Goal: Task Accomplishment & Management: Use online tool/utility

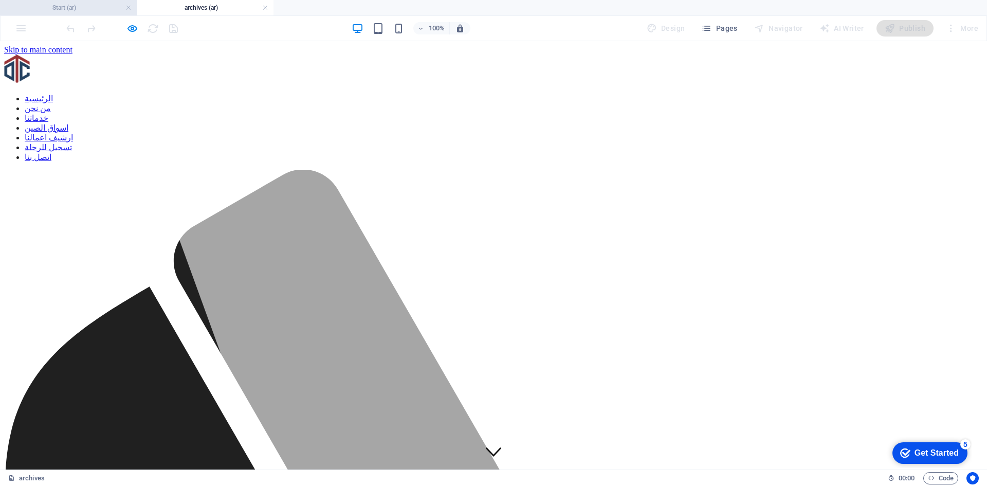
click at [82, 5] on h4 "Start (ar)" at bounding box center [68, 7] width 137 height 11
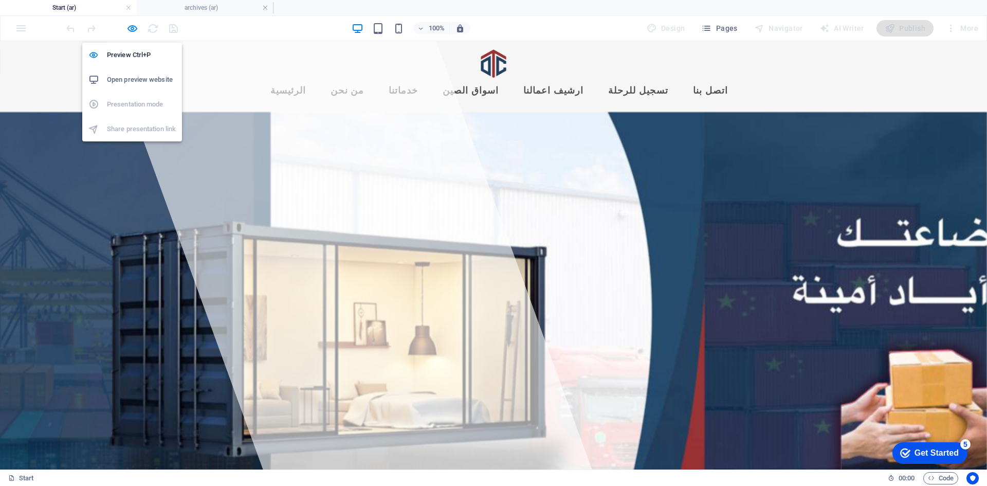
click at [134, 82] on h6 "Open preview website" at bounding box center [141, 79] width 69 height 12
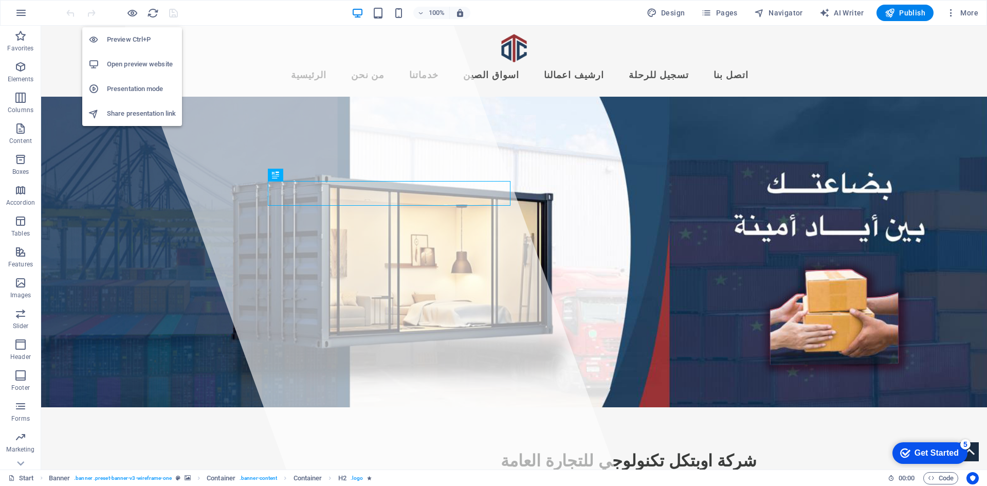
click at [131, 42] on h6 "Preview Ctrl+P" at bounding box center [141, 39] width 69 height 12
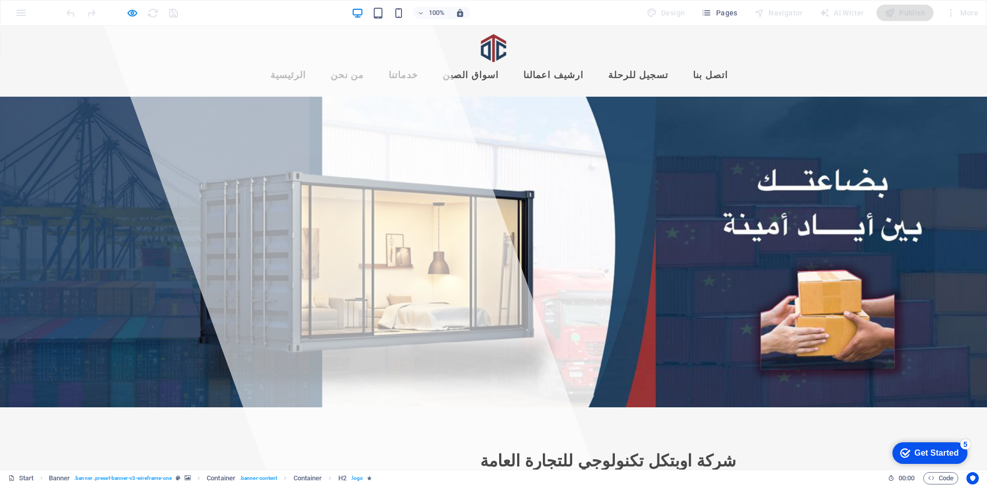
click at [590, 63] on link "ارشيف اعمالنا" at bounding box center [553, 76] width 77 height 26
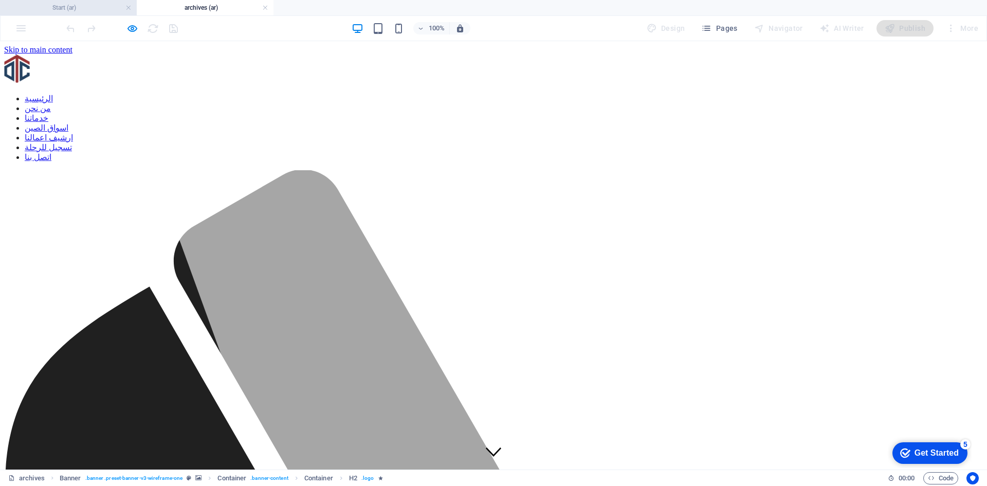
click at [85, 10] on h4 "Start (ar)" at bounding box center [68, 7] width 137 height 11
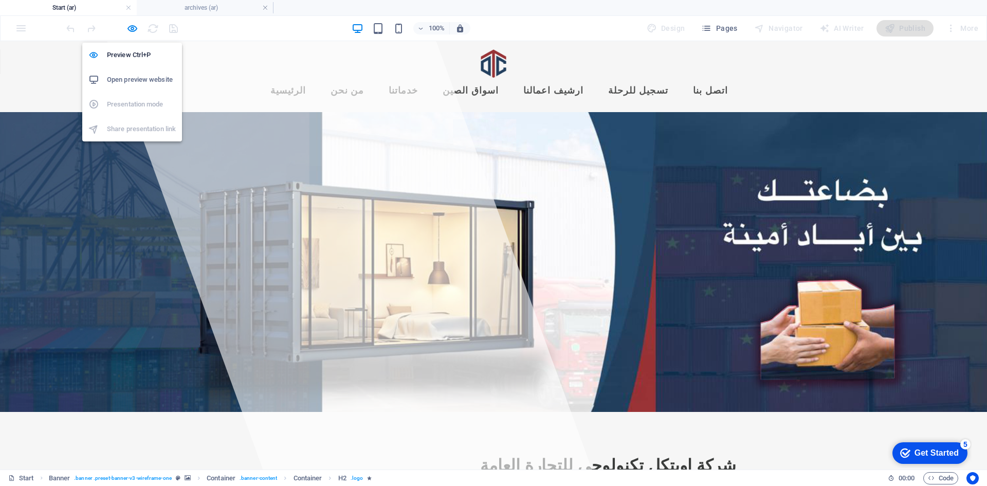
click at [133, 80] on h6 "Open preview website" at bounding box center [141, 79] width 69 height 12
click at [133, 48] on li "Preview Ctrl+P" at bounding box center [132, 55] width 100 height 25
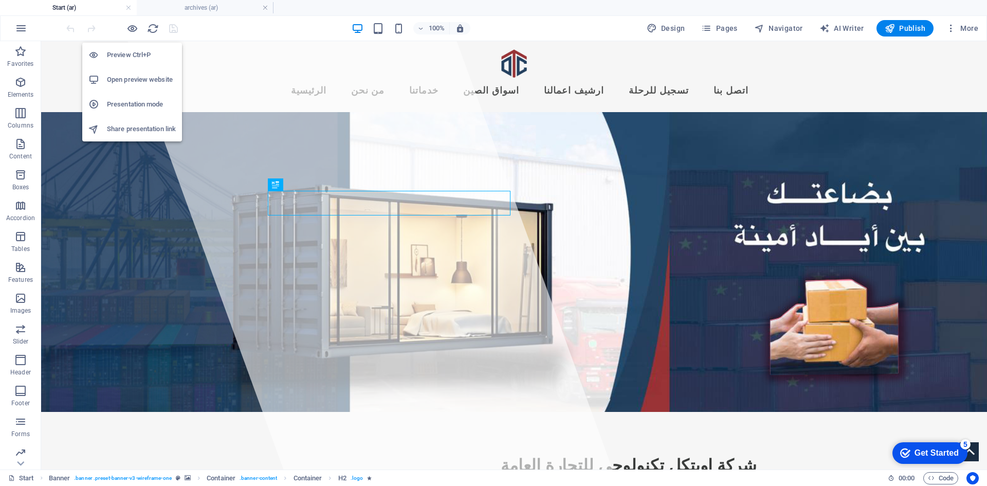
click at [115, 51] on h6 "Preview Ctrl+P" at bounding box center [141, 55] width 69 height 12
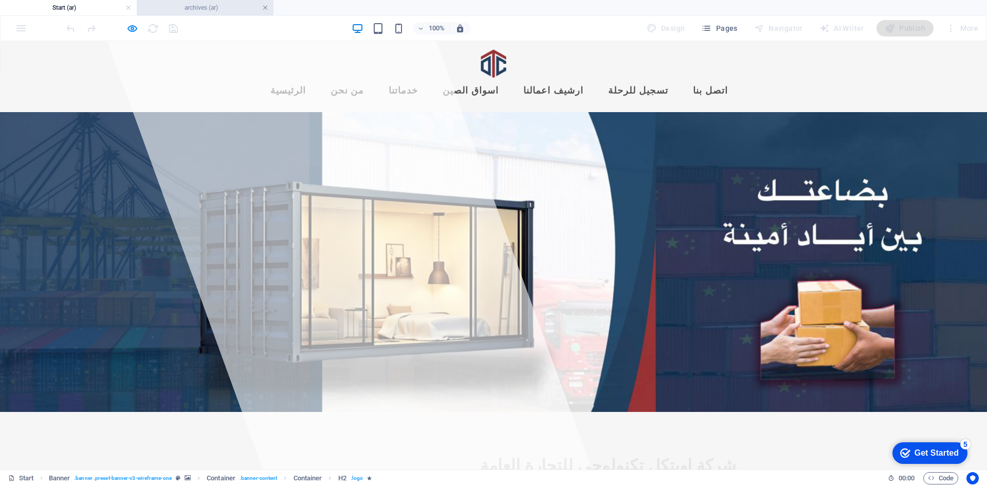
click at [267, 9] on link at bounding box center [265, 8] width 6 height 10
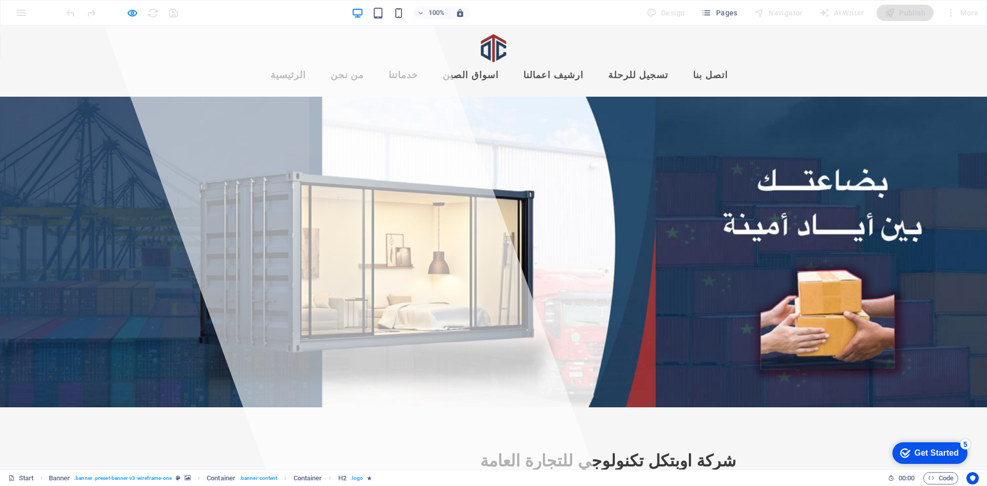
click at [591, 63] on link "ارشيف اعمالنا" at bounding box center [553, 76] width 77 height 26
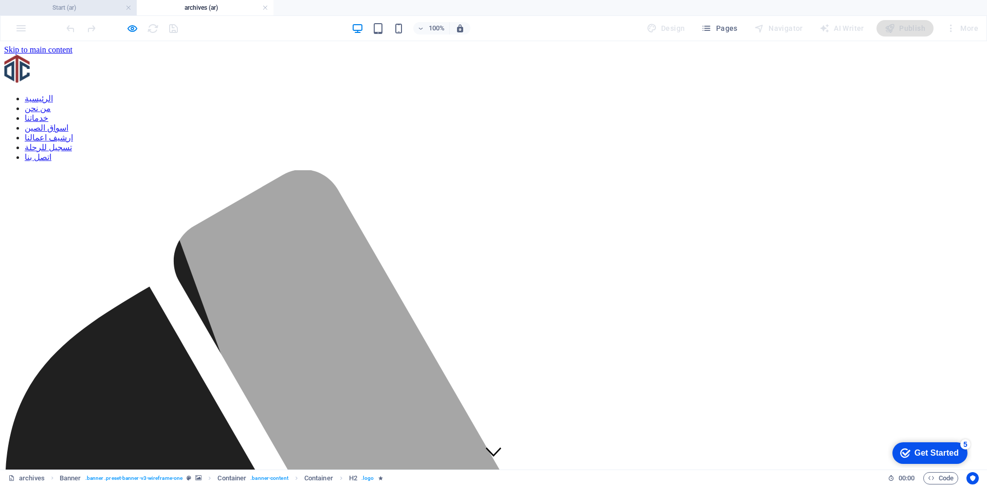
click at [68, 6] on h4 "Start (ar)" at bounding box center [68, 7] width 137 height 11
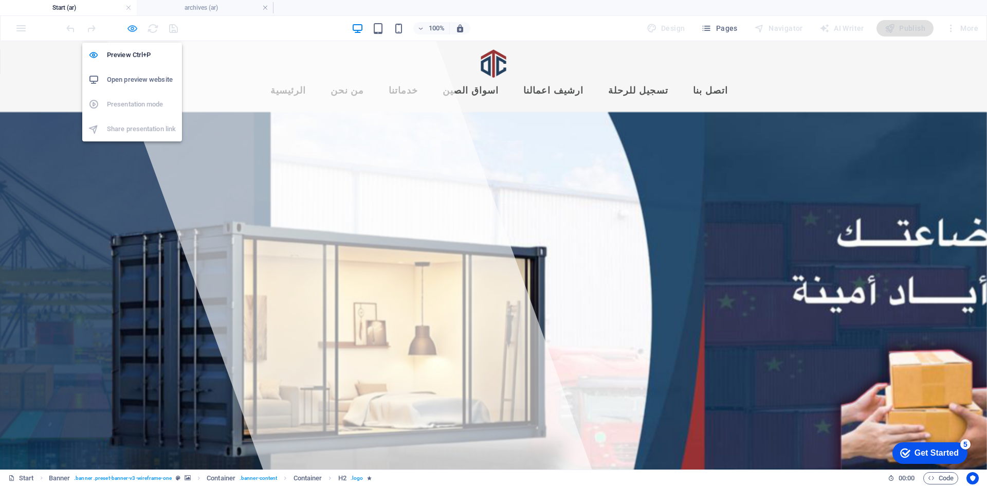
click at [127, 31] on icon "button" at bounding box center [132, 29] width 12 height 12
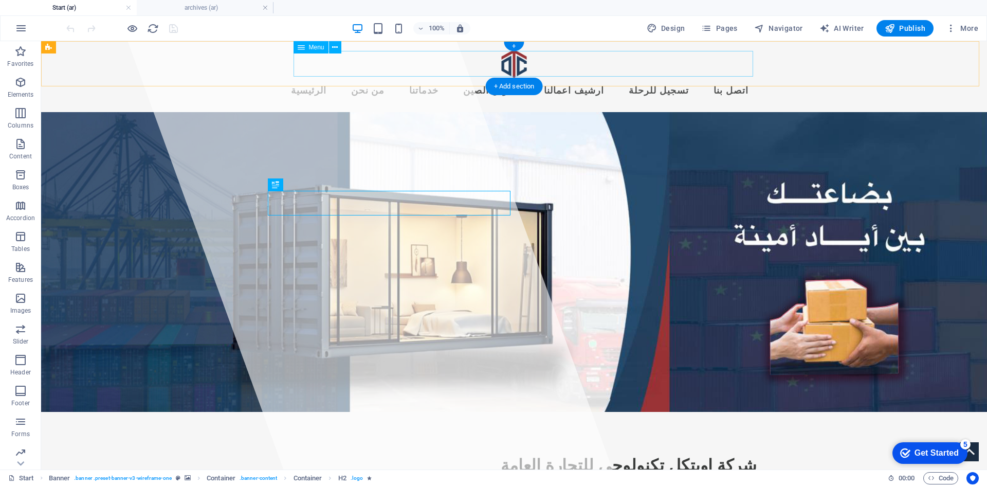
click at [620, 78] on nav "الرئيسية من نحن خدماتنا اسواق الصين ارشيف اعمالنا تسجيل للرحلة اتصل بنا" at bounding box center [513, 91] width 485 height 26
select select
select select "3"
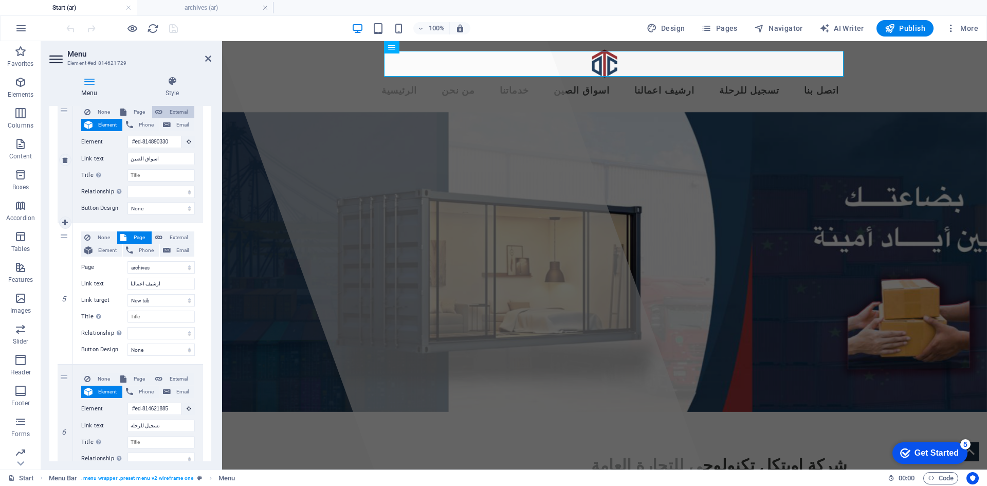
scroll to position [565, 0]
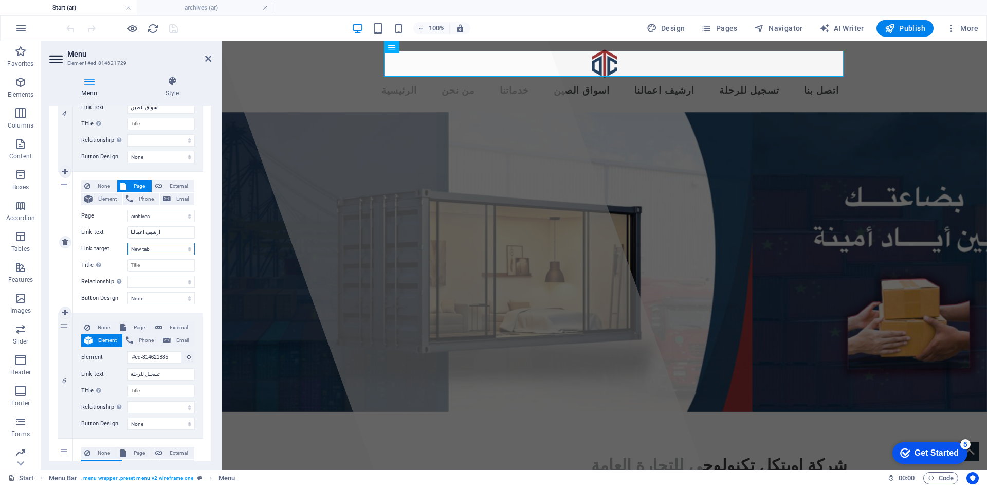
click at [189, 249] on select "New tab Same tab Overlay" at bounding box center [160, 249] width 67 height 12
click at [183, 252] on select "New tab Same tab Overlay" at bounding box center [160, 249] width 67 height 12
click at [166, 255] on div "None Page External Element Phone Email Page Start Legal Notice Privacy archives…" at bounding box center [138, 234] width 114 height 108
click at [167, 253] on select "New tab Same tab Overlay" at bounding box center [160, 249] width 67 height 12
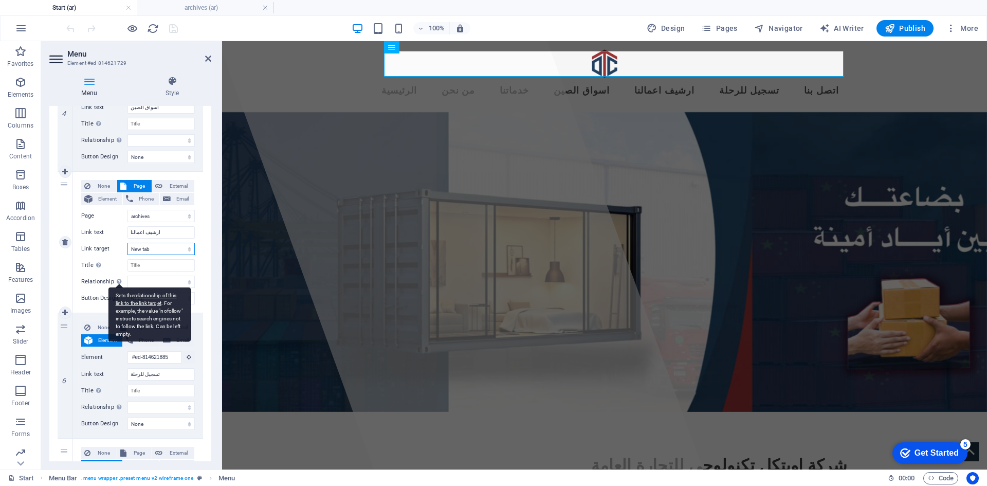
scroll to position [514, 0]
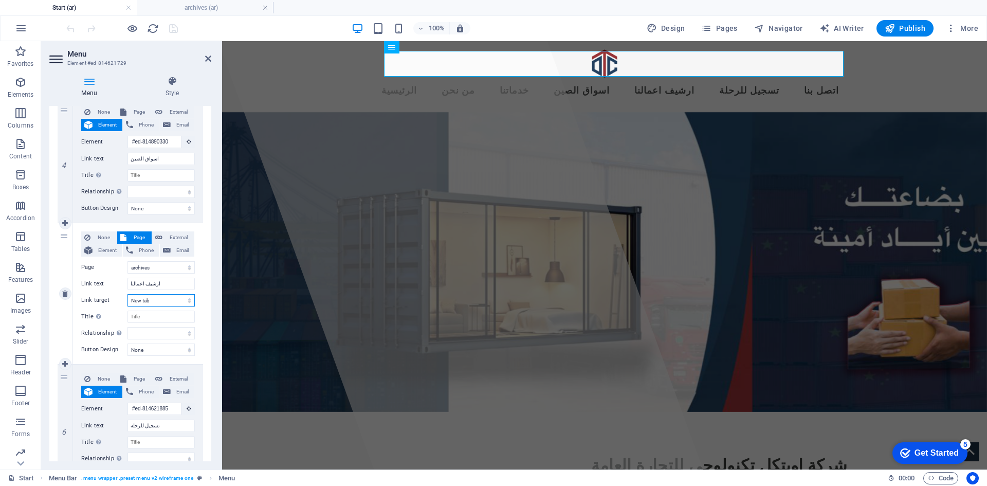
click at [132, 301] on select "New tab Same tab Overlay" at bounding box center [160, 300] width 67 height 12
select select
click at [127, 294] on select "New tab Same tab Overlay" at bounding box center [160, 300] width 67 height 12
select select
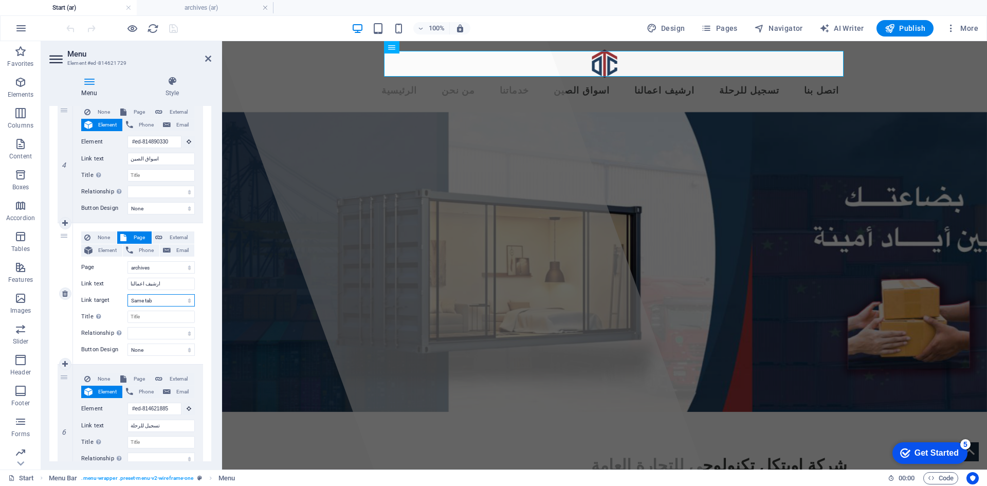
select select
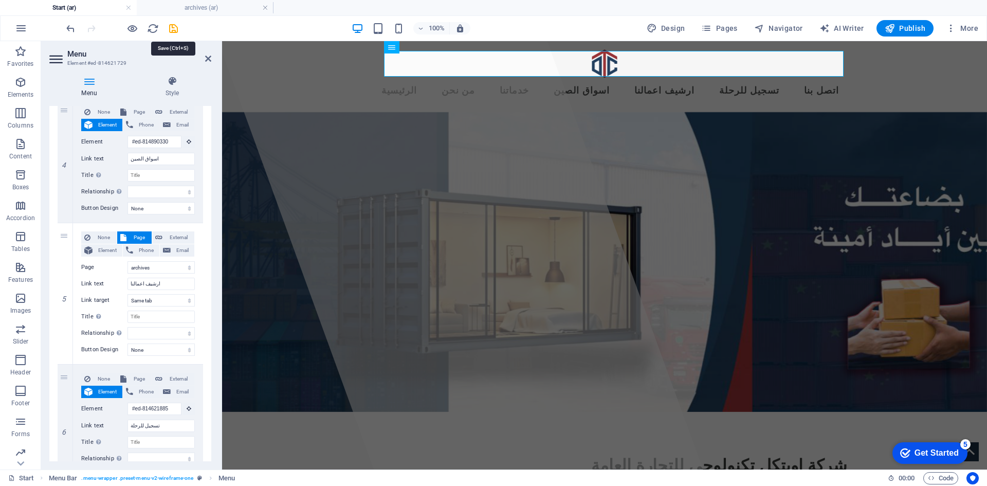
drag, startPoint x: 177, startPoint y: 24, endPoint x: 140, endPoint y: 32, distance: 38.0
click at [176, 24] on icon "save" at bounding box center [174, 29] width 12 height 12
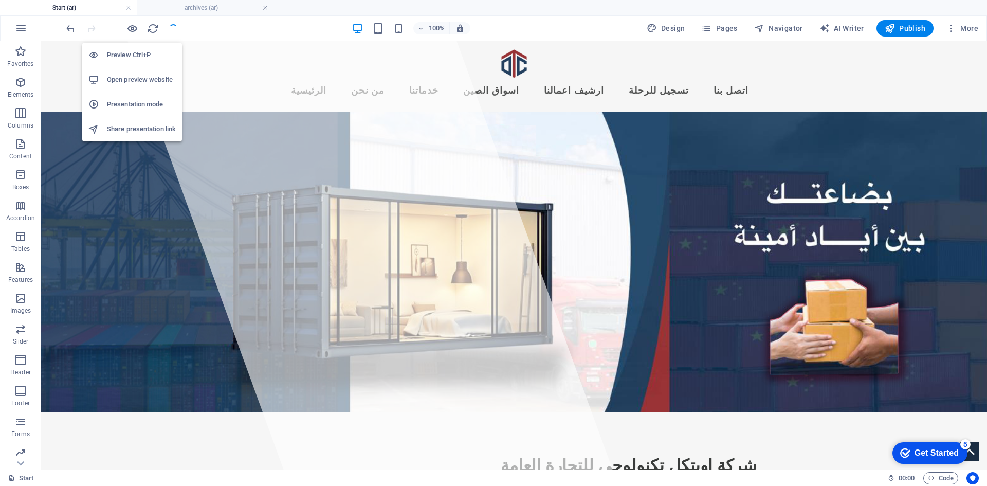
click at [130, 81] on h6 "Open preview website" at bounding box center [141, 79] width 69 height 12
click at [128, 57] on h6 "Preview Ctrl+P" at bounding box center [141, 55] width 69 height 12
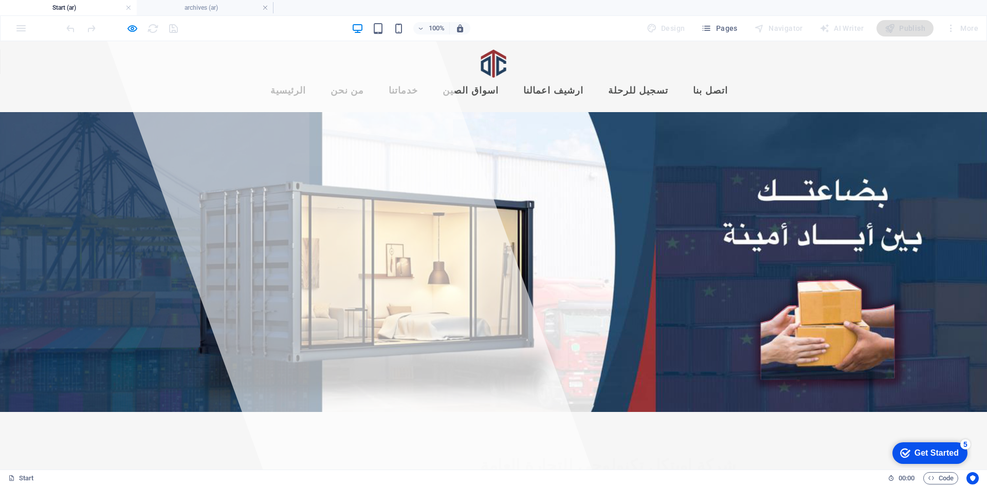
click at [579, 78] on link "ارشيف اعمالنا" at bounding box center [553, 91] width 77 height 26
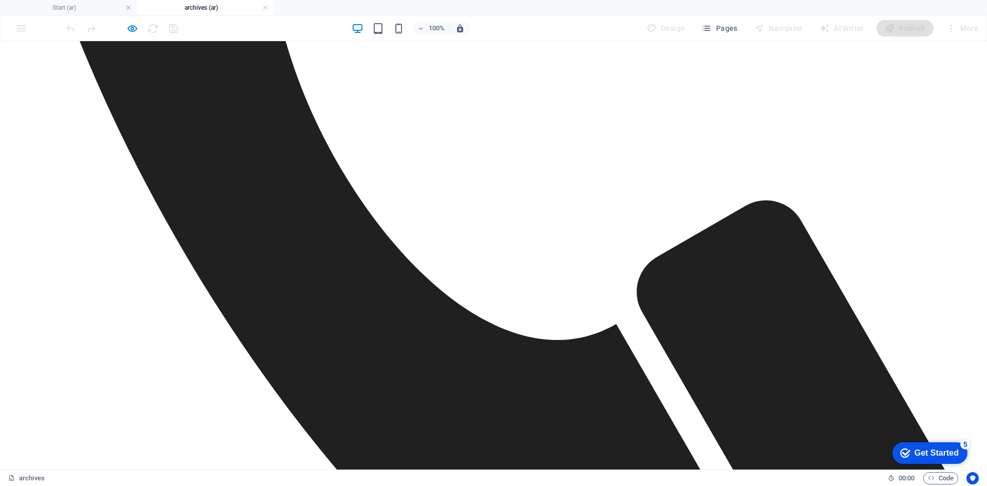
scroll to position [360, 0]
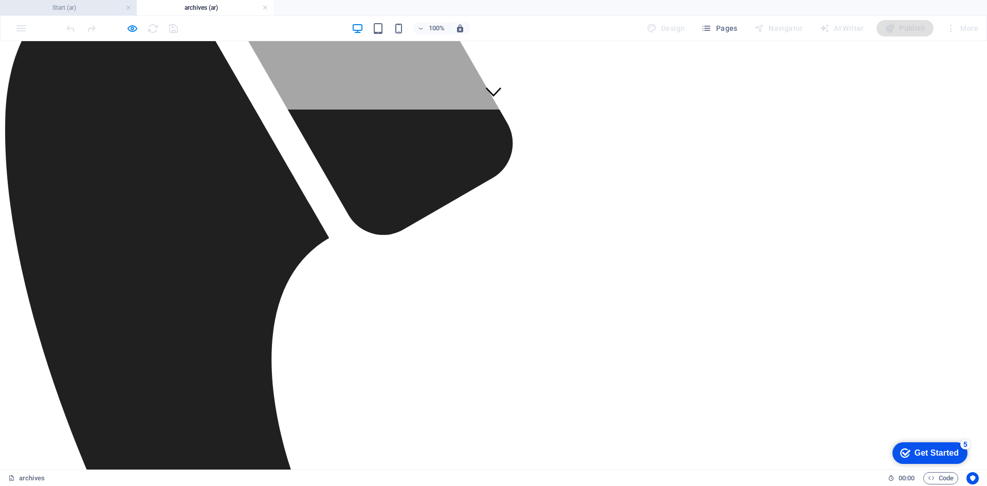
click at [93, 5] on h4 "Start (ar)" at bounding box center [68, 7] width 137 height 11
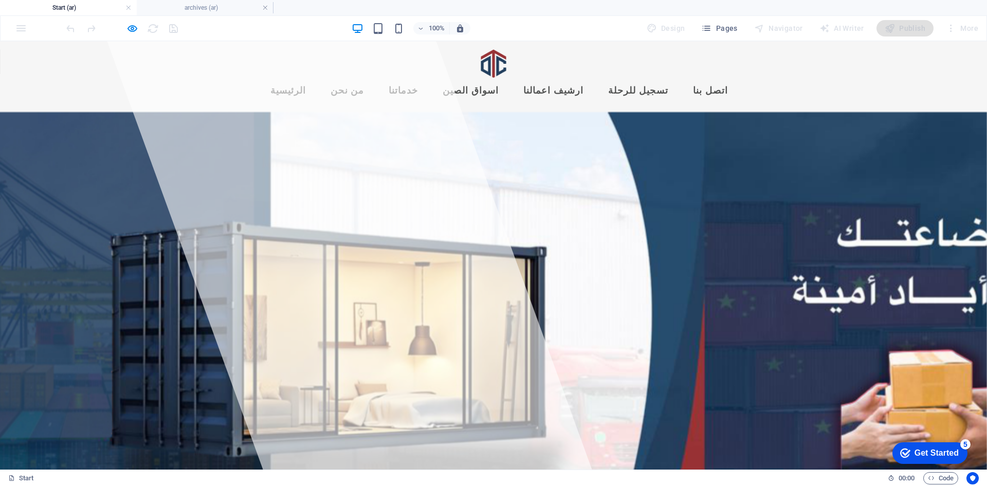
scroll to position [0, 0]
click at [130, 30] on icon "button" at bounding box center [132, 29] width 12 height 12
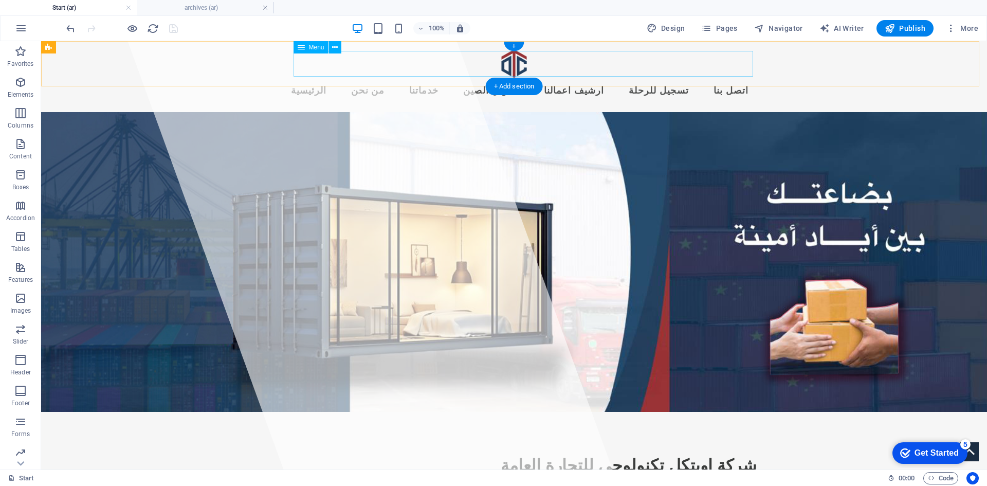
click at [608, 78] on nav "الرئيسية من نحن خدماتنا اسواق الصين ارشيف اعمالنا تسجيل للرحلة اتصل بنا" at bounding box center [513, 91] width 485 height 26
select select
select select "3"
select select
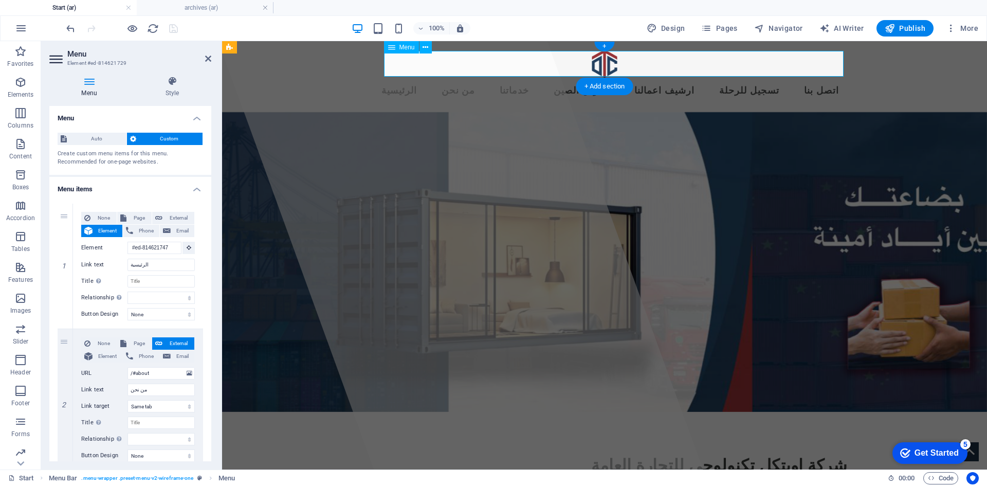
click at [695, 78] on nav "الرئيسية من نحن خدماتنا اسواق الصين ارشيف اعمالنا تسجيل للرحلة اتصل بنا" at bounding box center [604, 91] width 485 height 26
click at [905, 27] on span "Publish" at bounding box center [904, 28] width 41 height 10
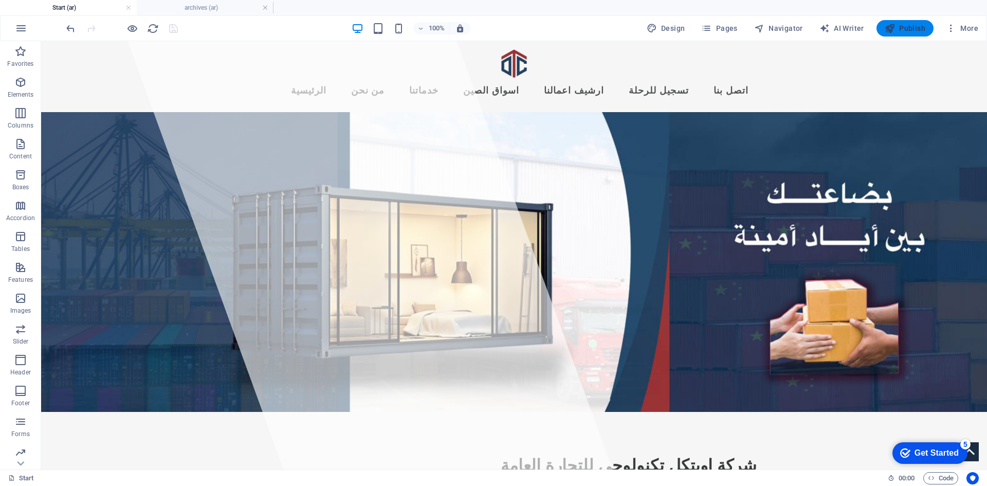
click at [911, 31] on span "Publish" at bounding box center [904, 28] width 41 height 10
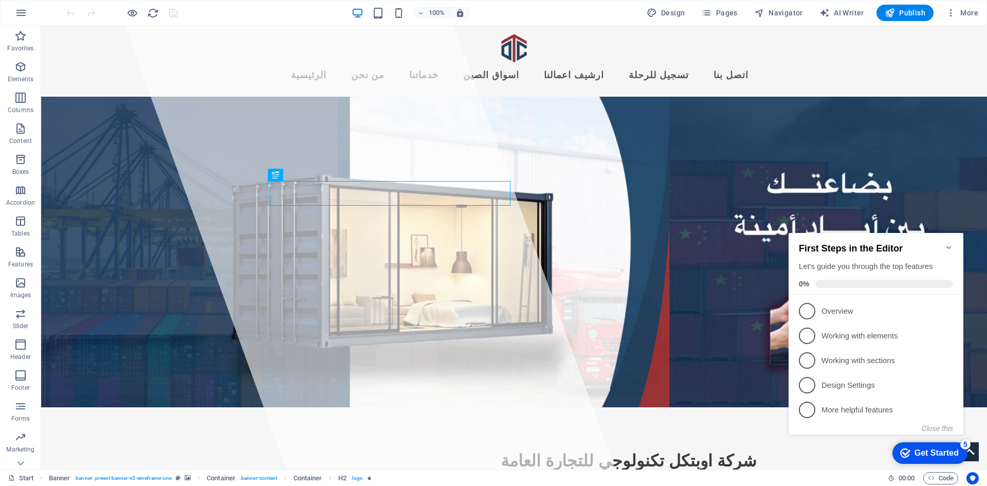
click at [949, 246] on icon "Minimize checklist" at bounding box center [948, 247] width 5 height 3
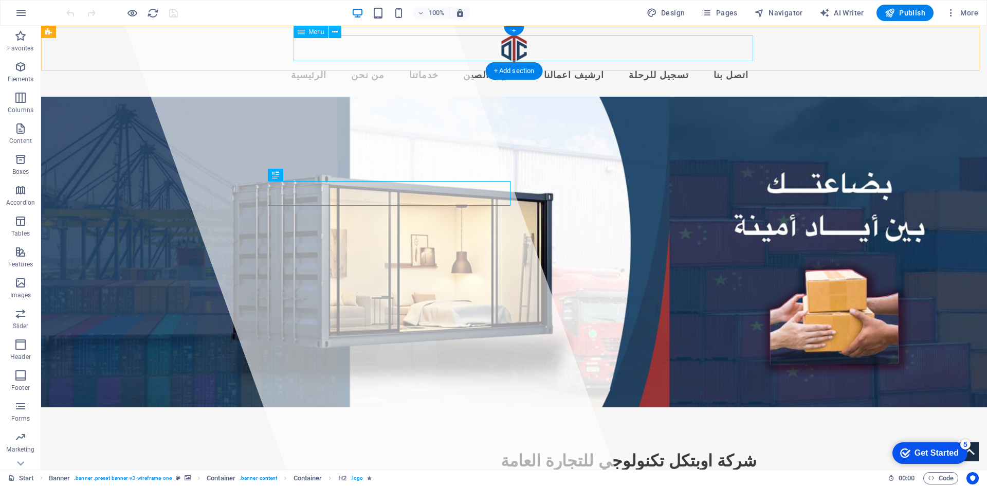
click at [450, 63] on nav "الرئيسية من نحن خدماتنا اسواق الصين ارشيف اعمالنا تسجيل للرحلة اتصل بنا" at bounding box center [513, 76] width 485 height 26
select select
select select "3"
select select
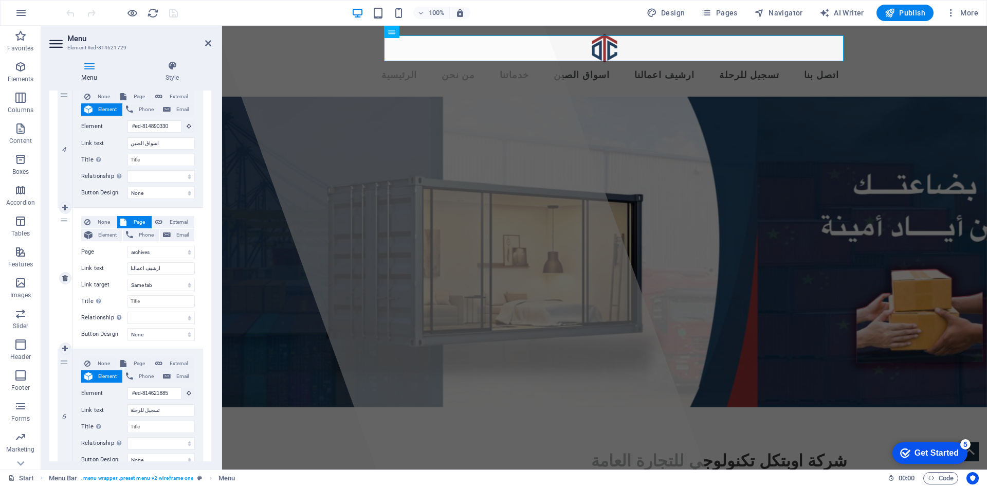
scroll to position [565, 0]
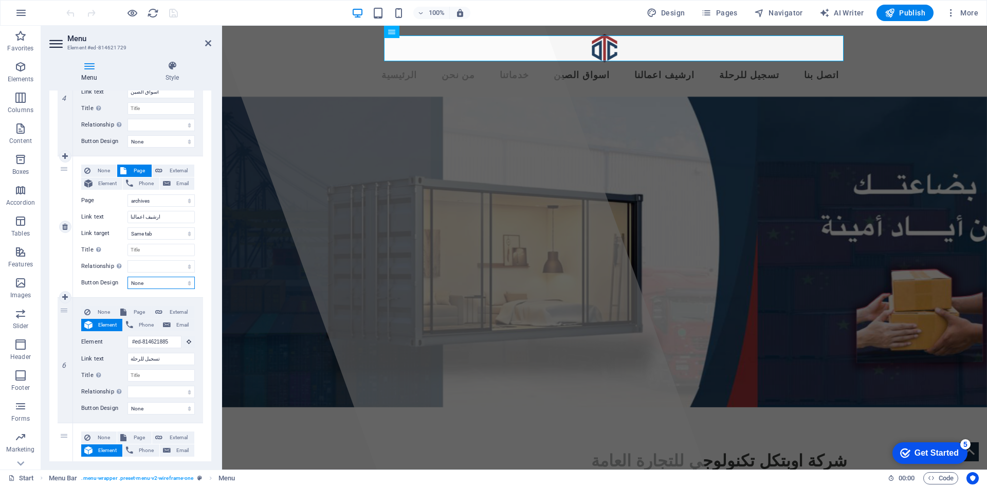
click at [187, 286] on select "None Default Primary Secondary" at bounding box center [160, 282] width 67 height 12
click at [182, 233] on select "New tab Same tab Overlay" at bounding box center [160, 233] width 67 height 12
click at [168, 165] on span "External" at bounding box center [178, 170] width 26 height 12
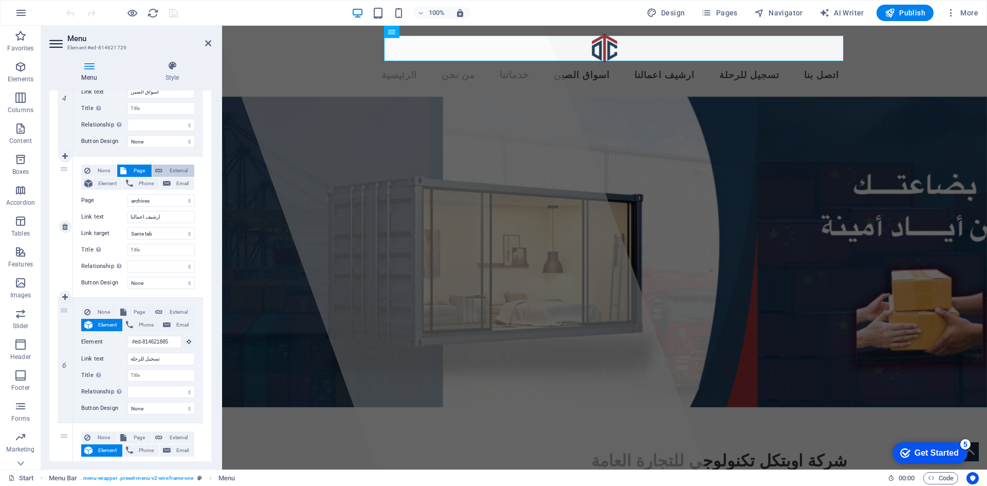
select select
select select "blank"
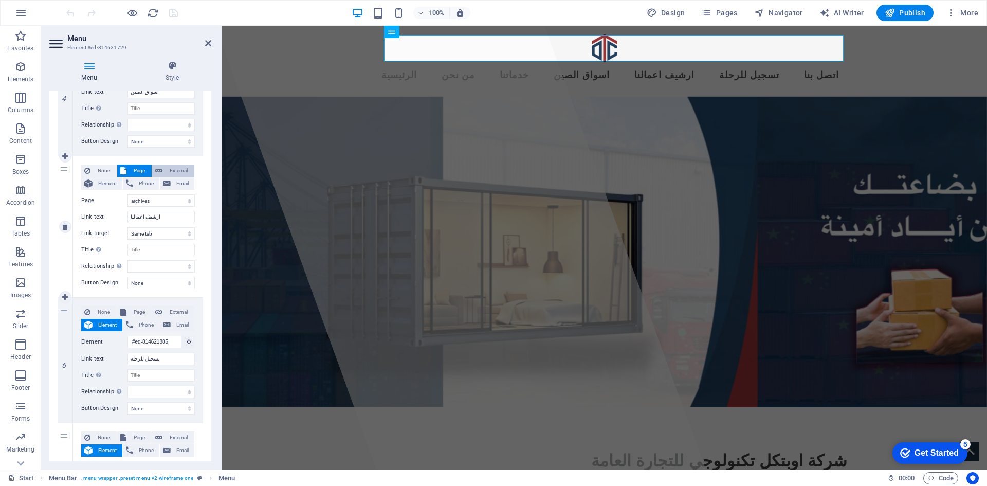
select select
click at [189, 201] on icon at bounding box center [190, 200] width 6 height 11
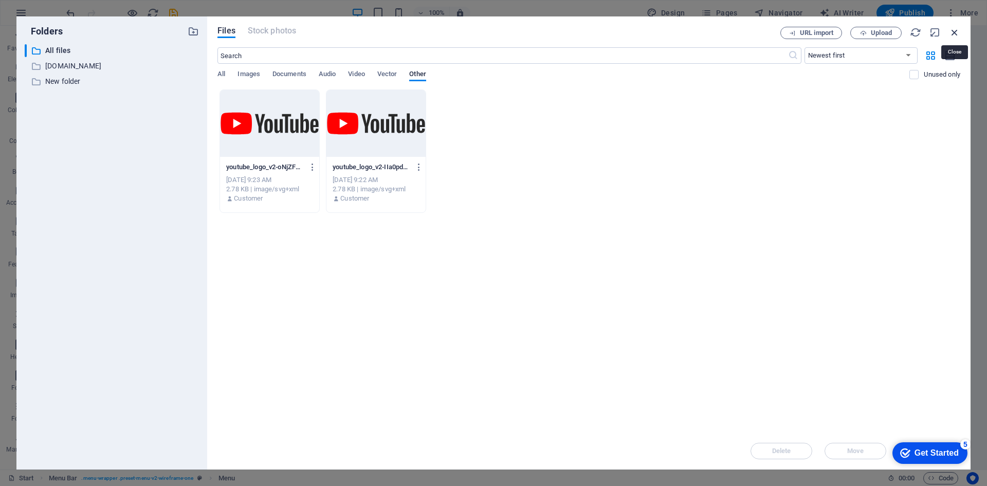
click at [952, 34] on icon "button" at bounding box center [954, 32] width 11 height 11
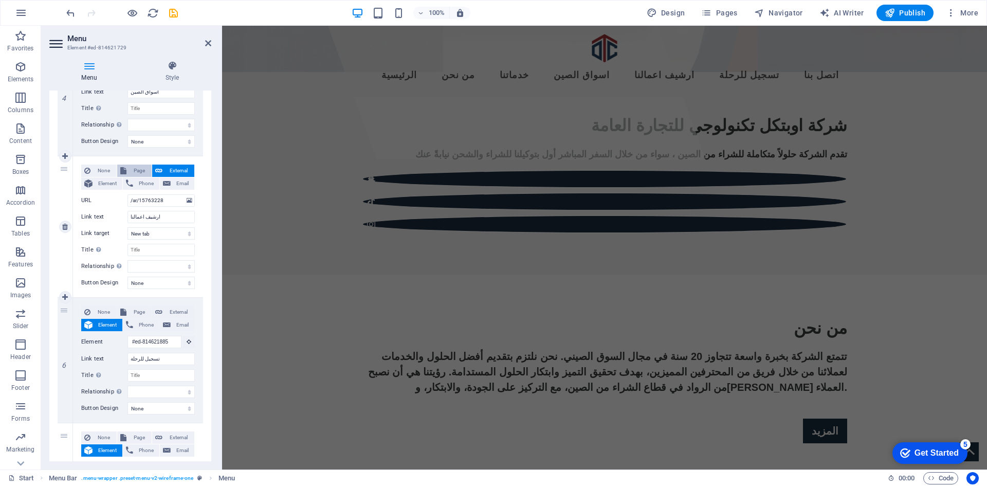
scroll to position [0, 0]
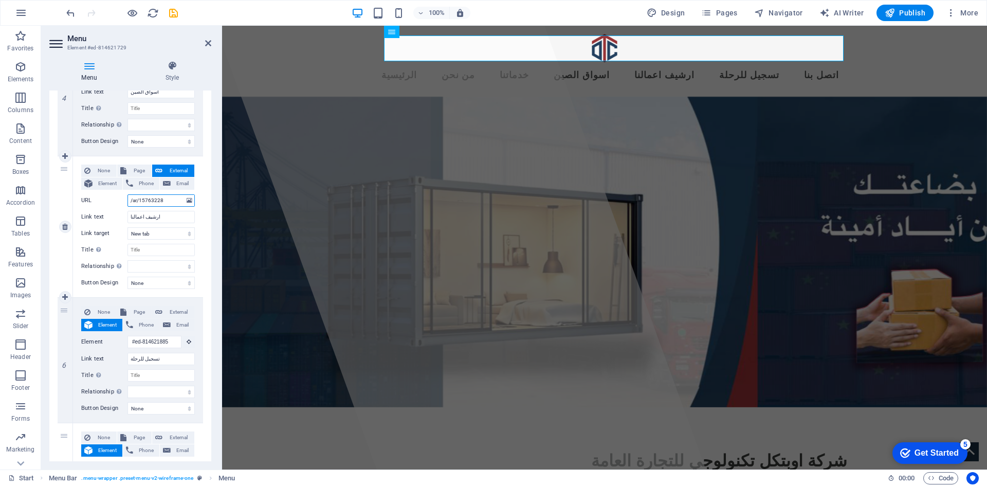
click at [165, 201] on input "/ar/15763228" at bounding box center [160, 200] width 67 height 12
click at [103, 181] on span "Element" at bounding box center [108, 183] width 24 height 12
select select
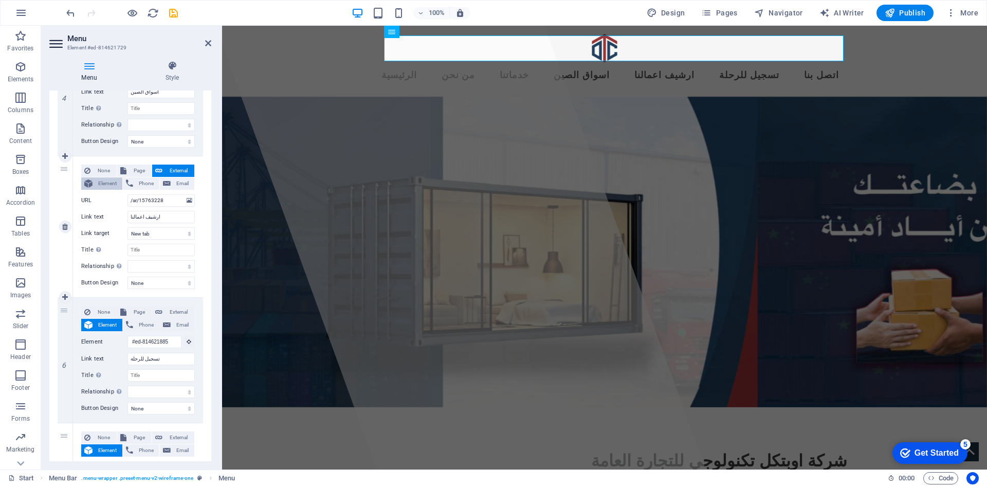
select select
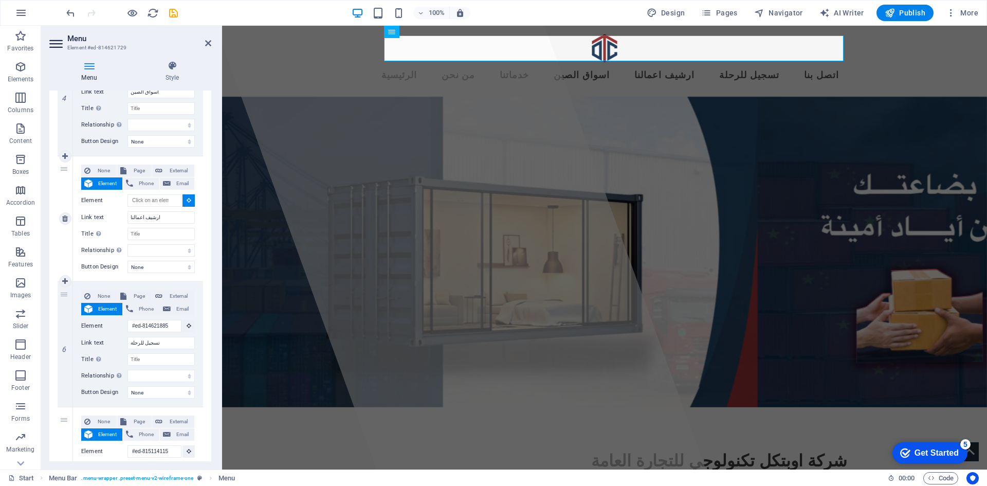
click at [188, 201] on icon at bounding box center [189, 199] width 5 height 5
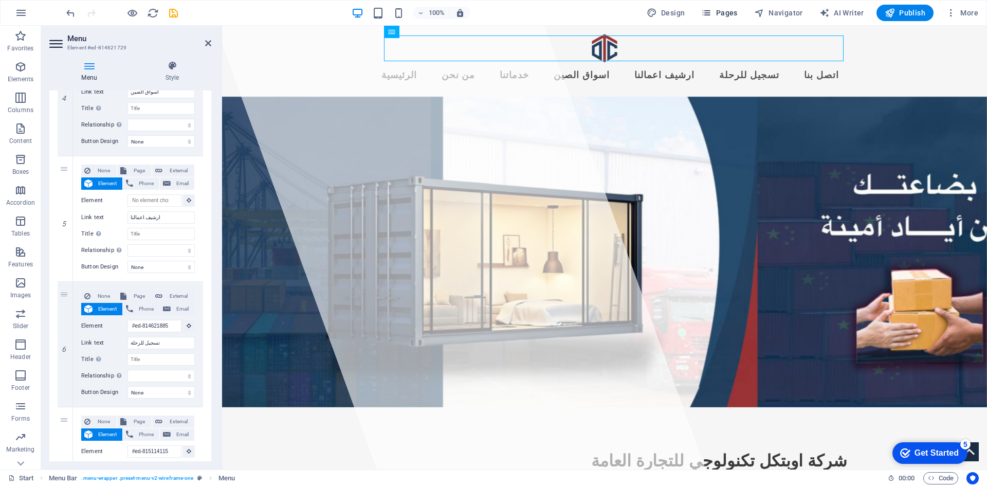
click at [725, 12] on span "Pages" at bounding box center [719, 13] width 36 height 10
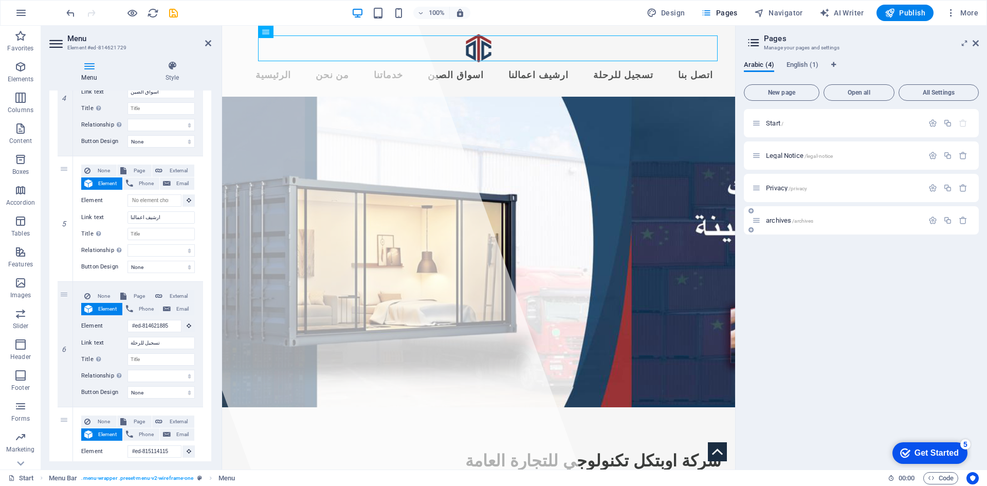
click at [805, 217] on span "archives /archives" at bounding box center [789, 220] width 47 height 8
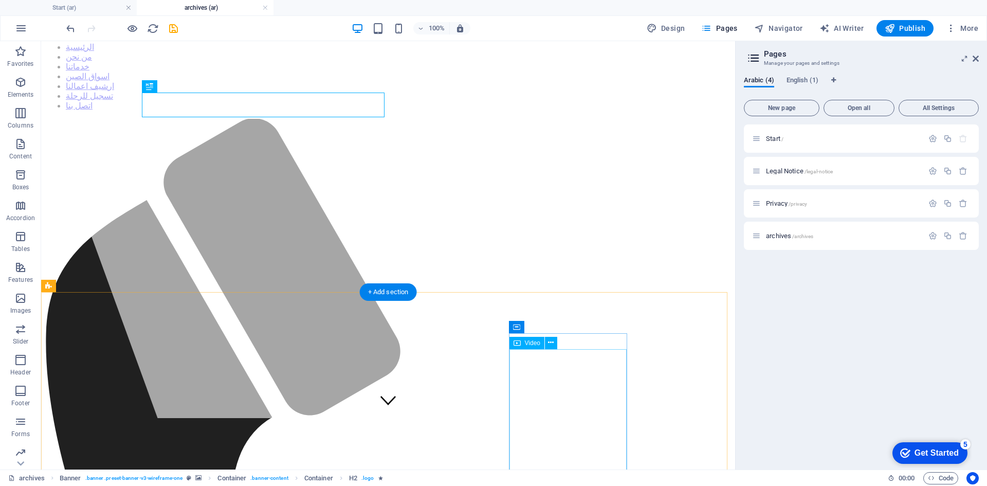
scroll to position [103, 0]
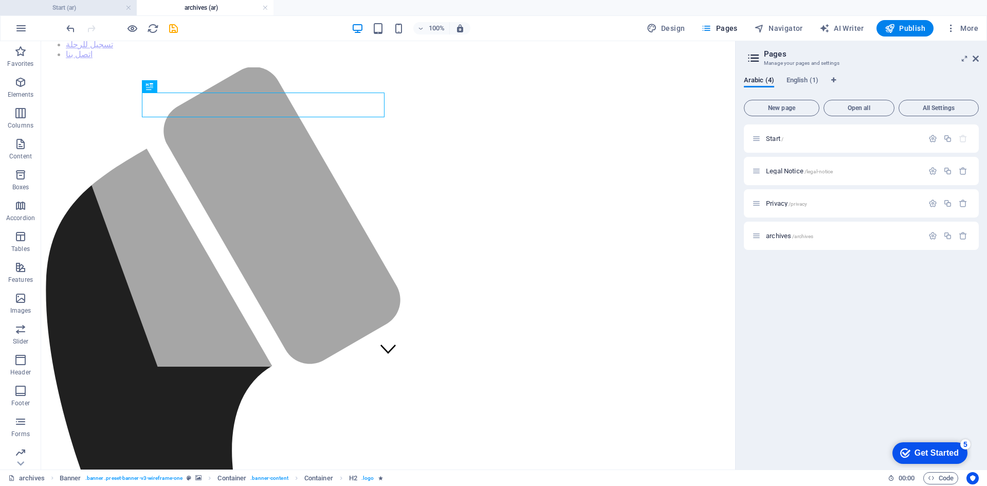
click at [78, 6] on h4 "Start (ar)" at bounding box center [68, 7] width 137 height 11
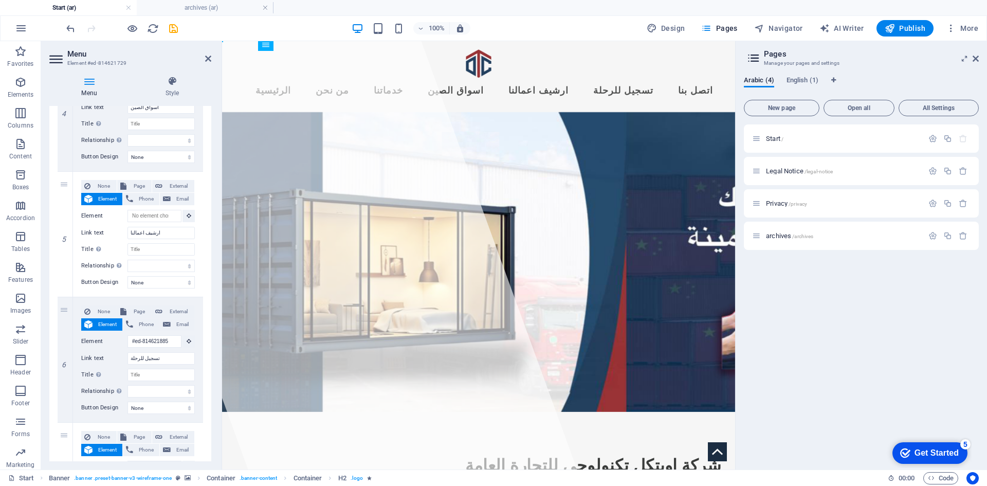
scroll to position [0, 0]
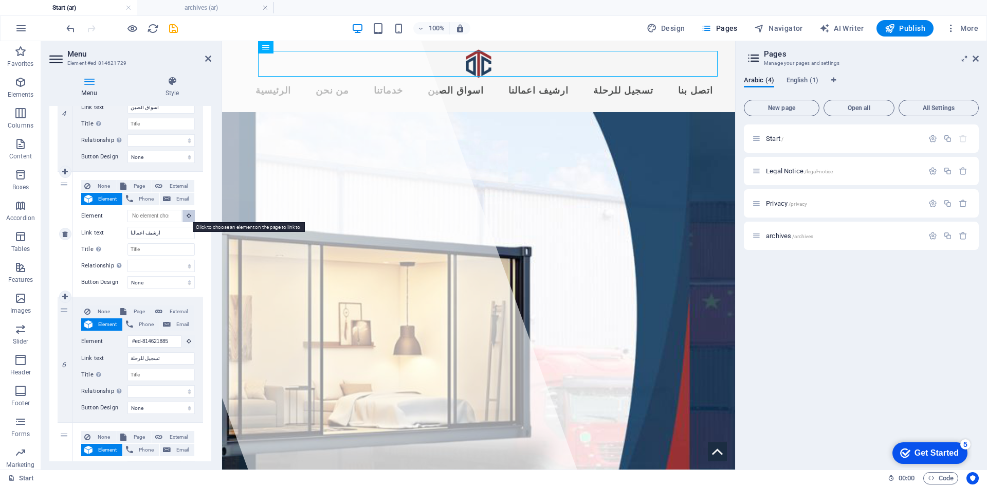
click at [187, 216] on icon at bounding box center [189, 215] width 5 height 5
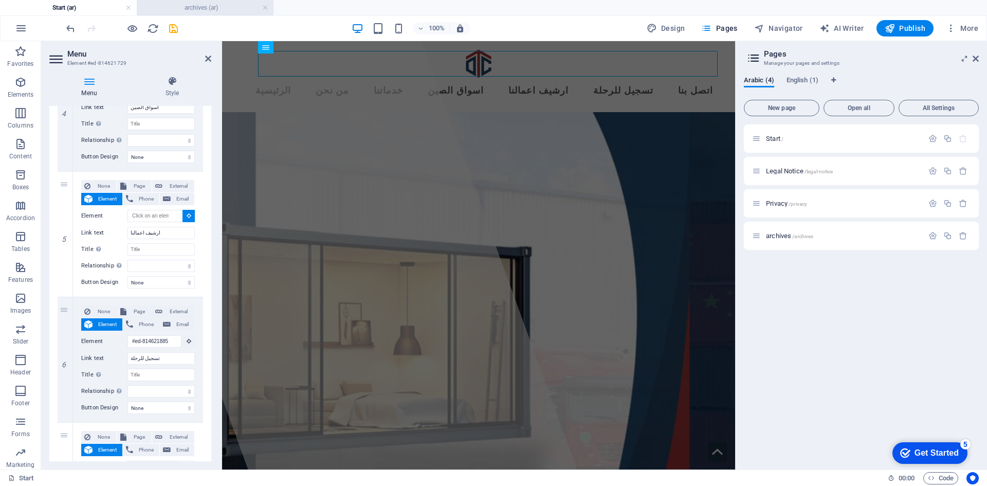
click at [194, 9] on h4 "archives (ar)" at bounding box center [205, 7] width 137 height 11
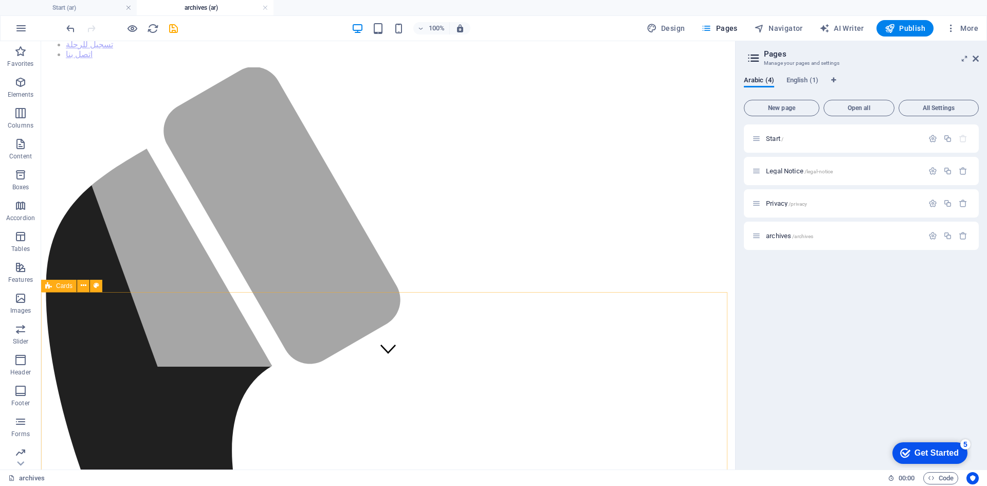
click at [64, 286] on span "Cards" at bounding box center [64, 286] width 16 height 6
click at [930, 236] on icon "button" at bounding box center [932, 235] width 9 height 9
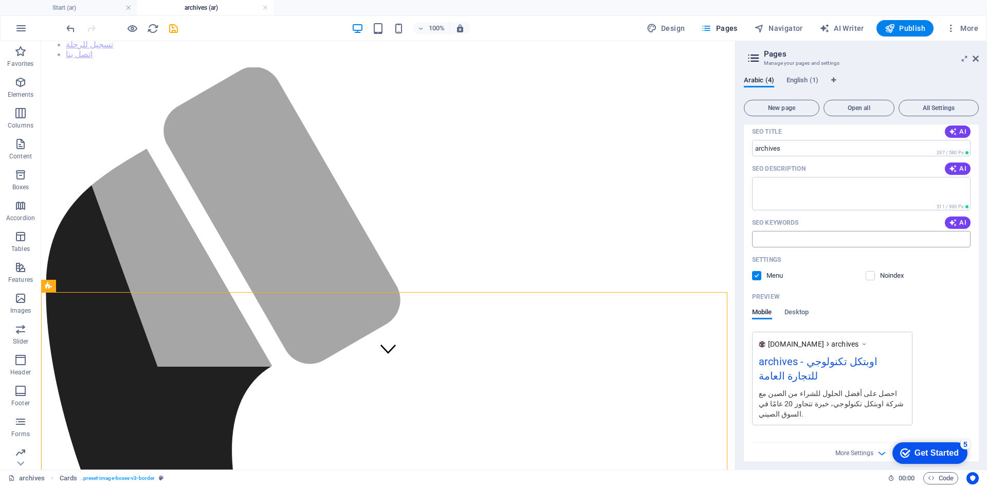
scroll to position [0, 0]
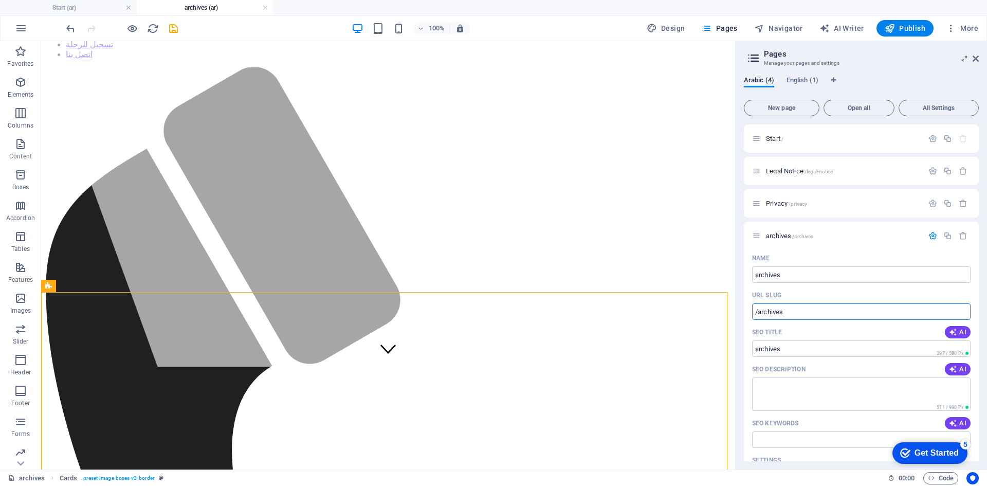
drag, startPoint x: 795, startPoint y: 315, endPoint x: 743, endPoint y: 301, distance: 54.5
click at [743, 301] on div "Arabic (4) English (1) New page Open all All Settings Start / Legal Notice /leg…" at bounding box center [860, 268] width 251 height 401
click at [77, 12] on h4 "Start (ar)" at bounding box center [68, 7] width 137 height 11
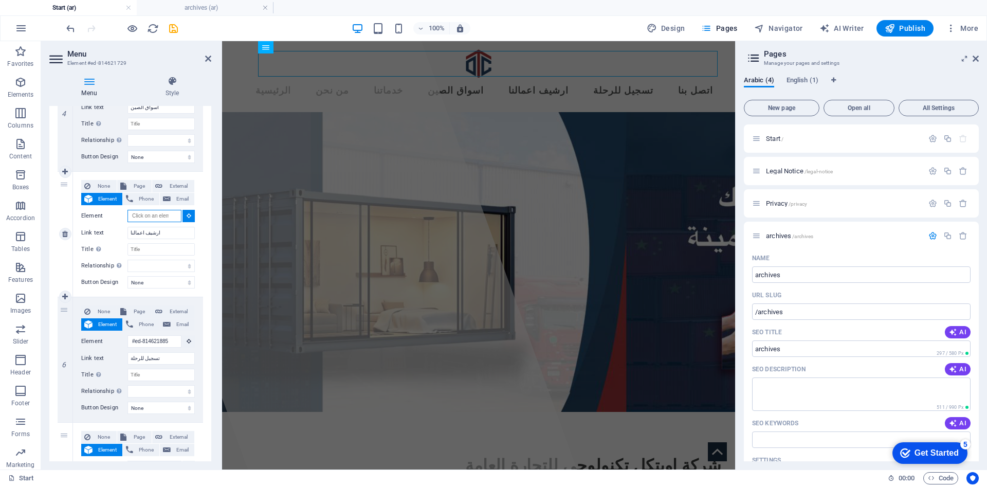
click at [146, 215] on input "Element" at bounding box center [154, 216] width 54 height 12
paste input "/archives"
type input "/archives"
click at [133, 188] on span "Page" at bounding box center [138, 186] width 19 height 12
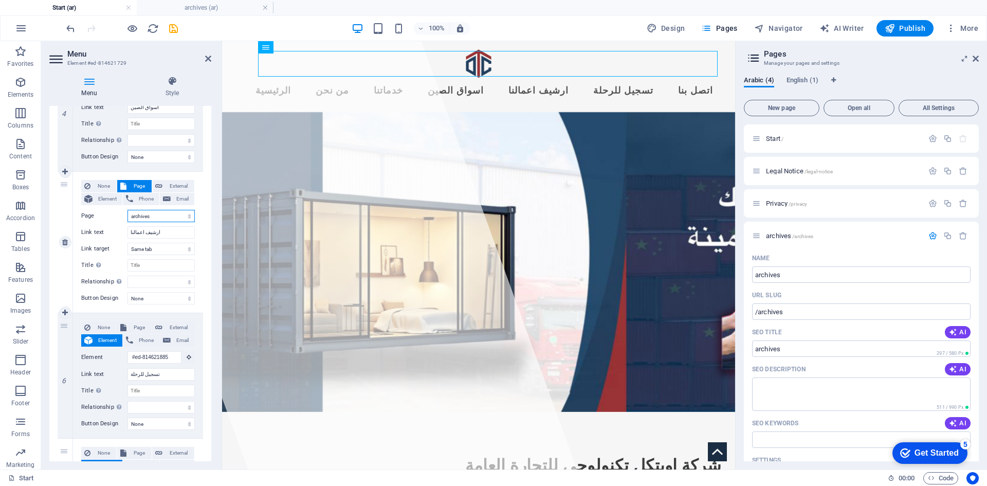
select select
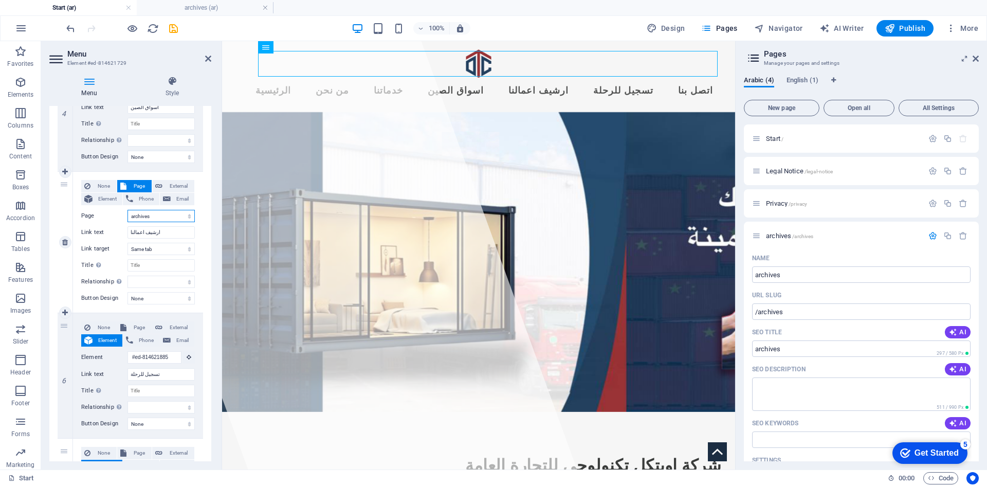
select select
click at [175, 248] on select "New tab Same tab Overlay" at bounding box center [160, 249] width 67 height 12
click at [175, 249] on select "New tab Same tab Overlay" at bounding box center [160, 249] width 67 height 12
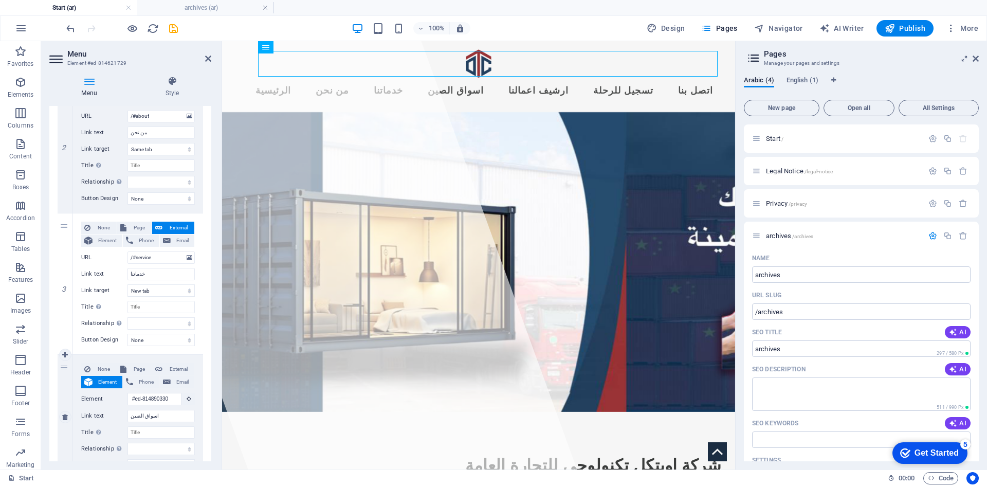
scroll to position [514, 0]
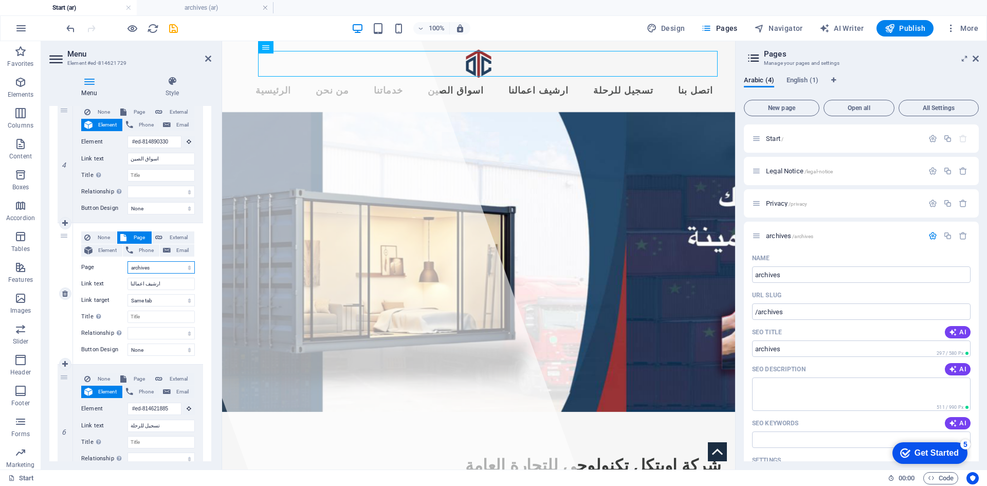
click at [159, 265] on select "Start Legal Notice Privacy archives Start" at bounding box center [160, 267] width 67 height 12
click at [127, 261] on select "Start Legal Notice Privacy archives Start" at bounding box center [160, 267] width 67 height 12
click at [177, 30] on icon "save" at bounding box center [174, 29] width 12 height 12
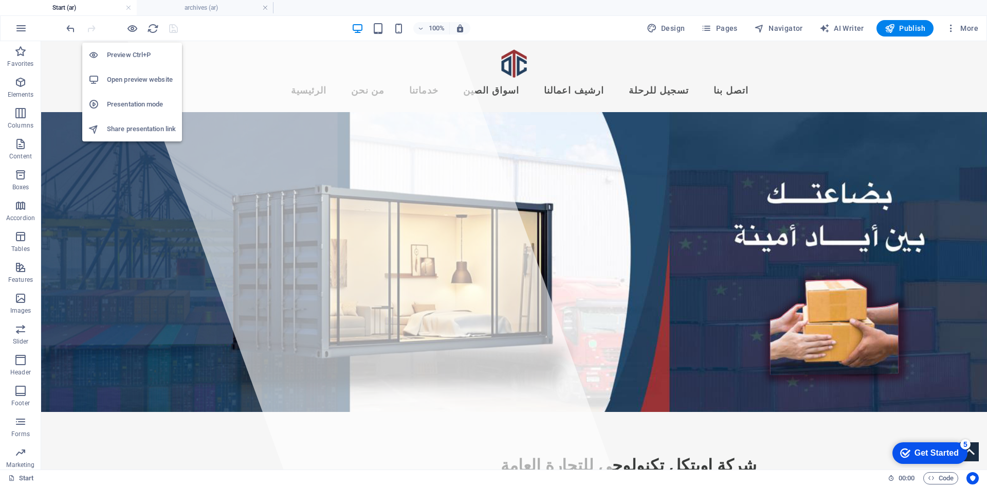
drag, startPoint x: 135, startPoint y: 52, endPoint x: 179, endPoint y: 62, distance: 45.9
click at [137, 52] on h6 "Preview Ctrl+P" at bounding box center [141, 55] width 69 height 12
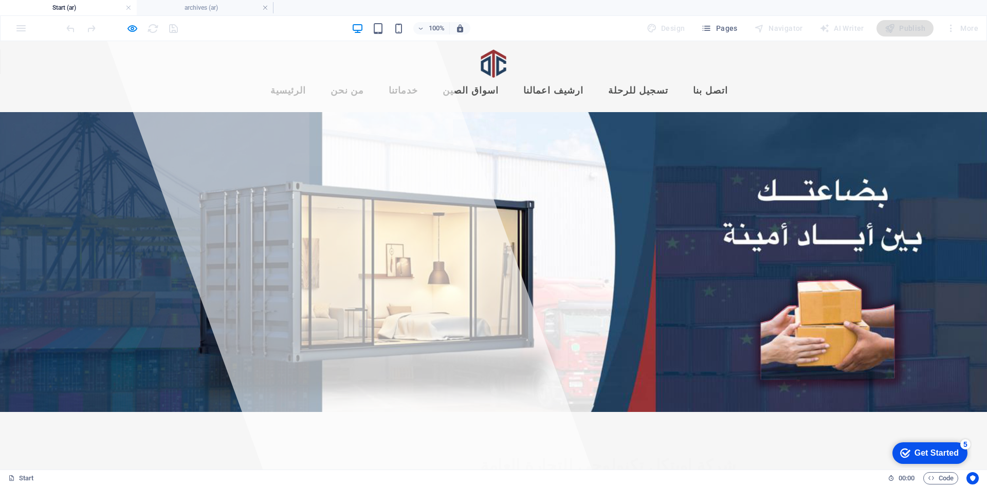
click at [583, 78] on link "ارشيف اعمالنا" at bounding box center [553, 91] width 77 height 26
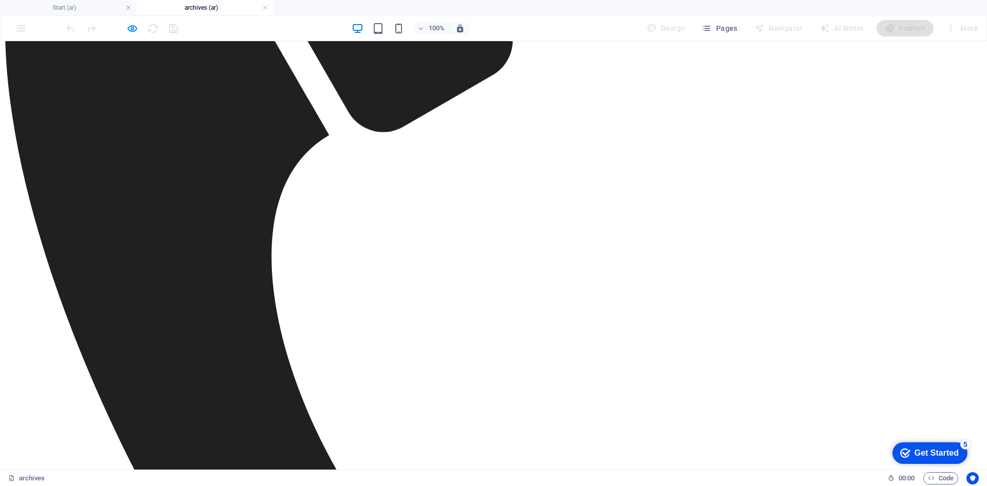
scroll to position [51, 0]
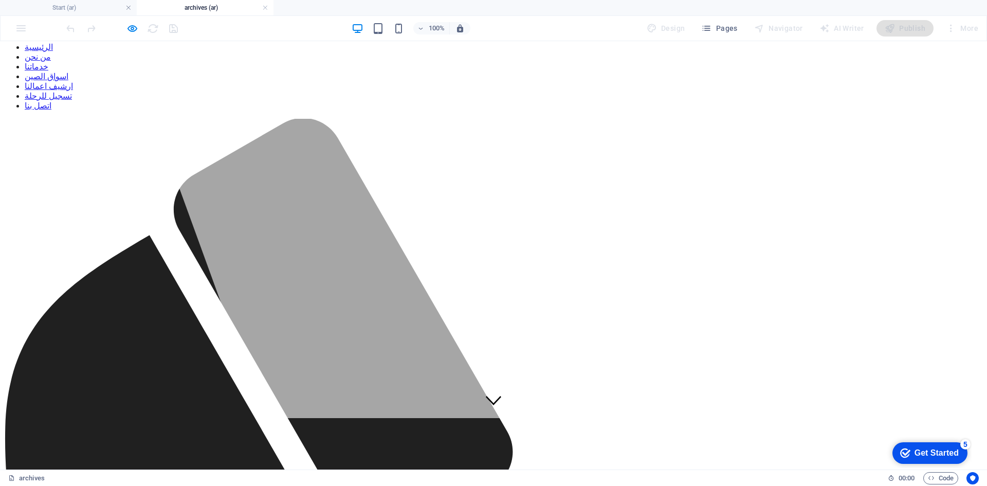
click at [270, 13] on h4 "archives (ar)" at bounding box center [205, 7] width 137 height 11
click at [269, 11] on h4 "archives (ar)" at bounding box center [205, 7] width 137 height 11
click at [264, 10] on link at bounding box center [265, 8] width 6 height 10
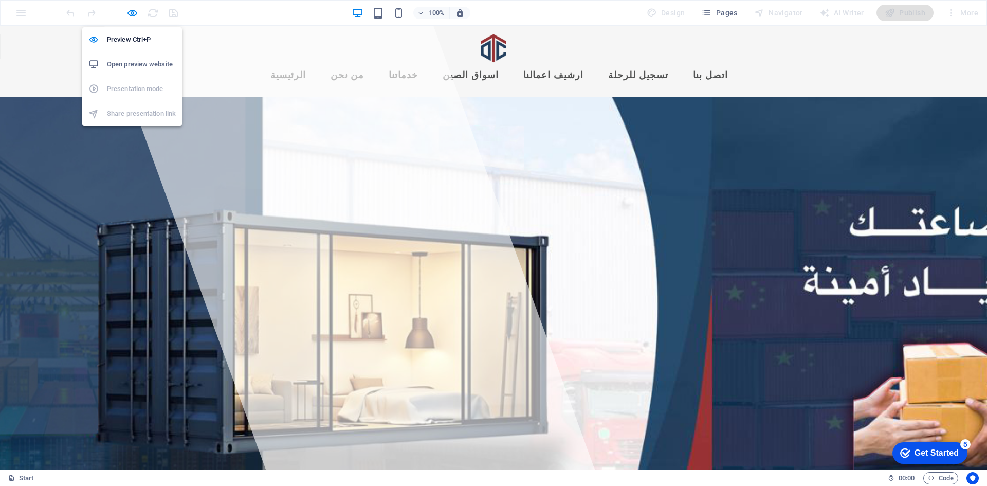
click at [141, 58] on h6 "Open preview website" at bounding box center [141, 64] width 69 height 12
click at [133, 15] on icon "button" at bounding box center [132, 13] width 12 height 12
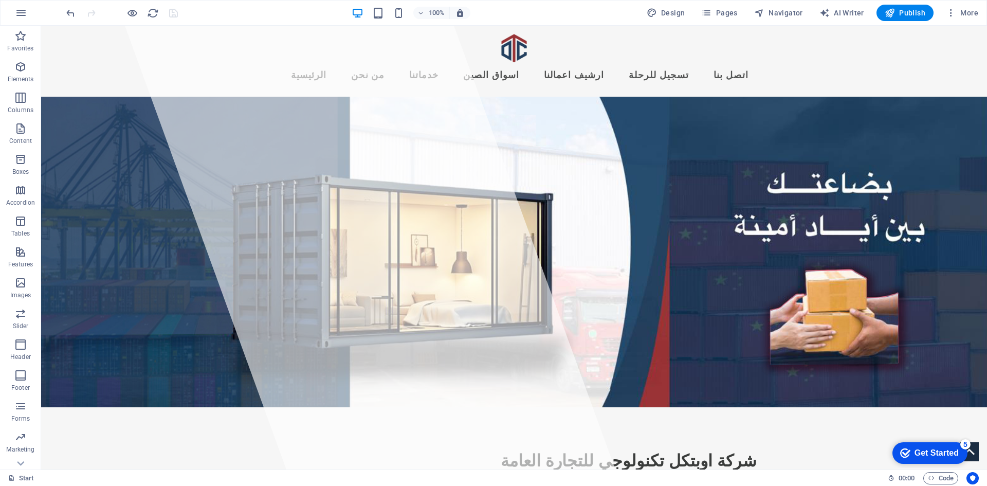
click at [310, 24] on div "100% Design Pages Navigator AI Writer Publish More" at bounding box center [494, 13] width 986 height 25
click at [463, 63] on nav "الرئيسية من نحن خدماتنا اسواق الصين ارشيف اعمالنا تسجيل للرحلة اتصل بنا" at bounding box center [513, 76] width 485 height 26
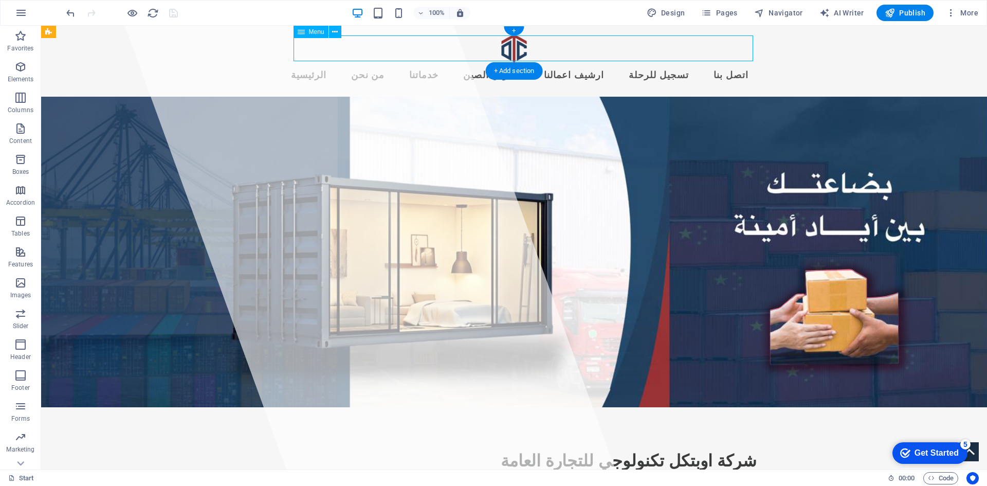
click at [463, 63] on nav "الرئيسية من نحن خدماتنا اسواق الصين ارشيف اعمالنا تسجيل للرحلة اتصل بنا" at bounding box center [513, 76] width 485 height 26
select select
select select "3"
select select
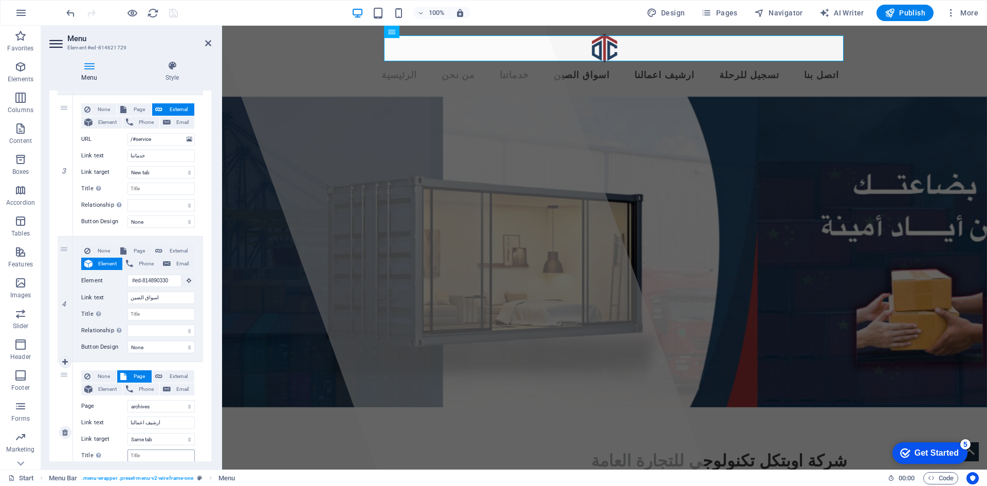
scroll to position [565, 0]
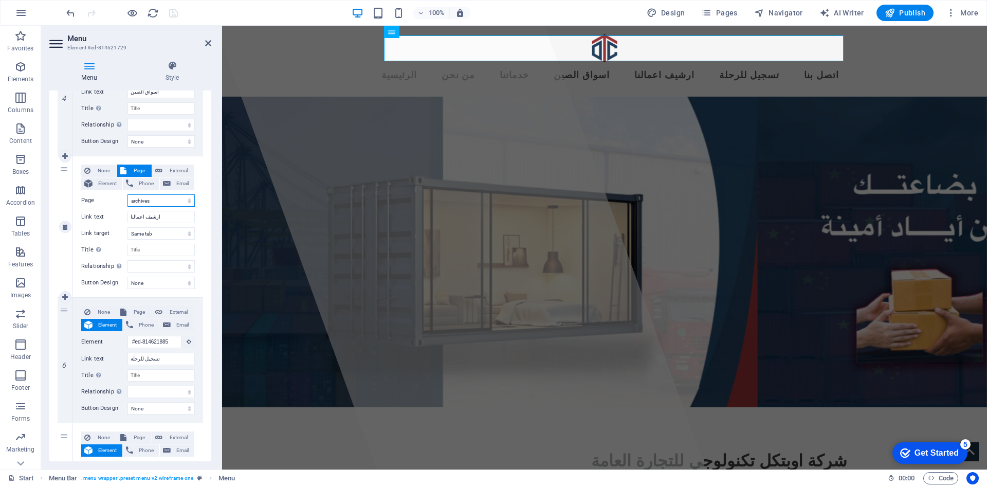
click at [189, 200] on select "Start Legal Notice Privacy archives Start" at bounding box center [160, 200] width 67 height 12
click at [99, 264] on label "Relationship Sets the relationship of this link to the link target . For exampl…" at bounding box center [104, 266] width 46 height 12
click at [127, 264] on select "alternate author bookmark external help license next nofollow noreferrer noopen…" at bounding box center [160, 266] width 67 height 12
click at [170, 265] on select "alternate author bookmark external help license next nofollow noreferrer noopen…" at bounding box center [160, 266] width 67 height 12
click at [92, 260] on label "Relationship Sets the relationship of this link to the link target . For exampl…" at bounding box center [104, 266] width 46 height 12
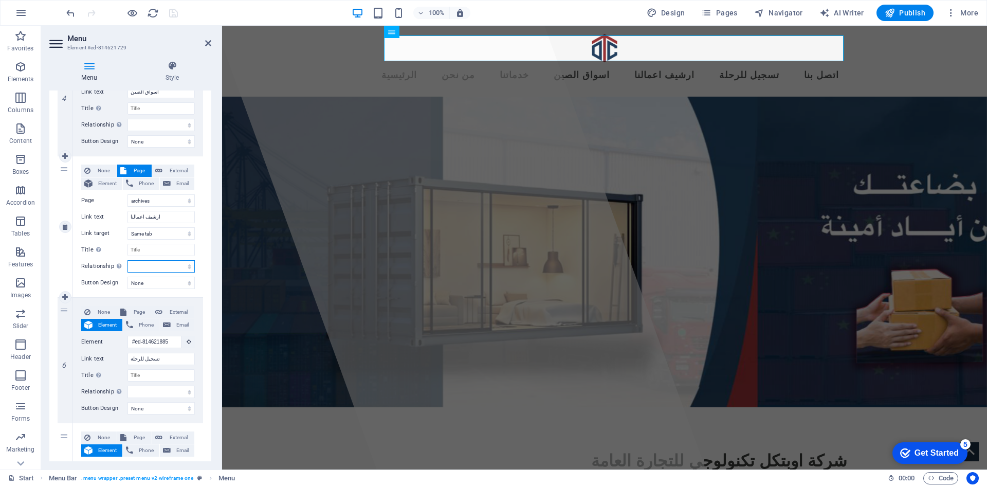
click at [127, 260] on select "alternate author bookmark external help license next nofollow noreferrer noopen…" at bounding box center [160, 266] width 67 height 12
click at [168, 205] on select "Start Legal Notice Privacy archives Start" at bounding box center [160, 200] width 67 height 12
click at [127, 194] on select "Start Legal Notice Privacy archives Start" at bounding box center [160, 200] width 67 height 12
click at [90, 201] on label "Page" at bounding box center [104, 200] width 46 height 12
click at [127, 201] on select "Start Legal Notice Privacy archives Start" at bounding box center [160, 200] width 67 height 12
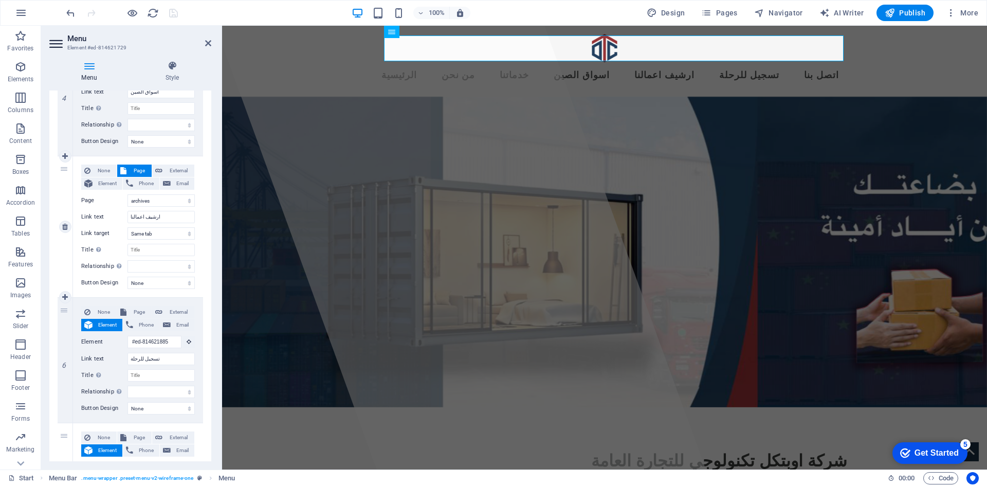
click at [196, 179] on div "None Page External Element Phone Email Page Start Legal Notice Privacy archives…" at bounding box center [138, 226] width 130 height 141
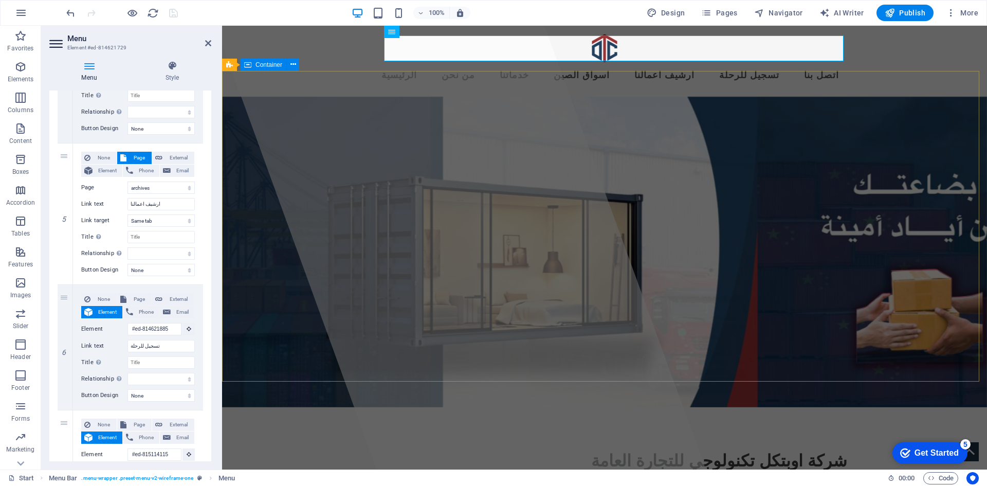
scroll to position [154, 0]
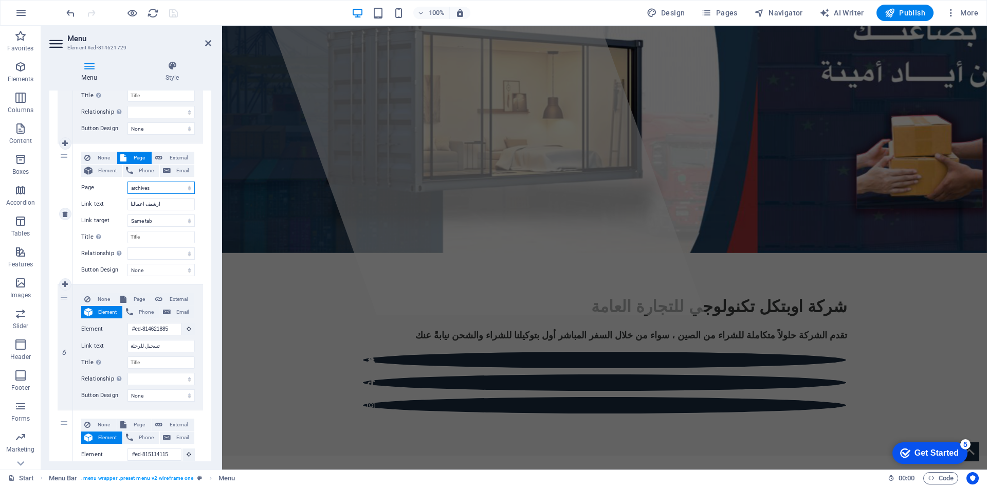
click at [185, 190] on select "Start Legal Notice Privacy archives Start" at bounding box center [160, 187] width 67 height 12
click at [127, 181] on select "Start Legal Notice Privacy archives Start" at bounding box center [160, 187] width 67 height 12
click at [164, 206] on input "ارشيف اعمالنا" at bounding box center [160, 204] width 67 height 12
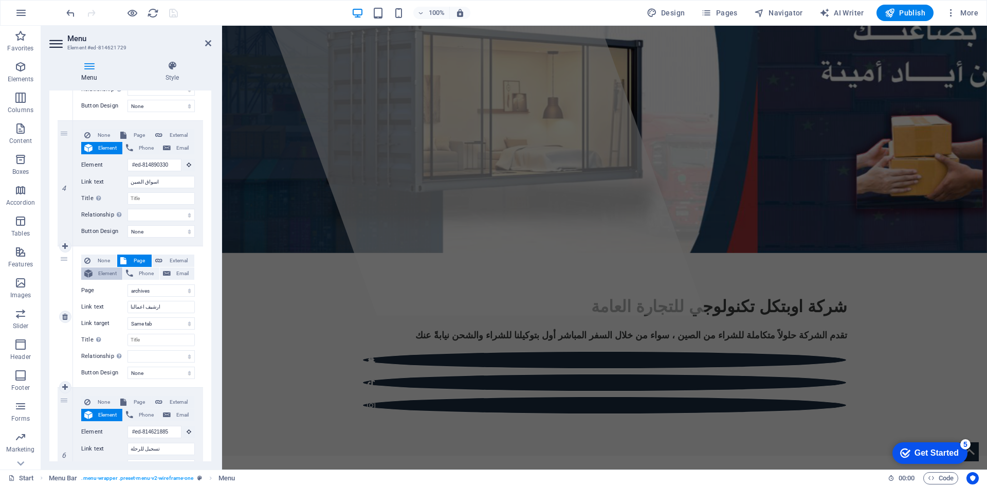
click at [114, 273] on span "Element" at bounding box center [108, 273] width 24 height 12
select select
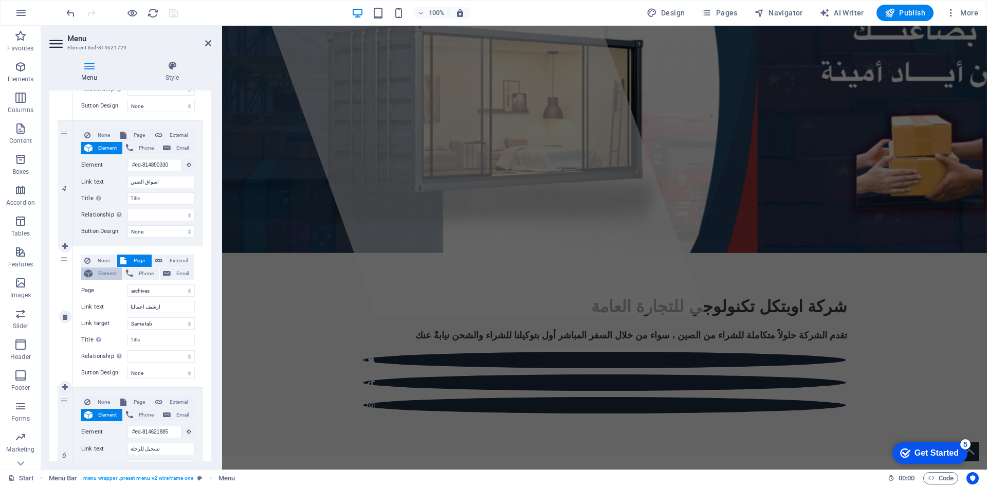
select select
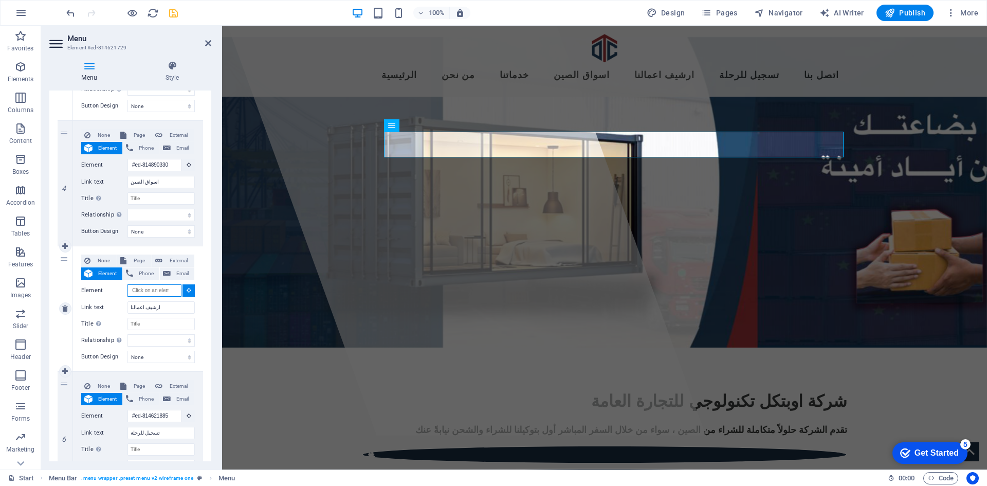
scroll to position [0, 0]
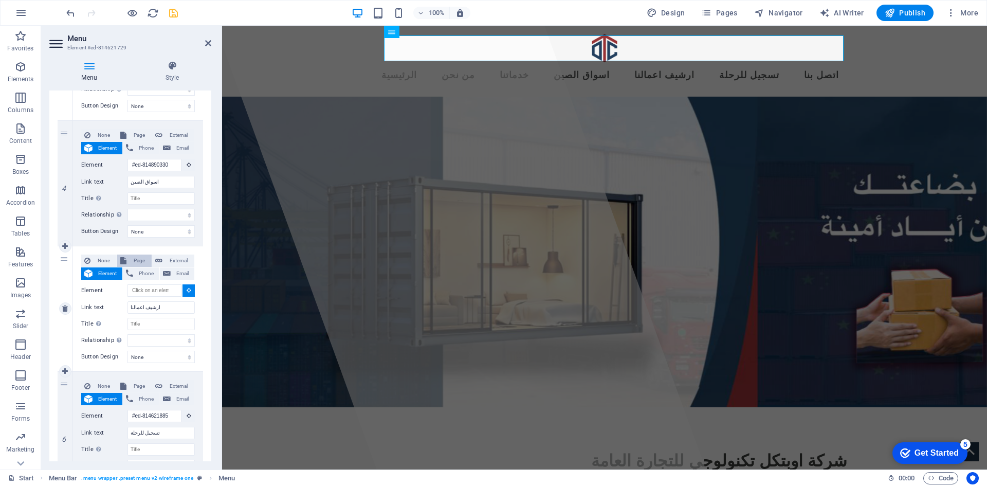
click at [137, 259] on span "Page" at bounding box center [138, 260] width 19 height 12
select select
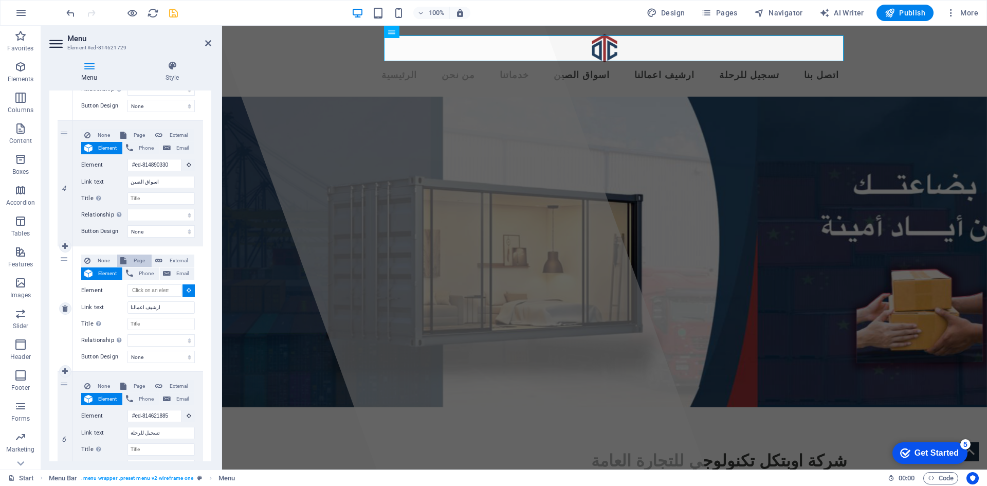
select select
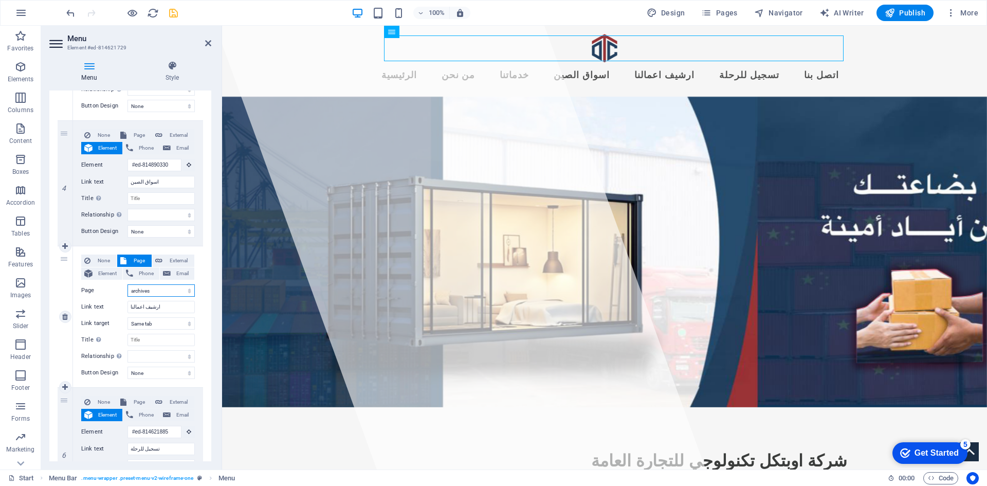
click at [158, 287] on select "Start Legal Notice Privacy archives Start" at bounding box center [160, 290] width 67 height 12
click at [127, 284] on select "Start Legal Notice Privacy archives Start" at bounding box center [160, 290] width 67 height 12
click at [197, 317] on div "None Page External Element Phone Email Page Start Legal Notice Privacy archives…" at bounding box center [138, 316] width 130 height 141
click at [161, 324] on select "New tab Same tab Overlay" at bounding box center [160, 323] width 67 height 12
click at [127, 317] on select "New tab Same tab Overlay" at bounding box center [160, 323] width 67 height 12
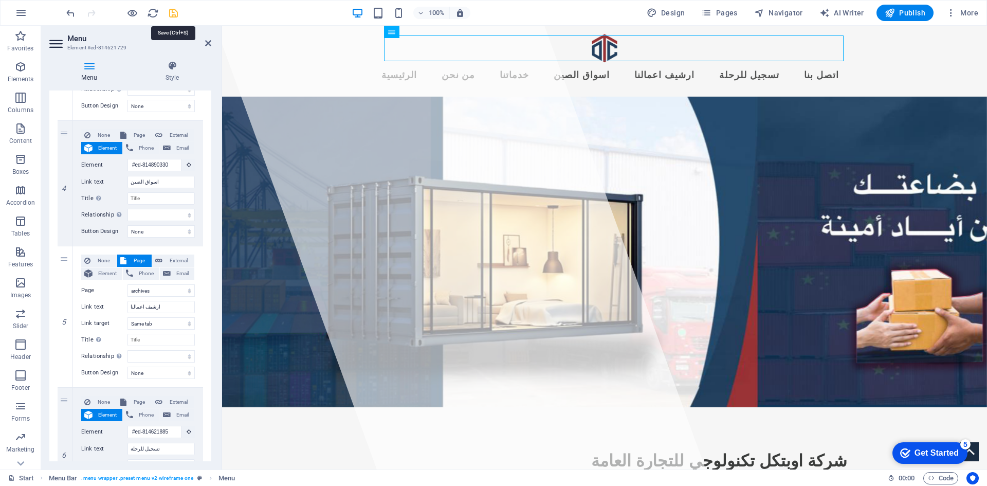
click at [178, 15] on icon "save" at bounding box center [174, 13] width 12 height 12
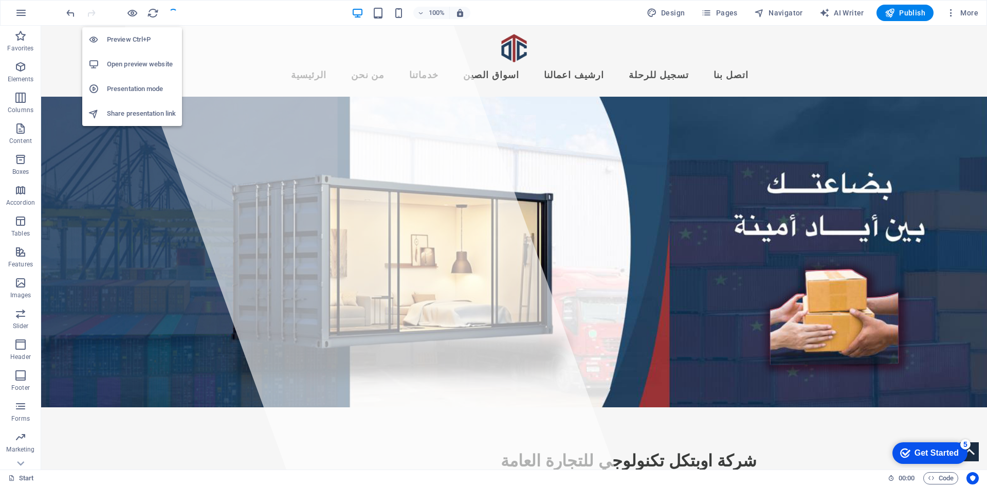
click at [137, 33] on h6 "Preview Ctrl+P" at bounding box center [141, 39] width 69 height 12
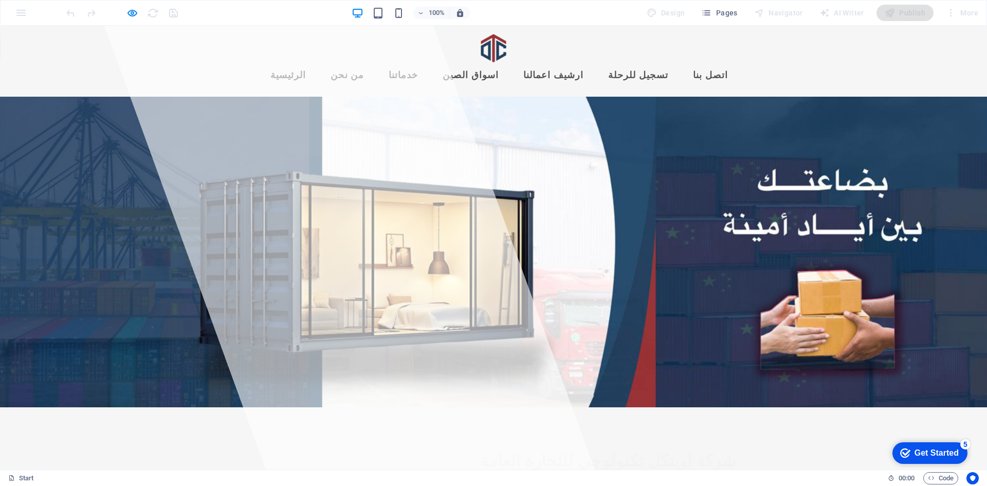
click at [583, 63] on link "ارشيف اعمالنا" at bounding box center [553, 76] width 77 height 26
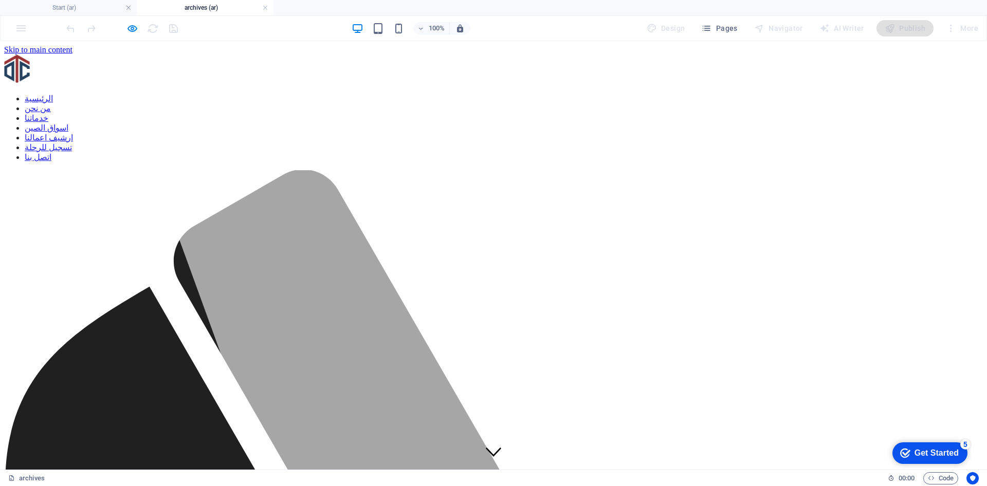
scroll to position [206, 0]
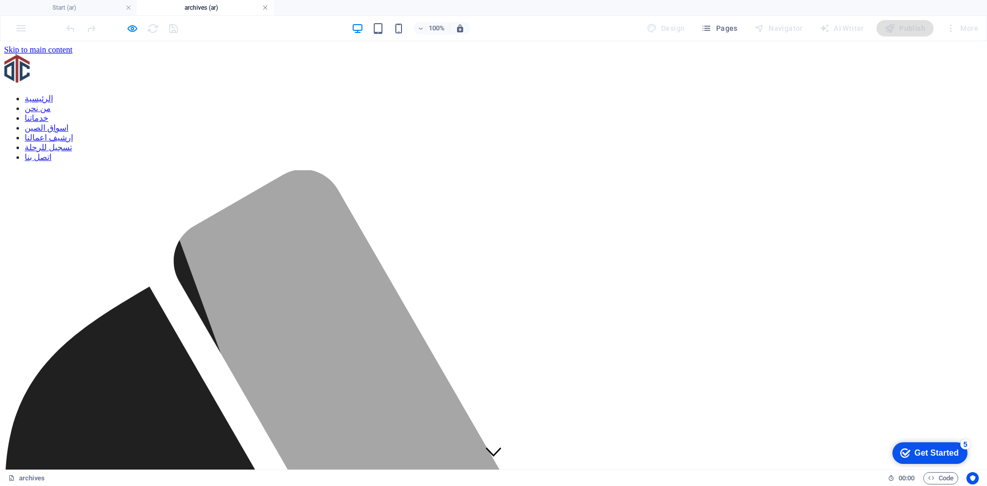
click at [264, 5] on link at bounding box center [265, 8] width 6 height 10
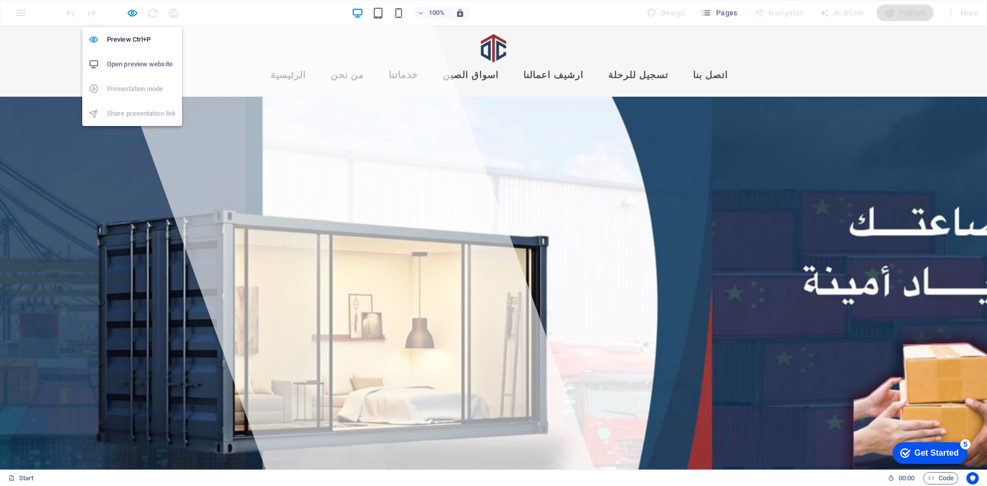
click at [131, 57] on li "Open preview website" at bounding box center [132, 64] width 100 height 25
drag, startPoint x: 131, startPoint y: 10, endPoint x: 175, endPoint y: 16, distance: 44.7
click at [135, 10] on icon "button" at bounding box center [132, 13] width 12 height 12
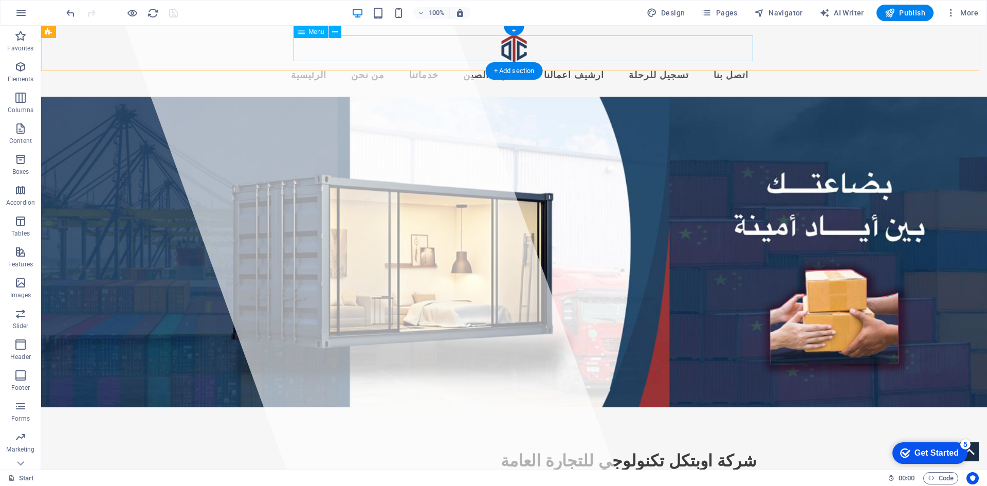
click at [525, 63] on nav "الرئيسية من نحن خدماتنا اسواق الصين ارشيف اعمالنا تسجيل للرحلة اتصل بنا" at bounding box center [513, 76] width 485 height 26
select select
select select "3"
select select
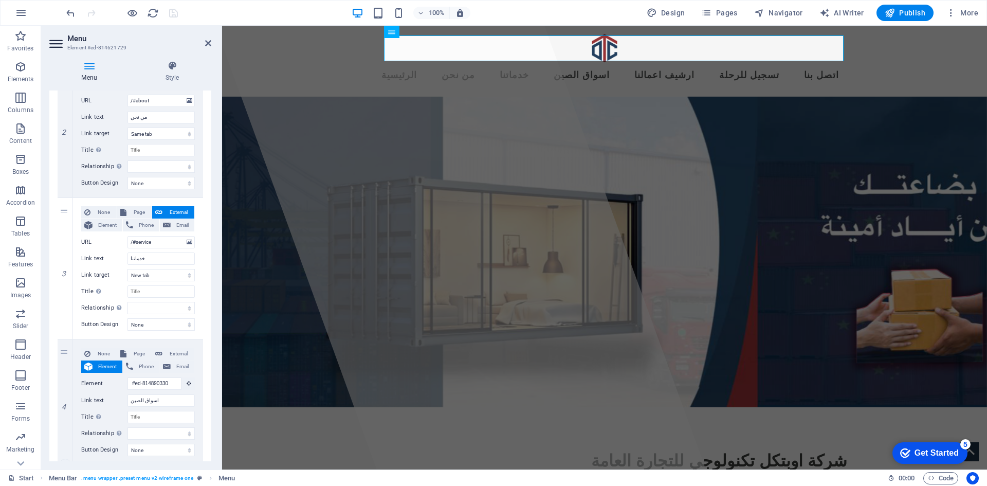
scroll to position [360, 0]
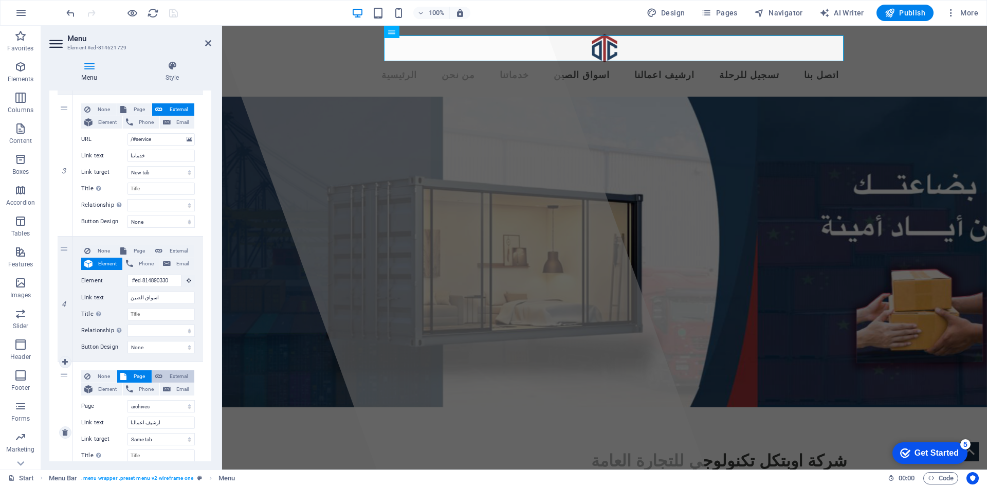
click at [170, 371] on span "External" at bounding box center [178, 376] width 26 height 12
select select
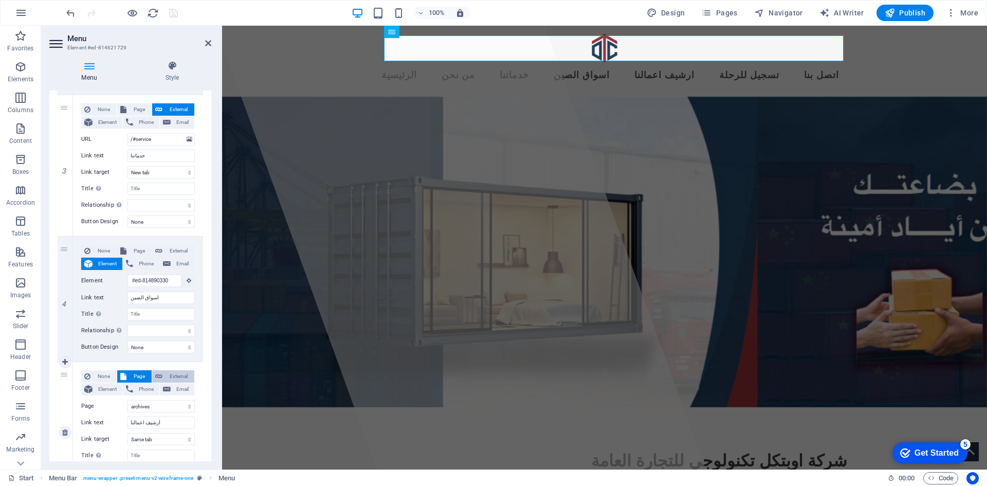
select select "blank"
select select
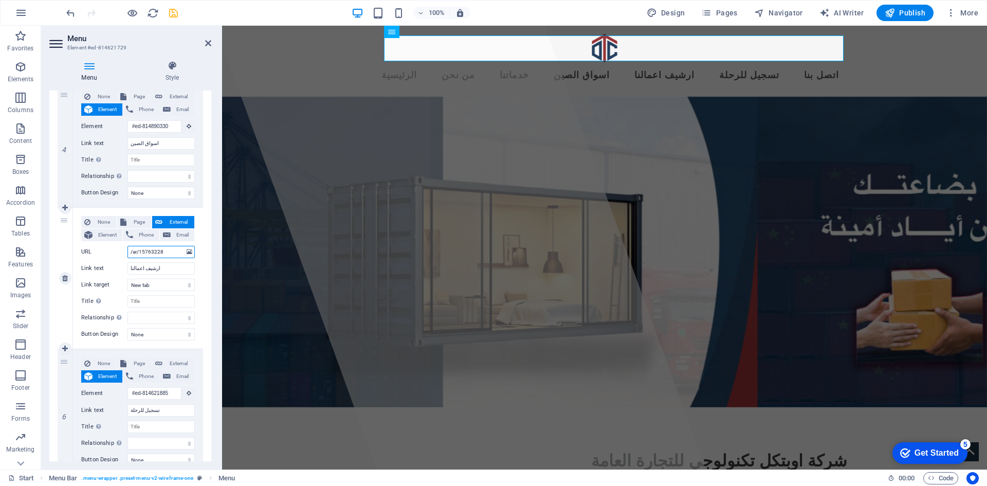
click at [175, 250] on input "/ar/15763228" at bounding box center [160, 252] width 67 height 12
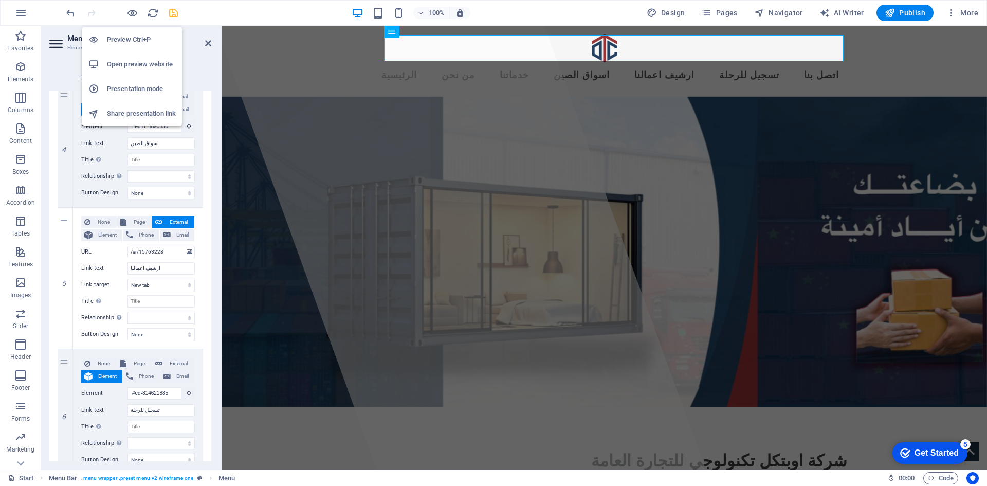
click at [130, 32] on li "Preview Ctrl+P" at bounding box center [132, 39] width 100 height 25
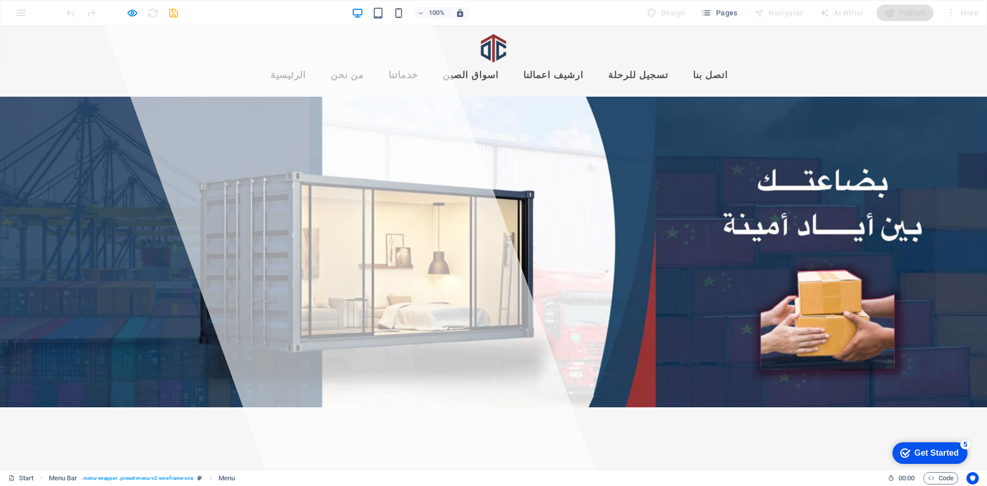
click at [590, 63] on link "ارشيف اعمالنا" at bounding box center [553, 76] width 77 height 26
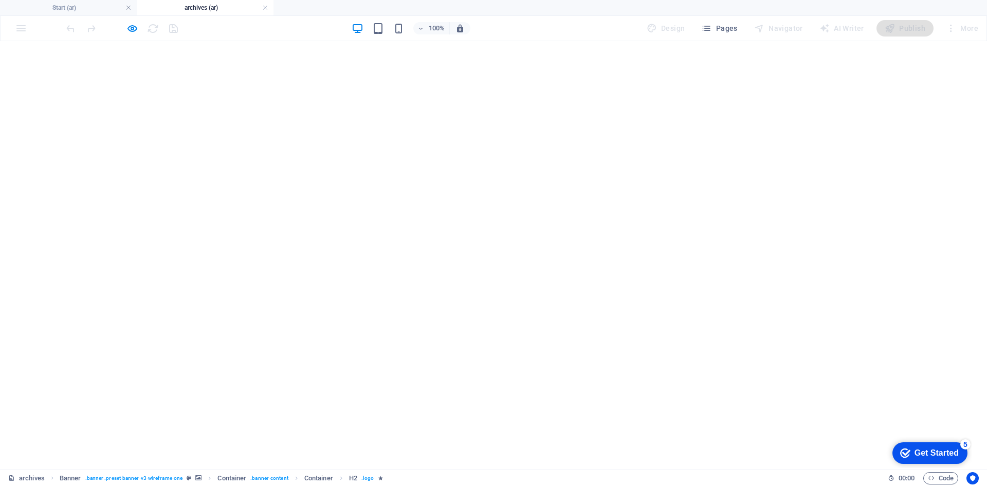
click at [225, 8] on h4 "archives (ar)" at bounding box center [205, 7] width 137 height 11
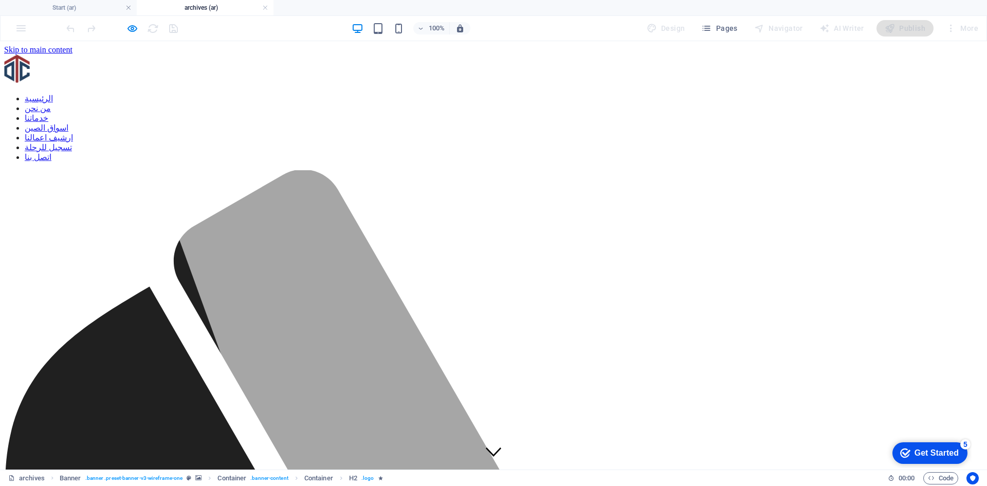
scroll to position [0, 0]
click at [84, 9] on h4 "Start (ar)" at bounding box center [68, 7] width 137 height 11
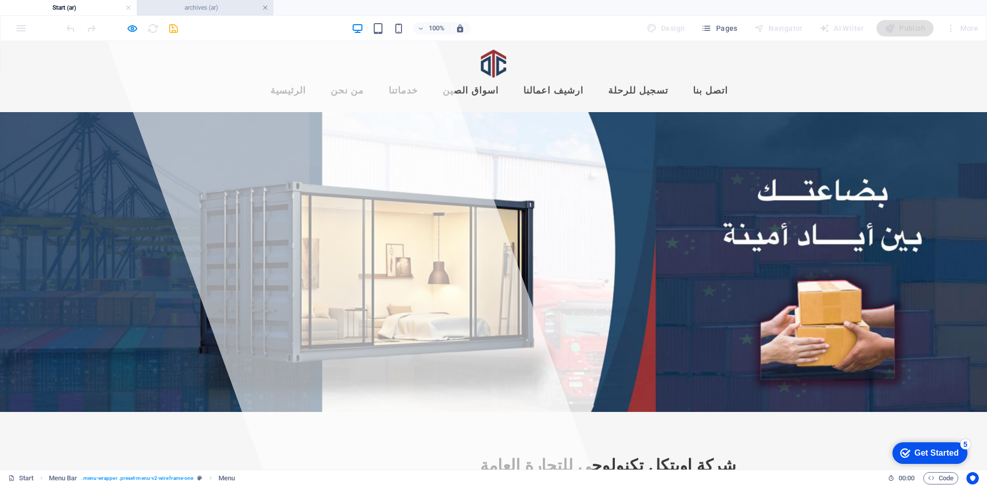
click at [264, 7] on link at bounding box center [265, 8] width 6 height 10
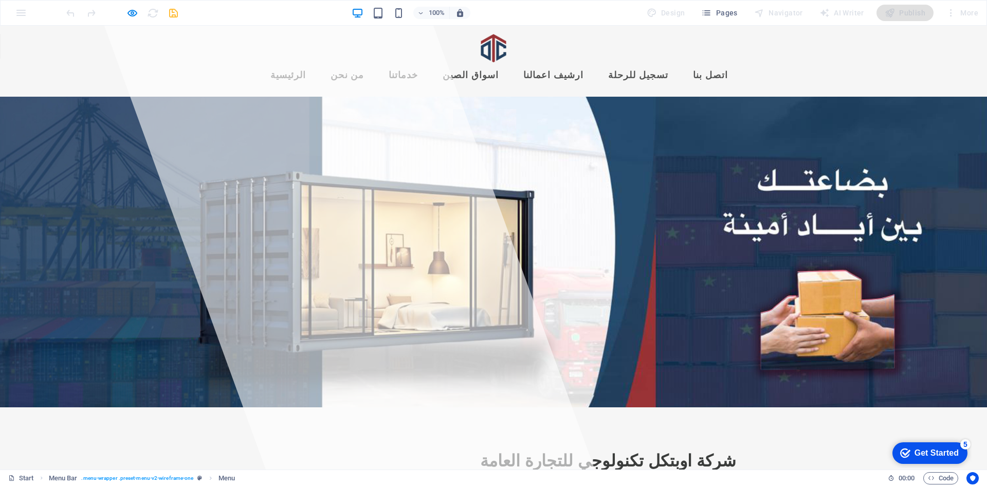
click at [579, 63] on link "ارشيف اعمالنا" at bounding box center [553, 76] width 77 height 26
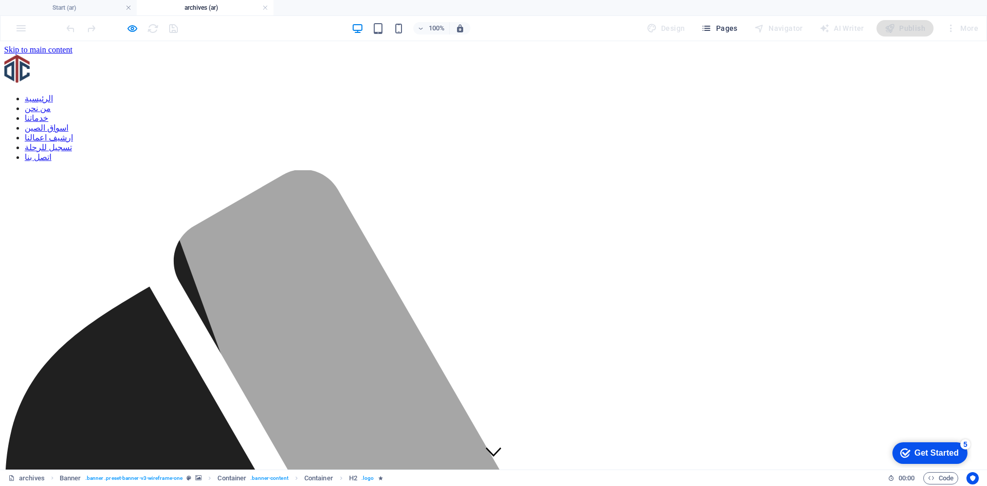
click at [717, 29] on span "Pages" at bounding box center [719, 28] width 36 height 10
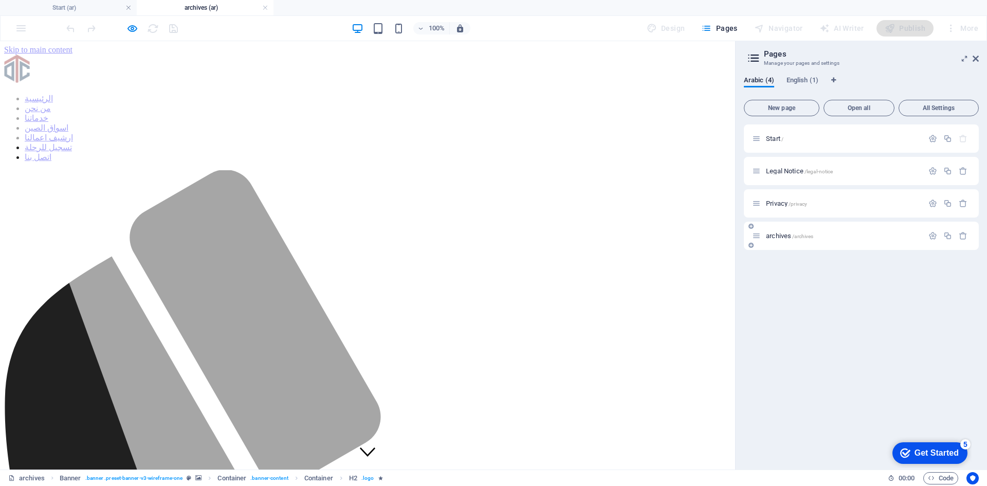
click at [787, 241] on div "archives /archives" at bounding box center [837, 236] width 171 height 12
click at [68, 5] on h4 "Start (ar)" at bounding box center [68, 7] width 137 height 11
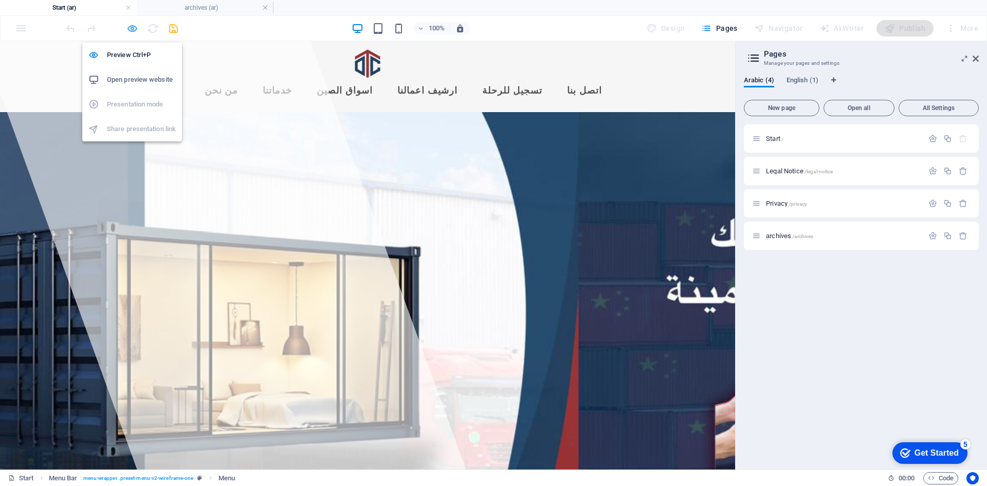
click at [133, 29] on icon "button" at bounding box center [132, 29] width 12 height 12
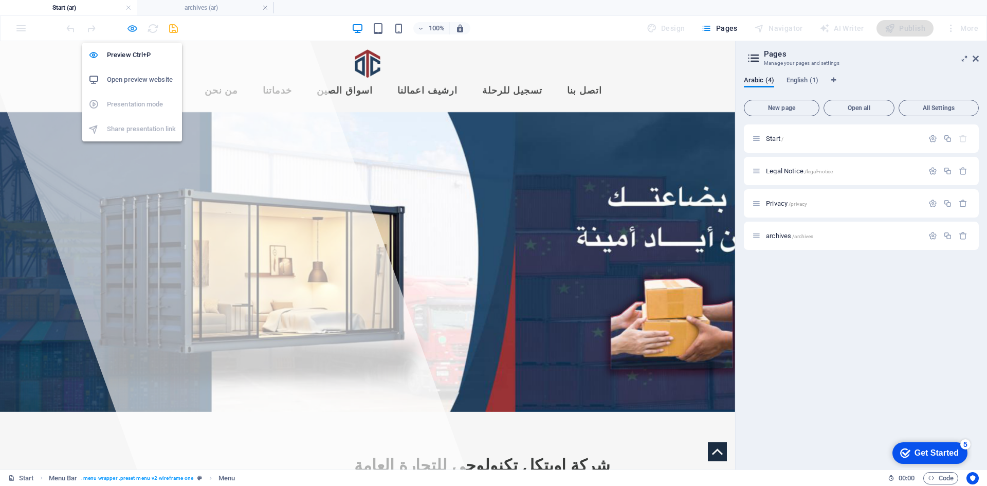
select select
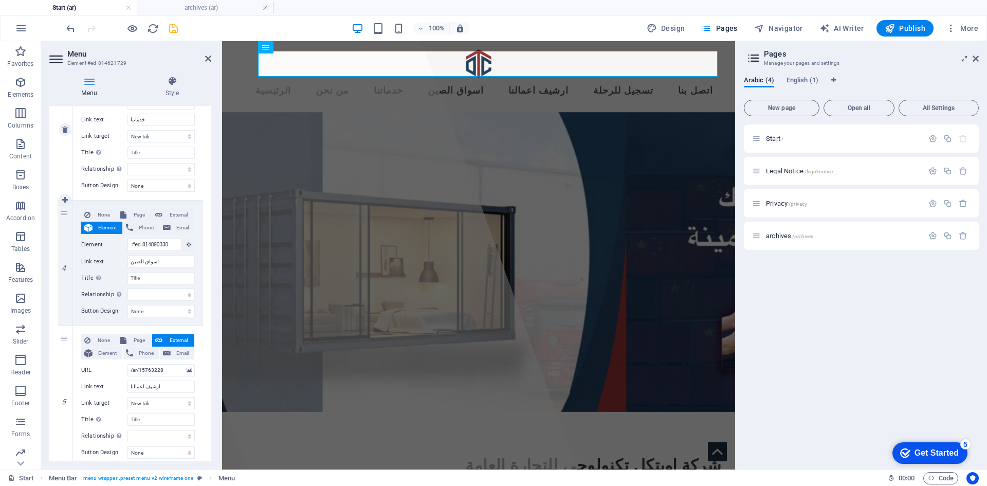
scroll to position [462, 0]
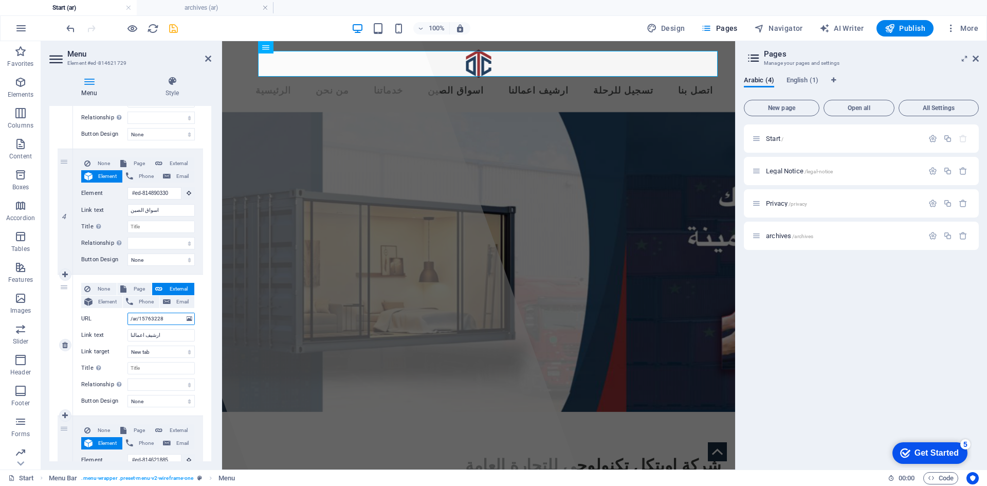
drag, startPoint x: 173, startPoint y: 320, endPoint x: 141, endPoint y: 315, distance: 32.2
click at [141, 315] on input "/ar/15763228" at bounding box center [160, 318] width 67 height 12
click at [192, 7] on h4 "archives (ar)" at bounding box center [205, 7] width 137 height 11
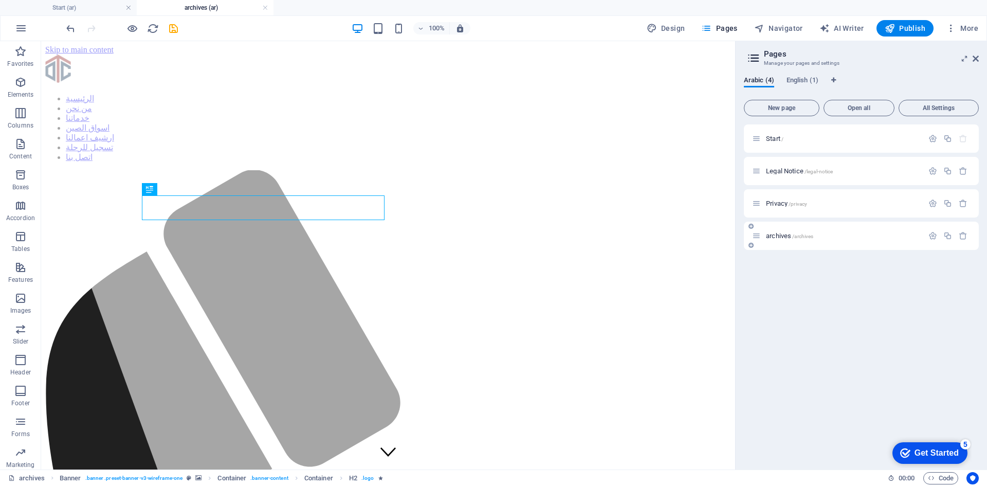
click at [758, 239] on icon at bounding box center [756, 235] width 9 height 9
click at [935, 238] on icon "button" at bounding box center [932, 235] width 9 height 9
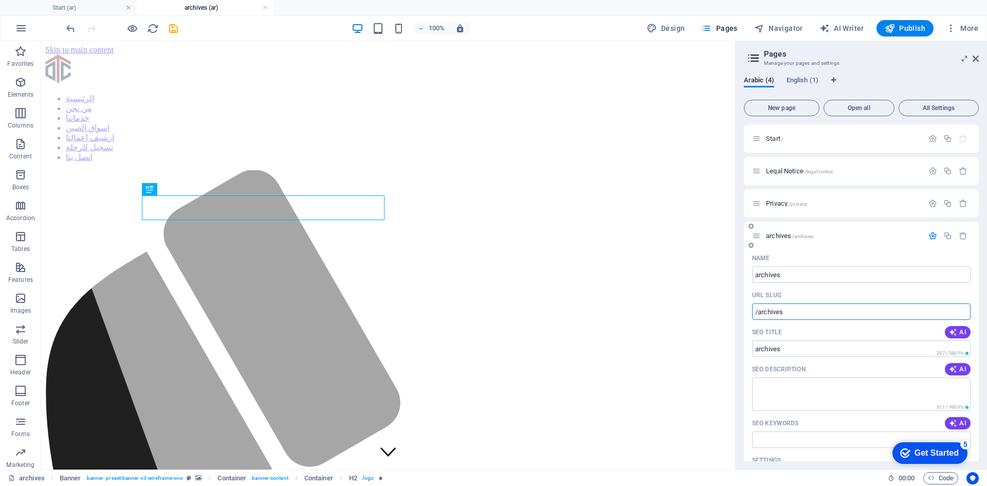
drag, startPoint x: 787, startPoint y: 309, endPoint x: 756, endPoint y: 311, distance: 30.4
click at [750, 306] on div "Name archives ​ URL SLUG /archives ​ SEO Title AI ​ 297 / 580 Px SEO Descriptio…" at bounding box center [861, 459] width 235 height 418
click at [69, 6] on h4 "Start (ar)" at bounding box center [68, 7] width 137 height 11
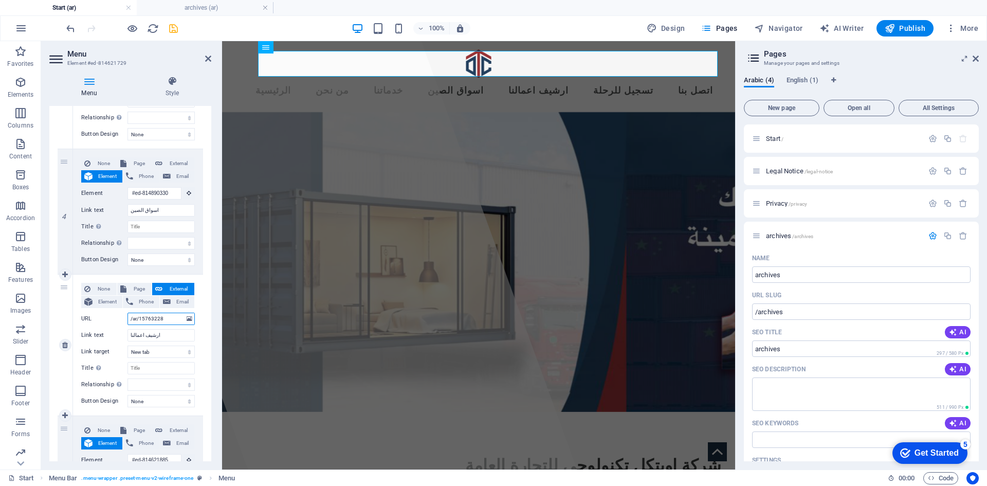
drag, startPoint x: 172, startPoint y: 318, endPoint x: 139, endPoint y: 318, distance: 32.9
click at [139, 318] on input "/ar/15763228" at bounding box center [160, 318] width 67 height 12
paste input "/archives"
type input "/ar//archives"
select select
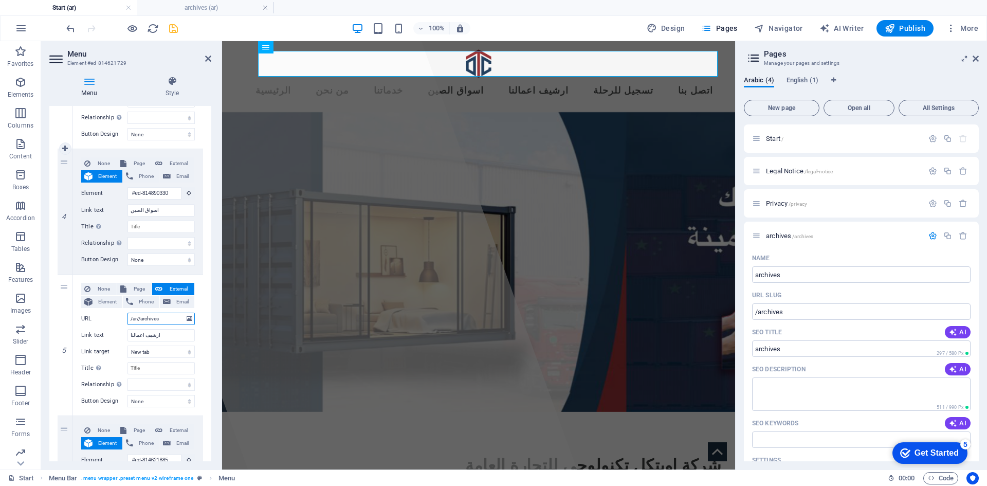
select select
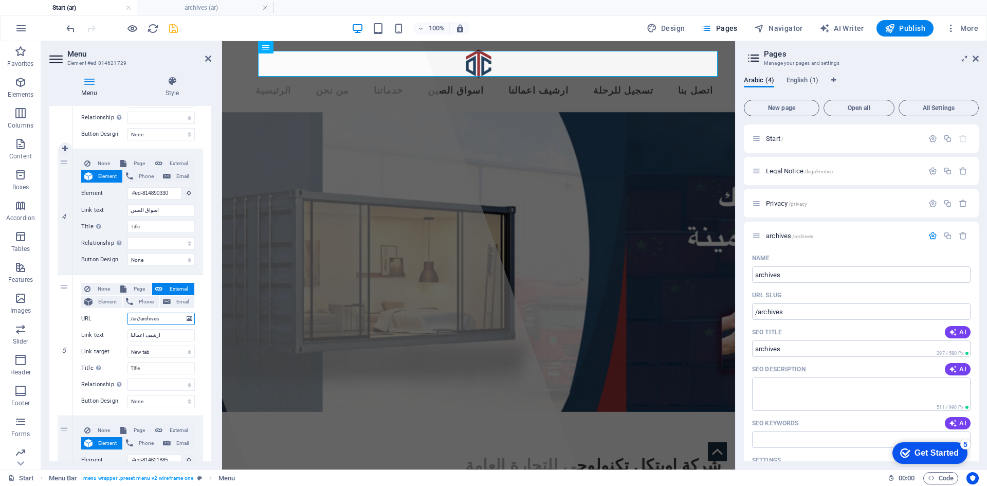
select select
type input "/ar/archives"
select select
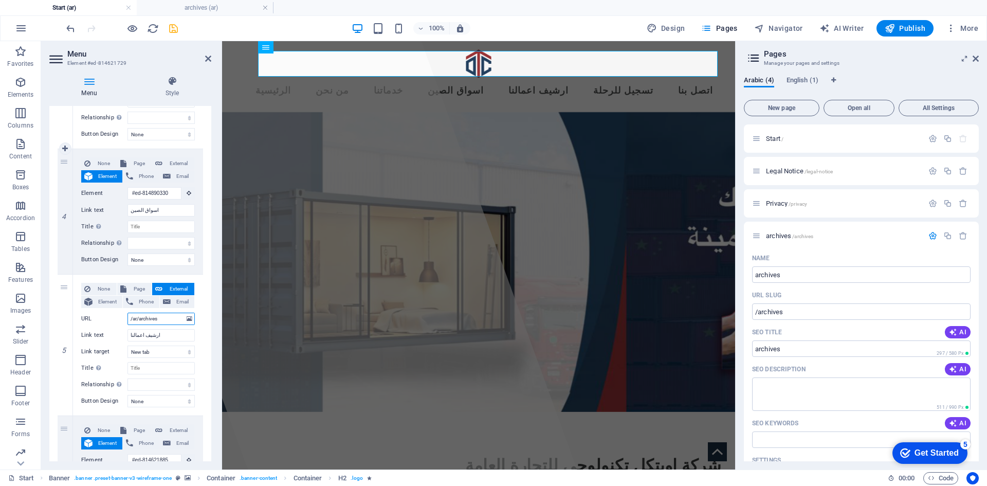
select select
type input "/ar/archives"
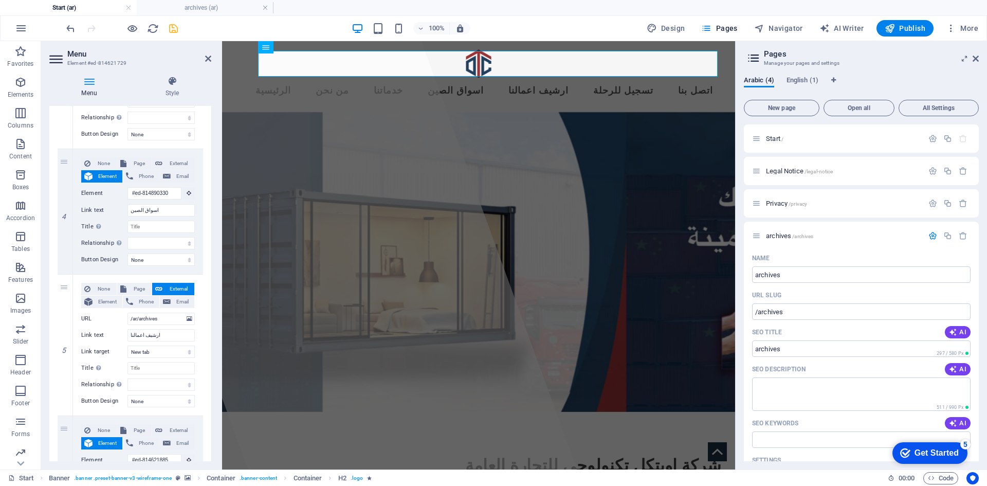
drag, startPoint x: 179, startPoint y: 34, endPoint x: 175, endPoint y: 29, distance: 6.7
click at [176, 31] on div "100% Design Pages Navigator AI Writer Publish More" at bounding box center [523, 28] width 918 height 16
click at [175, 28] on icon "save" at bounding box center [174, 29] width 12 height 12
select select
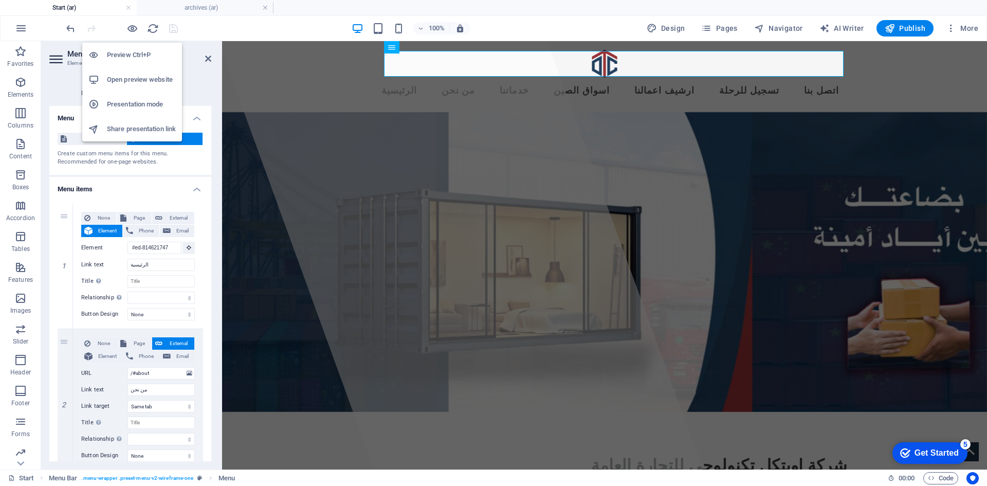
click at [145, 77] on h6 "Open preview website" at bounding box center [141, 79] width 69 height 12
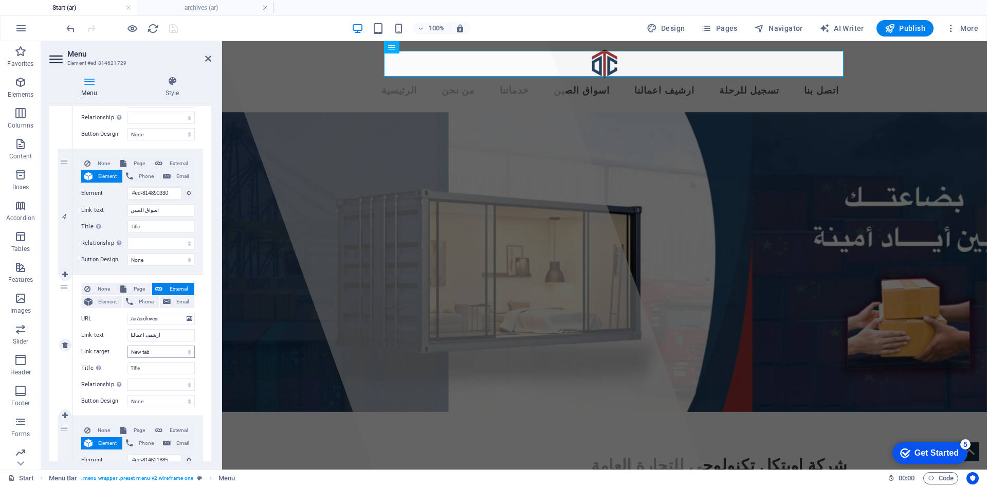
scroll to position [514, 0]
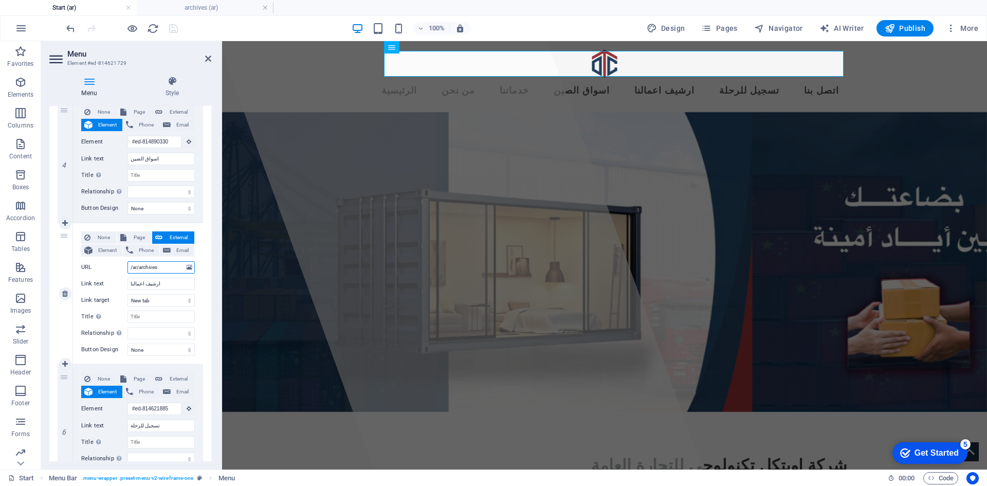
click at [135, 267] on input "/ar/archives" at bounding box center [160, 267] width 67 height 12
click at [137, 269] on input "/ar/archives" at bounding box center [160, 267] width 67 height 12
type input "/en/archives"
select select
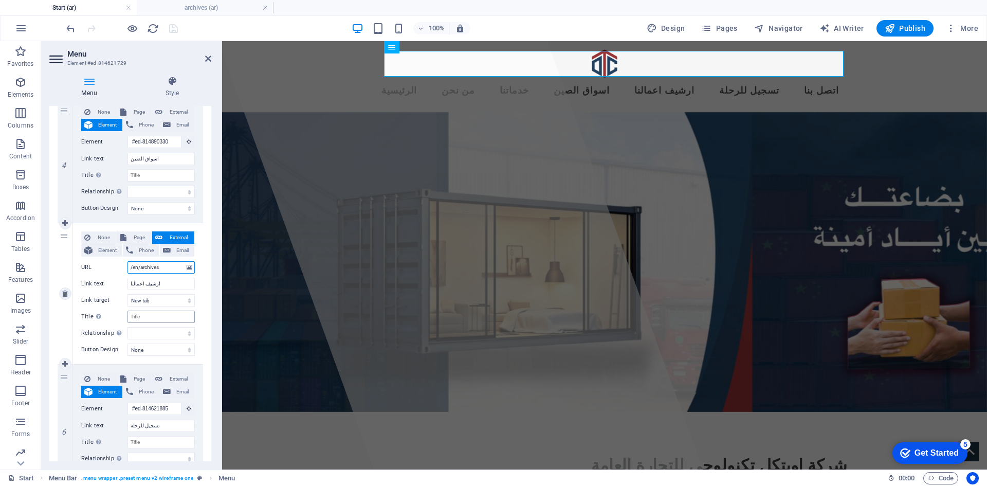
select select
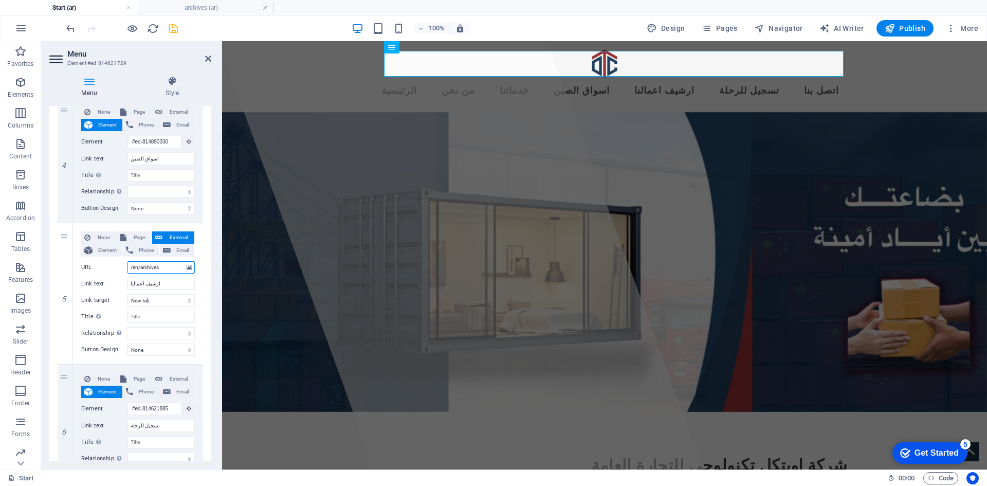
type input "/en/archives"
drag, startPoint x: 184, startPoint y: 31, endPoint x: 175, endPoint y: 27, distance: 9.7
click at [182, 30] on div "100% Design Pages Navigator AI Writer Publish More" at bounding box center [523, 28] width 918 height 16
click at [175, 27] on icon "save" at bounding box center [174, 29] width 12 height 12
select select
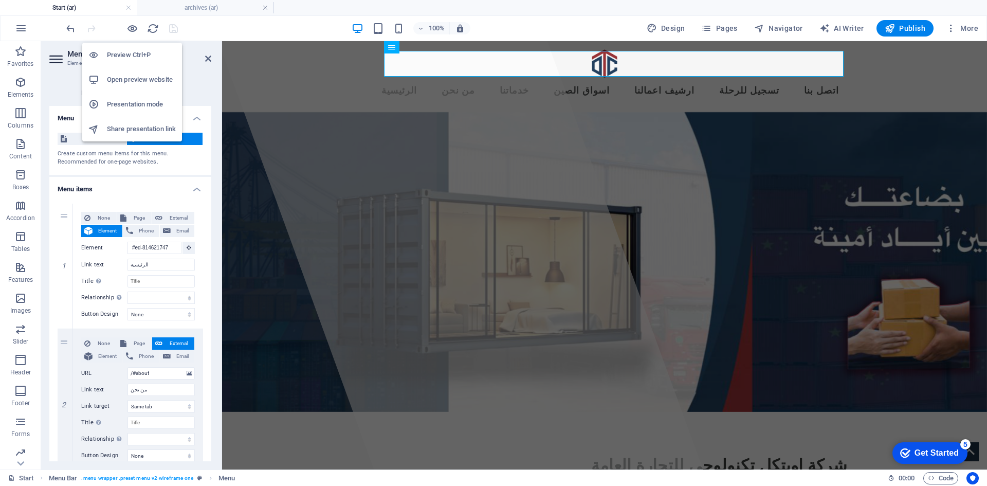
click at [146, 82] on h6 "Open preview website" at bounding box center [141, 79] width 69 height 12
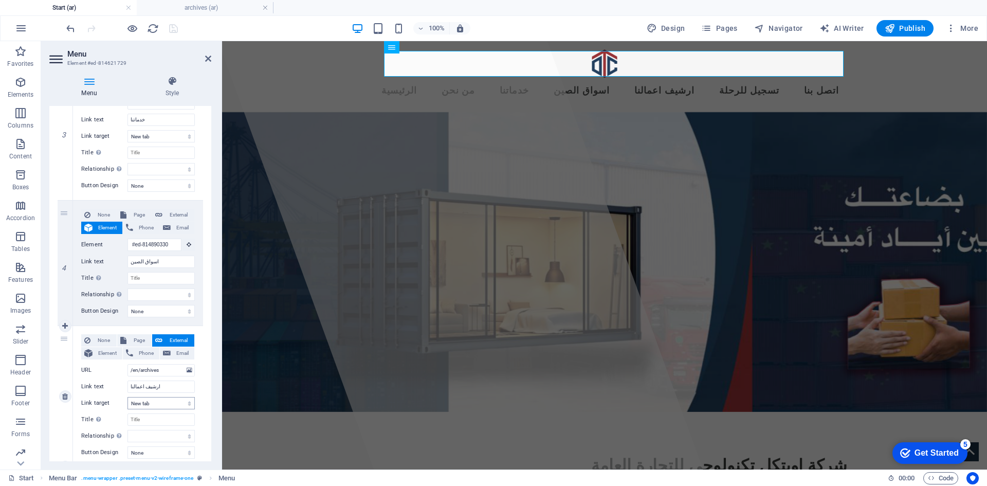
scroll to position [565, 0]
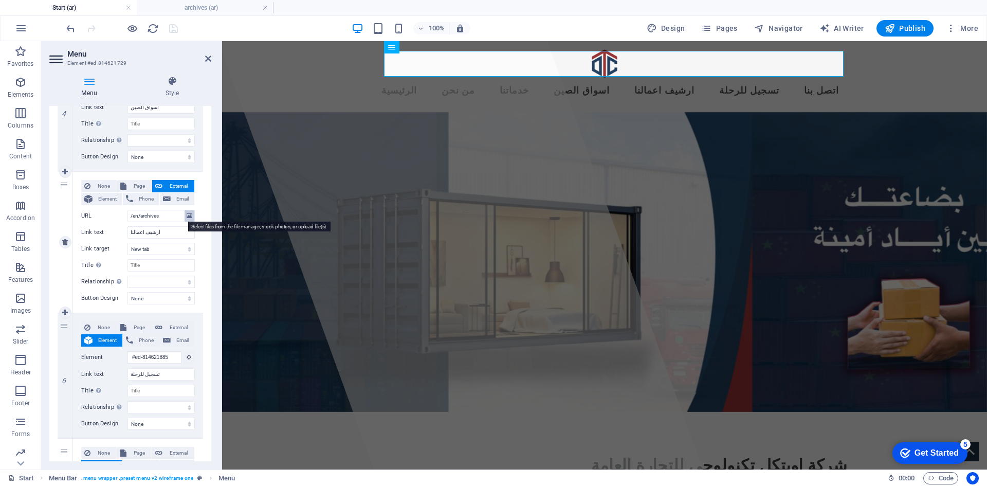
click at [189, 219] on icon at bounding box center [190, 215] width 6 height 11
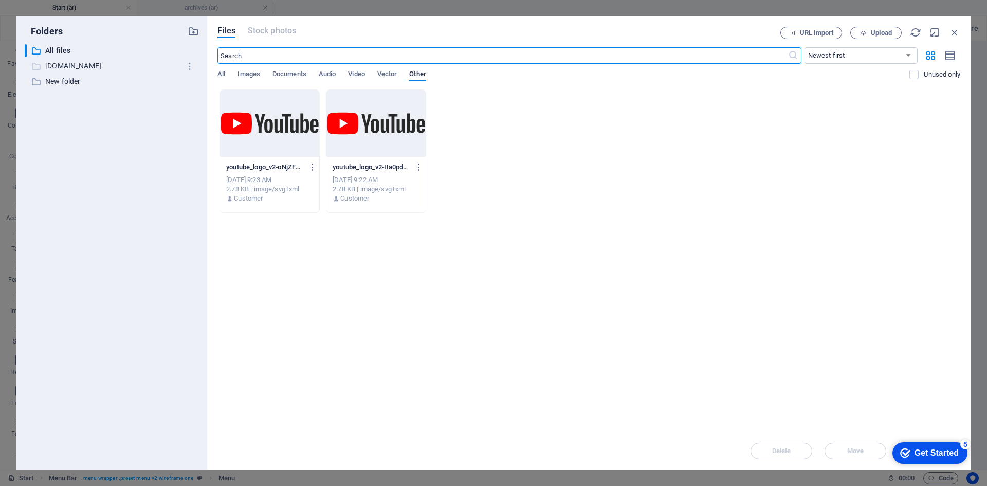
click at [92, 67] on p "almaskati.net" at bounding box center [112, 66] width 135 height 12
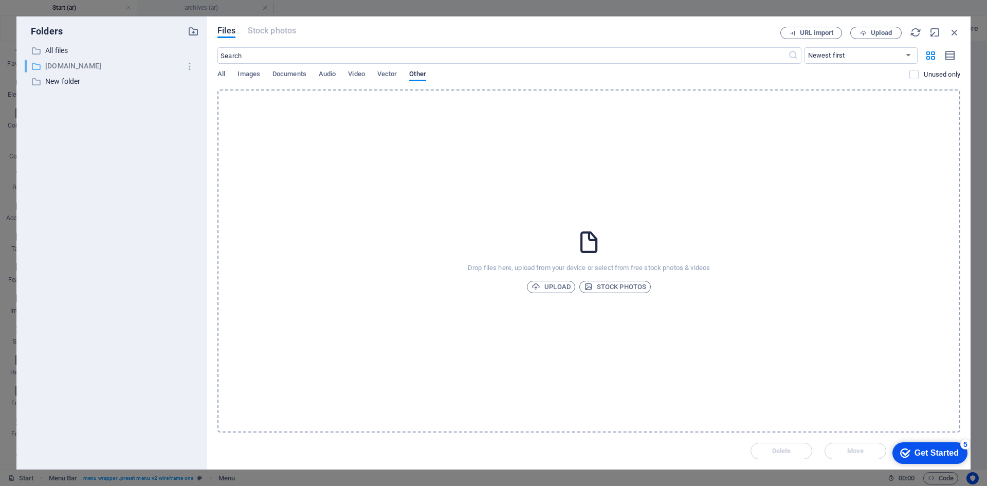
click at [79, 70] on p "almaskati.net" at bounding box center [112, 66] width 135 height 12
click at [72, 78] on p "New folder" at bounding box center [112, 82] width 135 height 12
click at [51, 35] on p "Folders" at bounding box center [44, 31] width 38 height 13
click at [951, 31] on icon "button" at bounding box center [954, 32] width 11 height 11
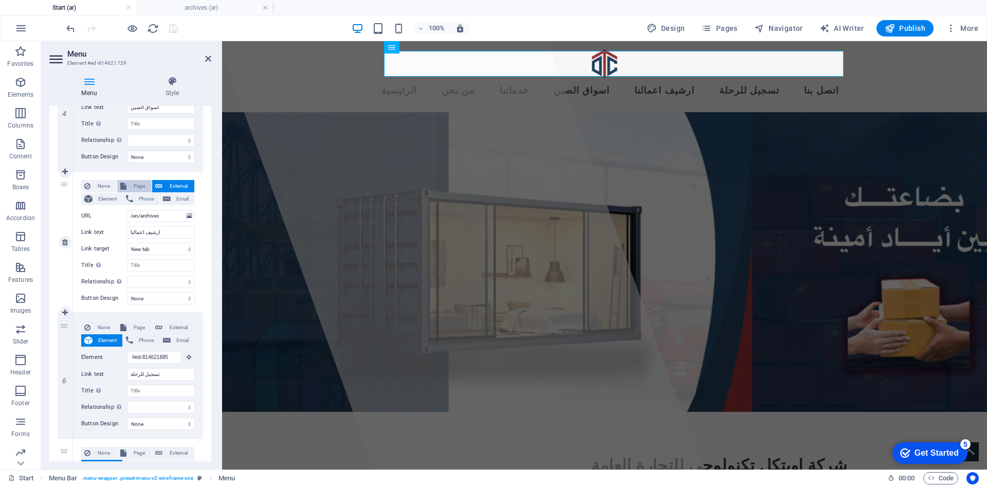
click at [139, 183] on span "Page" at bounding box center [138, 186] width 19 height 12
select select
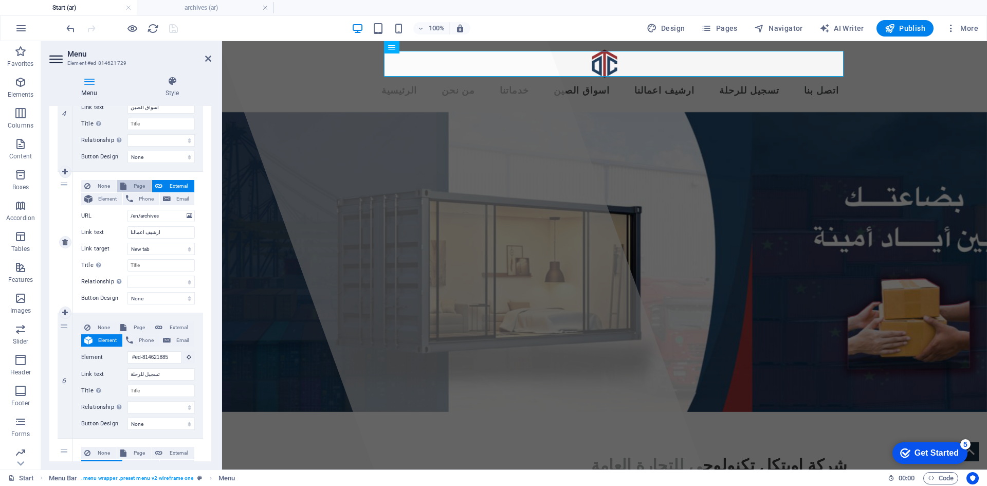
select select
click at [188, 216] on select "Start Legal Notice Privacy archives Start" at bounding box center [160, 216] width 67 height 12
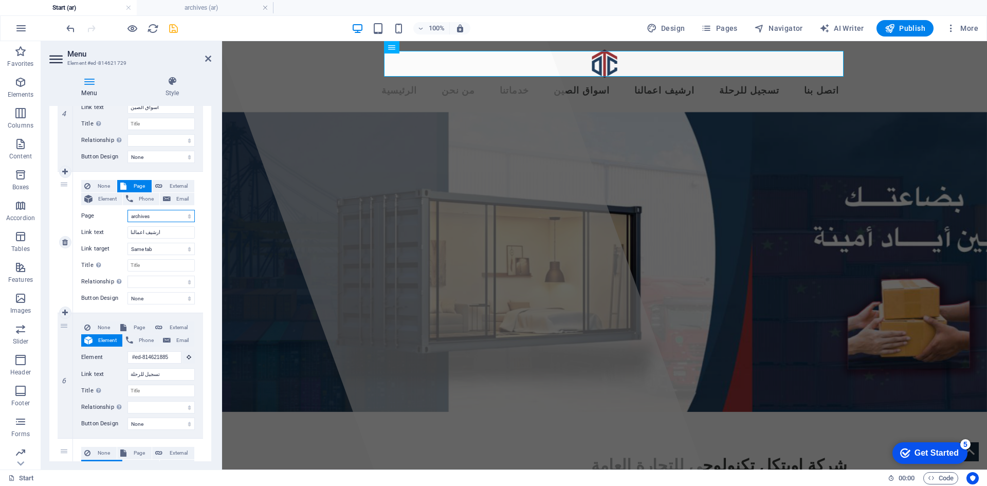
select select "4"
click at [127, 210] on select "Start Legal Notice Privacy archives Start" at bounding box center [160, 216] width 67 height 12
select select
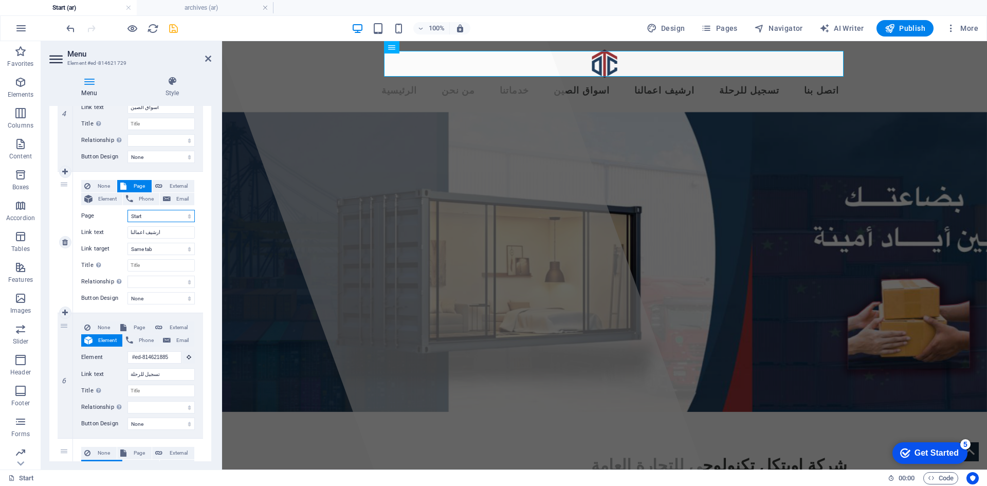
select select
click at [180, 33] on div "100% Design Pages Navigator AI Writer Publish More" at bounding box center [523, 28] width 918 height 16
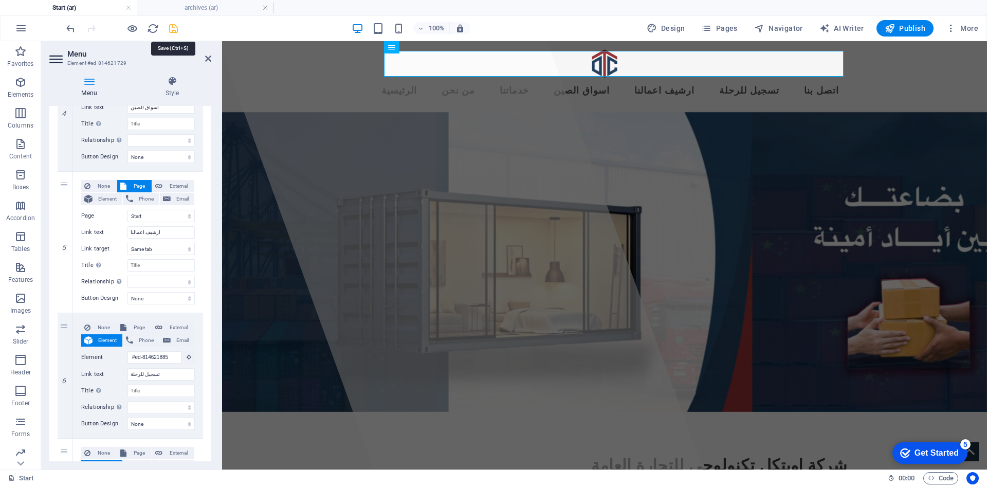
click at [176, 29] on icon "save" at bounding box center [174, 29] width 12 height 12
select select
select select "4"
select select
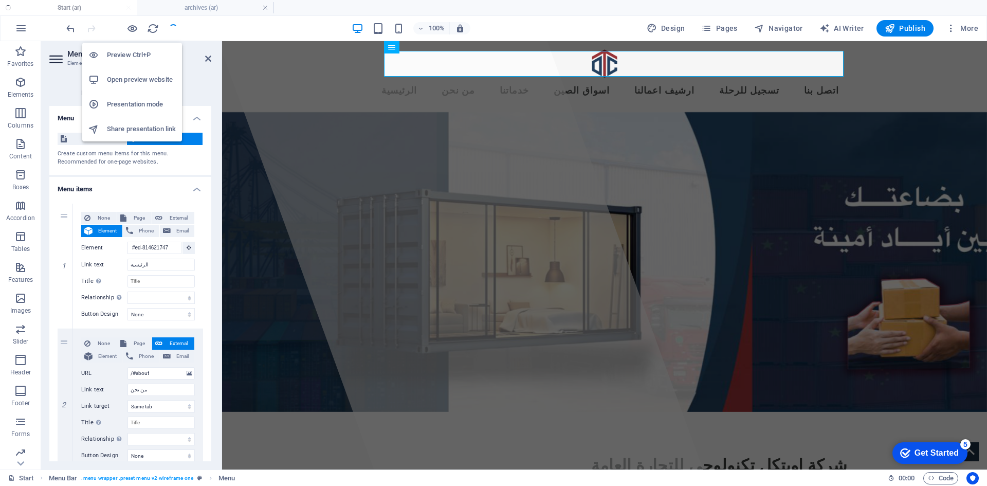
click at [143, 81] on h6 "Open preview website" at bounding box center [141, 79] width 69 height 12
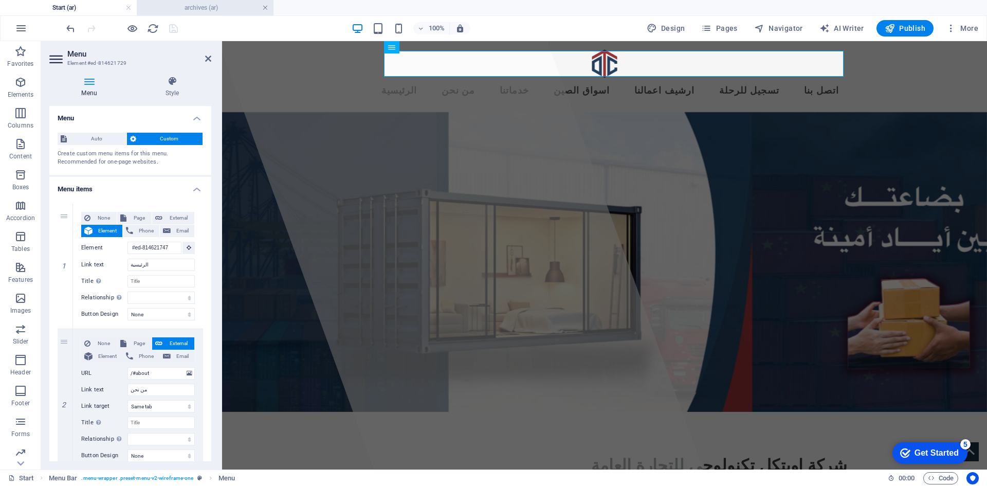
click at [263, 4] on link at bounding box center [265, 8] width 6 height 10
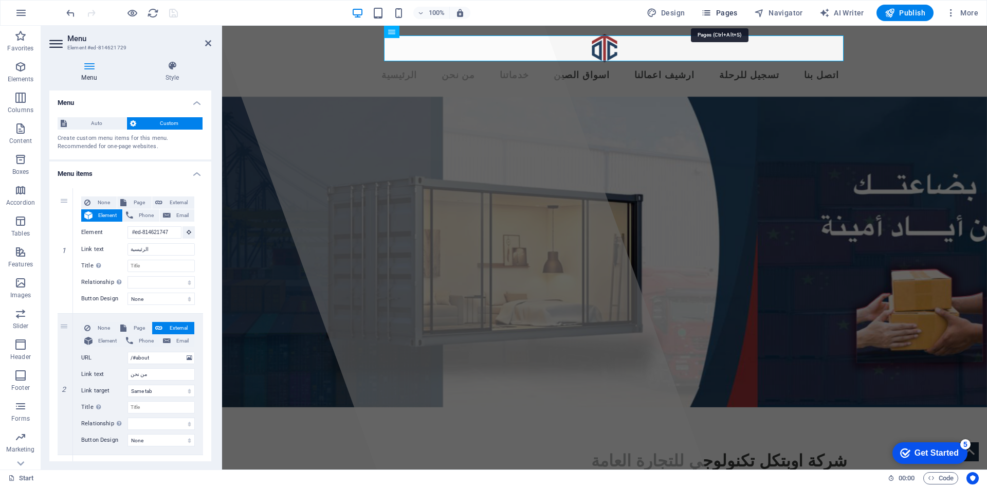
click at [705, 10] on icon "button" at bounding box center [706, 13] width 10 height 10
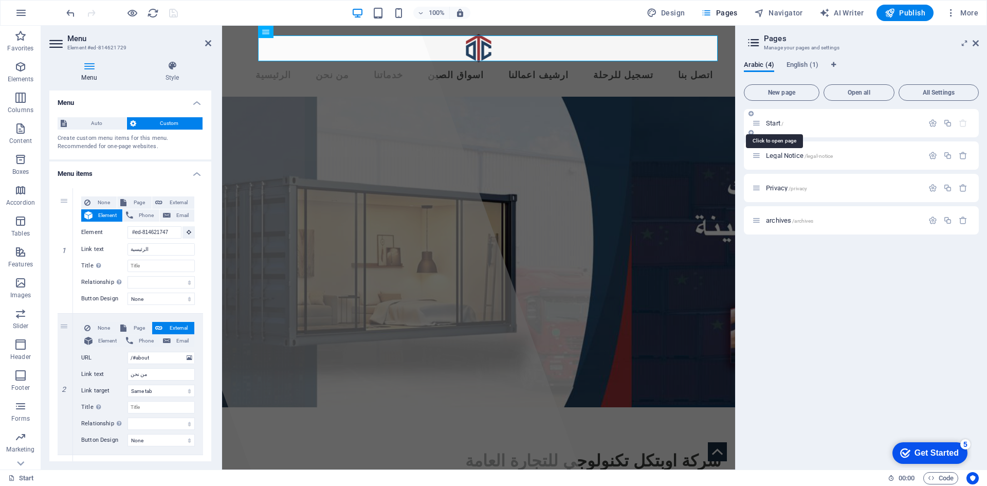
click at [771, 120] on span "Start /" at bounding box center [774, 123] width 17 height 8
click at [801, 61] on span "English (1)" at bounding box center [802, 66] width 32 height 14
click at [810, 214] on div "archives /archives Translate" at bounding box center [861, 220] width 235 height 28
click at [754, 65] on span "Arabic (4)" at bounding box center [759, 66] width 30 height 14
click at [933, 86] on button "All Settings" at bounding box center [938, 92] width 80 height 16
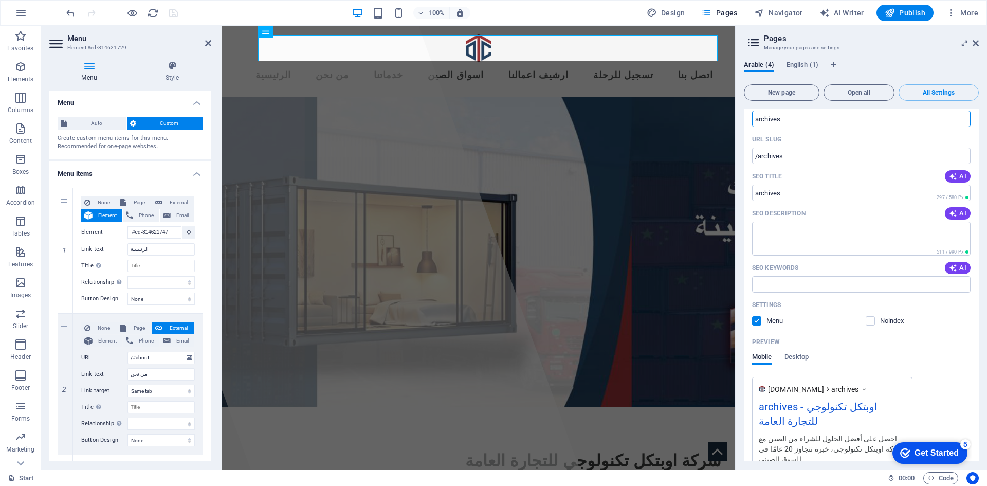
scroll to position [1020, 0]
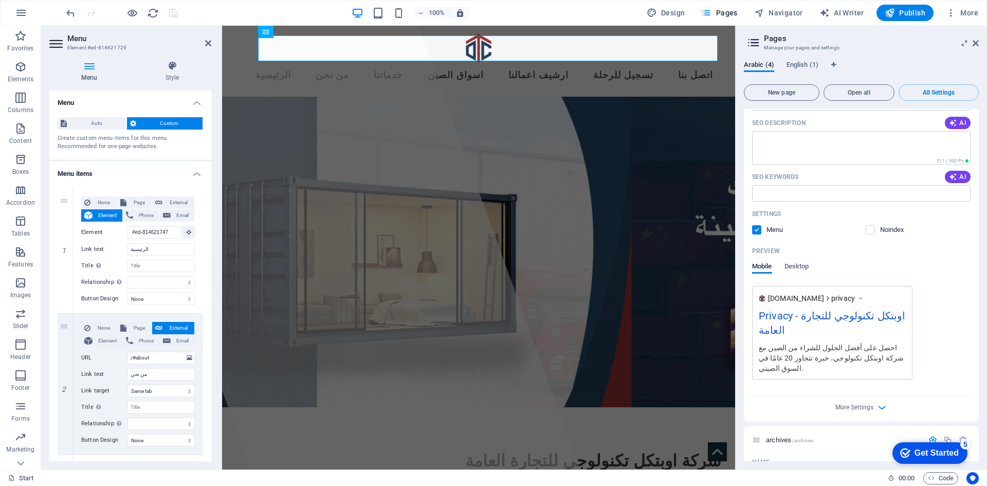
click at [758, 42] on icon at bounding box center [753, 42] width 15 height 14
click at [978, 43] on icon at bounding box center [975, 43] width 6 height 8
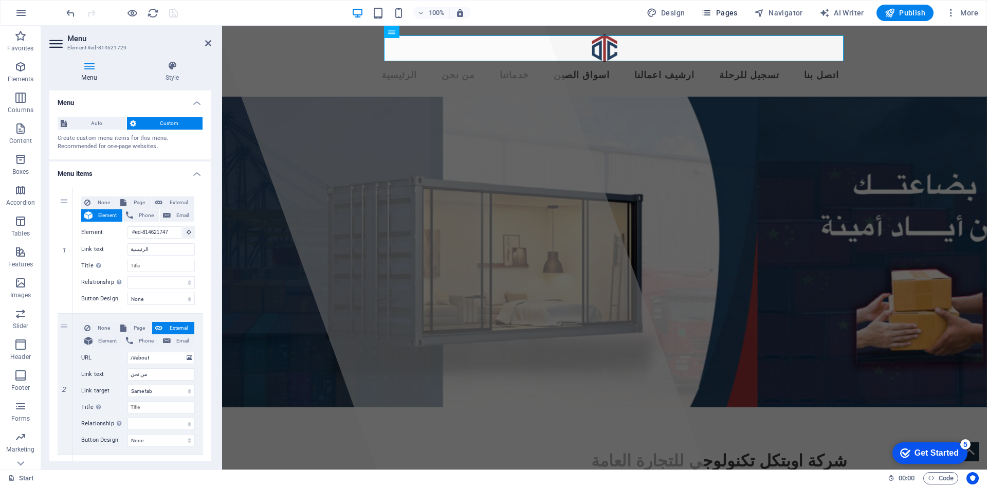
click at [710, 14] on icon "button" at bounding box center [706, 13] width 10 height 10
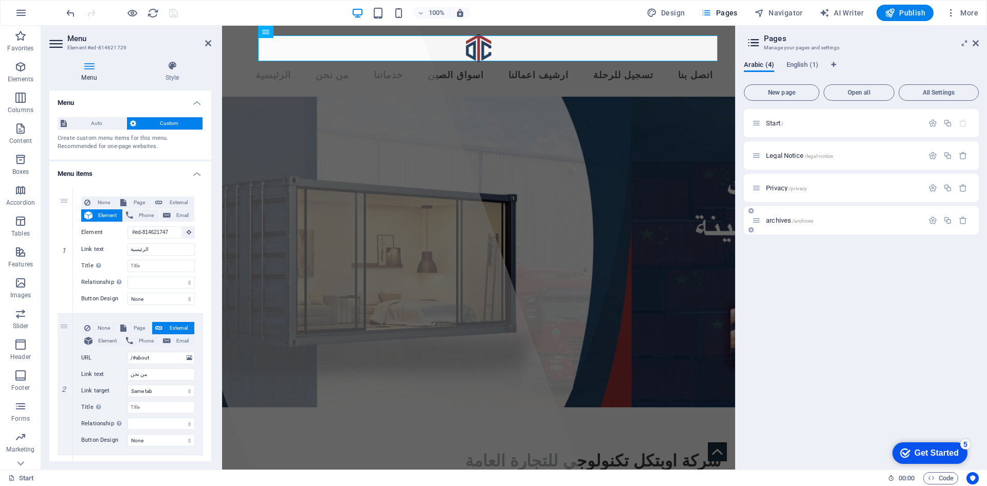
click at [845, 218] on p "archives /archives" at bounding box center [843, 220] width 154 height 7
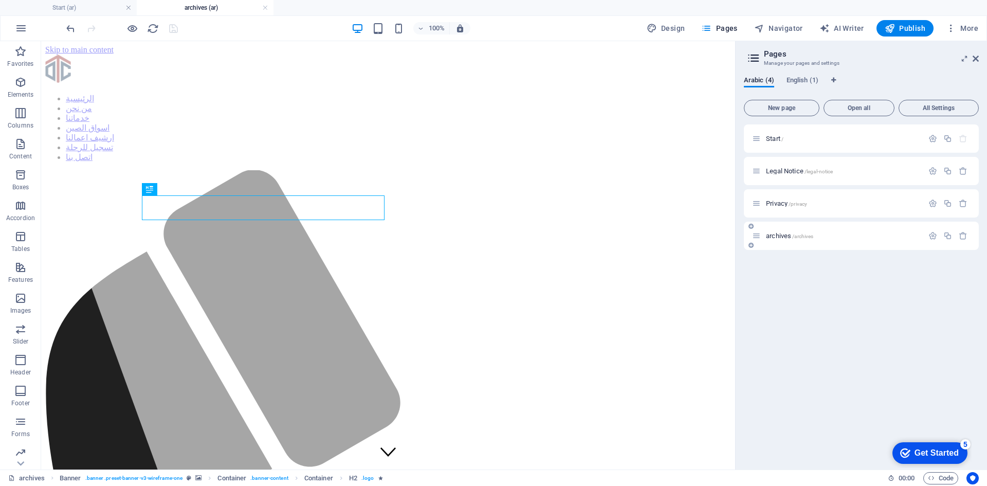
scroll to position [0, 0]
click at [949, 236] on icon "button" at bounding box center [947, 235] width 9 height 9
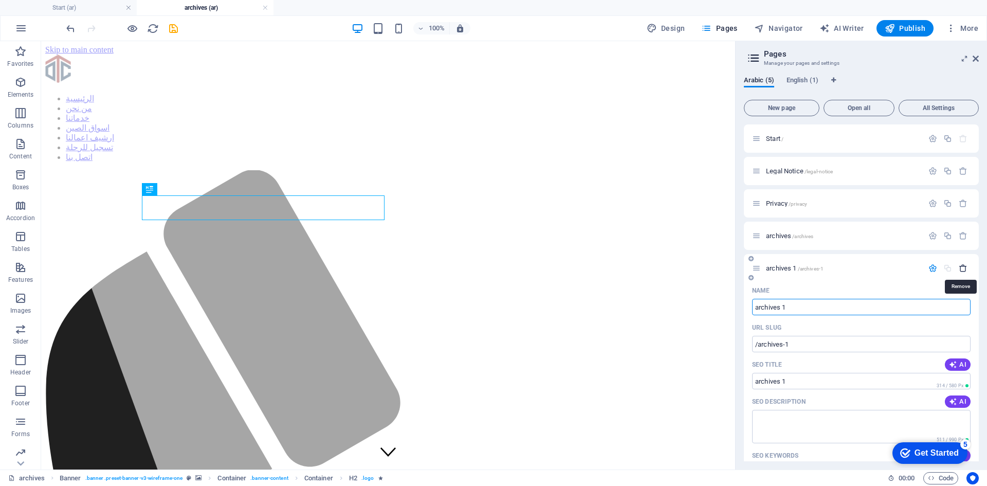
click at [960, 267] on icon "button" at bounding box center [962, 268] width 9 height 9
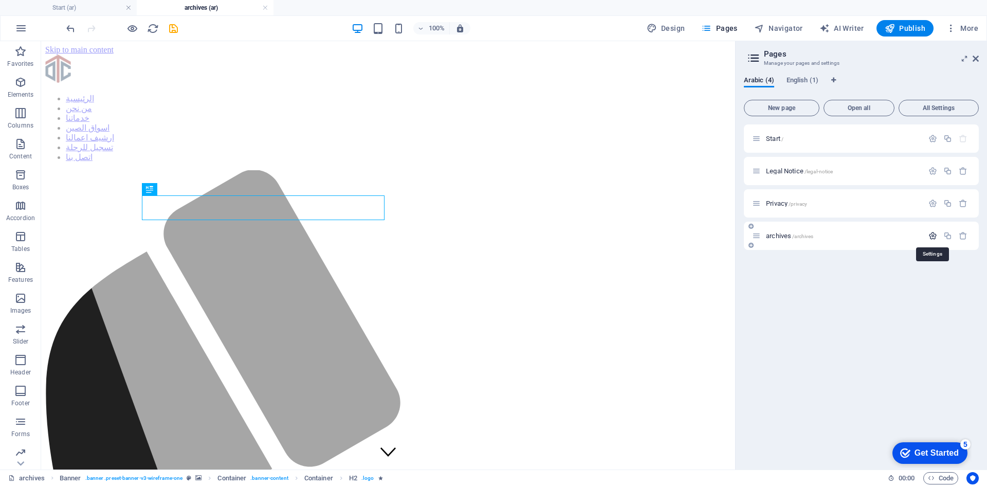
click at [931, 237] on icon "button" at bounding box center [932, 235] width 9 height 9
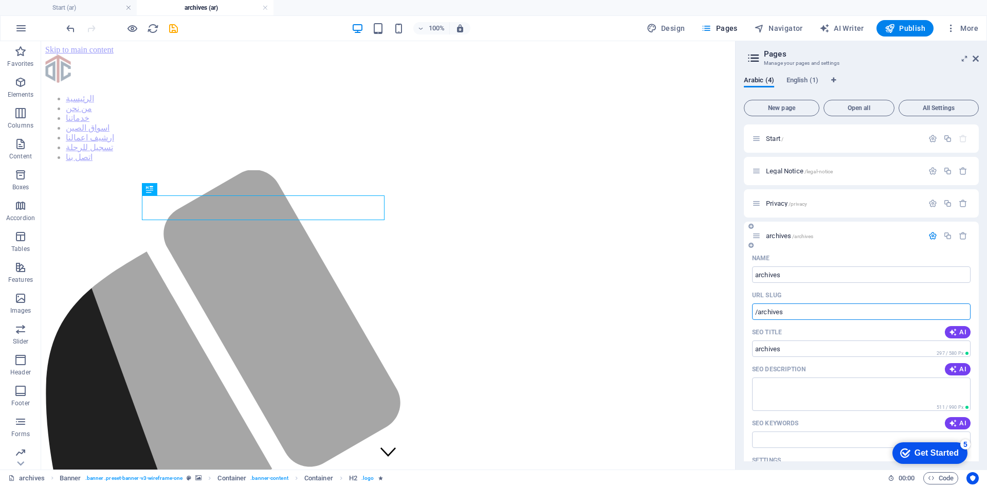
drag, startPoint x: 809, startPoint y: 311, endPoint x: 778, endPoint y: 321, distance: 32.0
click at [753, 304] on input "/archives" at bounding box center [861, 311] width 218 height 16
click at [73, 13] on li "Start (ar)" at bounding box center [68, 7] width 137 height 15
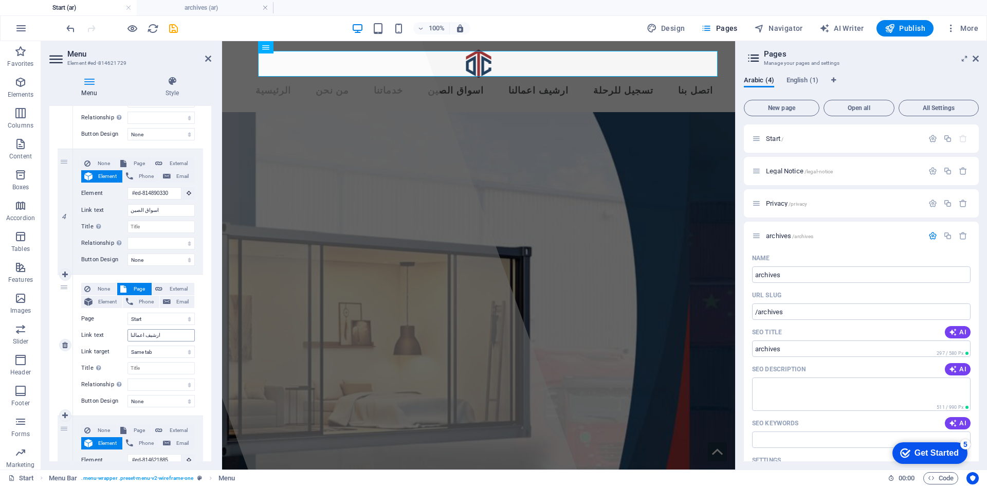
scroll to position [514, 0]
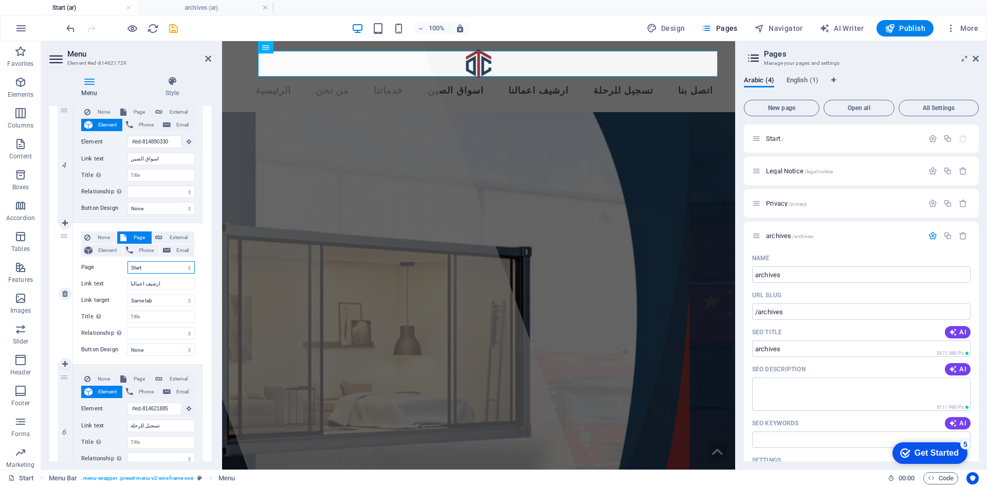
click at [169, 265] on select "Start Legal Notice Privacy archives Start" at bounding box center [160, 267] width 67 height 12
select select "3"
click at [127, 261] on select "Start Legal Notice Privacy archives Start" at bounding box center [160, 267] width 67 height 12
select select
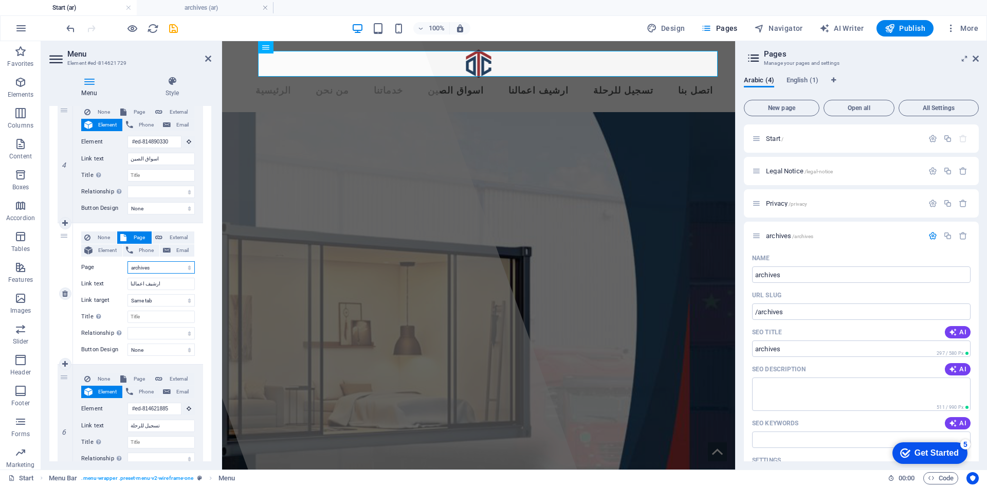
select select
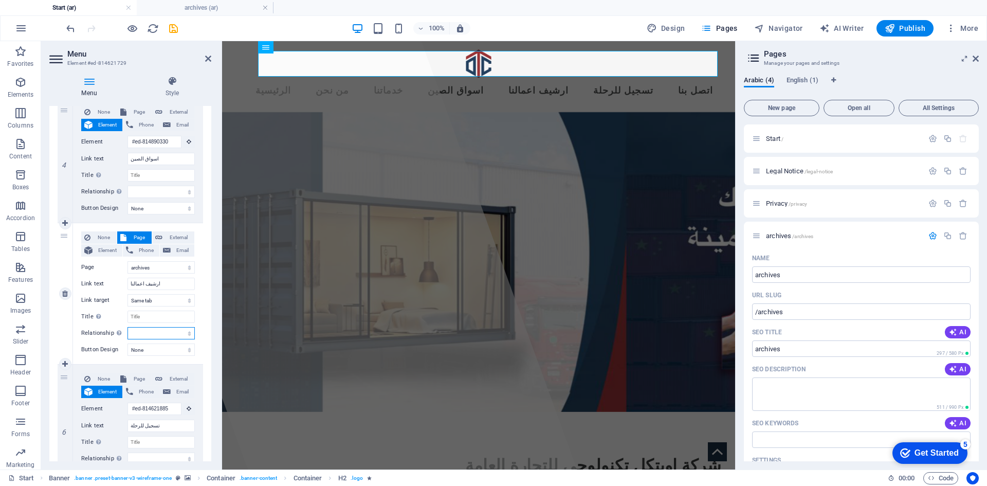
click at [170, 330] on select "alternate author bookmark external help license next nofollow noreferrer noopen…" at bounding box center [160, 333] width 67 height 12
click at [175, 237] on span "External" at bounding box center [178, 237] width 26 height 12
select select
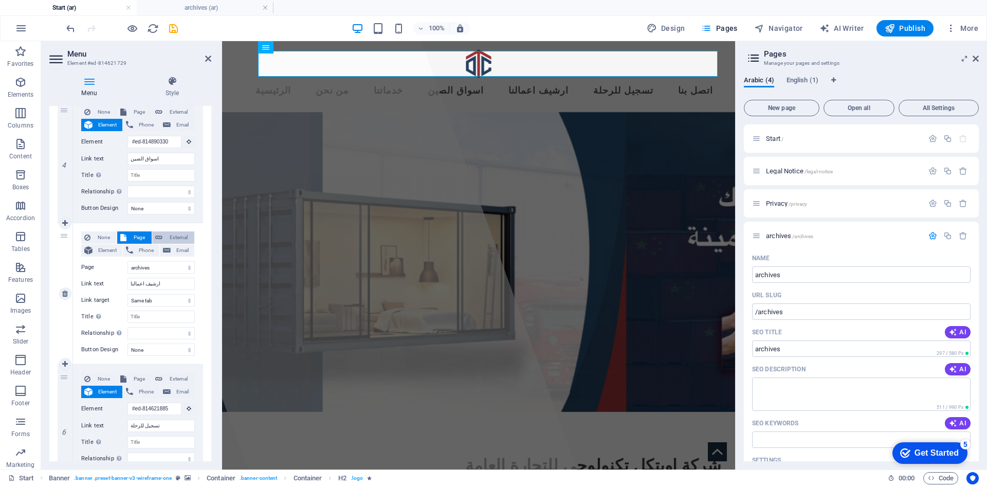
select select
select select "blank"
select select
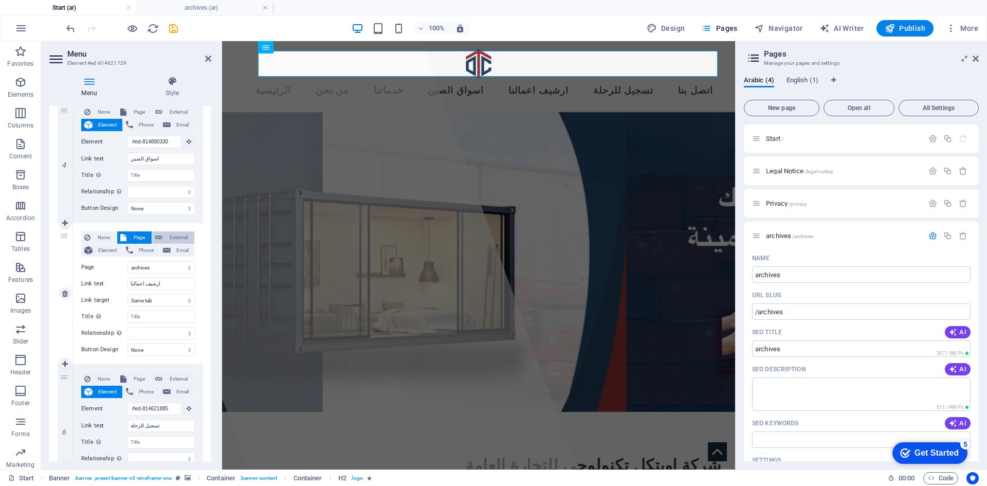
select select
click at [165, 301] on select "New tab Same tab Overlay" at bounding box center [160, 300] width 67 height 12
click at [127, 294] on select "New tab Same tab Overlay" at bounding box center [160, 300] width 67 height 12
click at [178, 22] on div at bounding box center [121, 28] width 115 height 16
click at [175, 28] on icon "save" at bounding box center [174, 29] width 12 height 12
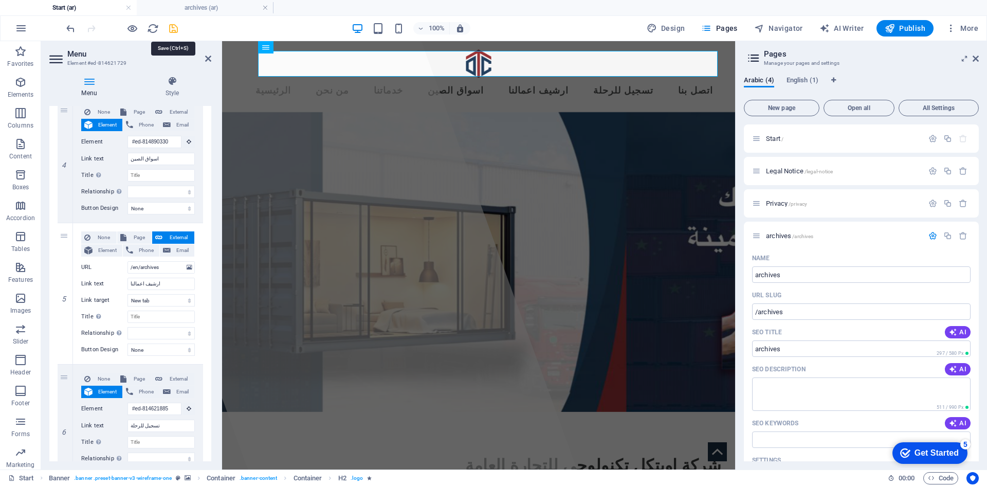
select select
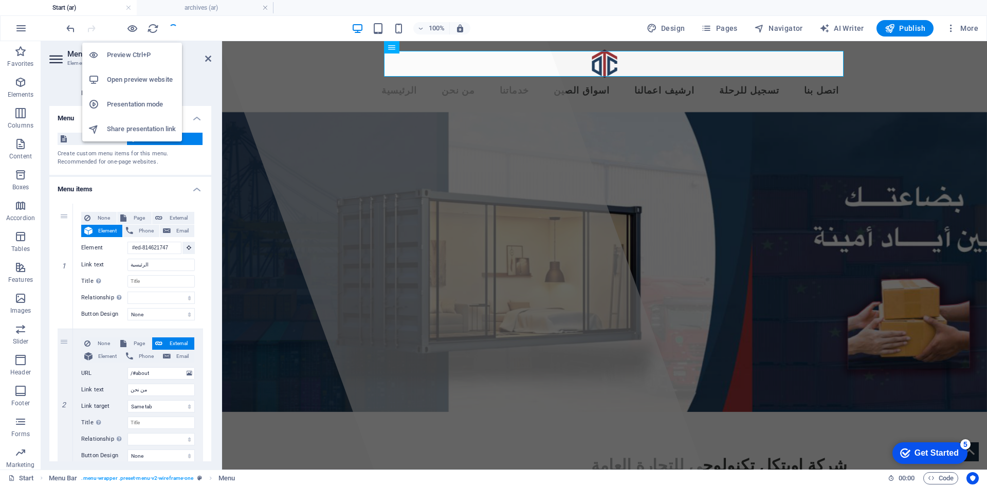
click at [129, 75] on h6 "Open preview website" at bounding box center [141, 79] width 69 height 12
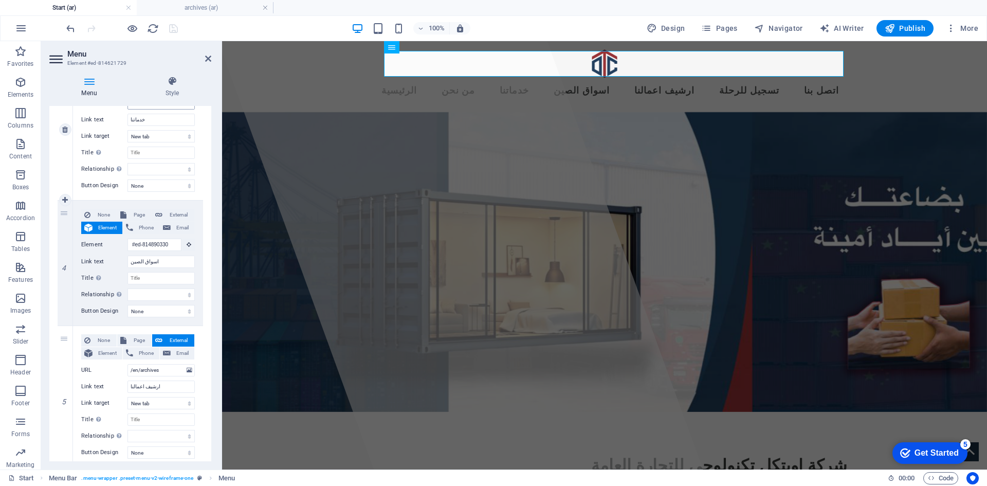
scroll to position [462, 0]
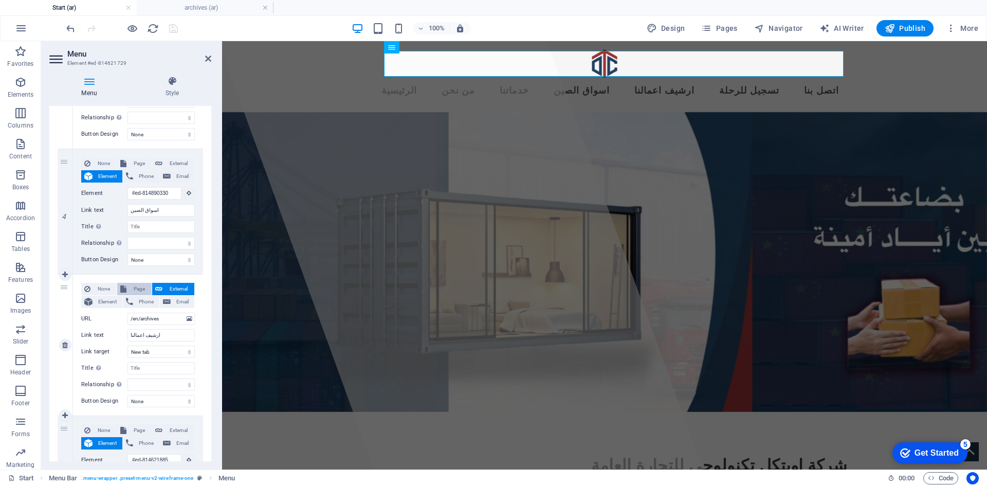
click at [127, 287] on button "Page" at bounding box center [134, 289] width 34 height 12
select select
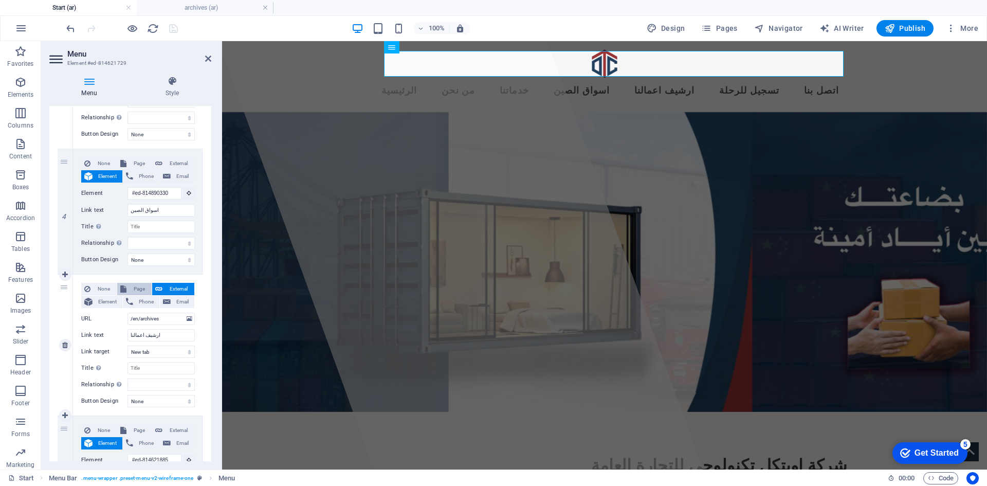
select select
click at [98, 301] on span "Element" at bounding box center [108, 301] width 24 height 12
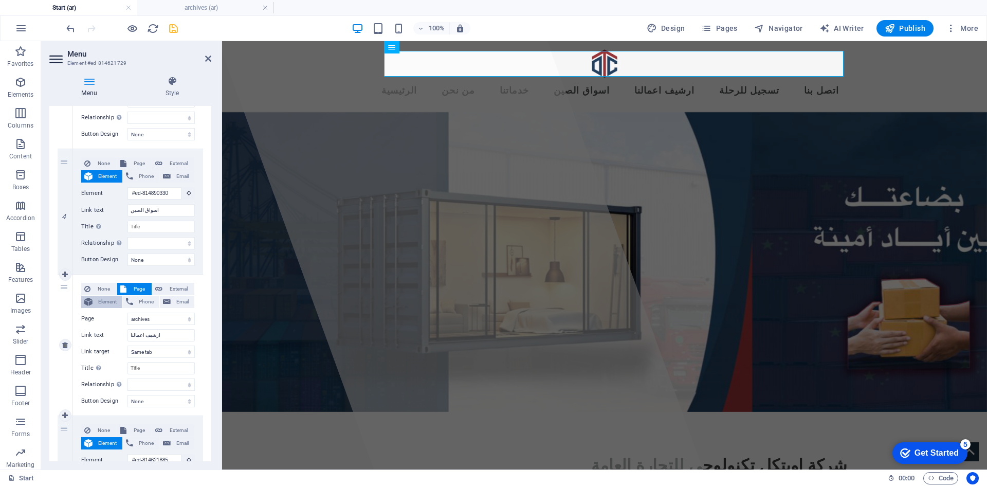
select select
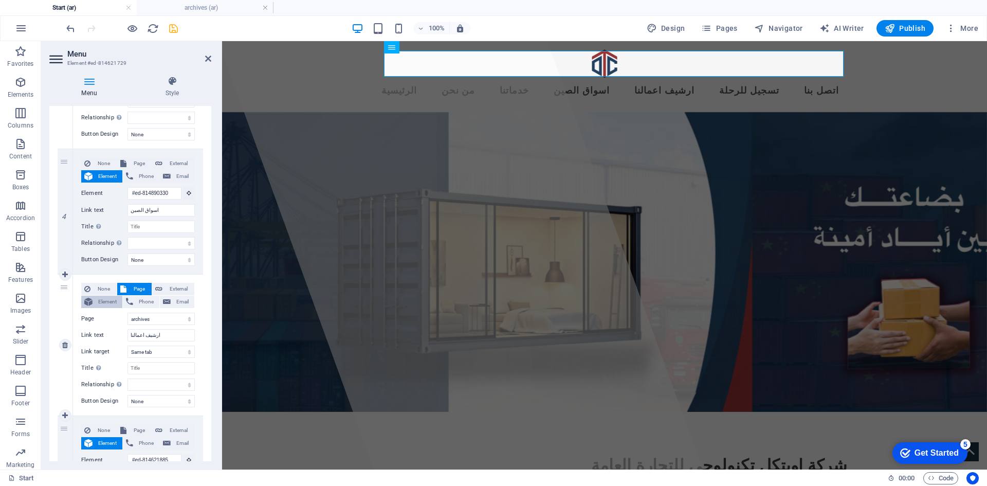
select select
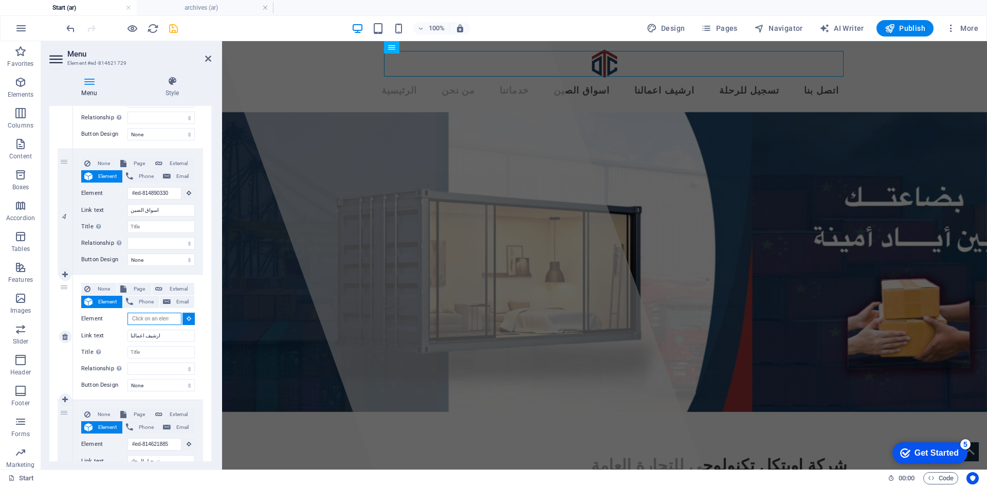
click at [147, 317] on input "Element" at bounding box center [154, 318] width 54 height 12
paste input "/archives"
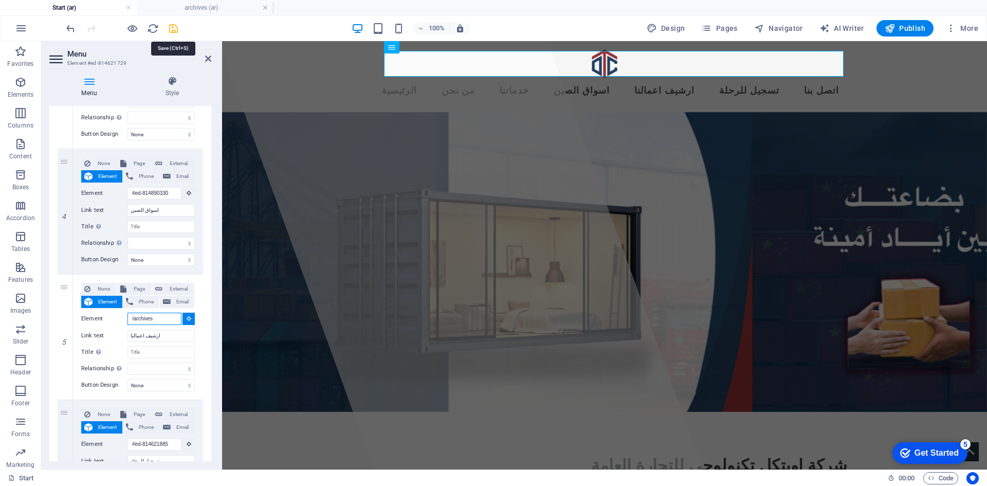
type input "/archives"
click at [176, 27] on icon "save" at bounding box center [174, 29] width 12 height 12
select select
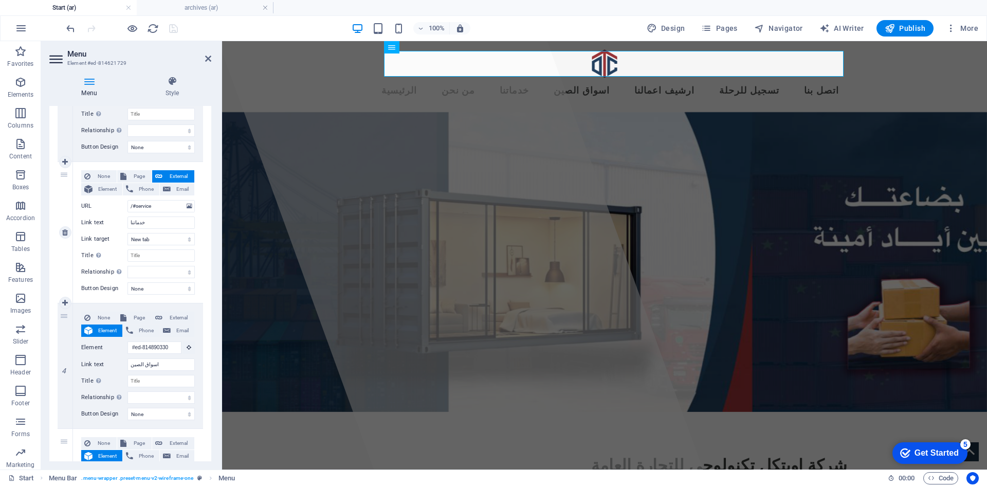
scroll to position [514, 0]
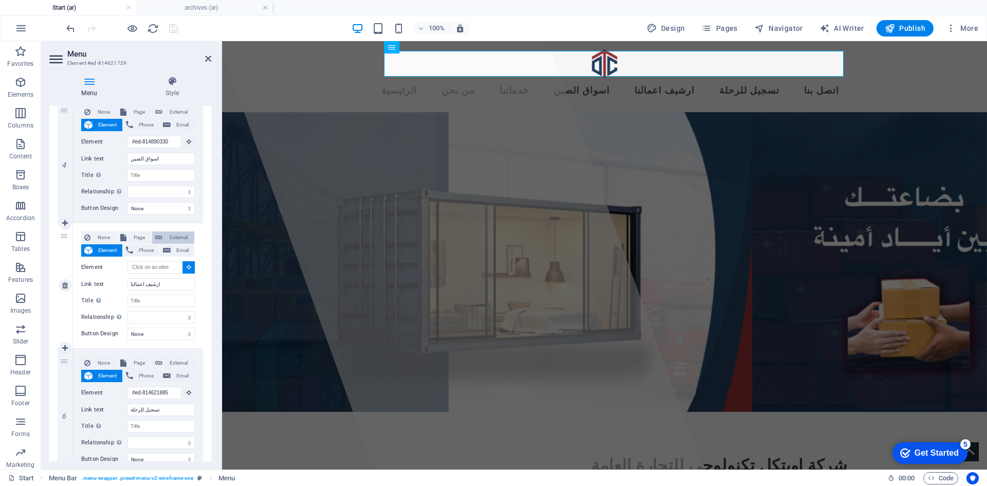
click at [178, 239] on span "External" at bounding box center [178, 237] width 26 height 12
select select
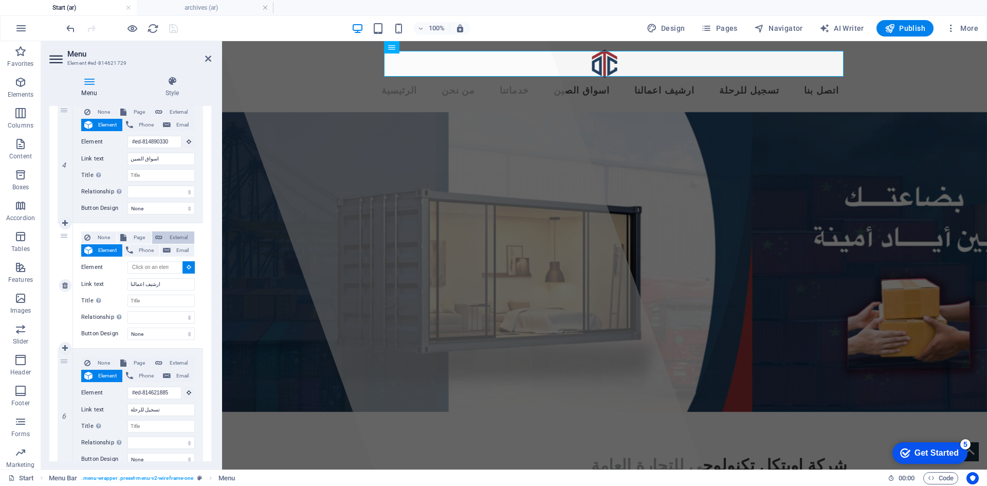
select select "blank"
select select
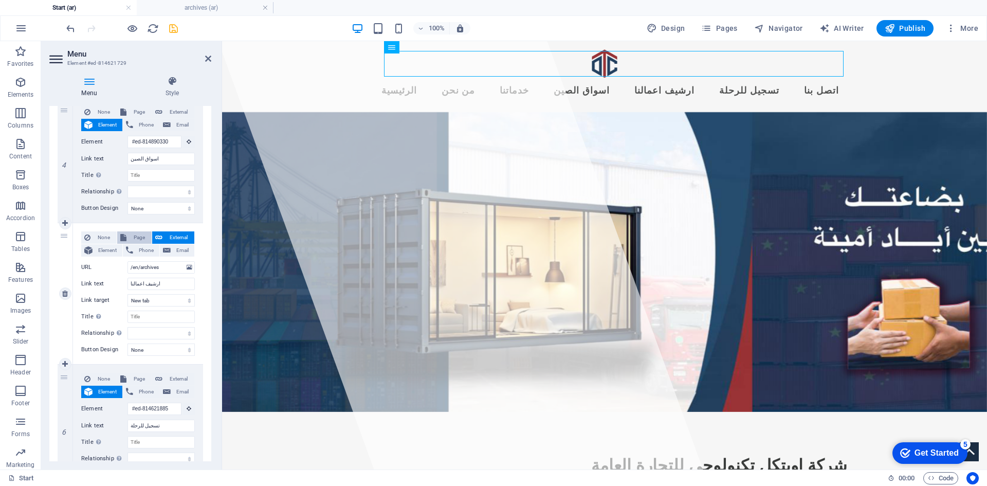
click at [149, 235] on button "Page" at bounding box center [134, 237] width 34 height 12
select select
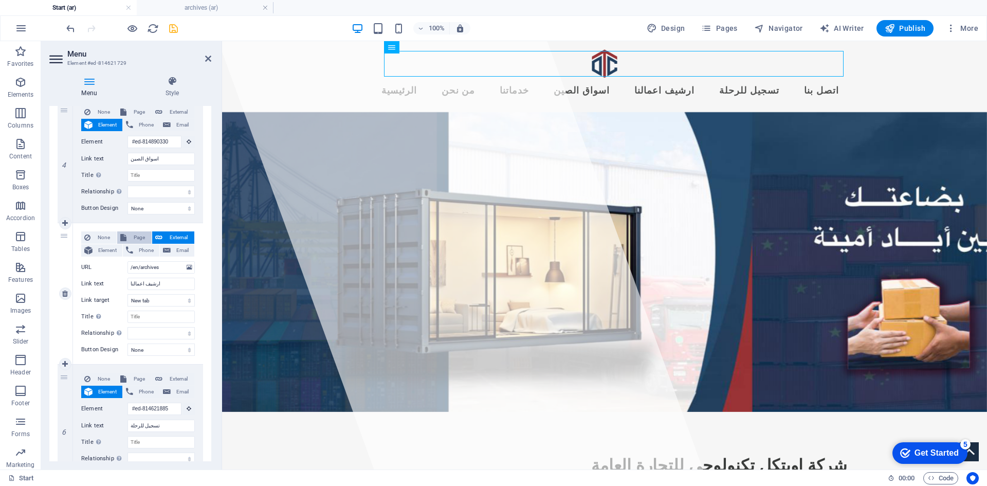
select select
click at [114, 234] on button "None" at bounding box center [98, 237] width 35 height 12
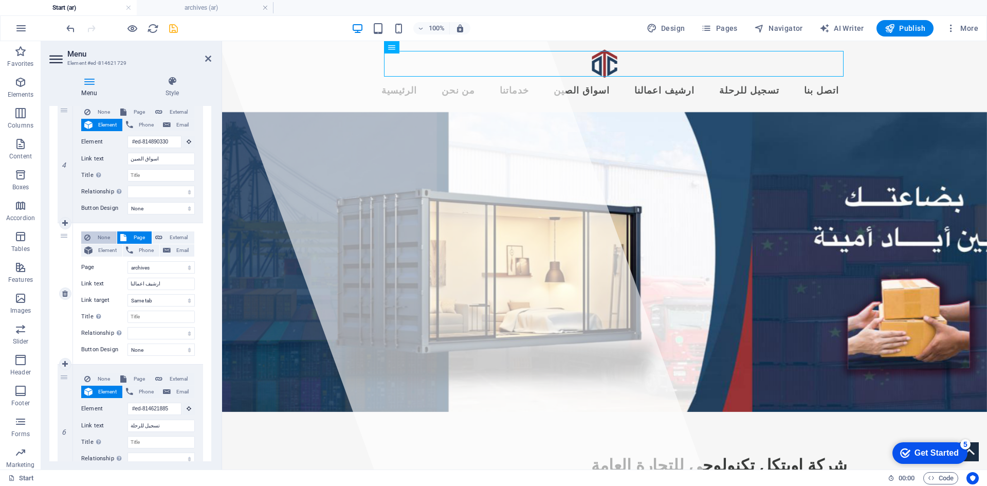
select select
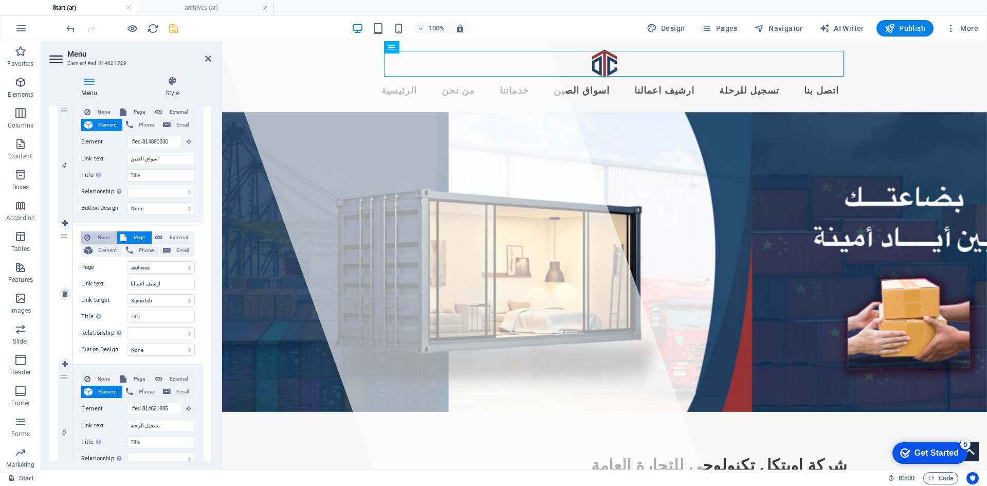
select select
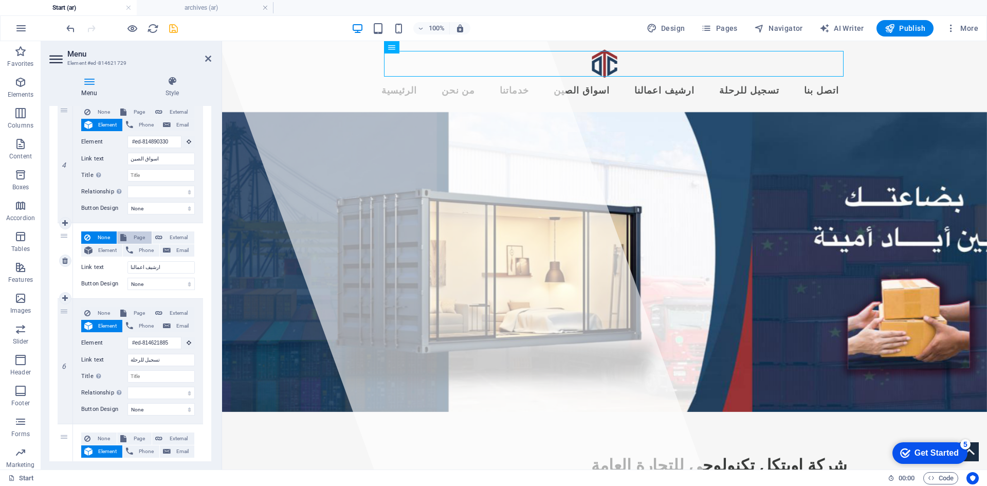
click at [135, 238] on span "Page" at bounding box center [138, 237] width 19 height 12
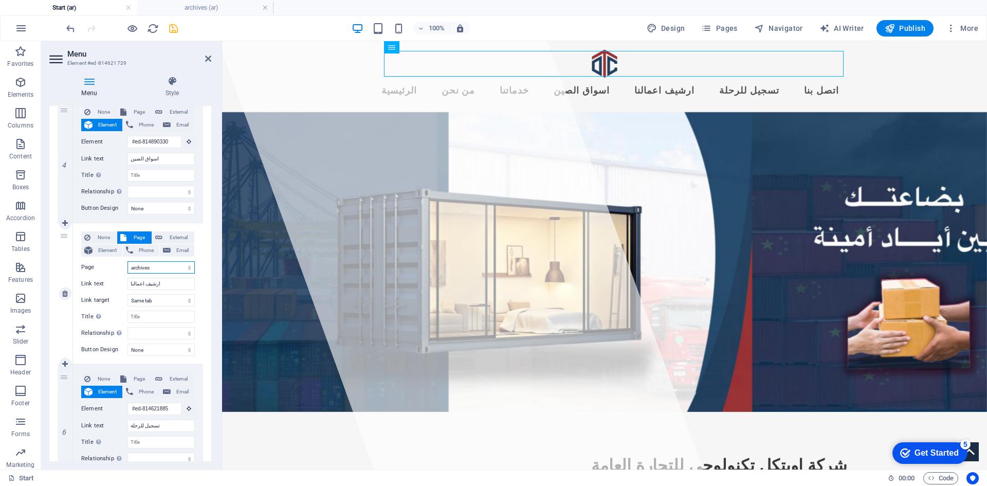
select select
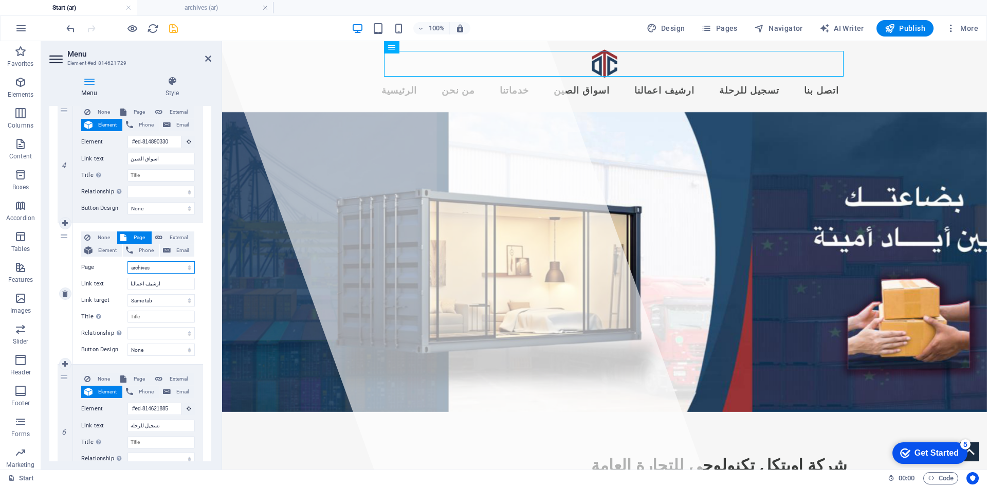
select select
click at [143, 251] on span "Phone" at bounding box center [146, 250] width 20 height 12
select select
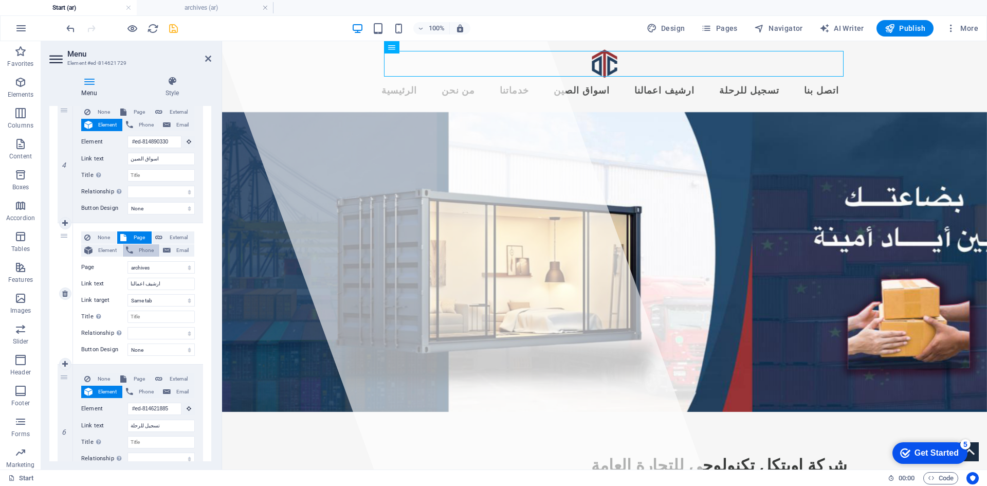
select select
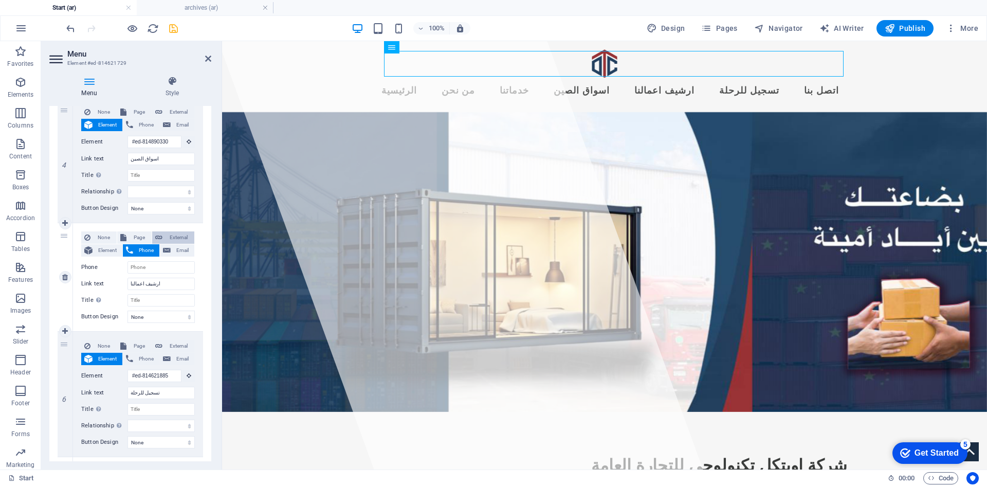
click at [173, 239] on span "External" at bounding box center [178, 237] width 26 height 12
select select
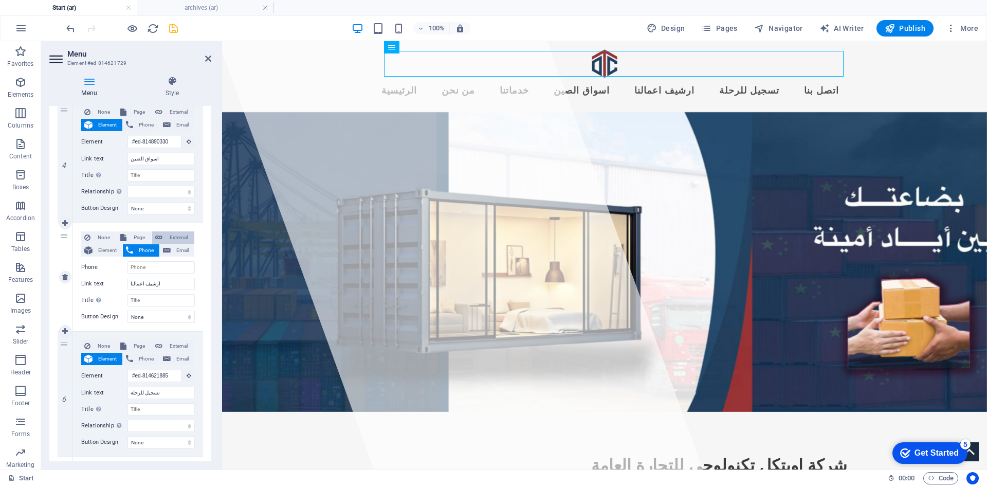
select select "blank"
select select
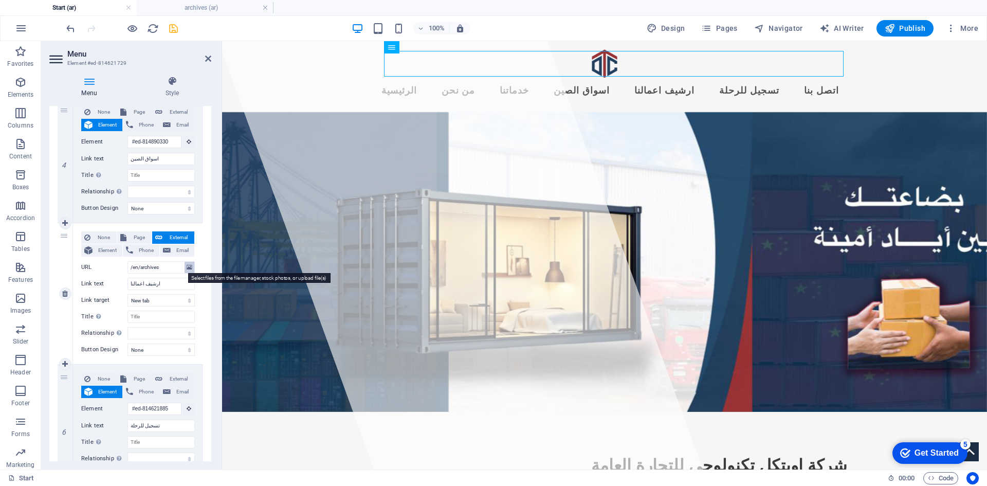
click at [187, 268] on icon at bounding box center [190, 267] width 6 height 11
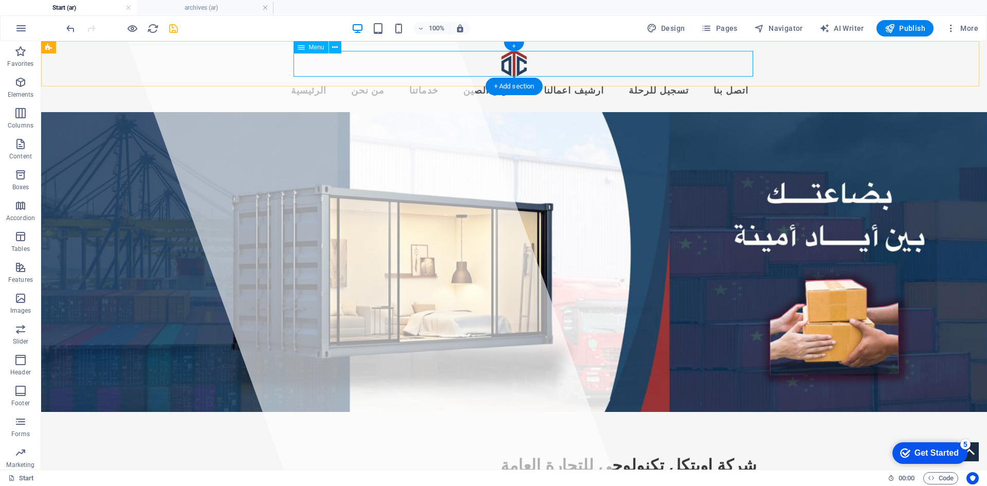
click at [380, 78] on nav "الرئيسية من نحن خدماتنا اسواق الصين ارشيف اعمالنا تسجيل للرحلة اتصل بنا" at bounding box center [513, 91] width 485 height 26
select select
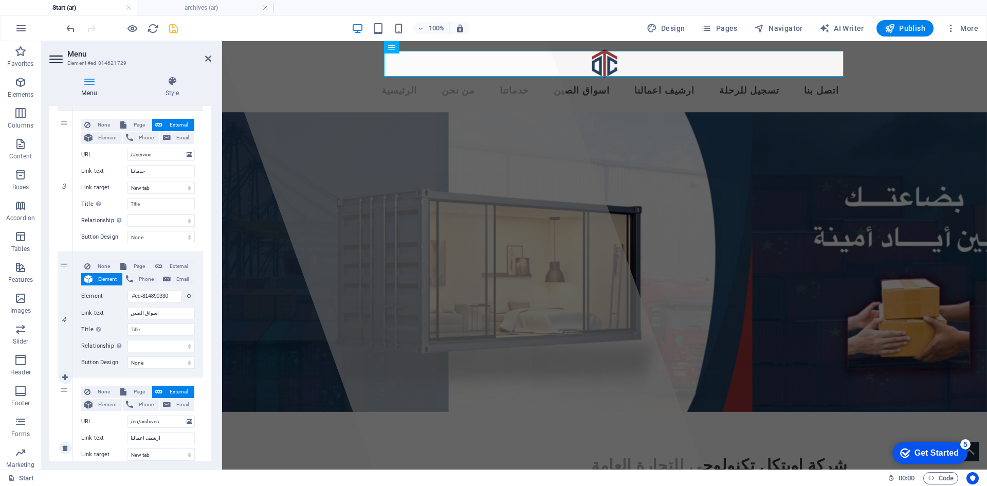
scroll to position [565, 0]
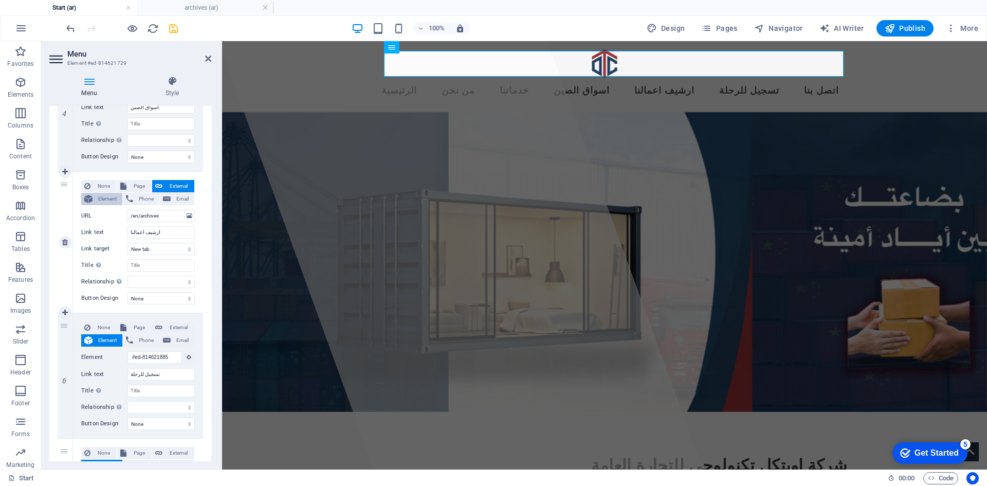
click at [117, 197] on span "Element" at bounding box center [108, 199] width 24 height 12
select select
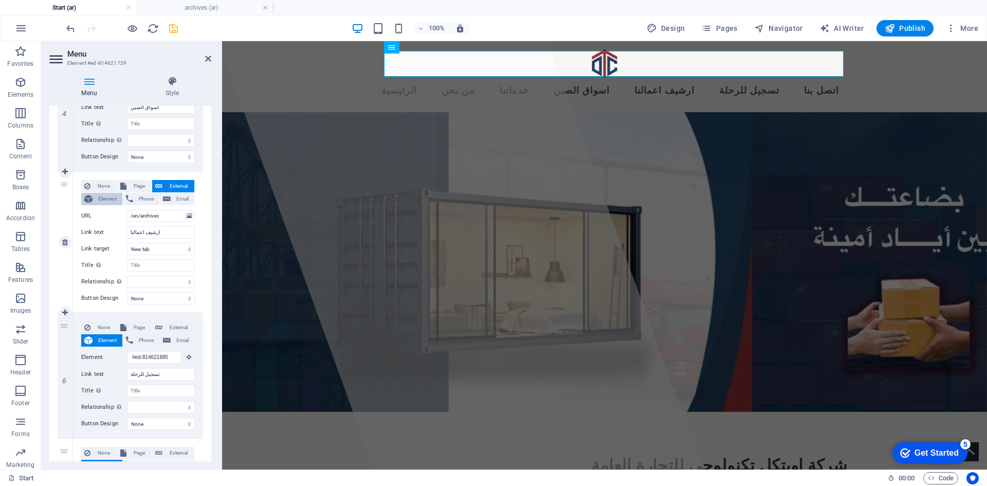
select select
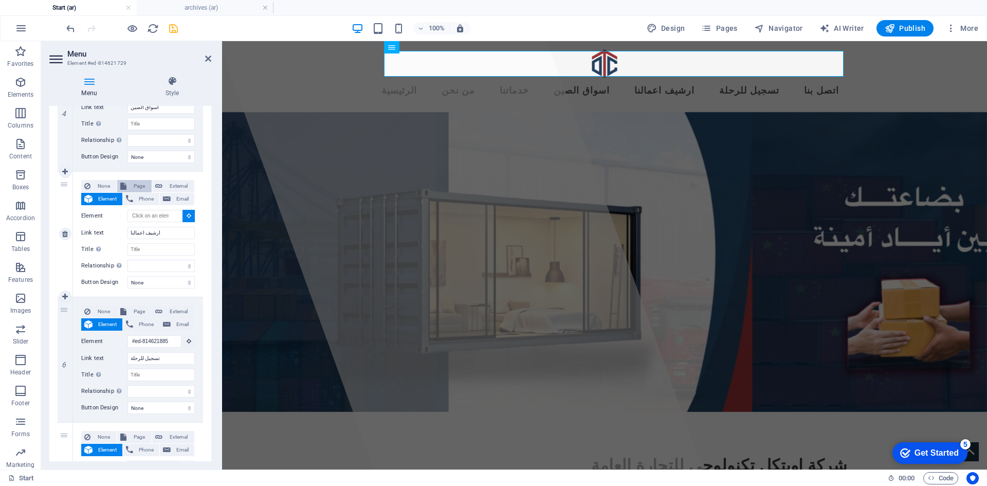
click at [138, 183] on span "Page" at bounding box center [138, 186] width 19 height 12
select select
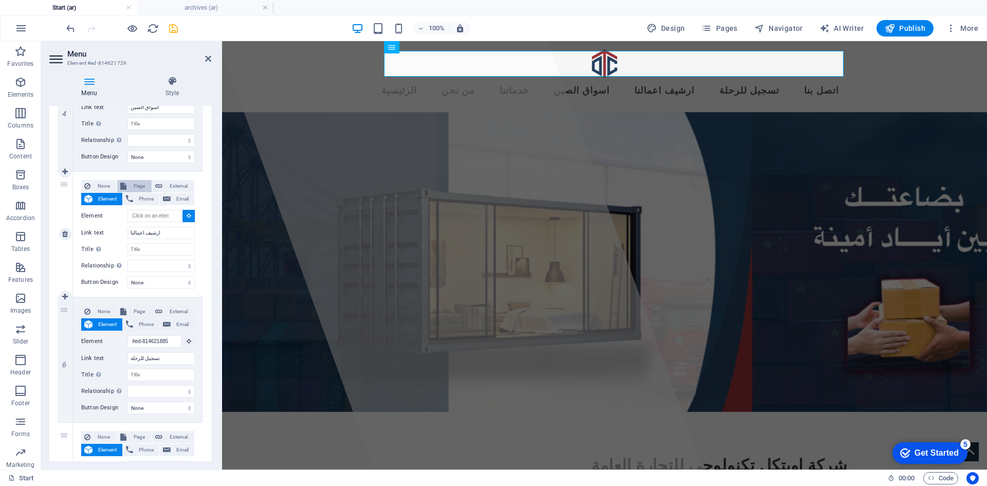
select select
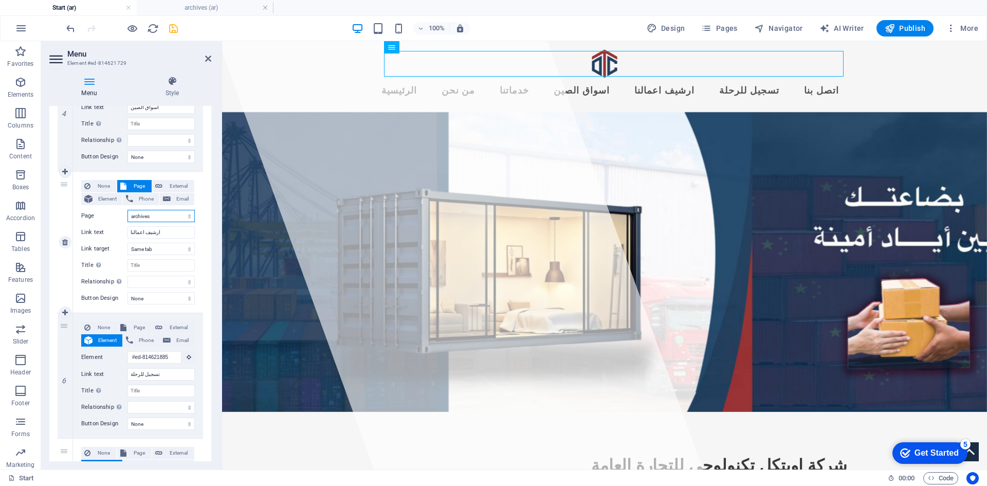
click at [188, 216] on select "Start Legal Notice Privacy archives Start" at bounding box center [160, 216] width 67 height 12
click at [127, 210] on select "Start Legal Notice Privacy archives Start" at bounding box center [160, 216] width 67 height 12
click at [154, 246] on select "New tab Same tab Overlay" at bounding box center [160, 249] width 67 height 12
select select "blank"
click at [127, 243] on select "New tab Same tab Overlay" at bounding box center [160, 249] width 67 height 12
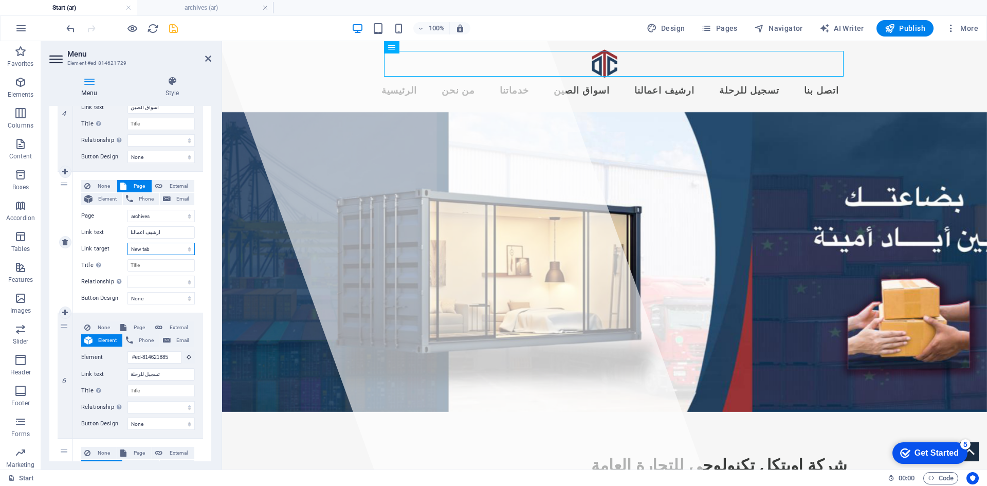
select select
click at [172, 26] on icon "save" at bounding box center [174, 29] width 12 height 12
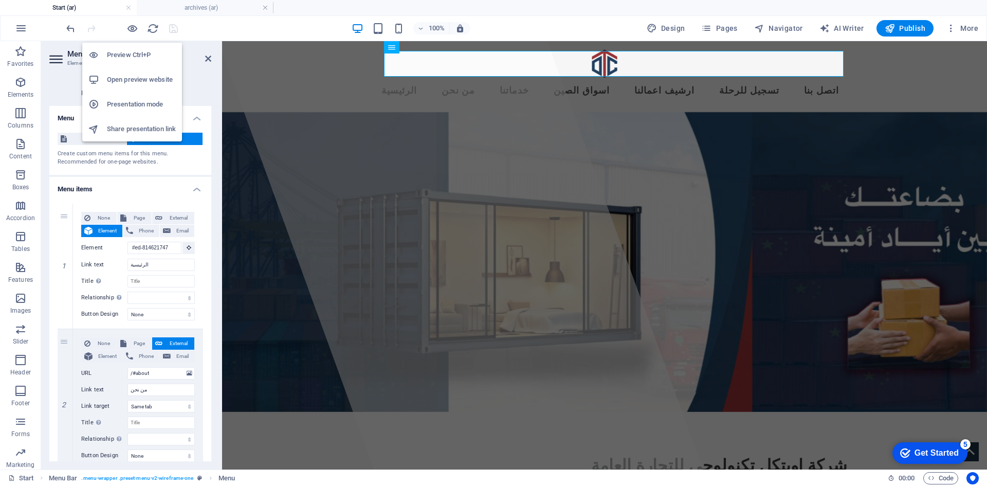
click at [133, 52] on h6 "Preview Ctrl+P" at bounding box center [141, 55] width 69 height 12
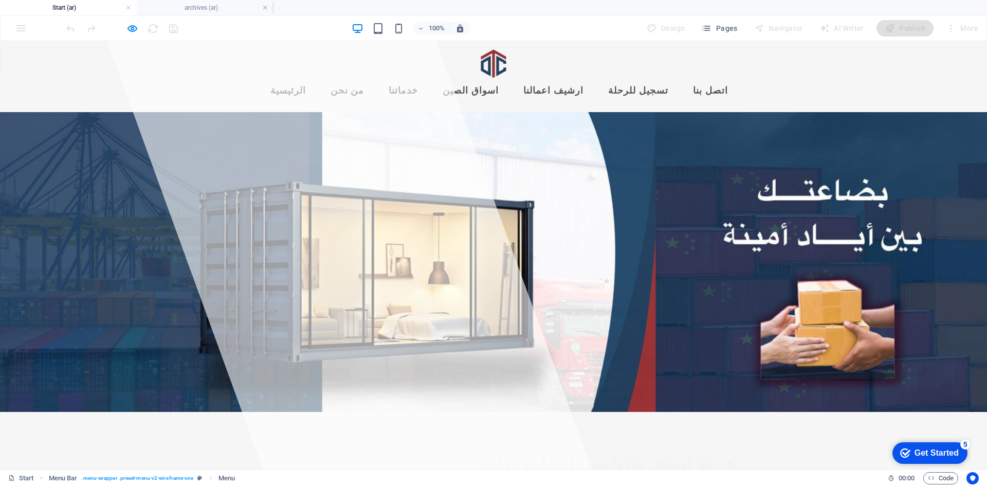
click at [576, 78] on link "ارشيف اعمالنا" at bounding box center [553, 91] width 77 height 26
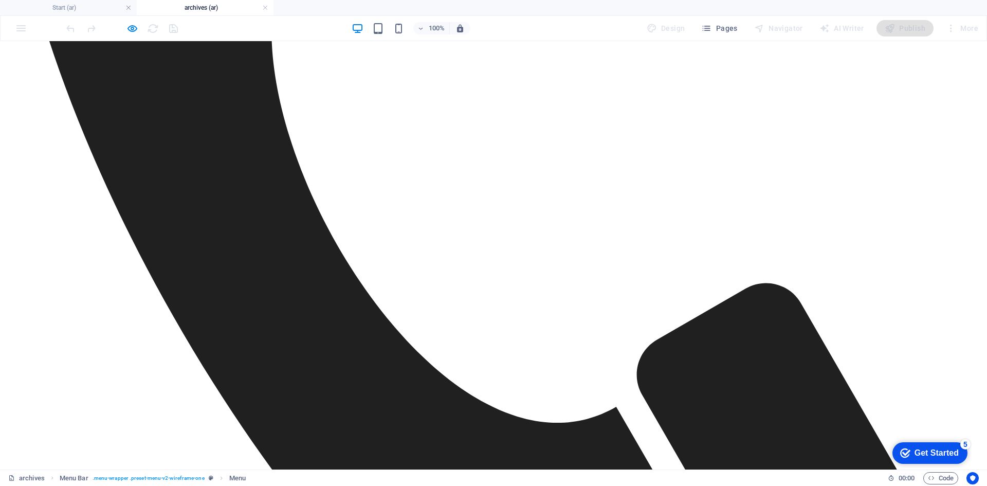
scroll to position [277, 0]
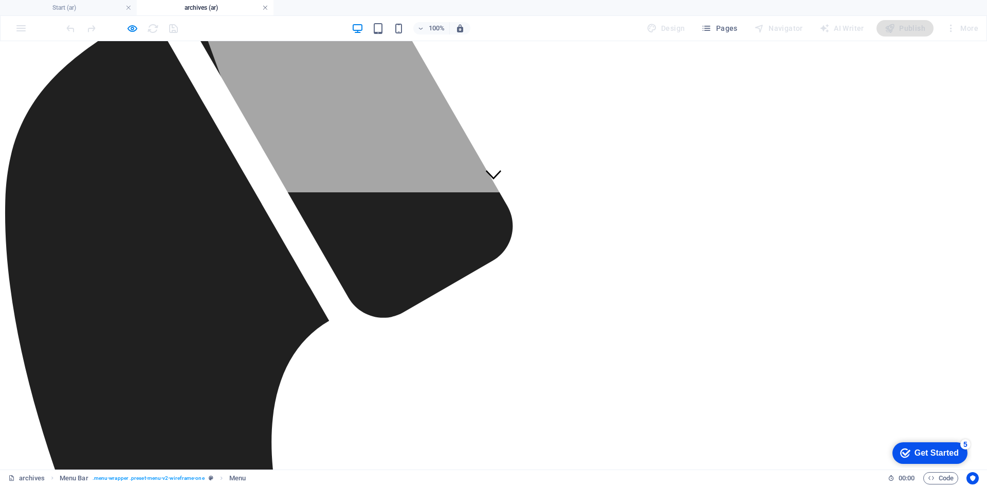
click at [267, 8] on link at bounding box center [265, 8] width 6 height 10
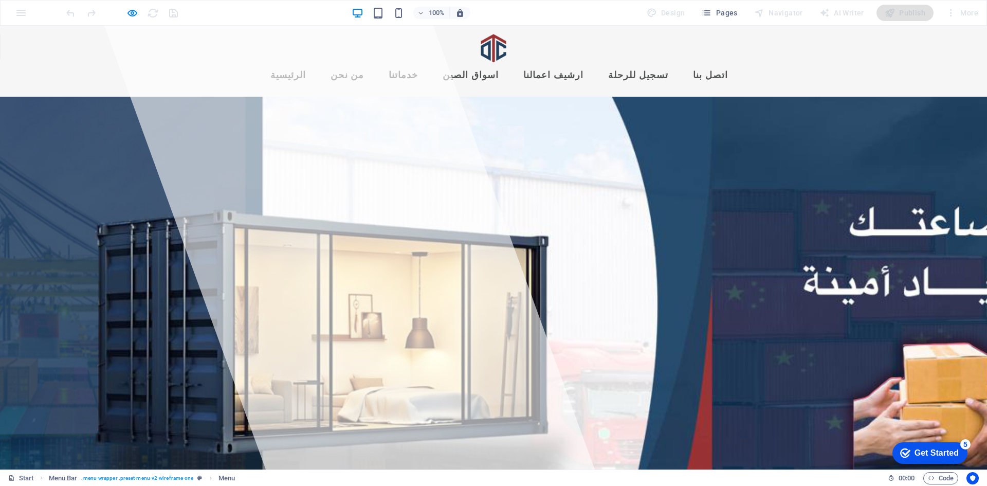
click at [580, 63] on link "ارشيف اعمالنا" at bounding box center [553, 76] width 77 height 26
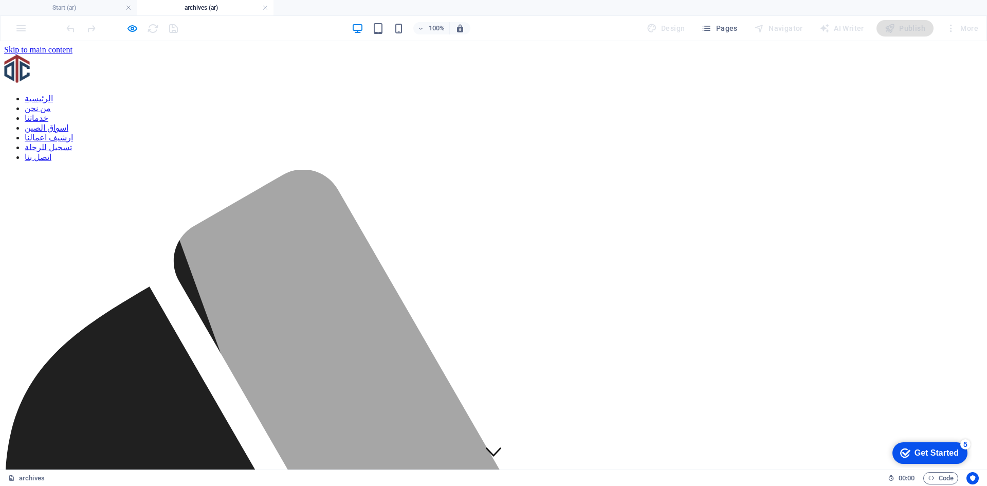
scroll to position [0, 0]
click at [63, 9] on h4 "Start (ar)" at bounding box center [68, 7] width 137 height 11
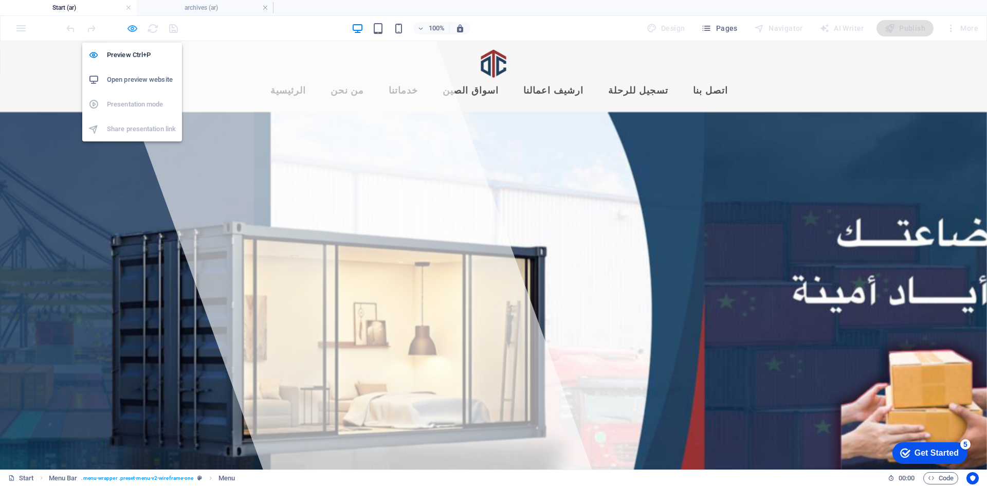
click at [133, 27] on icon "button" at bounding box center [132, 29] width 12 height 12
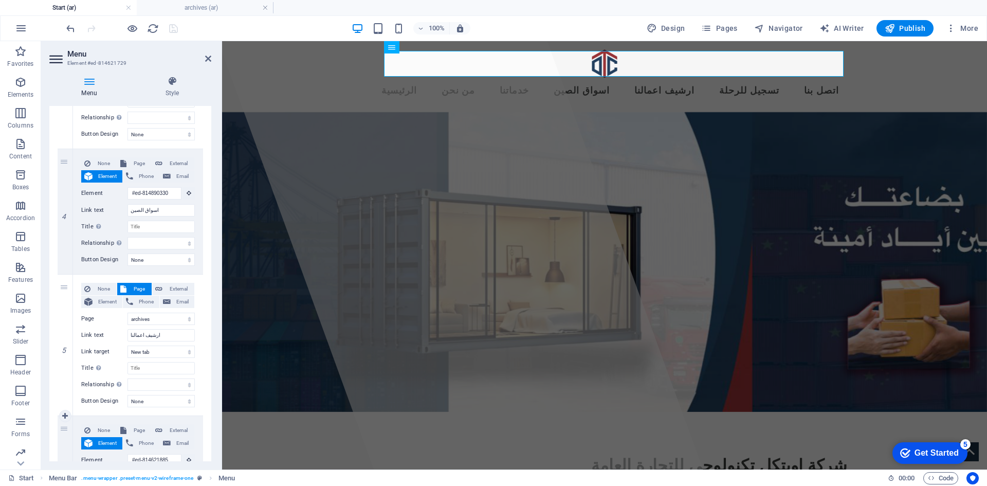
scroll to position [514, 0]
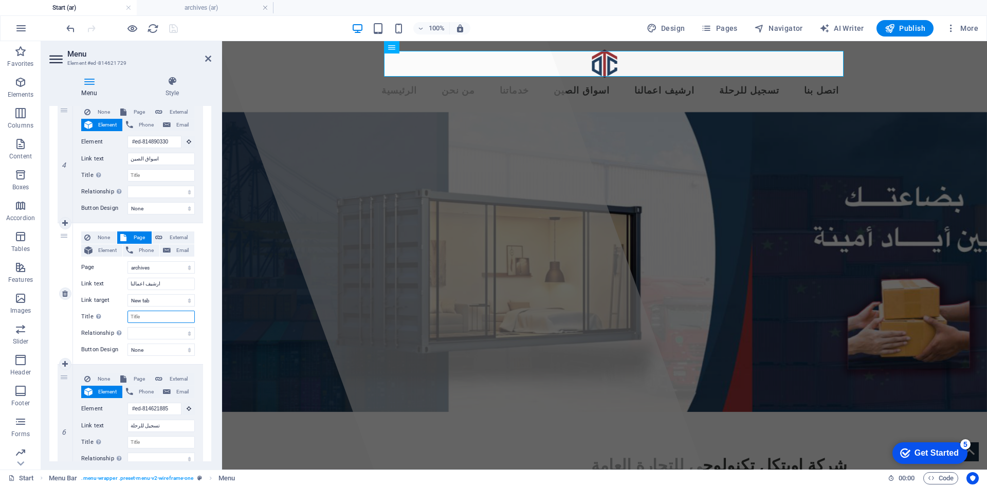
click at [160, 318] on input "Title Additional link description, should not be the same as the link text. The…" at bounding box center [160, 316] width 67 height 12
click at [162, 332] on select "alternate author bookmark external help license next nofollow noreferrer noopen…" at bounding box center [160, 333] width 67 height 12
click at [105, 347] on label "Button Design" at bounding box center [104, 349] width 46 height 12
click at [127, 347] on select "None Default Primary Secondary" at bounding box center [160, 349] width 67 height 12
click at [140, 354] on select "None Default Primary Secondary" at bounding box center [160, 349] width 67 height 12
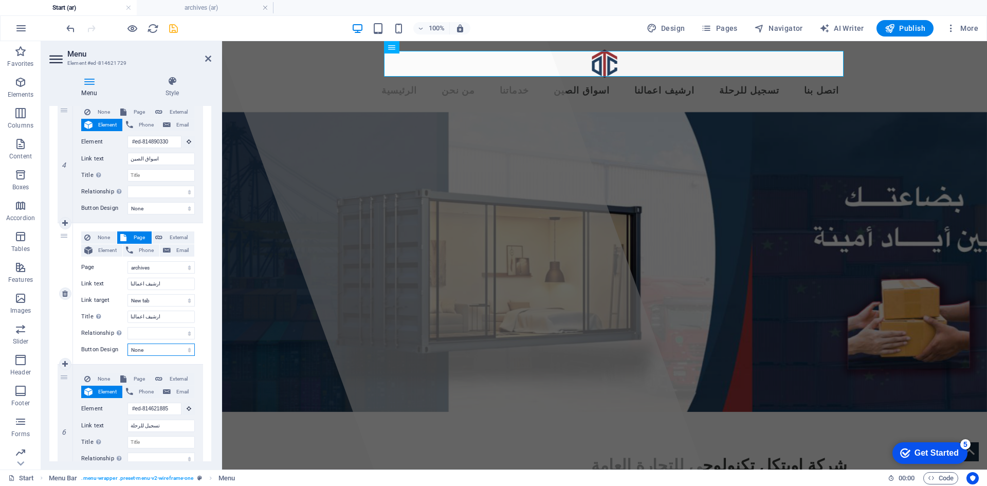
click at [140, 354] on select "None Default Primary Secondary" at bounding box center [160, 349] width 67 height 12
click at [95, 331] on label "Relationship Sets the relationship of this link to the link target . For exampl…" at bounding box center [104, 333] width 46 height 12
click at [127, 331] on select "alternate author bookmark external help license next nofollow noreferrer noopen…" at bounding box center [160, 333] width 67 height 12
click at [174, 30] on icon "save" at bounding box center [174, 29] width 12 height 12
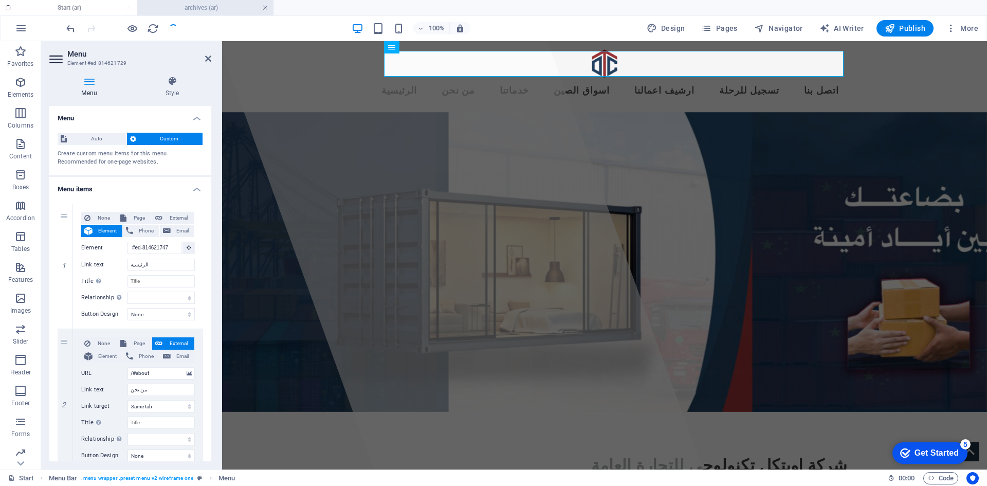
click at [265, 8] on link at bounding box center [265, 8] width 6 height 10
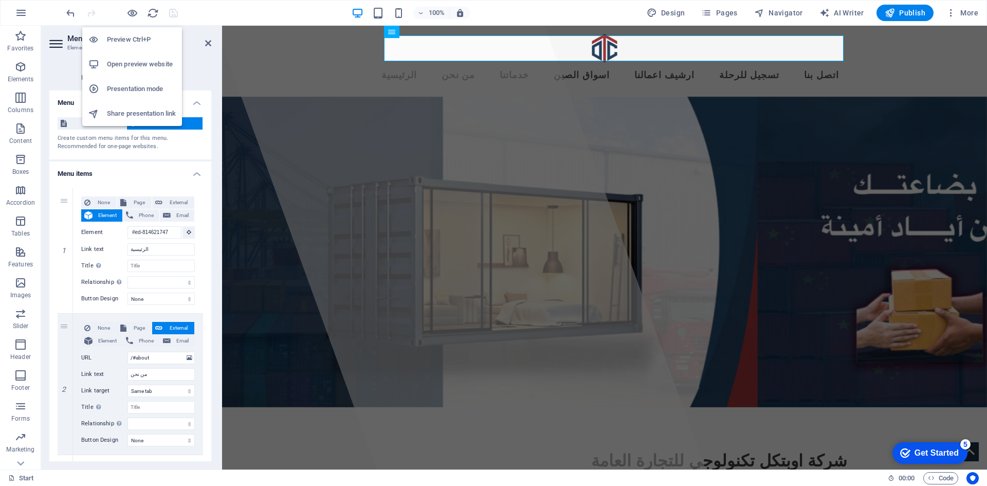
click at [139, 58] on li "Open preview website" at bounding box center [132, 64] width 100 height 25
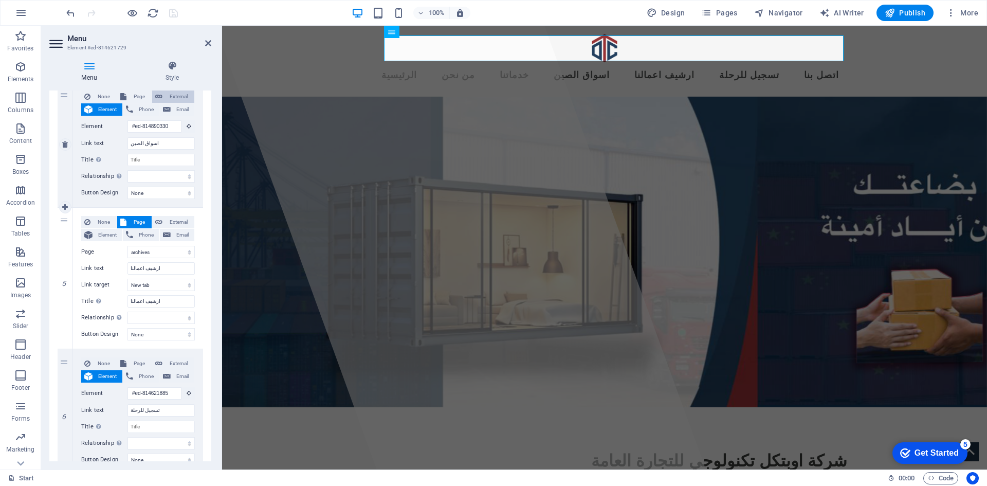
scroll to position [360, 0]
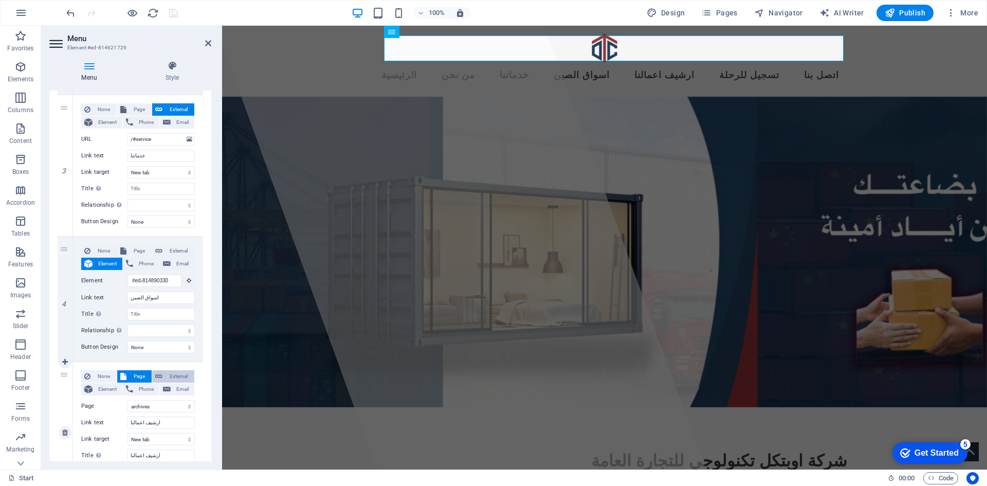
click at [178, 376] on span "External" at bounding box center [178, 376] width 26 height 12
drag, startPoint x: 140, startPoint y: 409, endPoint x: 110, endPoint y: 399, distance: 31.2
click at [110, 400] on div "URL /en/archives" at bounding box center [138, 406] width 114 height 12
click at [171, 13] on icon "save" at bounding box center [174, 13] width 12 height 12
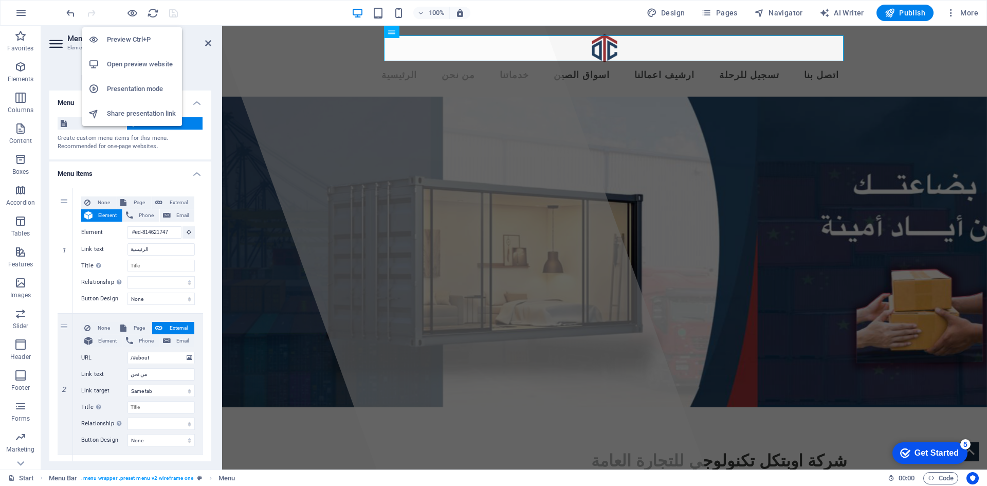
click at [134, 38] on h6 "Preview Ctrl+P" at bounding box center [141, 39] width 69 height 12
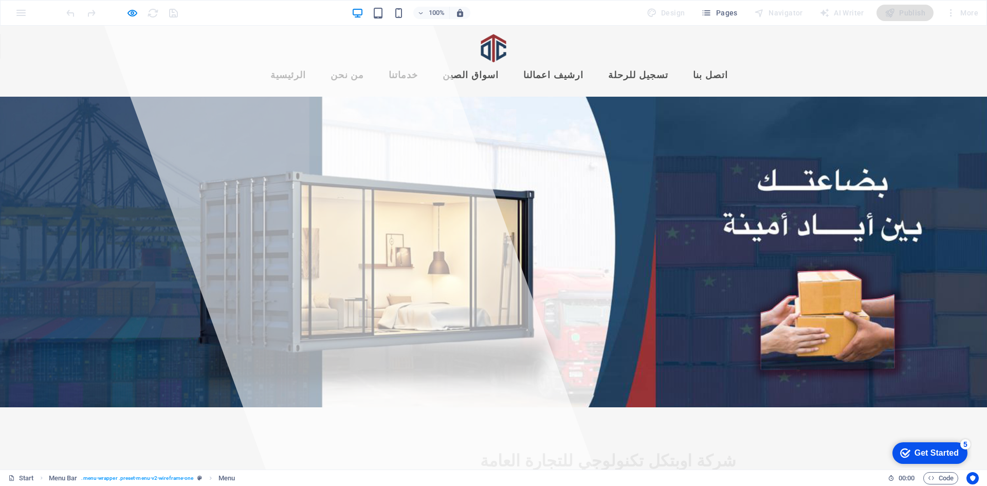
click at [582, 63] on link "ارشيف اعمالنا" at bounding box center [553, 76] width 77 height 26
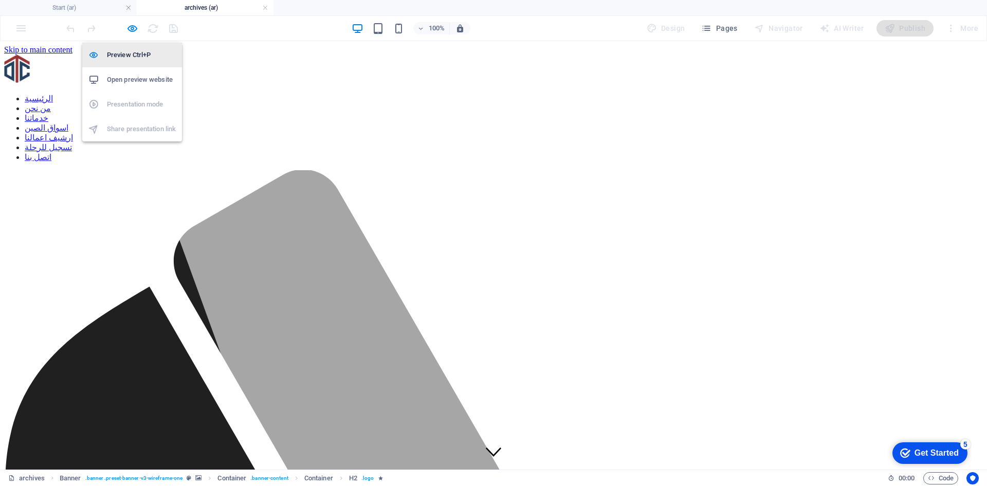
scroll to position [0, 0]
click at [145, 73] on h6 "Open preview website" at bounding box center [141, 79] width 69 height 12
click at [266, 8] on link at bounding box center [265, 8] width 6 height 10
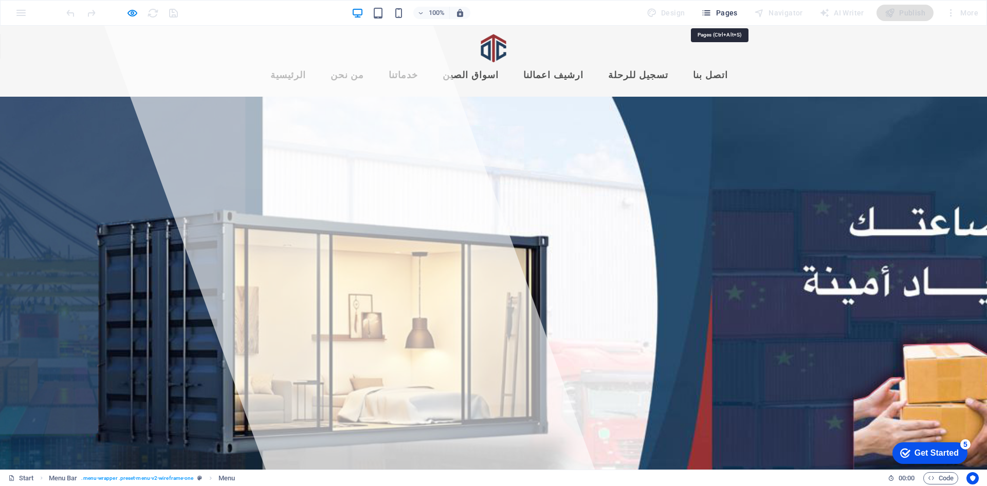
click at [722, 14] on span "Pages" at bounding box center [719, 13] width 36 height 10
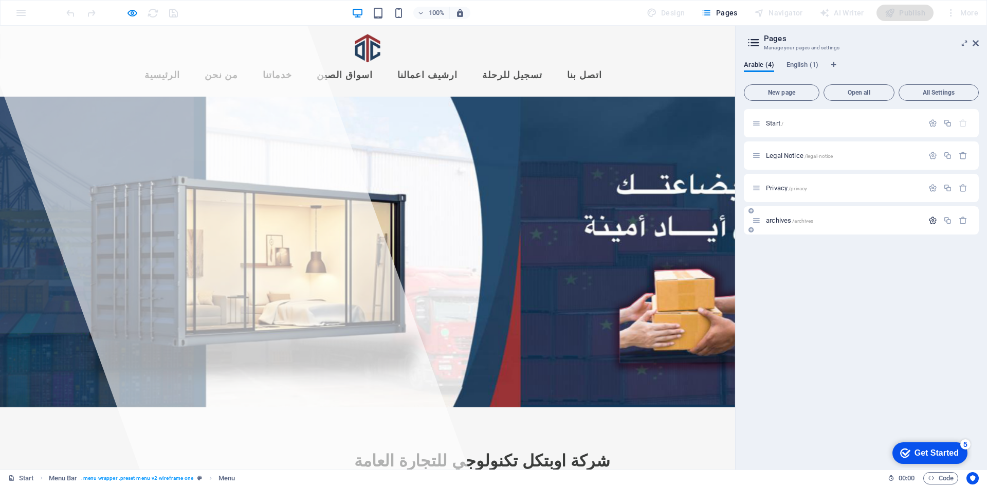
click at [930, 220] on icon "button" at bounding box center [932, 220] width 9 height 9
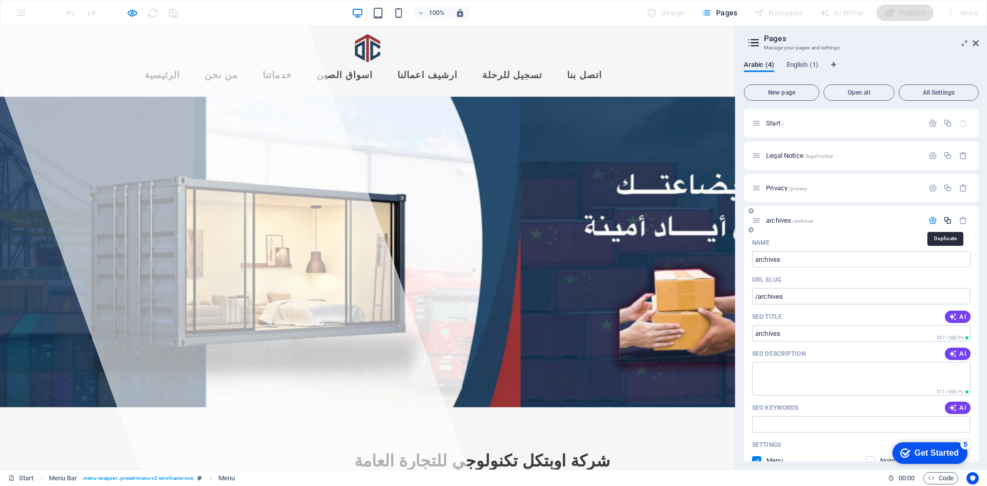
click at [946, 222] on icon "button" at bounding box center [947, 220] width 9 height 9
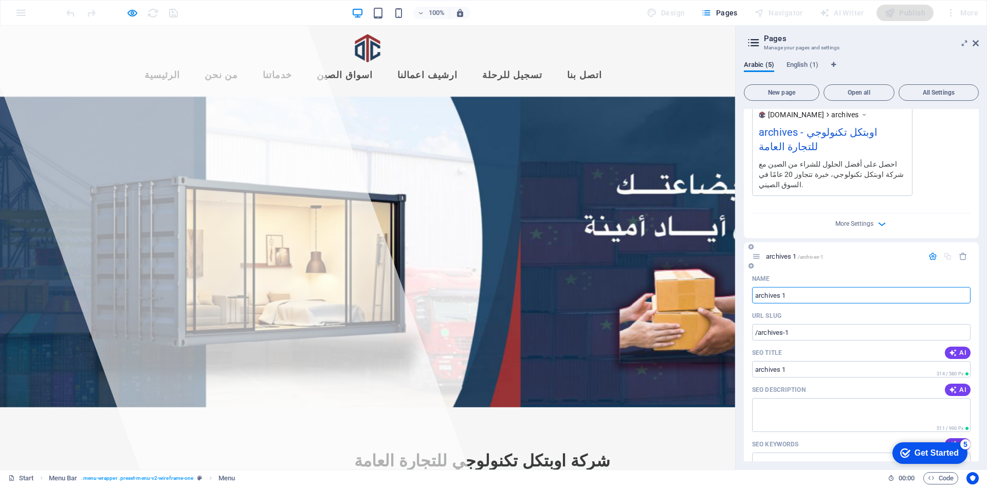
click at [930, 252] on icon "button" at bounding box center [932, 256] width 9 height 9
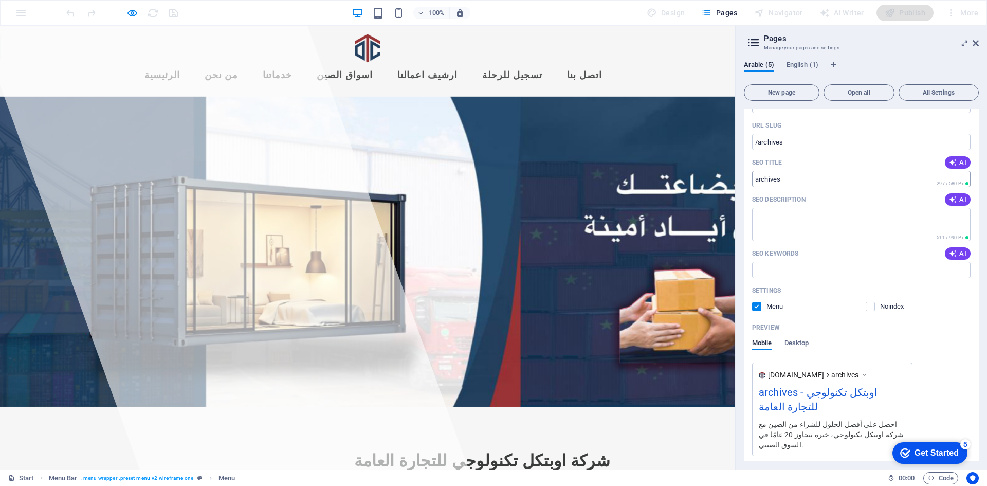
scroll to position [0, 0]
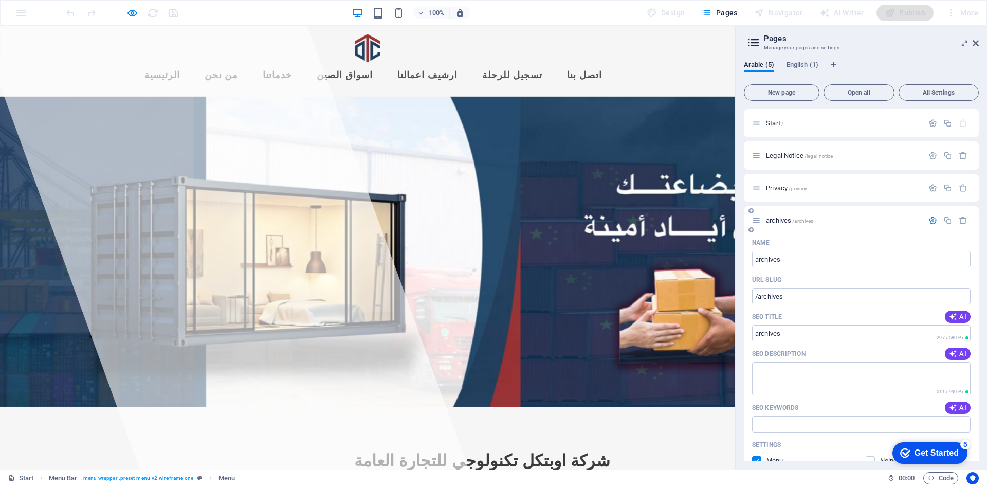
click at [928, 222] on icon "button" at bounding box center [932, 220] width 9 height 9
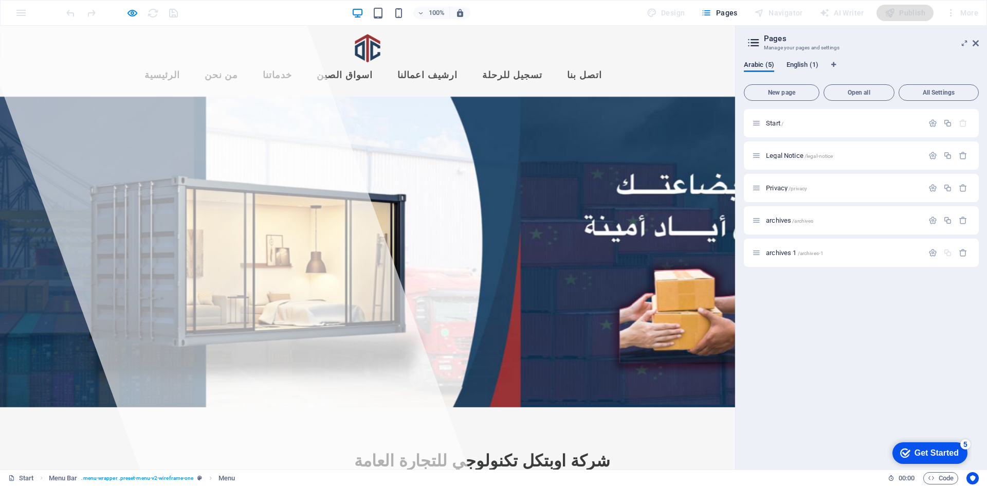
drag, startPoint x: 763, startPoint y: 252, endPoint x: 810, endPoint y: 62, distance: 196.0
click at [810, 62] on div "Arabic (5) English (1) New page Open all All Settings Start / Legal Notice /leg…" at bounding box center [861, 261] width 235 height 400
click at [810, 62] on span "English (1)" at bounding box center [802, 66] width 32 height 14
click at [757, 68] on span "Arabic (5)" at bounding box center [759, 66] width 30 height 14
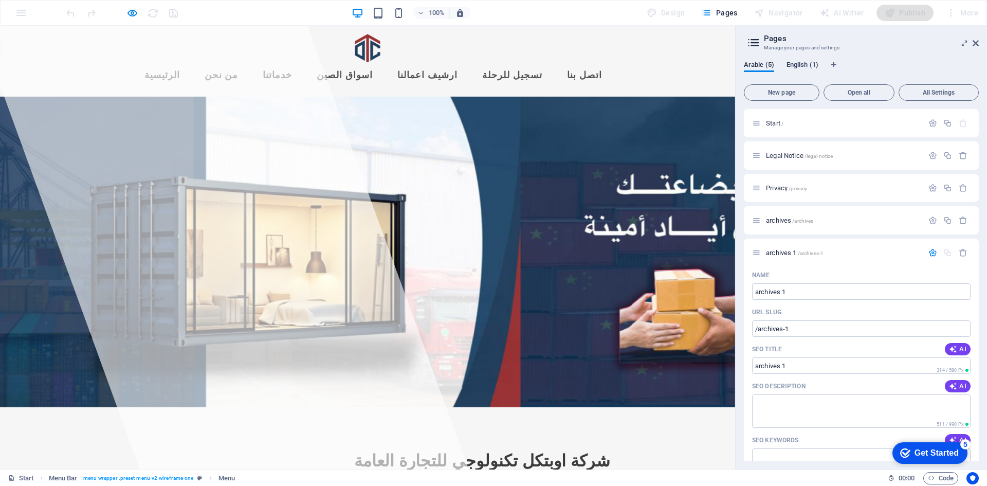
click at [799, 71] on button "English (1)" at bounding box center [802, 66] width 32 height 11
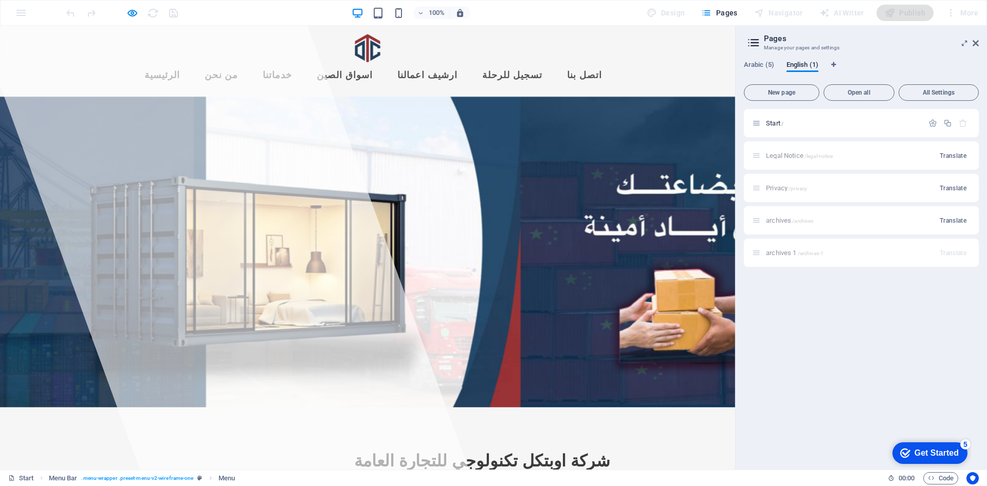
click at [860, 262] on div "archives 1 /archives-1 Translate" at bounding box center [861, 252] width 235 height 28
click at [780, 256] on div "archives 1 /archives-1 Translate" at bounding box center [861, 252] width 235 height 28
click at [777, 218] on div "archives /archives Translate" at bounding box center [861, 220] width 235 height 28
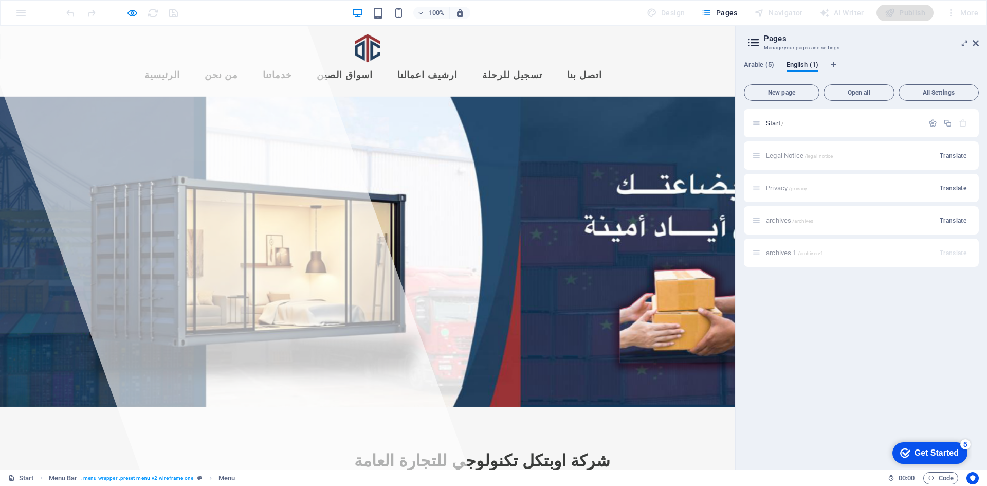
click at [821, 227] on div "archives /archives Translate" at bounding box center [861, 220] width 235 height 28
click at [132, 11] on icon "button" at bounding box center [132, 13] width 12 height 12
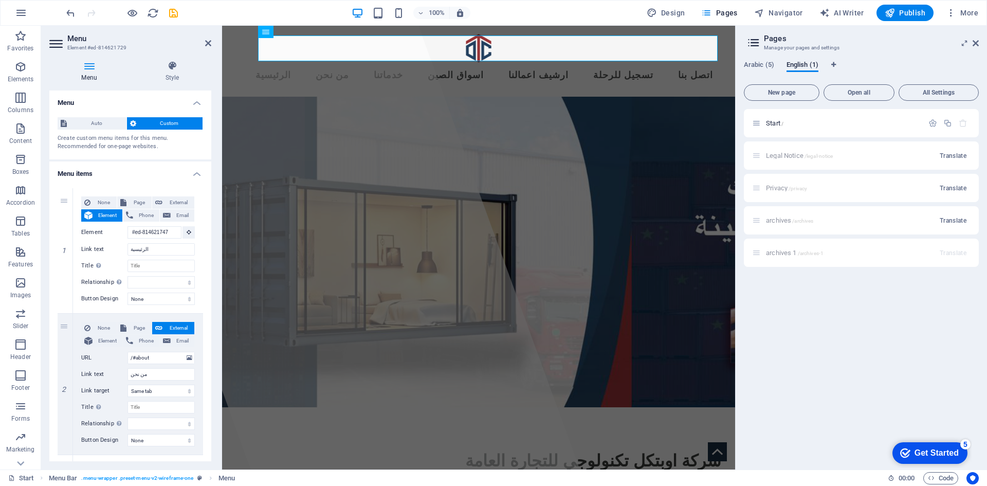
click at [933, 222] on div "archives /archives Translate" at bounding box center [861, 220] width 235 height 28
click at [130, 62] on h6 "Open preview website" at bounding box center [141, 64] width 69 height 12
click at [172, 14] on icon "save" at bounding box center [174, 13] width 12 height 12
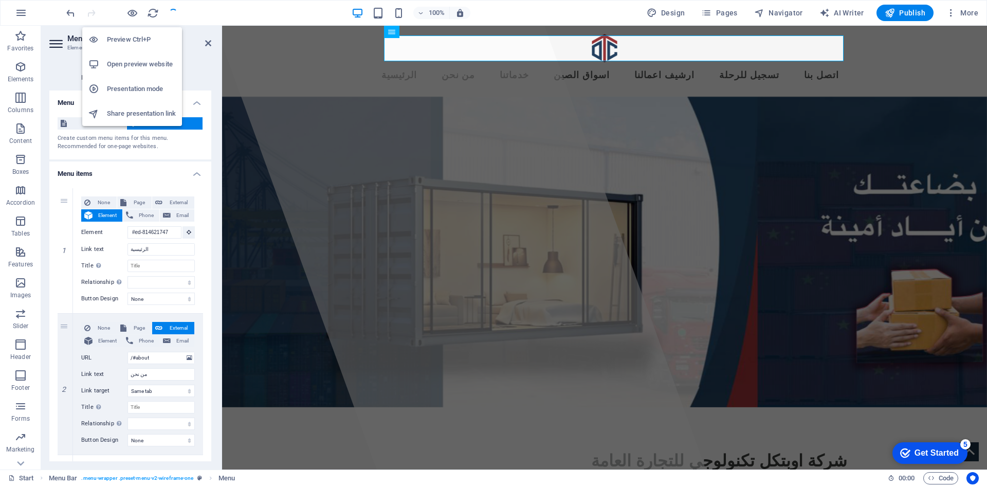
click at [146, 86] on h6 "Presentation mode" at bounding box center [141, 89] width 69 height 12
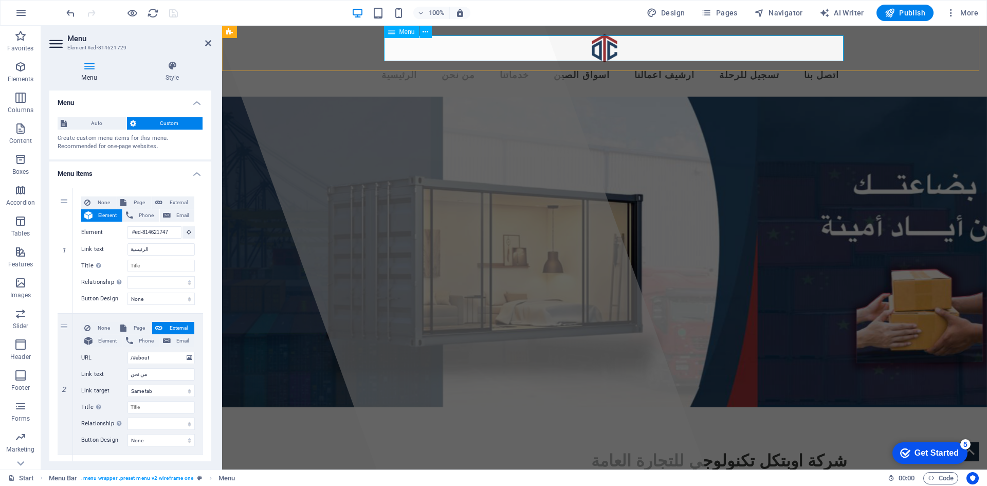
click at [695, 63] on nav "الرئيسية من نحن خدماتنا اسواق الصين ارشيف اعمالنا تسجيل للرحلة اتصل بنا" at bounding box center [604, 76] width 485 height 26
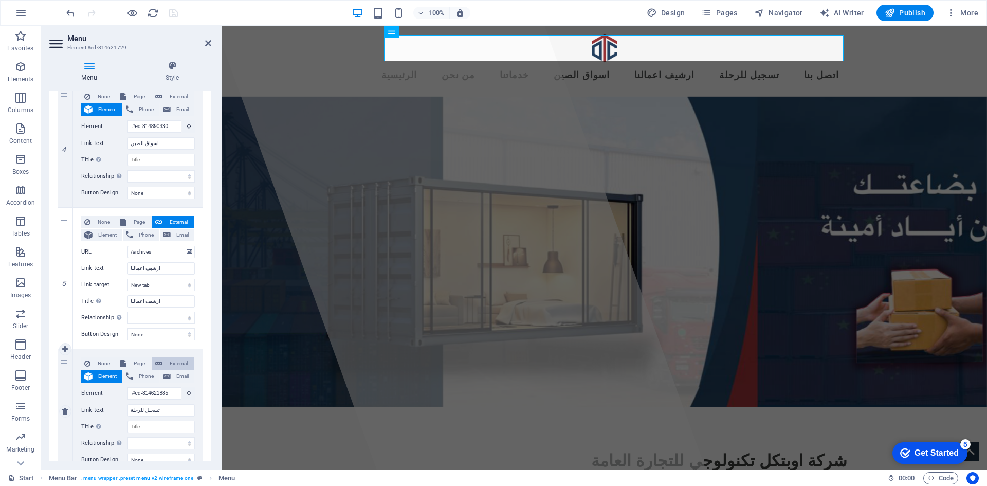
scroll to position [681, 0]
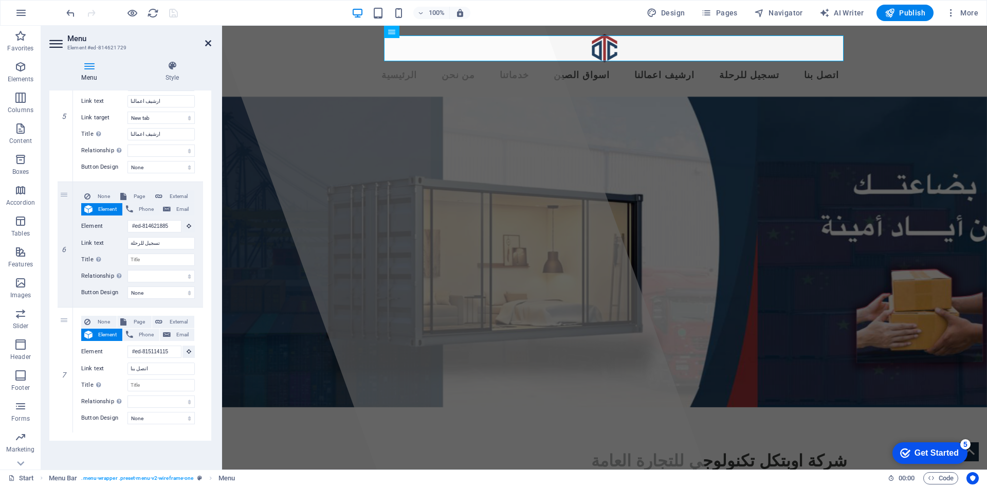
drag, startPoint x: 211, startPoint y: 43, endPoint x: 173, endPoint y: 15, distance: 46.8
click at [211, 43] on icon at bounding box center [208, 43] width 6 height 8
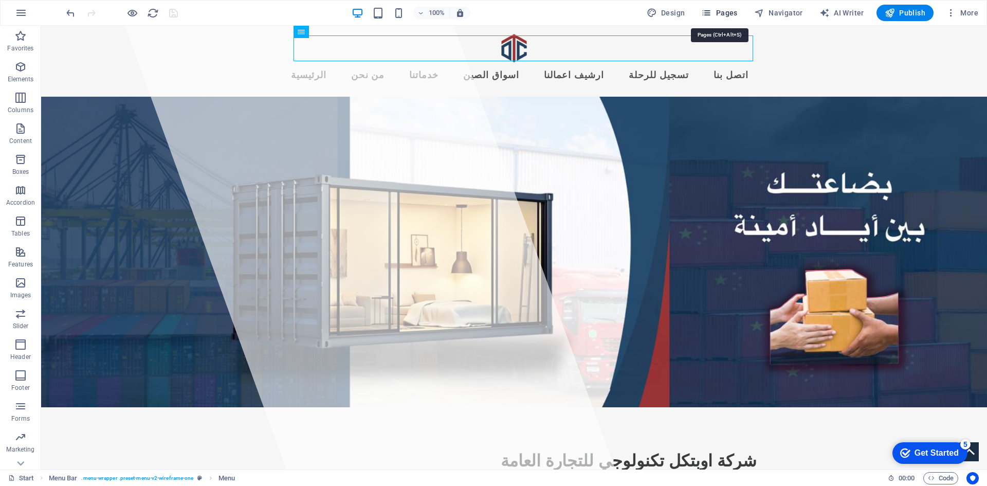
drag, startPoint x: 719, startPoint y: 18, endPoint x: 726, endPoint y: 20, distance: 7.0
click at [719, 18] on button "Pages" at bounding box center [719, 13] width 44 height 16
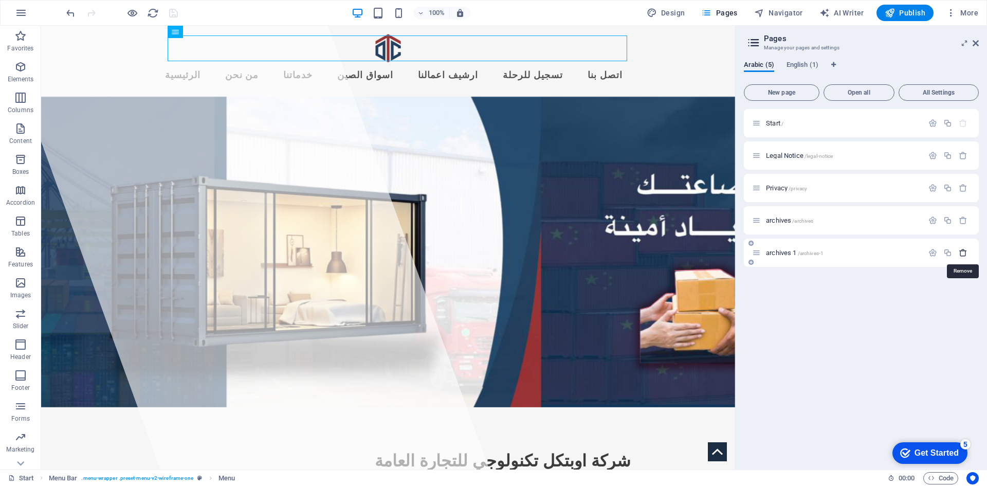
click at [966, 253] on icon "button" at bounding box center [962, 252] width 9 height 9
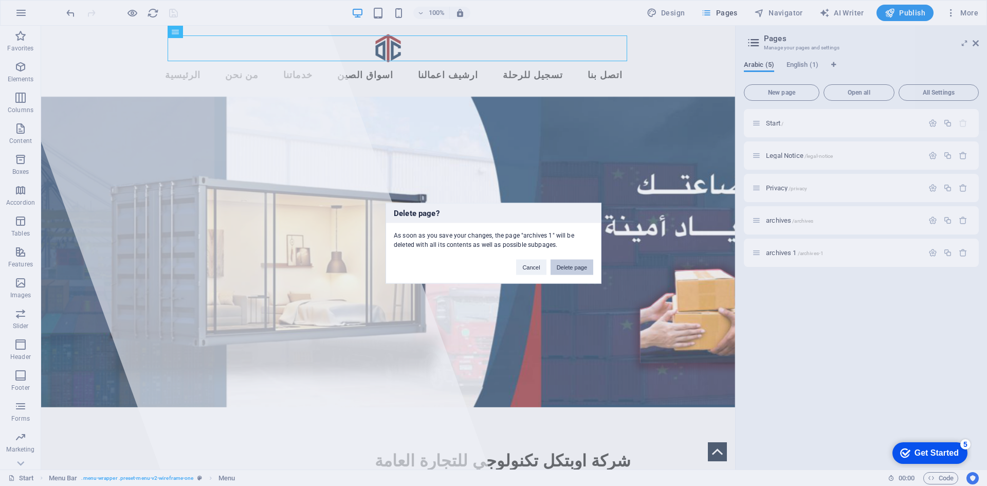
click at [581, 268] on button "Delete page" at bounding box center [571, 266] width 43 height 15
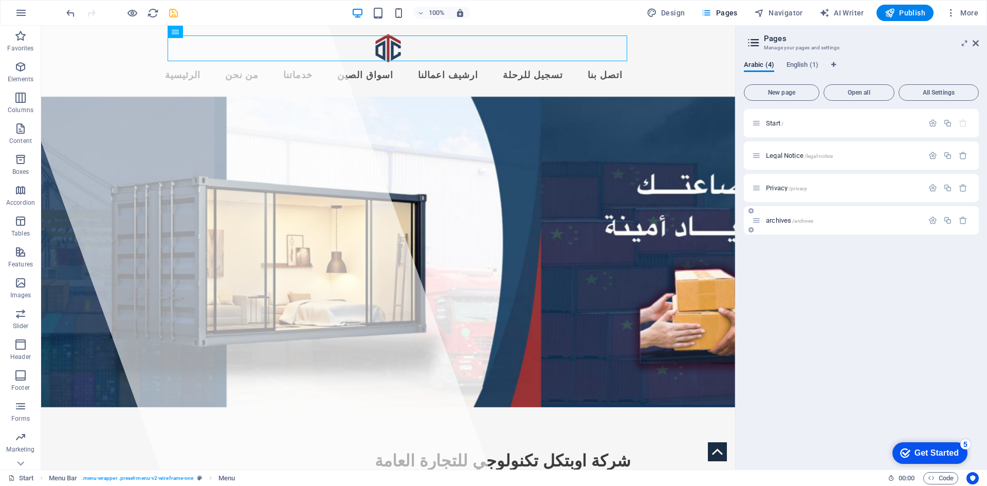
click at [820, 217] on p "archives /archives" at bounding box center [843, 220] width 154 height 7
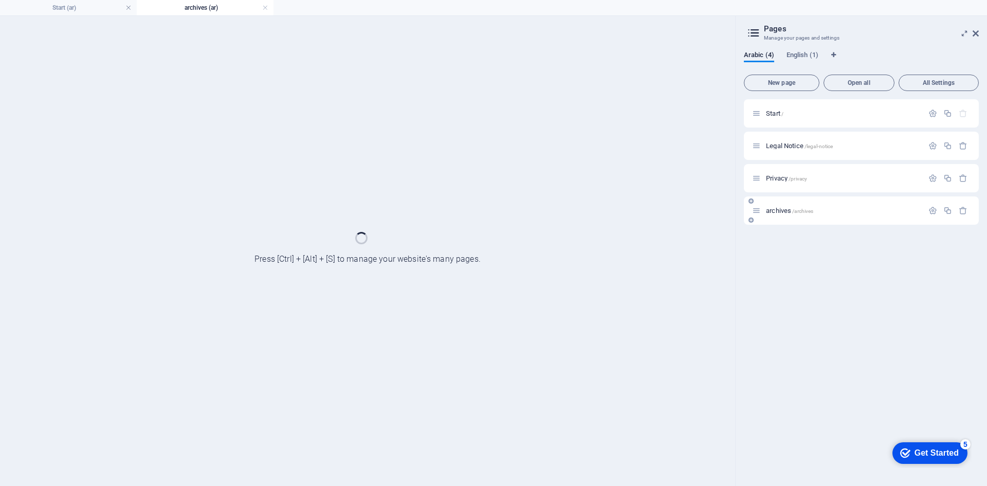
click at [820, 217] on div "archives /archives" at bounding box center [861, 210] width 235 height 28
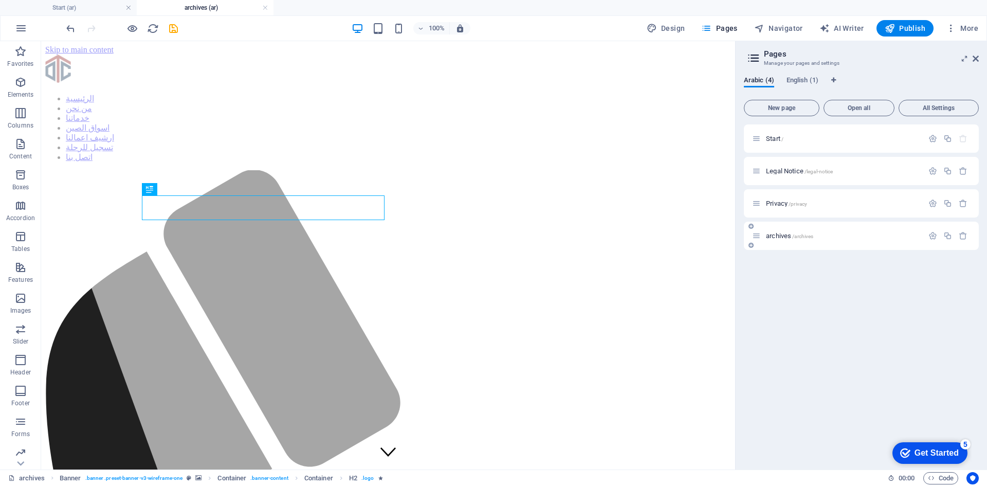
scroll to position [0, 0]
click at [750, 246] on icon at bounding box center [750, 245] width 5 height 6
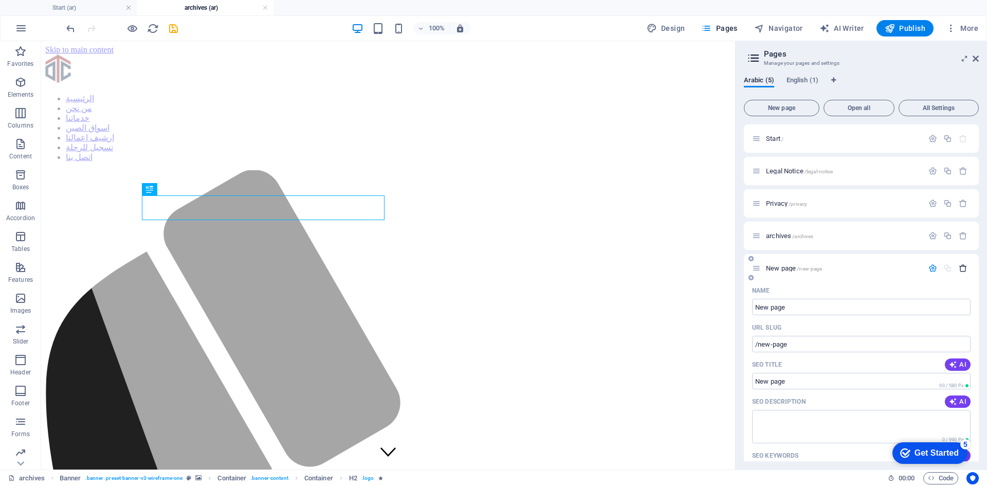
click at [964, 268] on icon "button" at bounding box center [962, 268] width 9 height 9
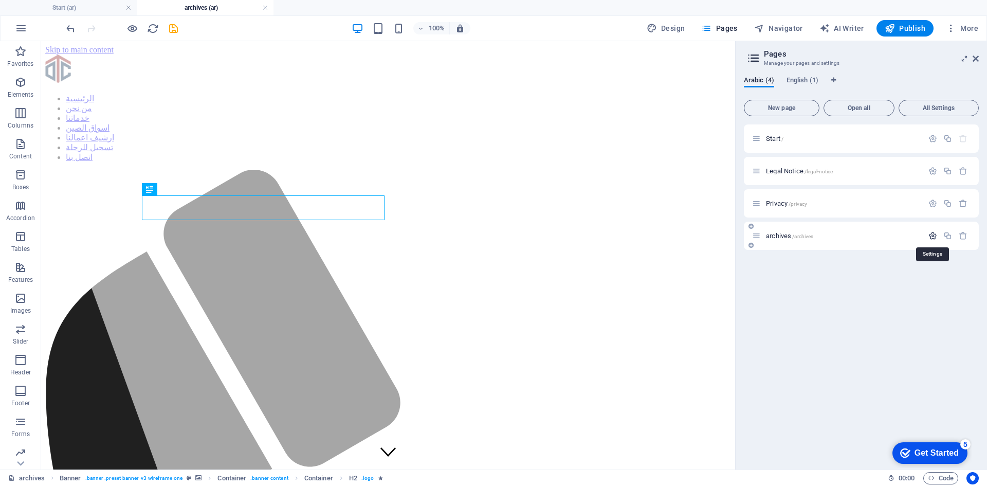
click at [931, 235] on icon "button" at bounding box center [932, 235] width 9 height 9
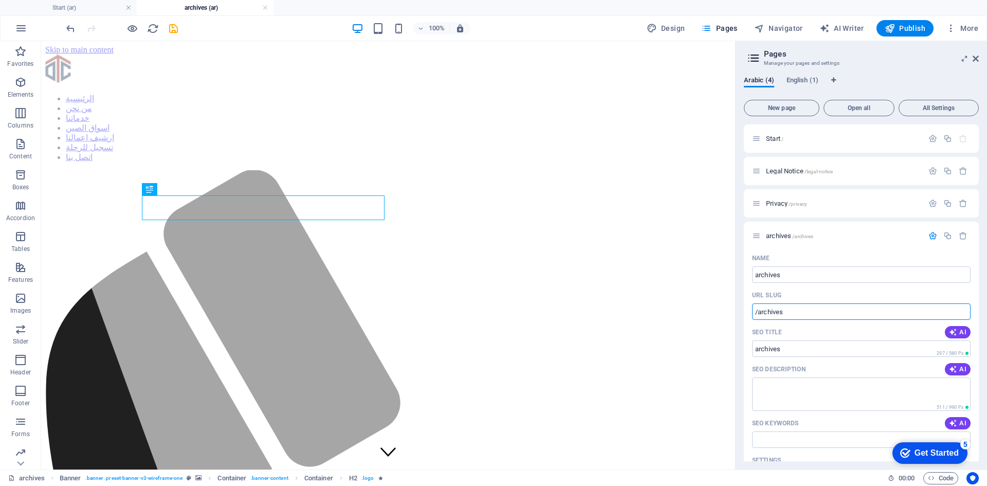
drag, startPoint x: 834, startPoint y: 357, endPoint x: 733, endPoint y: 303, distance: 114.7
click at [976, 54] on h2 "Pages" at bounding box center [871, 53] width 215 height 9
click at [175, 28] on icon "save" at bounding box center [174, 29] width 12 height 12
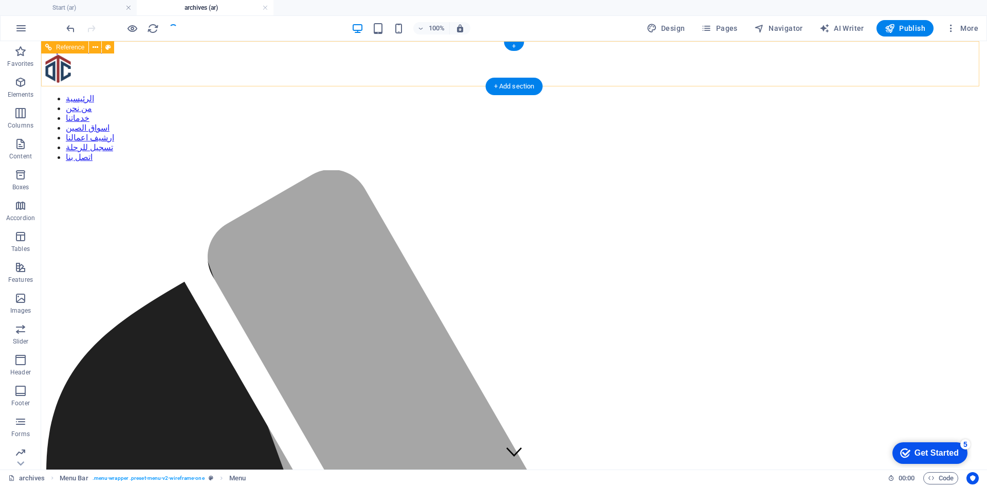
click at [491, 94] on nav "الرئيسية من نحن خدماتنا اسواق الصين ارشيف اعمالنا تسجيل للرحلة اتصل بنا" at bounding box center [513, 128] width 937 height 68
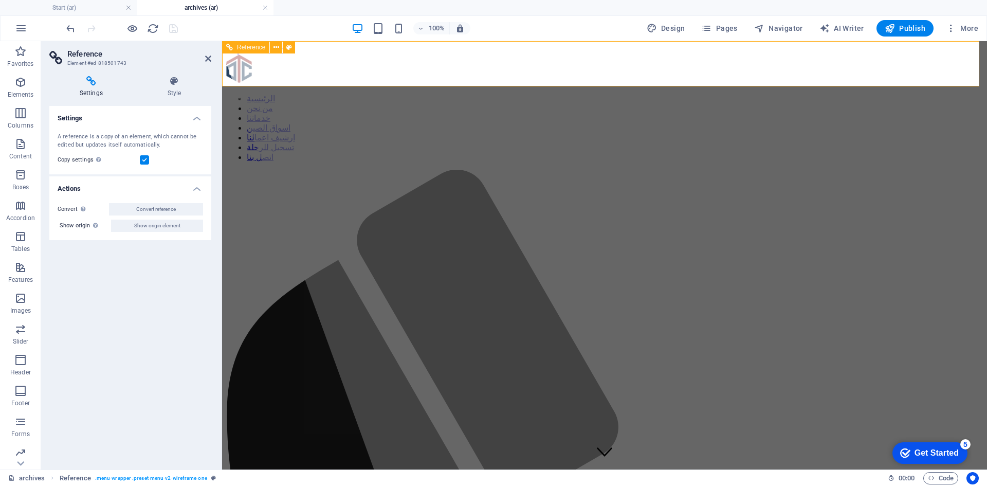
click at [569, 94] on nav "الرئيسية من نحن خدماتنا اسواق الصين ارشيف اعمالنا تسجيل للرحلة اتصل بنا" at bounding box center [604, 128] width 756 height 68
click at [102, 7] on h4 "Start (ar)" at bounding box center [68, 7] width 137 height 11
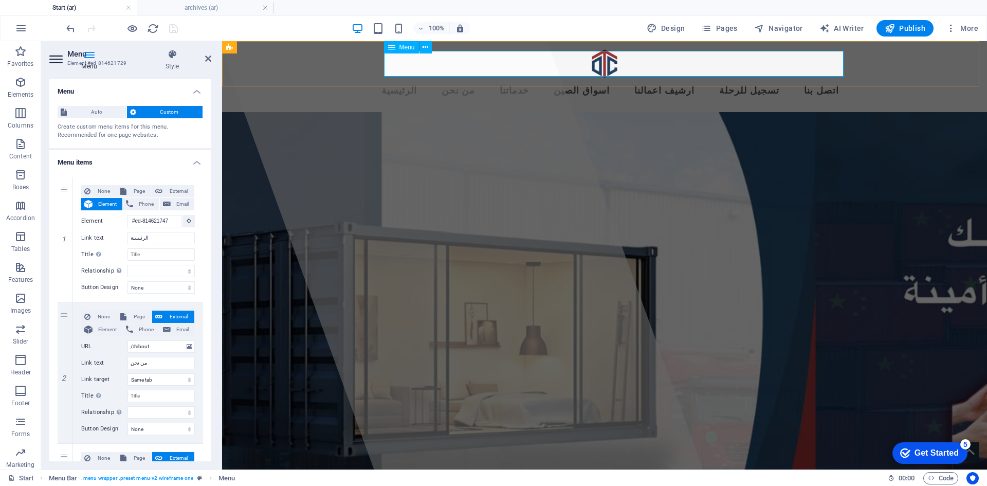
click at [601, 78] on nav "الرئيسية من نحن خدماتنا اسواق الصين ارشيف اعمالنا تسجيل للرحلة اتصل بنا" at bounding box center [604, 91] width 485 height 26
click at [627, 78] on nav "الرئيسية من نحن خدماتنا اسواق الصين ارشيف اعمالنا تسجيل للرحلة اتصل بنا" at bounding box center [604, 91] width 485 height 26
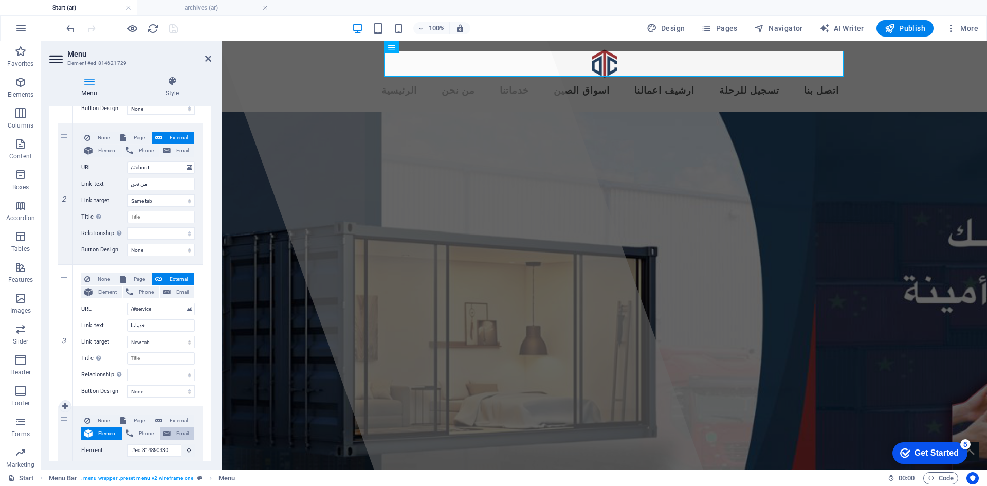
scroll to position [411, 0]
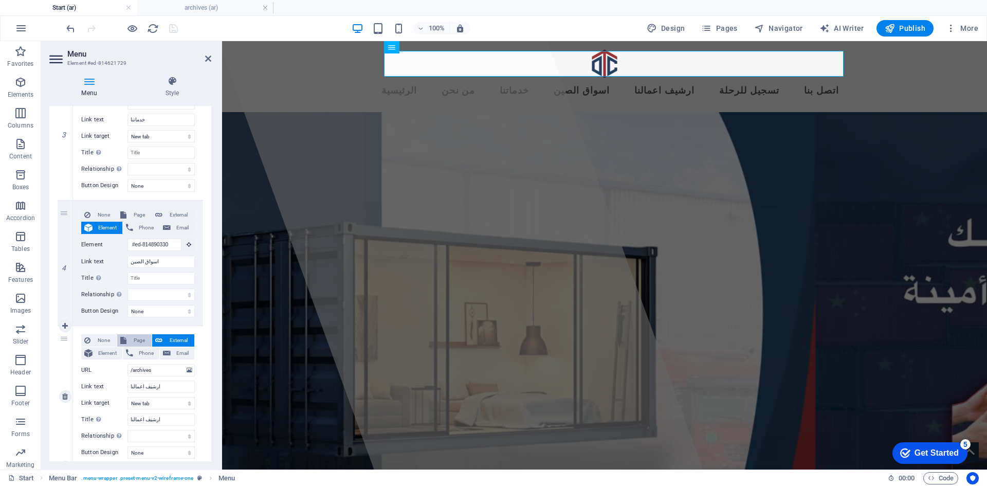
click at [137, 338] on span "Page" at bounding box center [138, 340] width 19 height 12
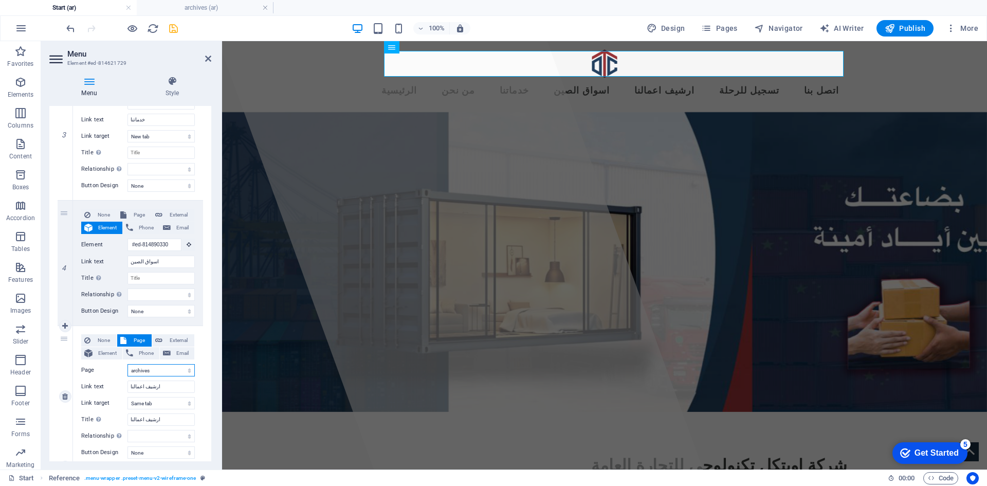
click at [188, 373] on select "Start Legal Notice Privacy archives Start" at bounding box center [160, 370] width 67 height 12
click at [127, 364] on select "Start Legal Notice Privacy archives Start" at bounding box center [160, 370] width 67 height 12
click at [170, 28] on icon "save" at bounding box center [174, 29] width 12 height 12
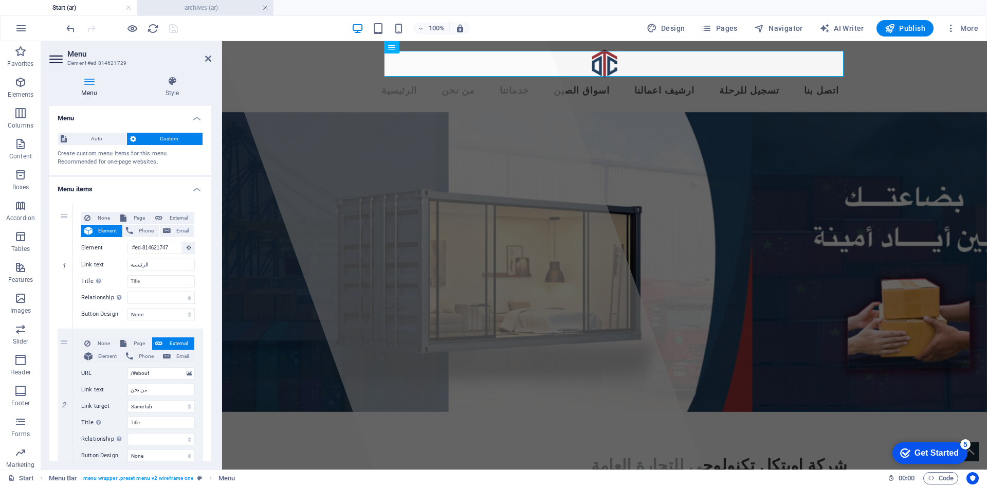
click at [263, 5] on link at bounding box center [265, 8] width 6 height 10
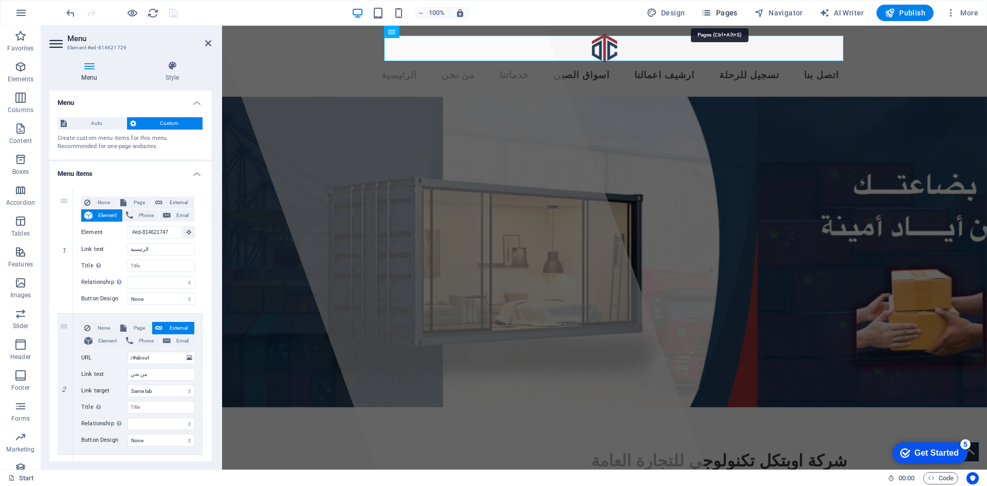
click at [715, 13] on span "Pages" at bounding box center [719, 13] width 36 height 10
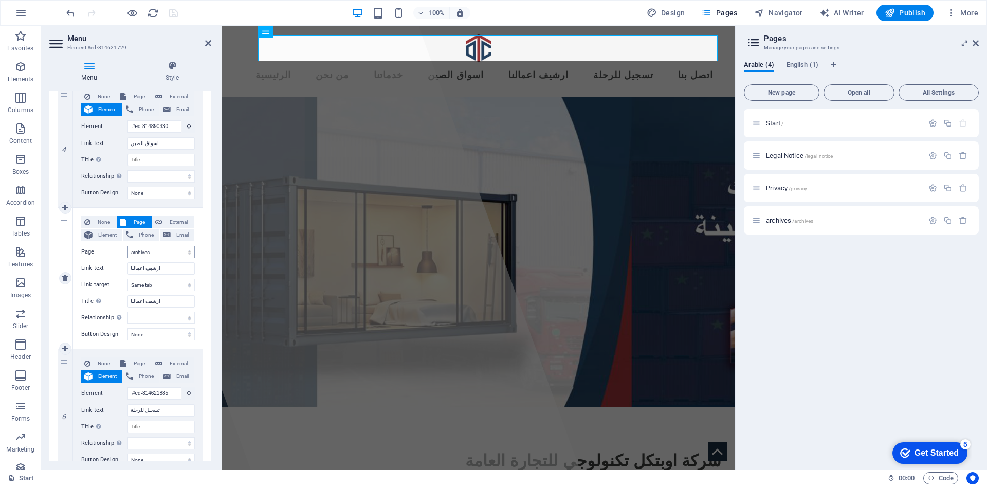
scroll to position [565, 0]
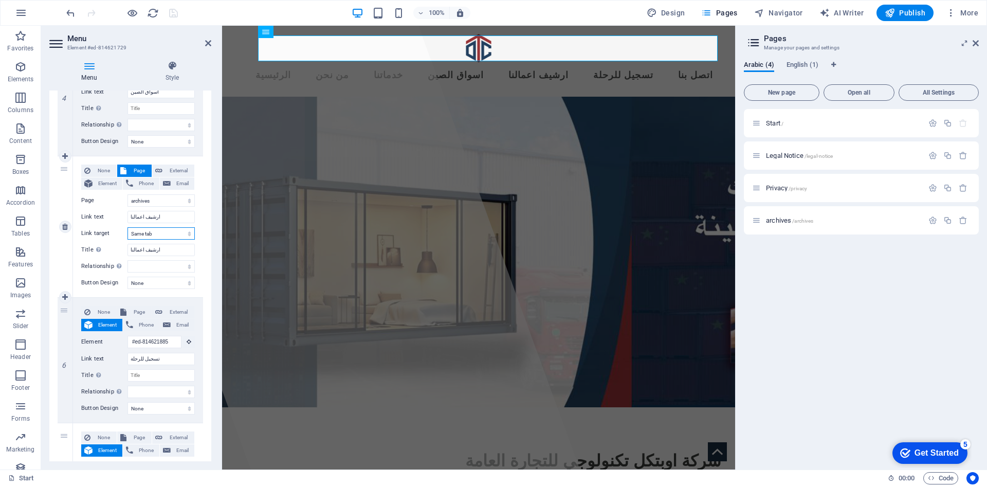
click at [174, 234] on select "New tab Same tab Overlay" at bounding box center [160, 233] width 67 height 12
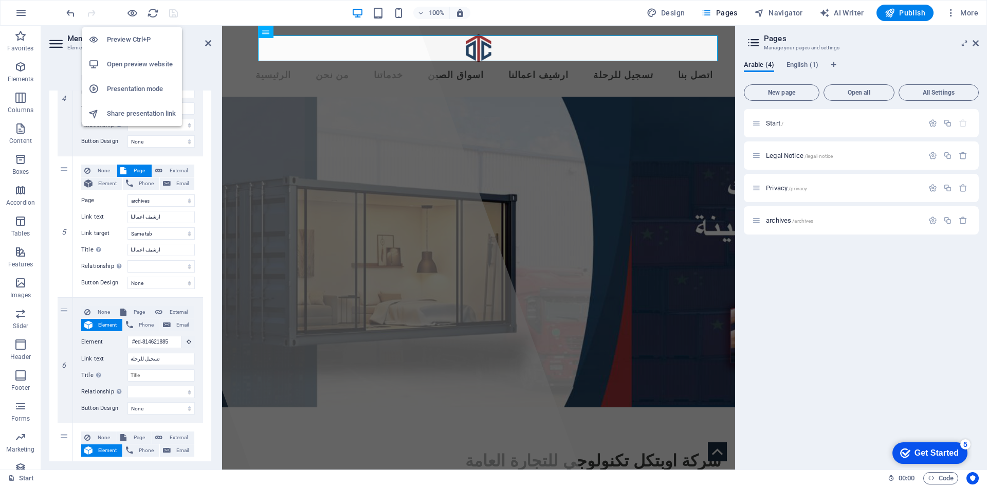
click at [133, 63] on h6 "Open preview website" at bounding box center [141, 64] width 69 height 12
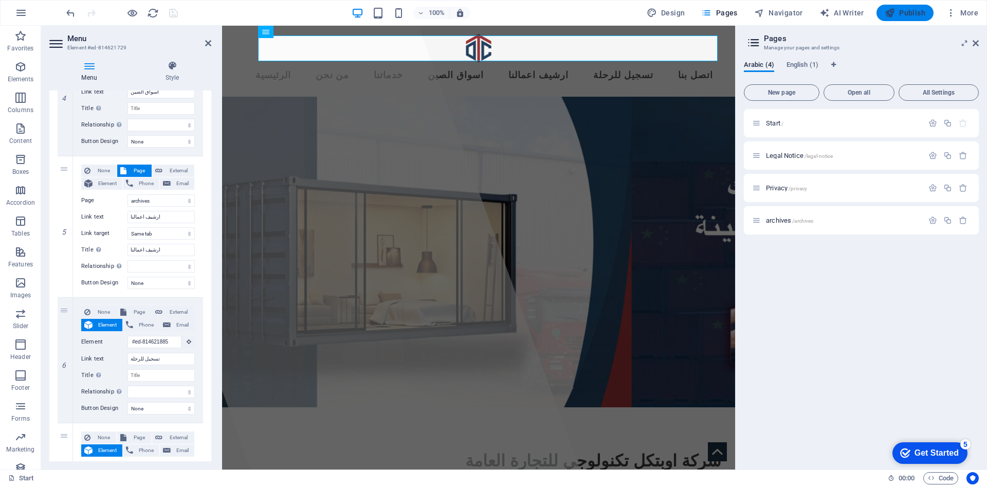
click at [896, 14] on span "Publish" at bounding box center [904, 13] width 41 height 10
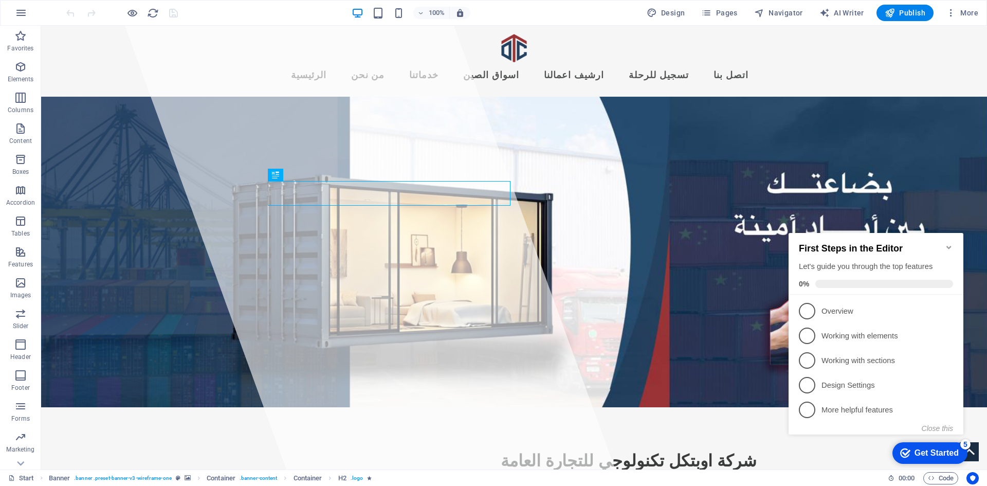
drag, startPoint x: 946, startPoint y: 240, endPoint x: 907, endPoint y: 270, distance: 49.2
click at [945, 243] on icon "Minimize checklist" at bounding box center [948, 247] width 8 height 8
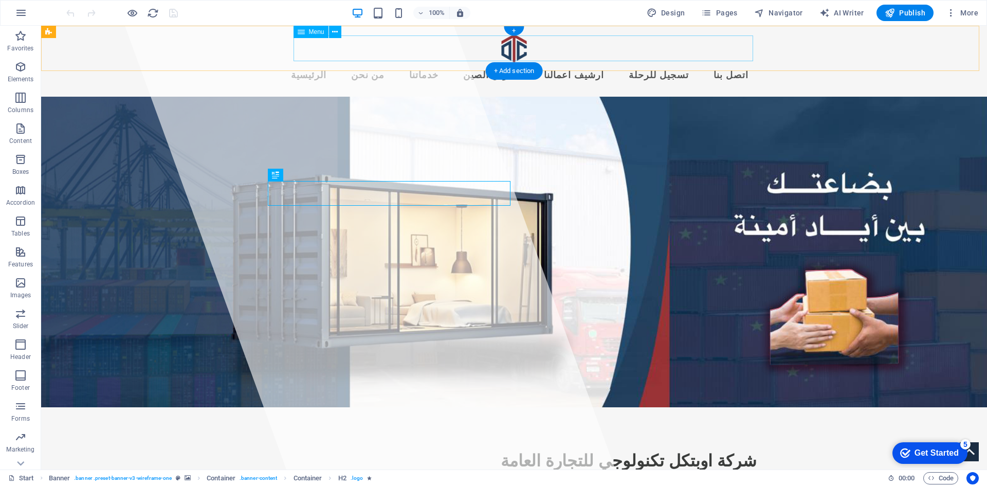
click at [610, 63] on nav "الرئيسية من نحن خدماتنا اسواق الصين ارشيف اعمالنا تسجيل للرحلة اتصل بنا" at bounding box center [513, 76] width 485 height 26
select select
select select "3"
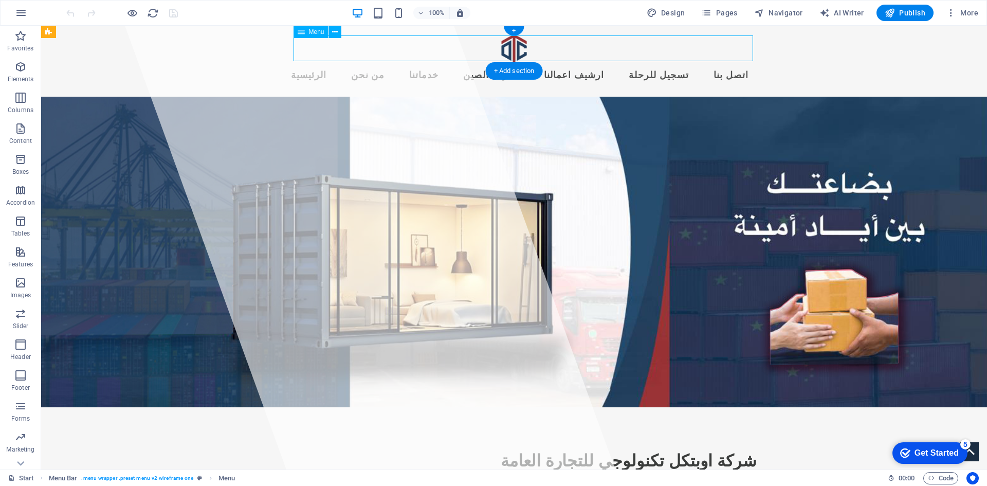
select select
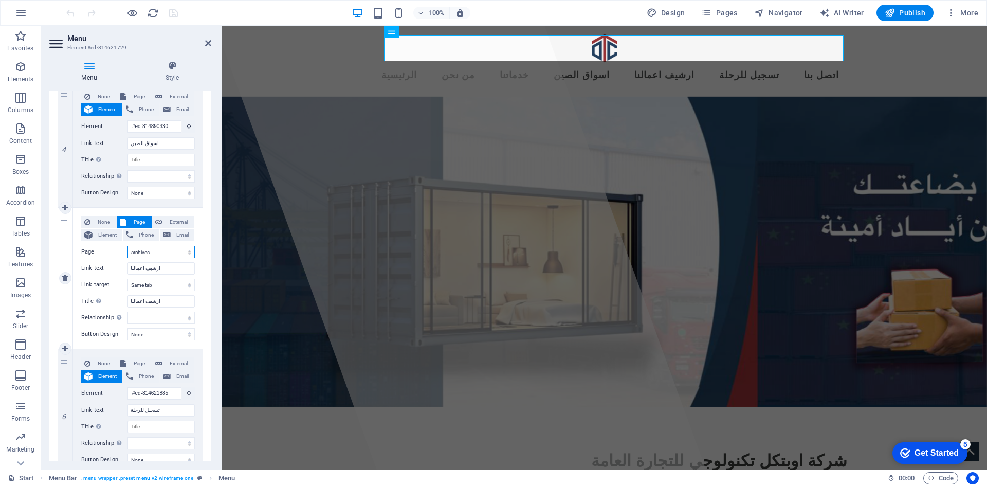
click at [131, 252] on select "Start Legal Notice Privacy archives Start" at bounding box center [160, 252] width 67 height 12
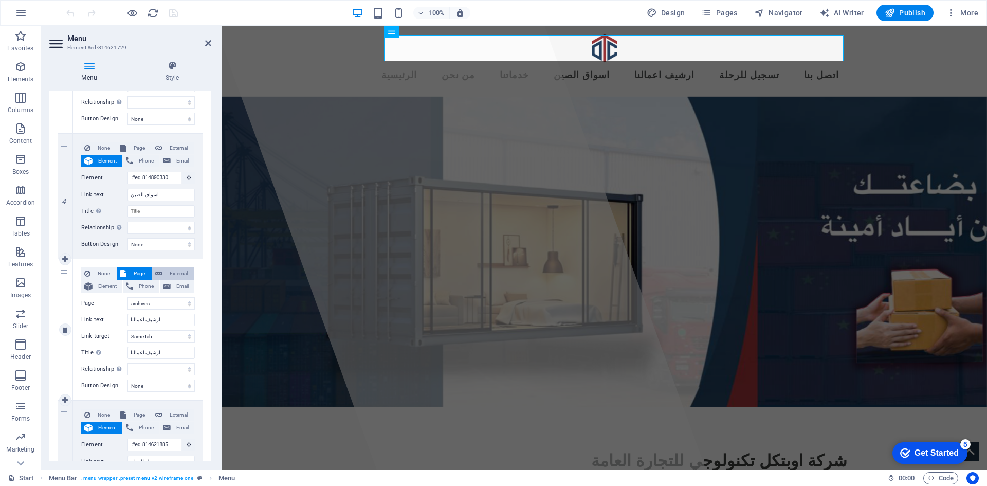
click at [182, 272] on span "External" at bounding box center [178, 273] width 26 height 12
select select
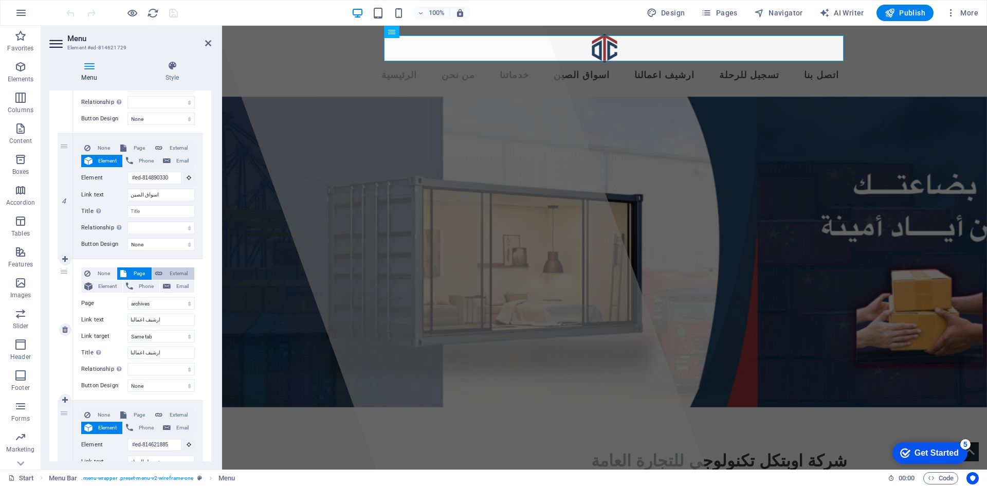
select select "blank"
select select
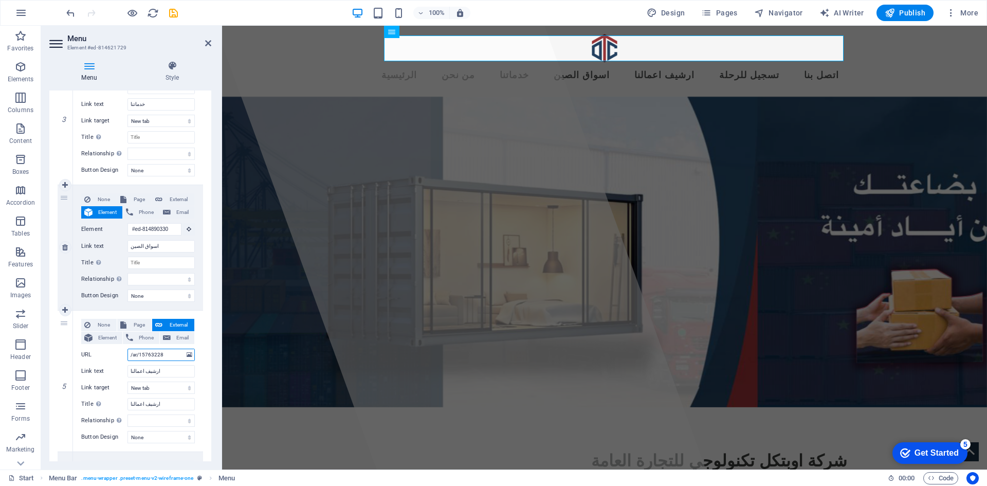
scroll to position [360, 0]
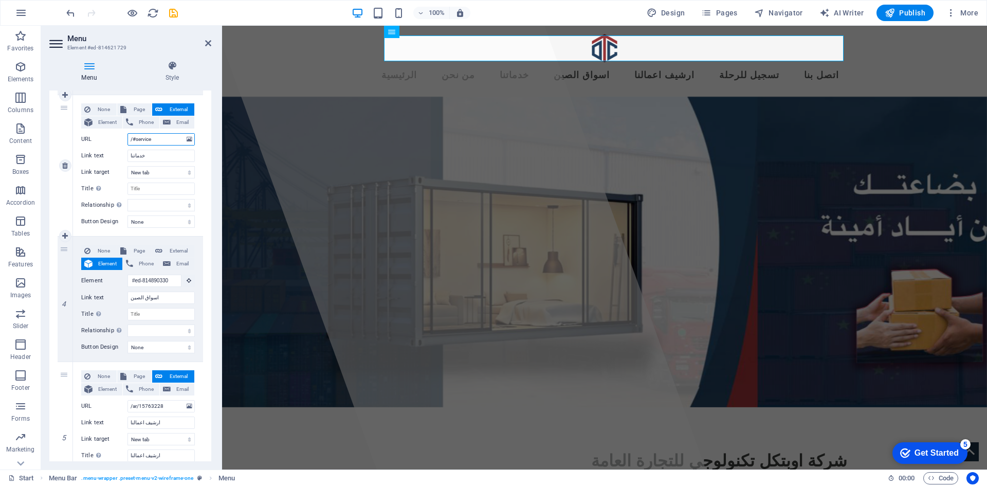
drag, startPoint x: 162, startPoint y: 142, endPoint x: 112, endPoint y: 138, distance: 50.0
click at [112, 138] on div "URL /#service" at bounding box center [138, 139] width 114 height 12
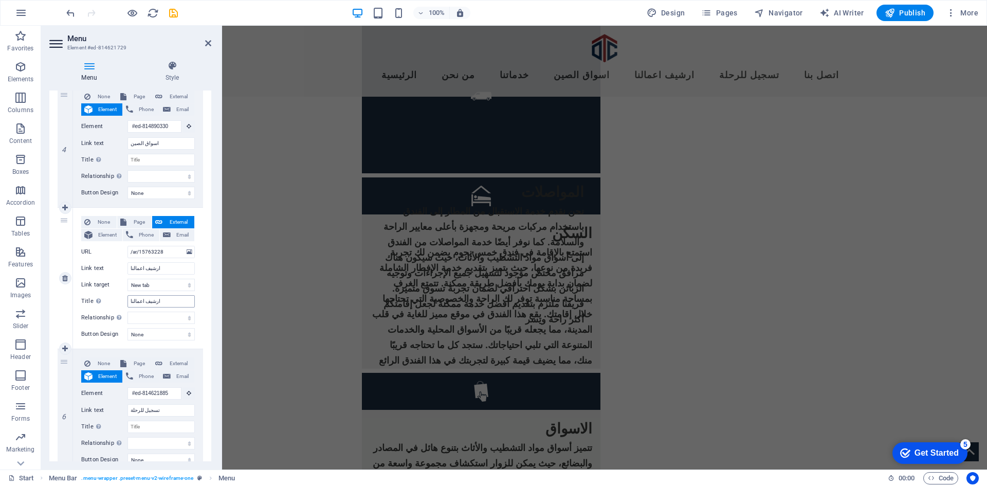
scroll to position [0, 0]
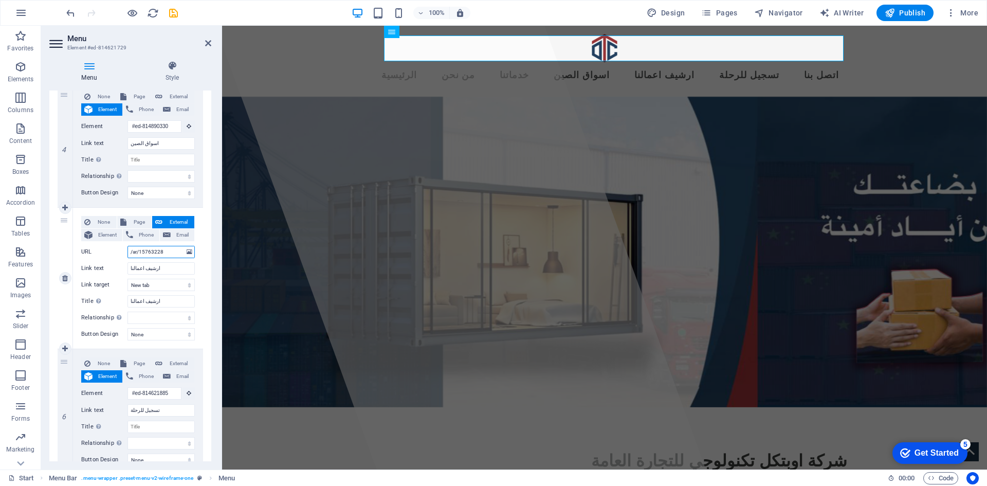
drag, startPoint x: 172, startPoint y: 252, endPoint x: 122, endPoint y: 243, distance: 51.2
click at [122, 243] on div "None Page External Element Phone Email Page Start Legal Notice Privacy archives…" at bounding box center [138, 270] width 114 height 108
paste input "#service"
type input "/#service"
select select
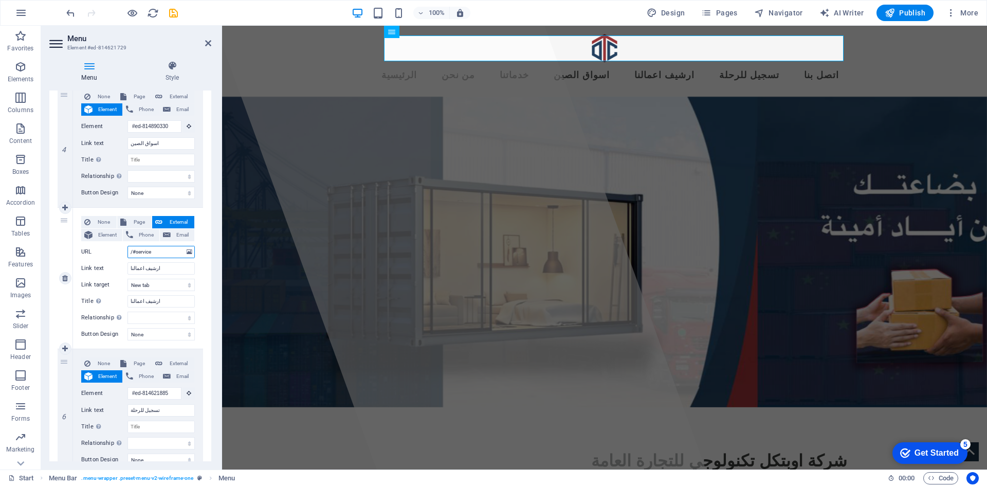
select select
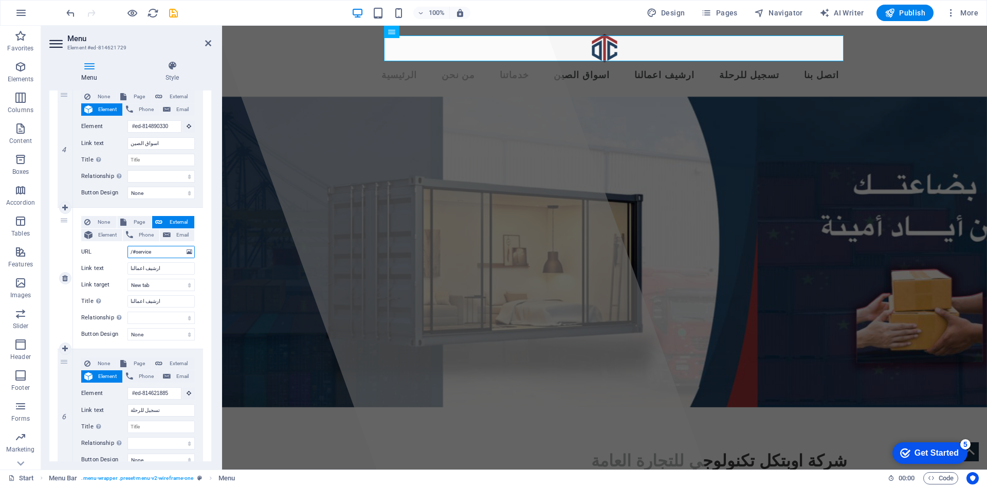
select select
click at [734, 15] on span "Pages" at bounding box center [719, 13] width 36 height 10
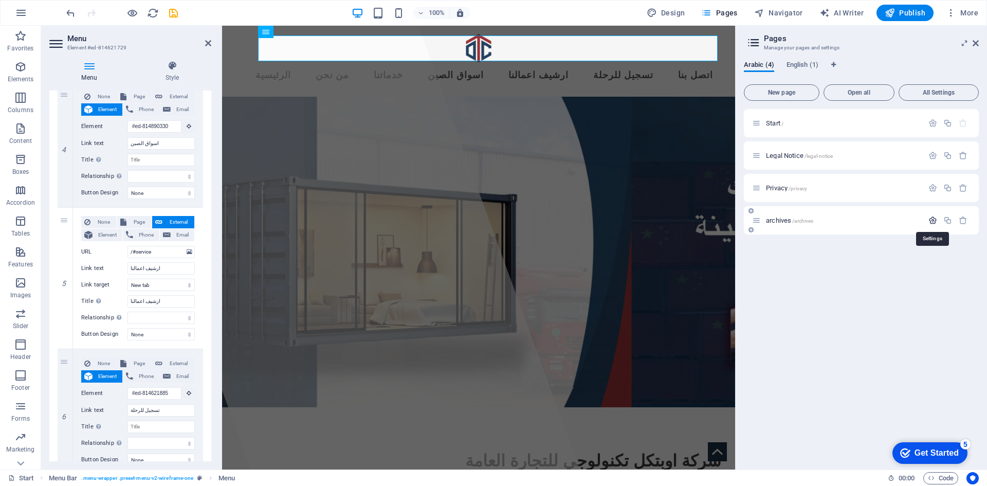
click at [936, 222] on icon "button" at bounding box center [932, 220] width 9 height 9
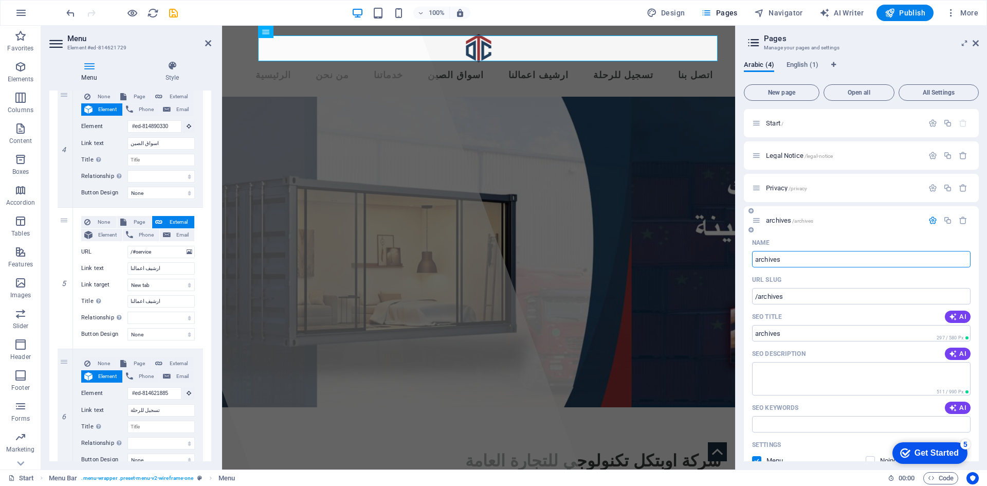
drag, startPoint x: 819, startPoint y: 259, endPoint x: 751, endPoint y: 249, distance: 69.1
click at [751, 249] on div "Name archives ​ URL SLUG /archives ​ SEO Title AI ​ 297 / 580 Px SEO Descriptio…" at bounding box center [861, 443] width 235 height 418
drag, startPoint x: 156, startPoint y: 252, endPoint x: 135, endPoint y: 248, distance: 22.0
click at [135, 248] on input "/#service" at bounding box center [160, 252] width 67 height 12
paste input "archives"
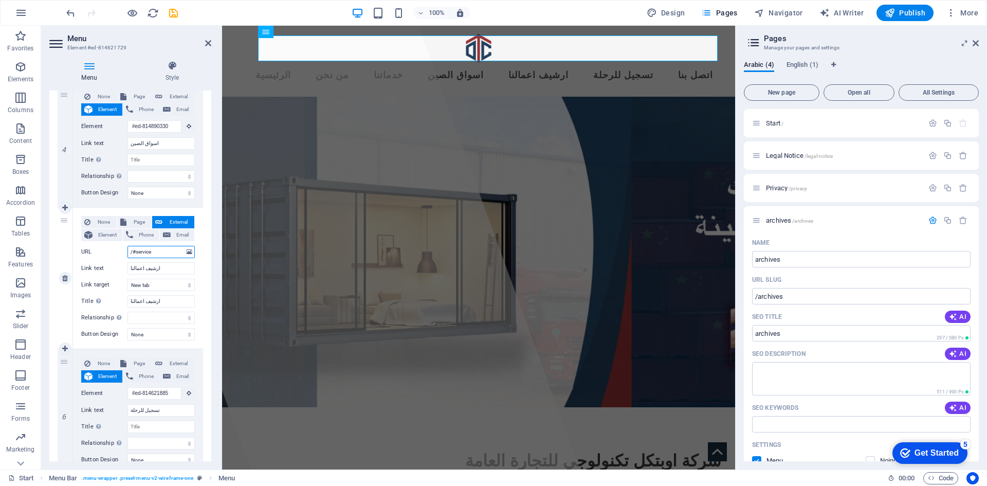
type input "/#archives"
select select
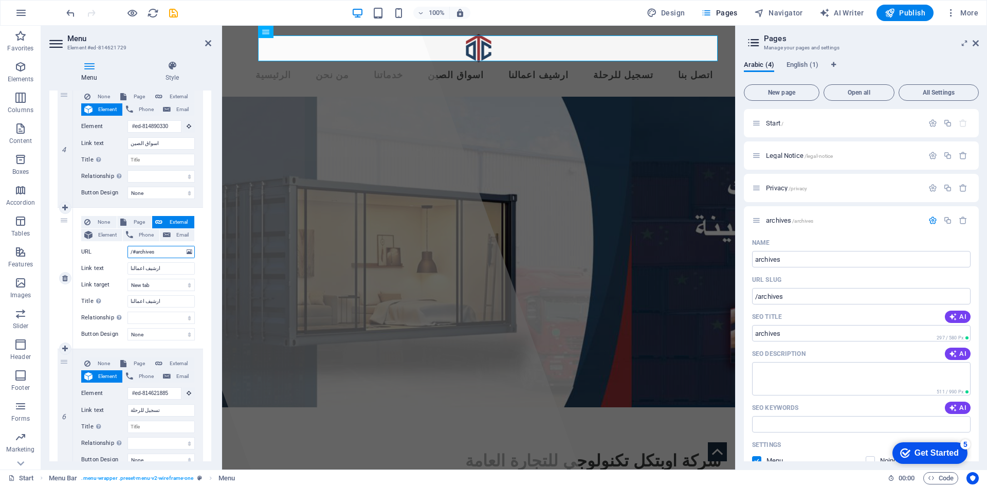
select select
type input "/#archives"
click at [172, 12] on icon "save" at bounding box center [174, 13] width 12 height 12
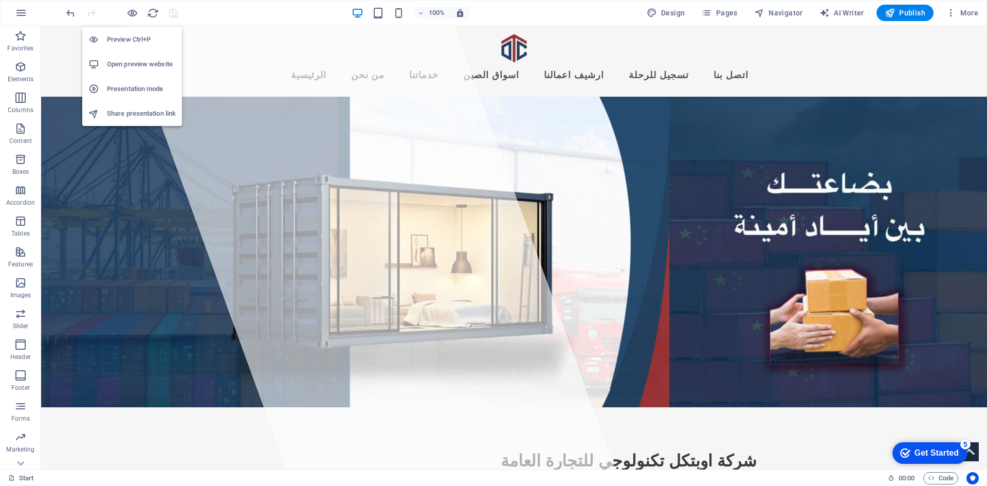
click at [139, 59] on h6 "Open preview website" at bounding box center [141, 64] width 69 height 12
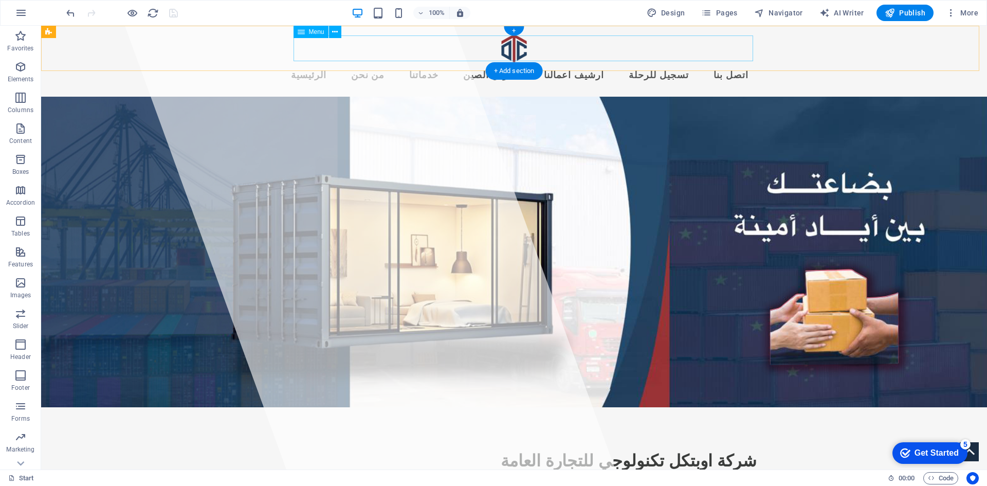
click at [482, 63] on nav "الرئيسية من نحن خدماتنا اسواق الصين ارشيف اعمالنا تسجيل للرحلة اتصل بنا" at bounding box center [513, 76] width 485 height 26
select select
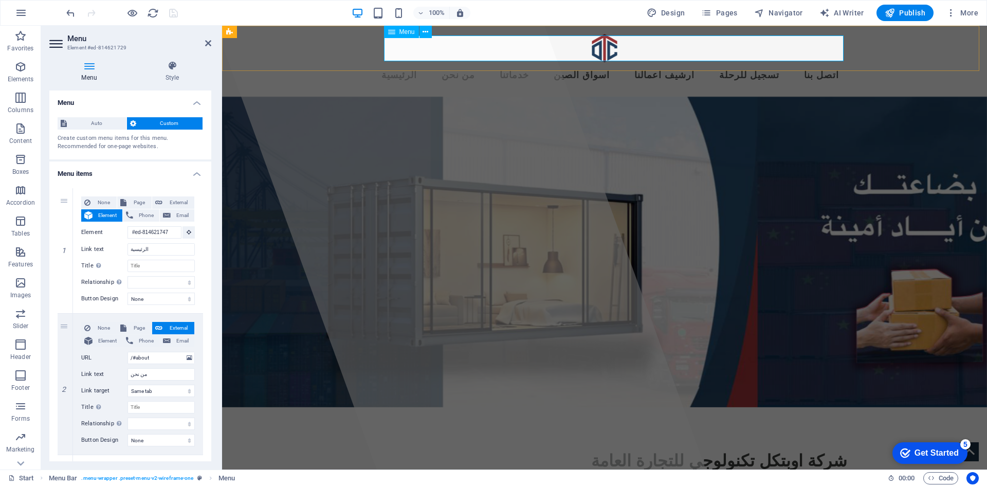
click at [697, 63] on nav "الرئيسية من نحن خدماتنا اسواق الصين ارشيف اعمالنا تسجيل للرحلة اتصل بنا" at bounding box center [604, 76] width 485 height 26
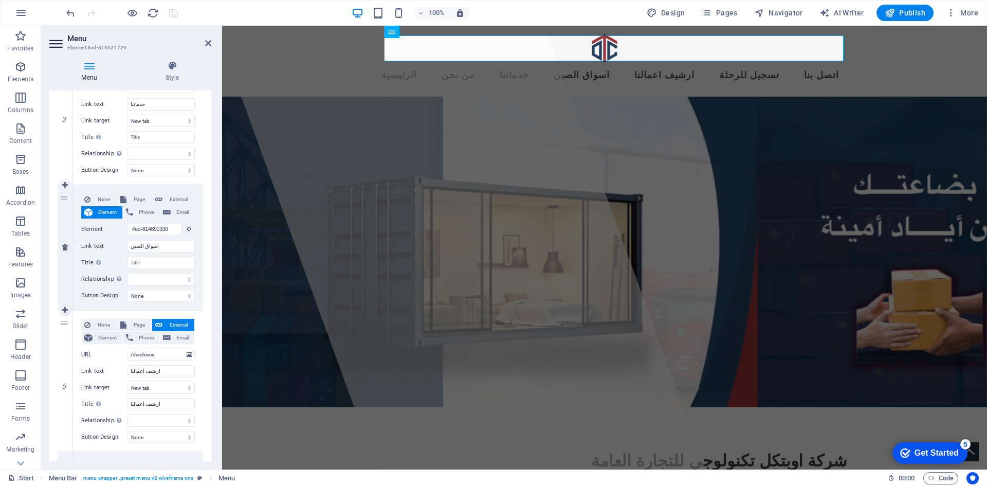
scroll to position [565, 0]
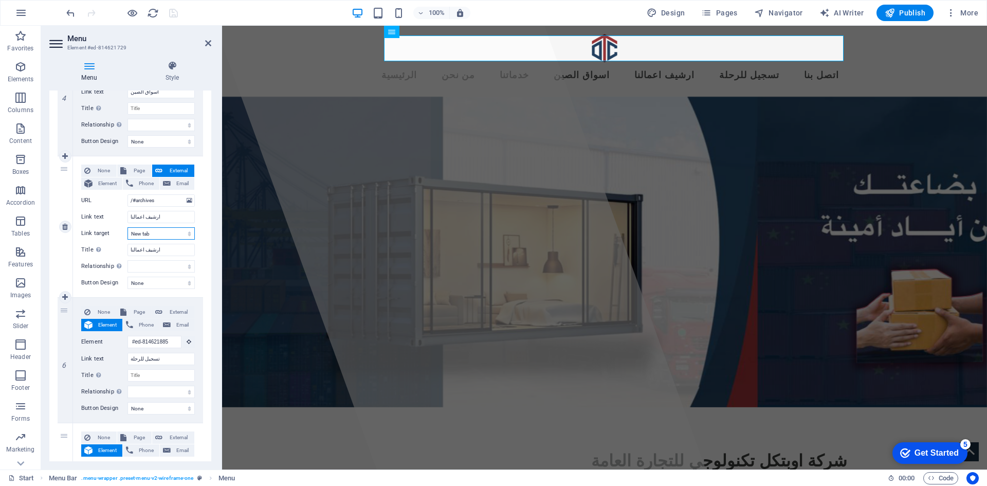
click at [183, 232] on select "New tab Same tab Overlay" at bounding box center [160, 233] width 67 height 12
select select
click at [127, 227] on select "New tab Same tab Overlay" at bounding box center [160, 233] width 67 height 12
select select
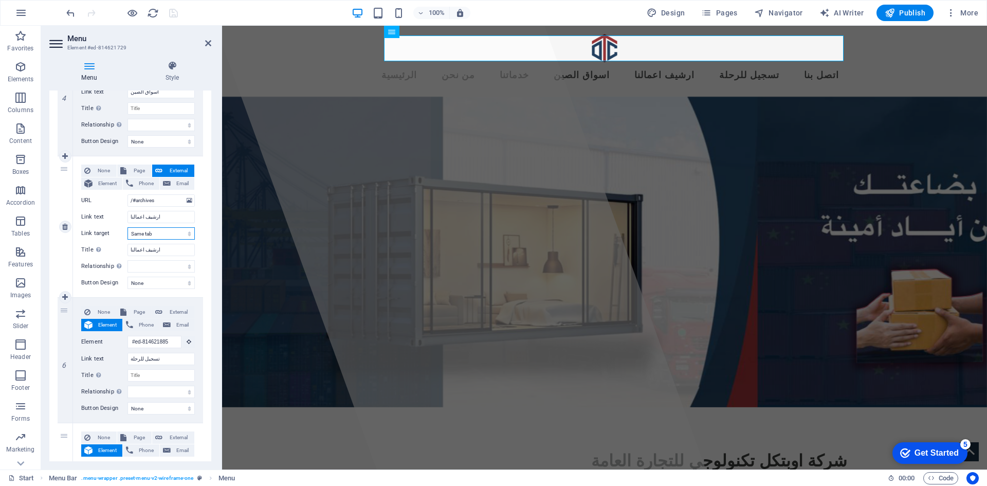
select select
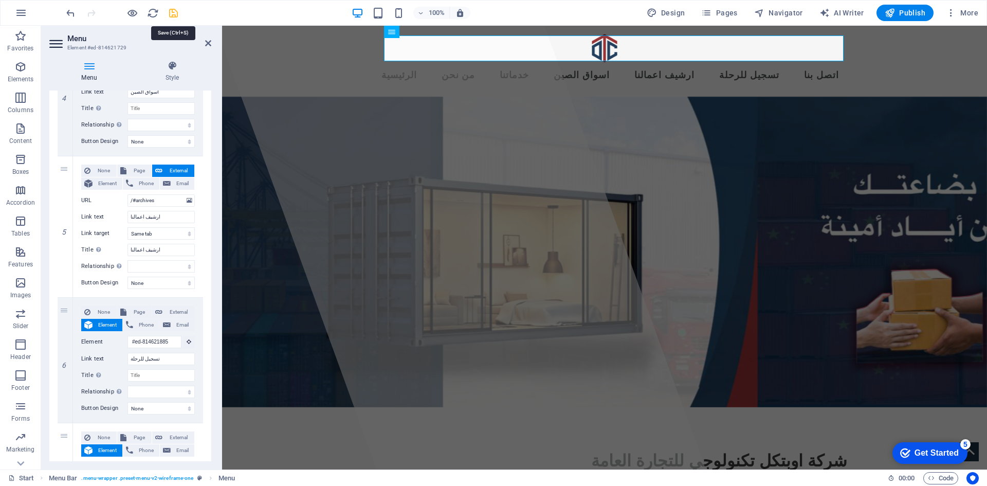
click at [173, 13] on icon "save" at bounding box center [174, 13] width 12 height 12
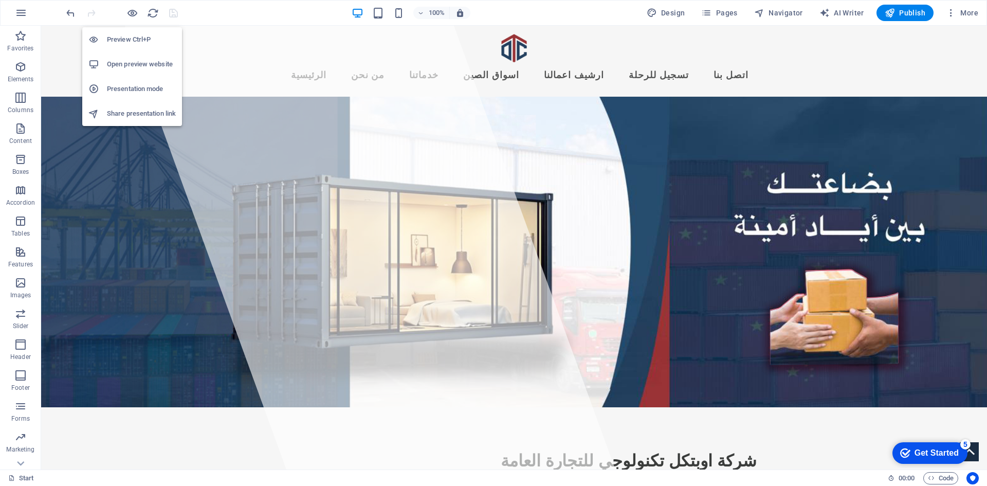
click at [129, 35] on h6 "Preview Ctrl+P" at bounding box center [141, 39] width 69 height 12
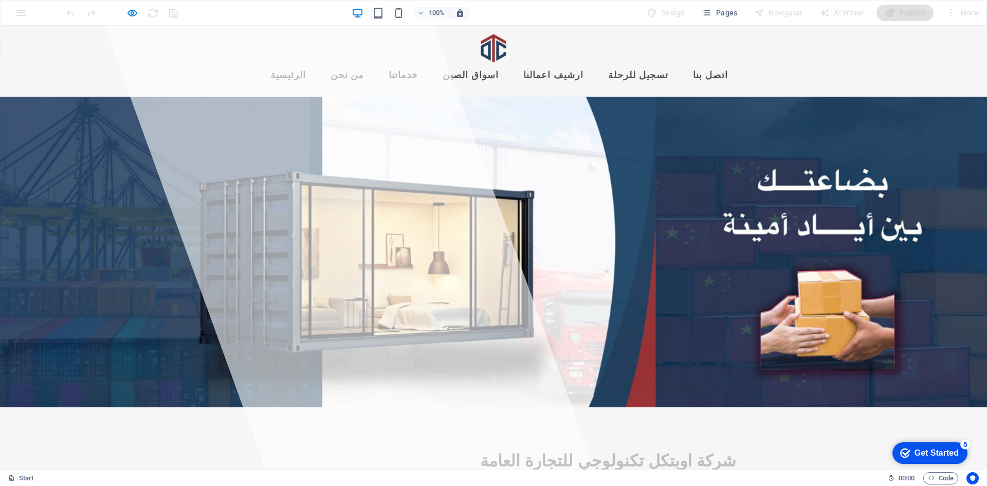
click at [582, 63] on link "ارشيف اعمالنا" at bounding box center [553, 76] width 77 height 26
click at [507, 63] on link "اسواق الصين" at bounding box center [470, 76] width 72 height 26
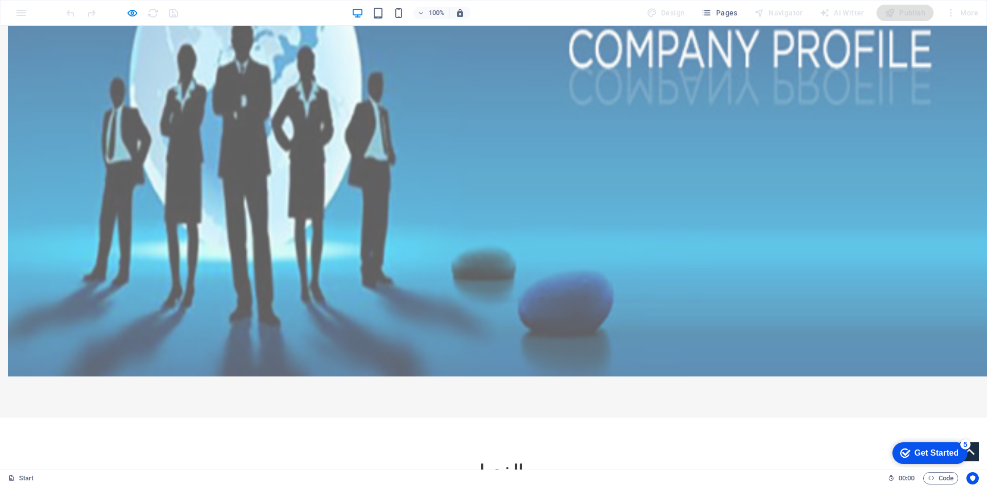
scroll to position [1346, 0]
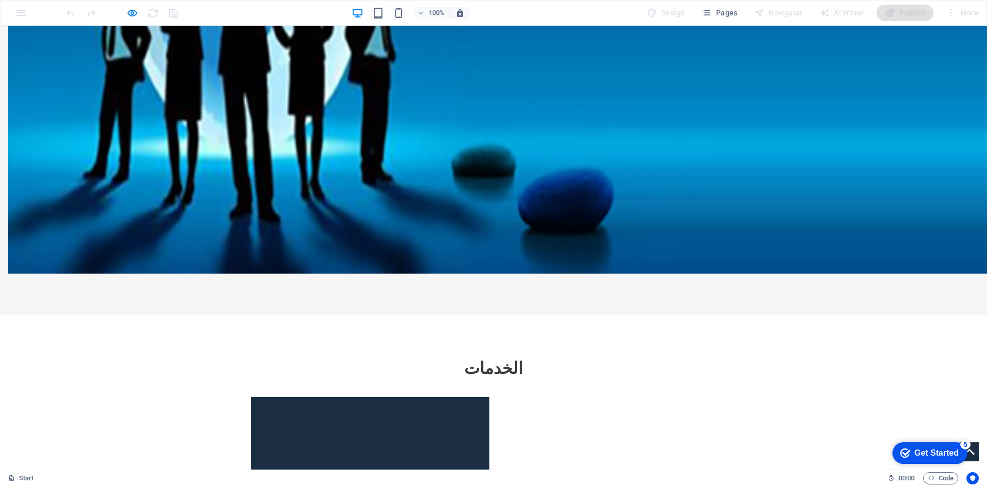
click at [943, 448] on div "Get Started" at bounding box center [936, 452] width 44 height 9
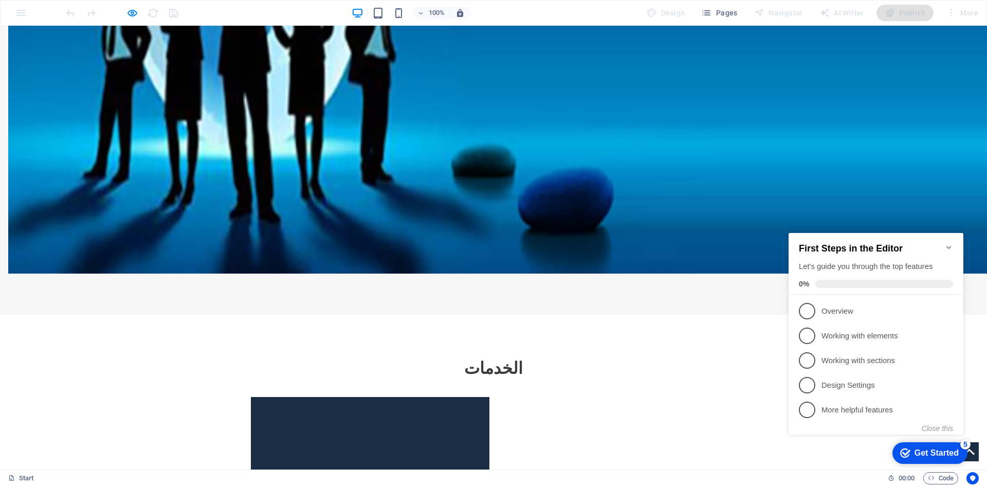
click at [950, 243] on icon "Minimize checklist" at bounding box center [948, 247] width 8 height 8
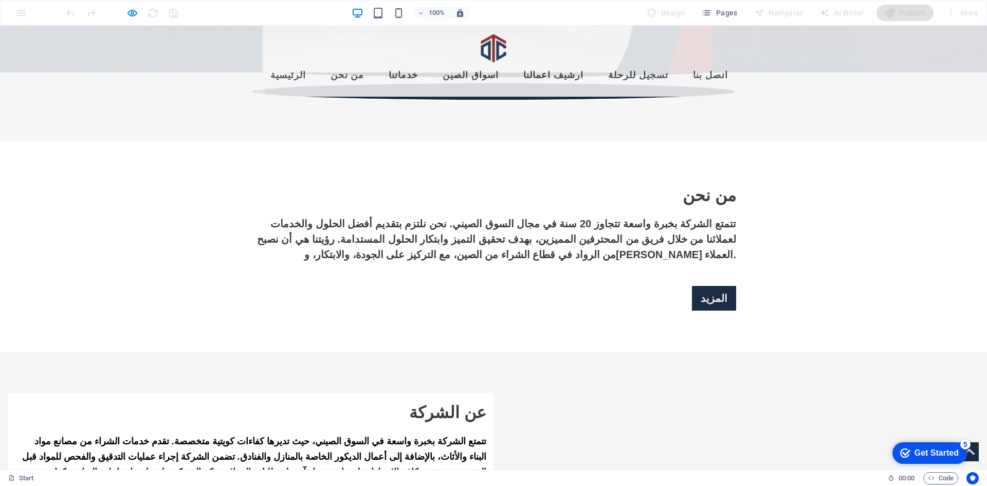
scroll to position [0, 0]
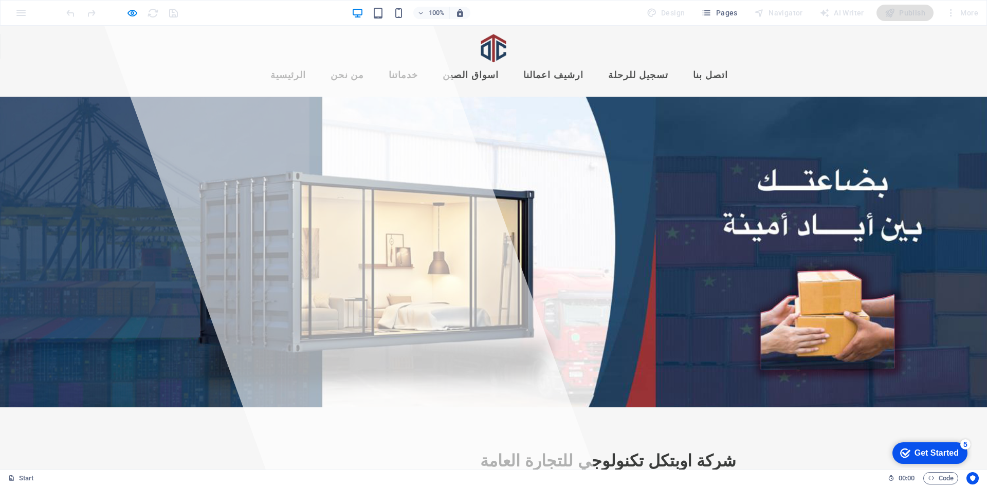
drag, startPoint x: 983, startPoint y: 335, endPoint x: 917, endPoint y: 27, distance: 314.8
click at [12, 478] on icon at bounding box center [11, 477] width 7 height 7
click at [591, 63] on link "ارشيف اعمالنا" at bounding box center [553, 76] width 77 height 26
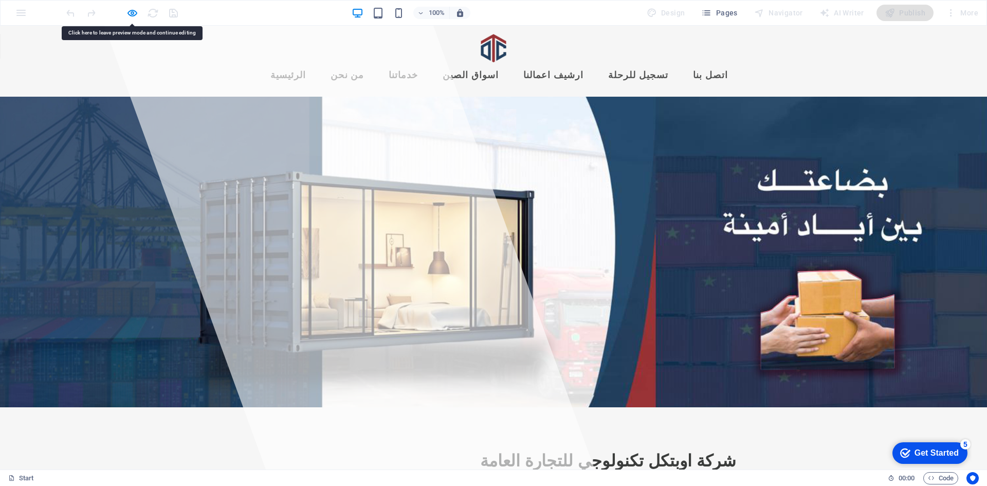
click at [591, 63] on link "ارشيف اعمالنا" at bounding box center [553, 76] width 77 height 26
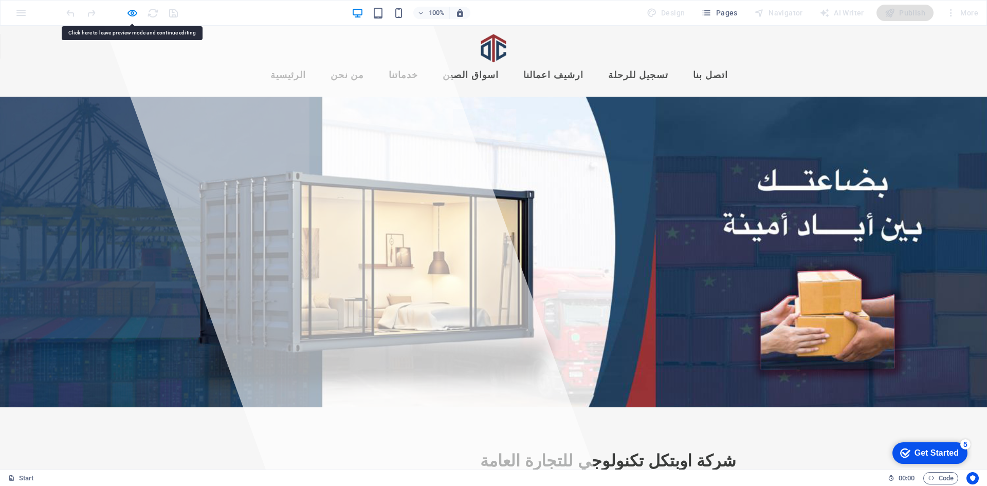
click at [591, 63] on link "ارشيف اعمالنا" at bounding box center [553, 76] width 77 height 26
click at [121, 60] on h6 "Open preview website" at bounding box center [141, 64] width 69 height 12
click at [587, 63] on link "ارشيف اعمالنا" at bounding box center [553, 76] width 77 height 26
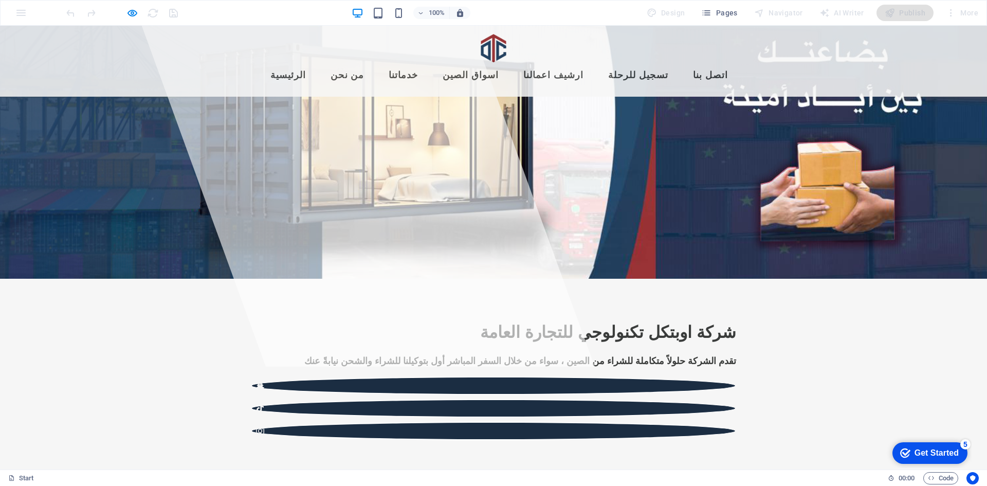
scroll to position [51, 0]
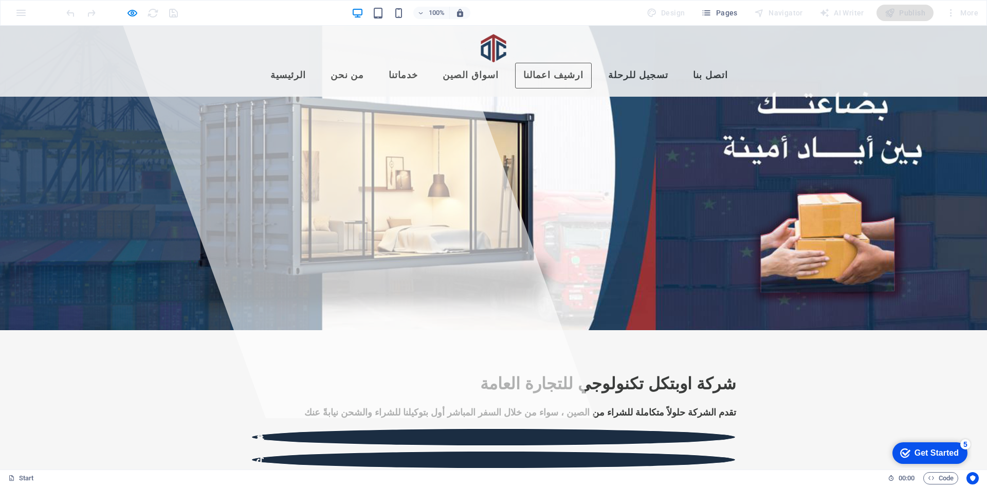
click at [591, 63] on link "ارشيف اعمالنا" at bounding box center [553, 76] width 77 height 26
click at [573, 63] on link "ارشيف اعمالنا" at bounding box center [553, 76] width 77 height 26
click at [512, 61] on header "الرئيسية من نحن خدماتنا اسواق الصين ارشيف اعمالنا تسجيل للرحلة اتصل بنا" at bounding box center [494, 61] width 502 height 71
click at [507, 63] on link "اسواق الصين" at bounding box center [470, 76] width 72 height 26
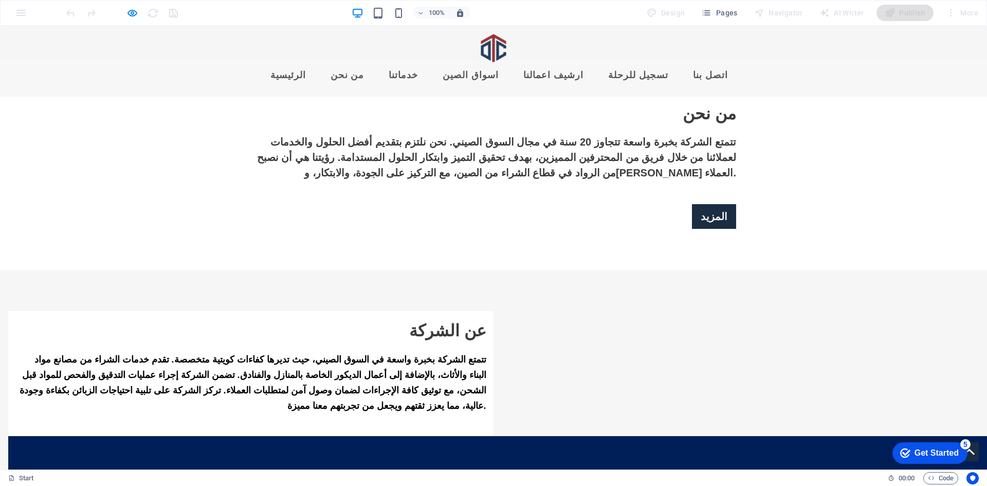
scroll to position [164, 0]
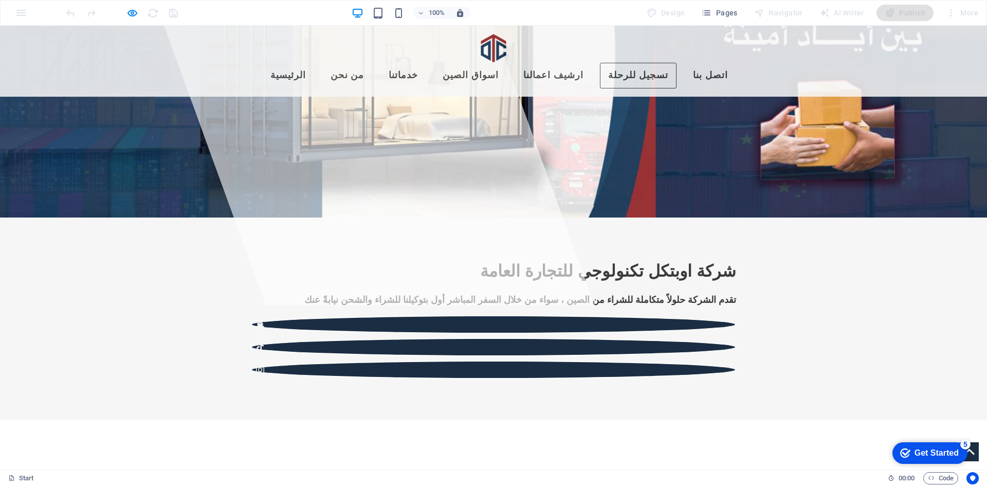
click at [652, 63] on link "تسجيل للرحلة" at bounding box center [638, 76] width 77 height 26
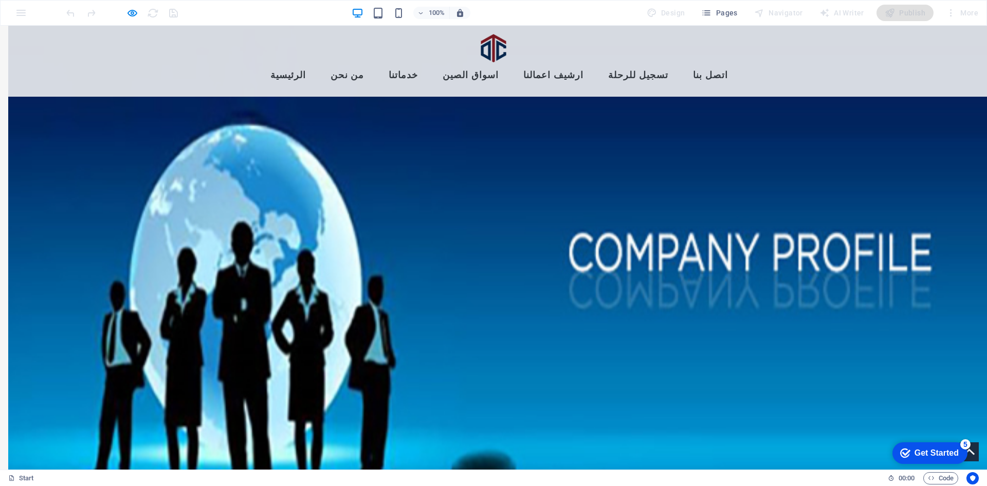
scroll to position [603, 0]
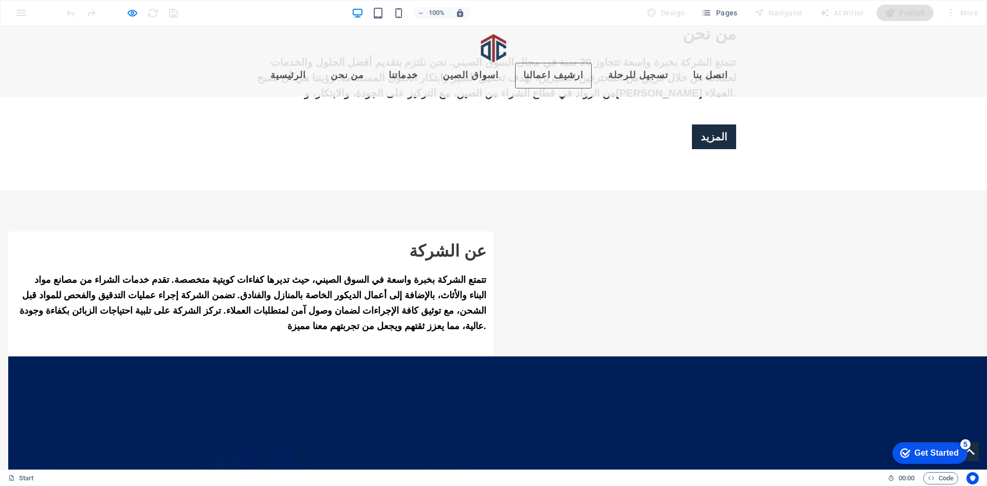
click at [588, 63] on link "ارشيف اعمالنا" at bounding box center [553, 76] width 77 height 26
click at [131, 13] on icon "button" at bounding box center [132, 13] width 12 height 12
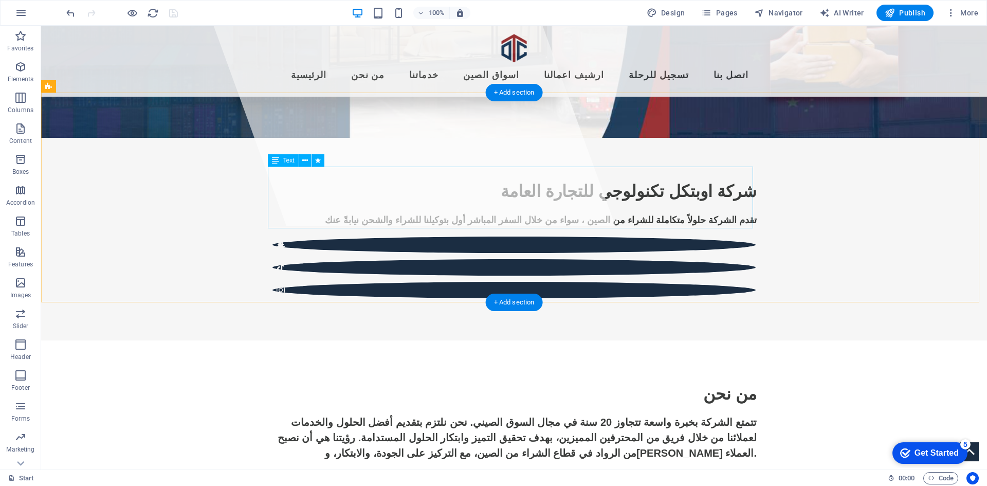
scroll to position [0, 0]
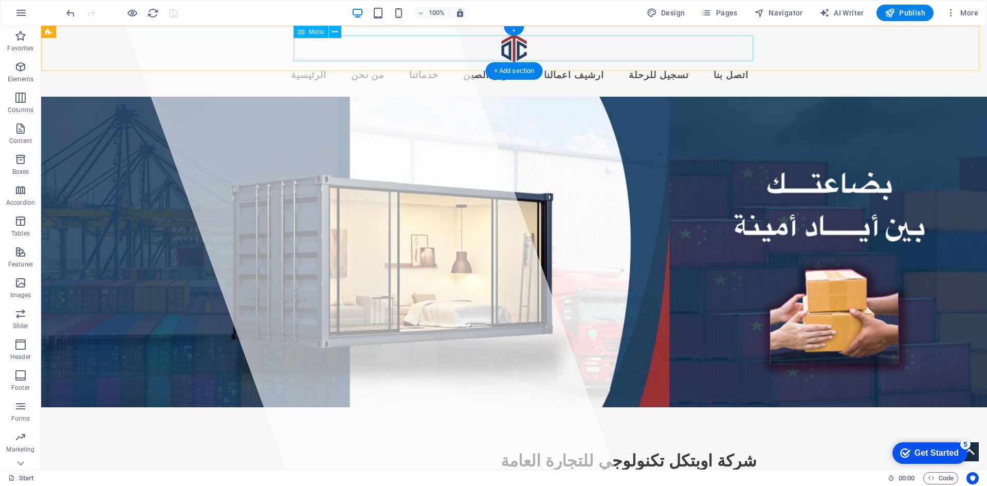
click at [621, 63] on nav "الرئيسية من نحن خدماتنا اسواق الصين ارشيف اعمالنا تسجيل للرحلة اتصل بنا" at bounding box center [513, 76] width 485 height 26
select select
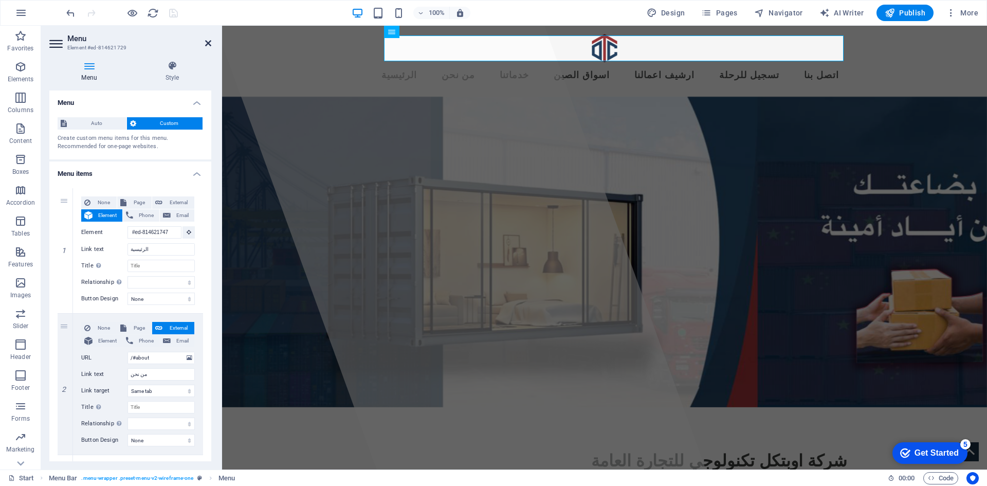
drag, startPoint x: 208, startPoint y: 40, endPoint x: 227, endPoint y: 5, distance: 40.0
click at [208, 40] on icon at bounding box center [208, 43] width 6 height 8
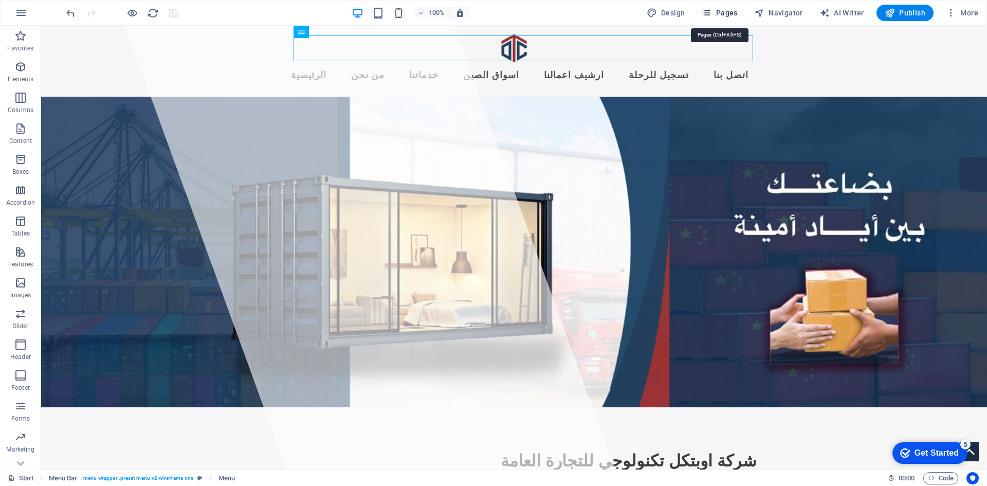
click at [716, 11] on span "Pages" at bounding box center [719, 13] width 36 height 10
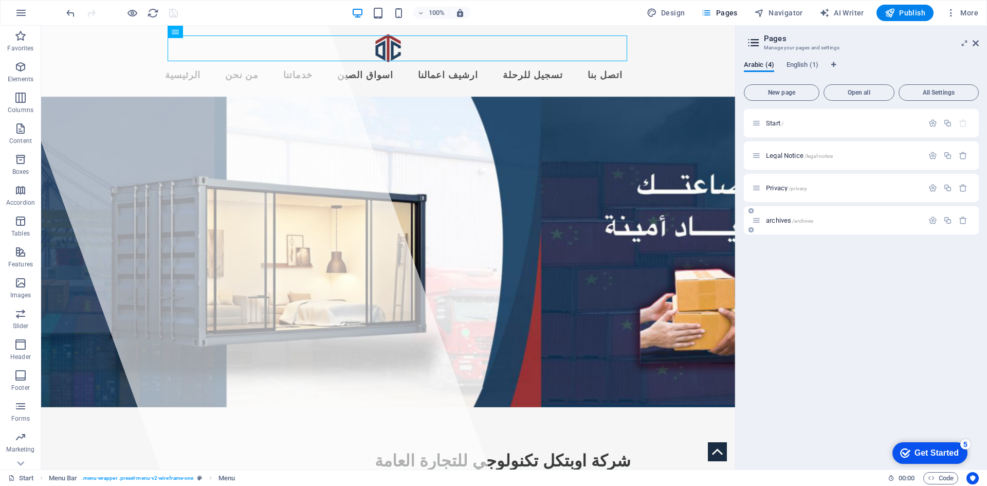
click at [853, 225] on div "archives /archives" at bounding box center [837, 220] width 171 height 12
click at [800, 219] on span "/archives" at bounding box center [802, 221] width 21 height 6
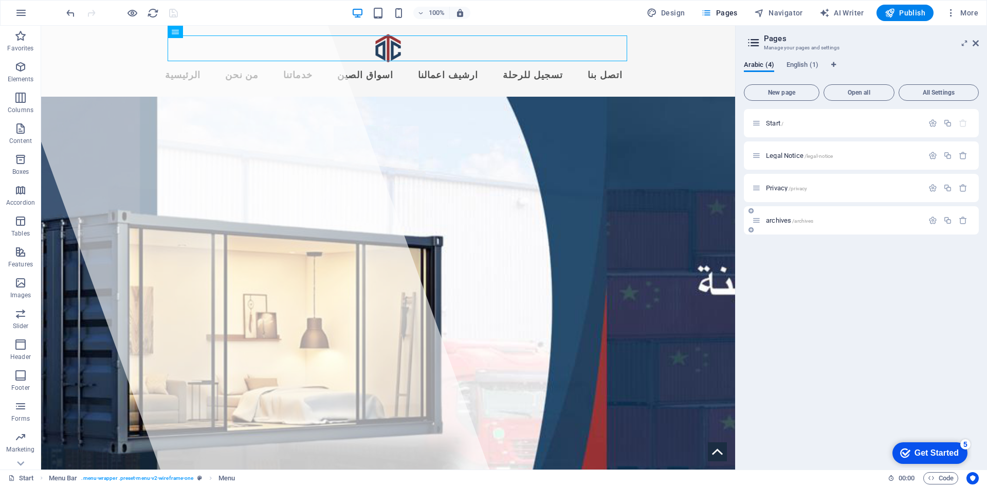
click at [800, 219] on div "archives /archives" at bounding box center [861, 220] width 235 height 28
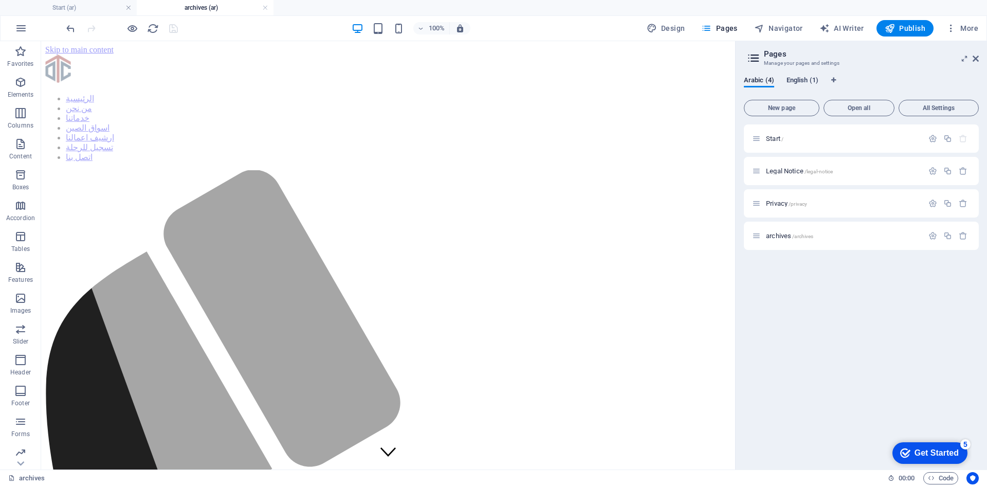
click at [805, 83] on span "English (1)" at bounding box center [802, 81] width 32 height 14
click at [862, 139] on p "Start /" at bounding box center [843, 138] width 154 height 7
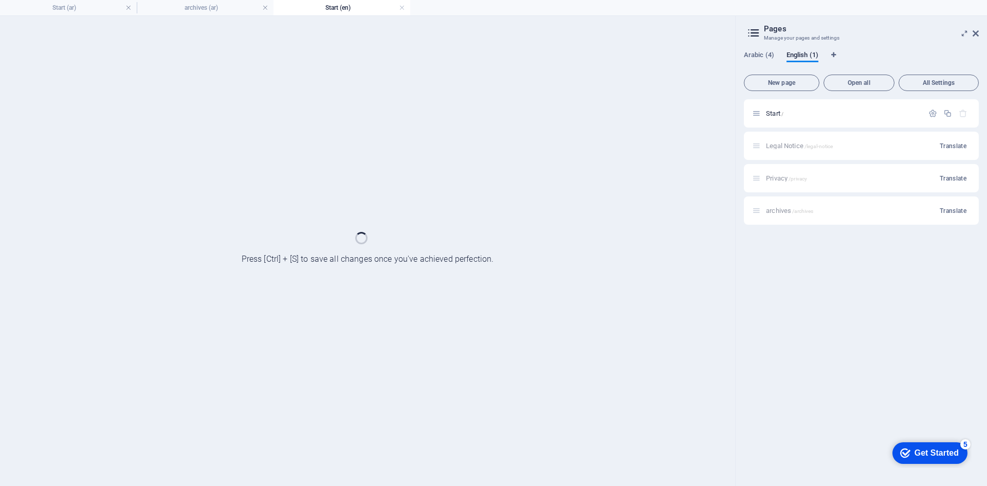
click at [862, 139] on div "Legal Notice /legal-notice Translate" at bounding box center [861, 146] width 235 height 28
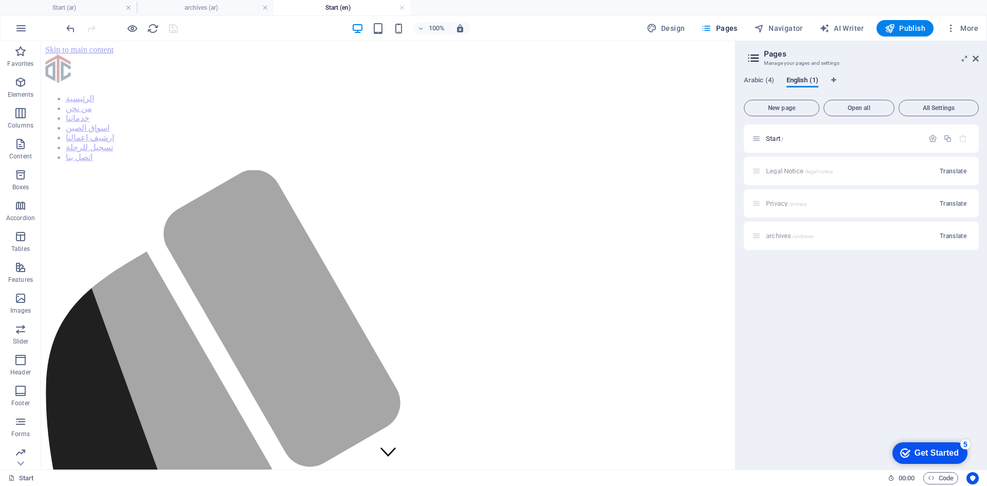
click at [797, 238] on div "archives /archives Translate" at bounding box center [861, 235] width 235 height 28
click at [759, 84] on span "Arabic (4)" at bounding box center [759, 81] width 30 height 14
click at [948, 234] on icon "button" at bounding box center [947, 235] width 9 height 9
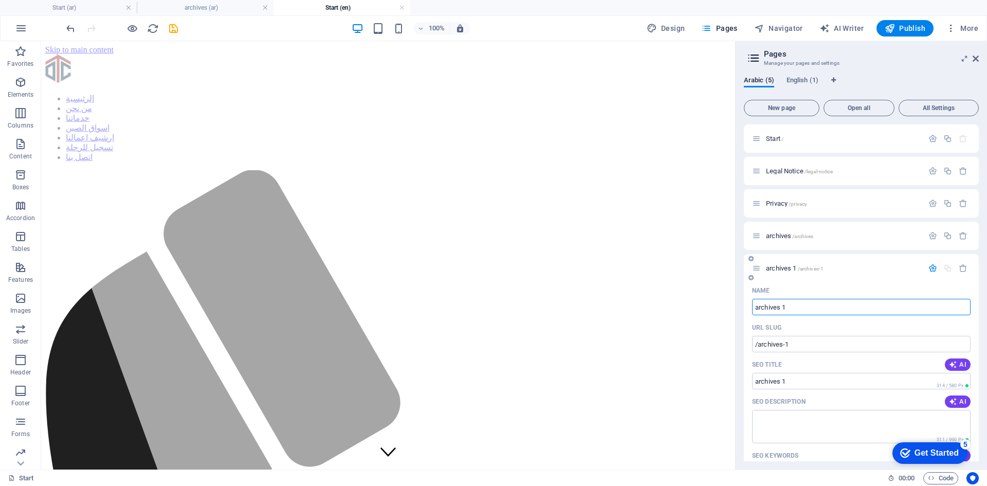
click at [821, 283] on div "Name" at bounding box center [861, 290] width 218 height 16
click at [789, 271] on span "archives 1 /archives-1" at bounding box center [795, 268] width 58 height 8
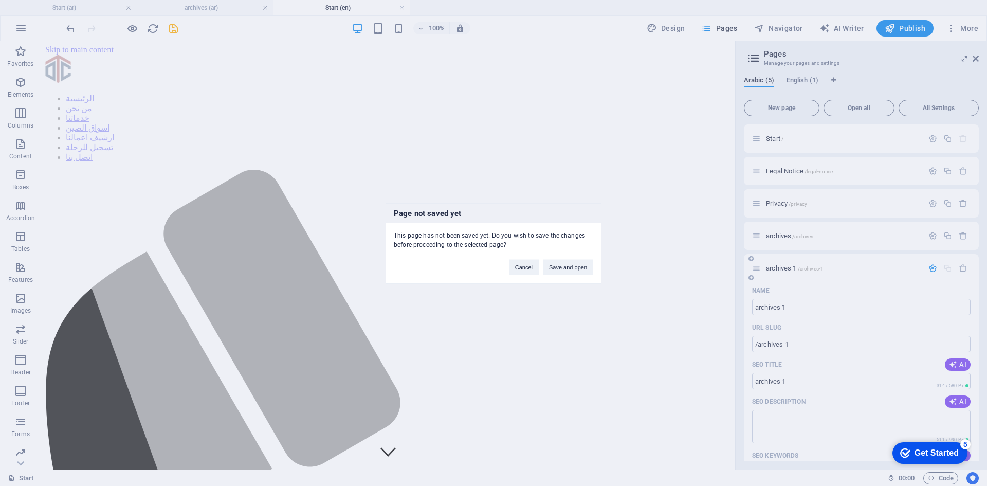
click at [789, 271] on div "Page not saved yet This page has not been saved yet. Do you wish to save the ch…" at bounding box center [493, 243] width 987 height 486
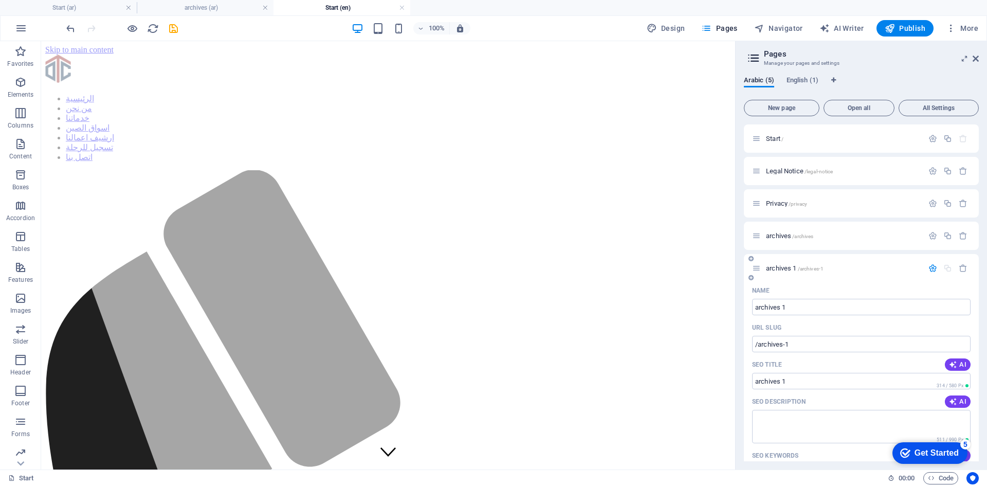
click at [788, 271] on span "archives 1 /archives-1" at bounding box center [795, 268] width 58 height 8
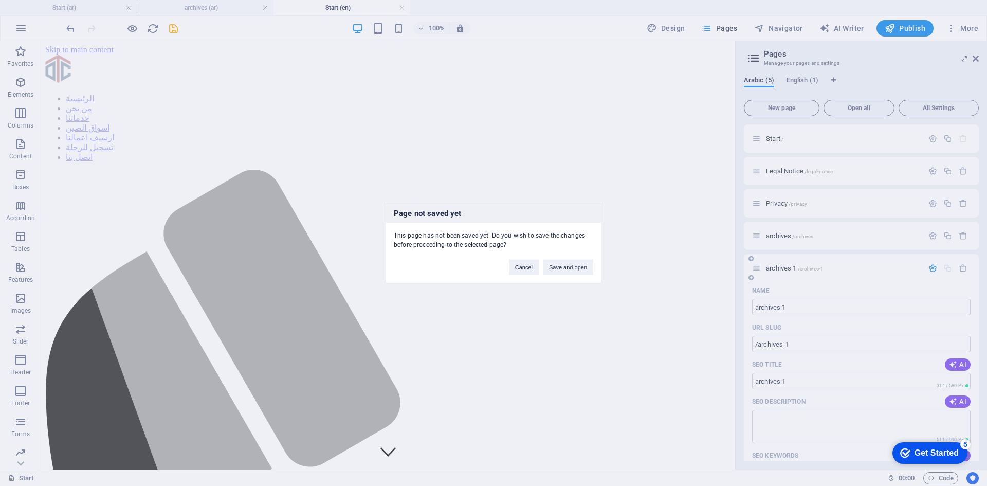
click at [788, 271] on div "Page not saved yet This page has not been saved yet. Do you wish to save the ch…" at bounding box center [493, 243] width 987 height 486
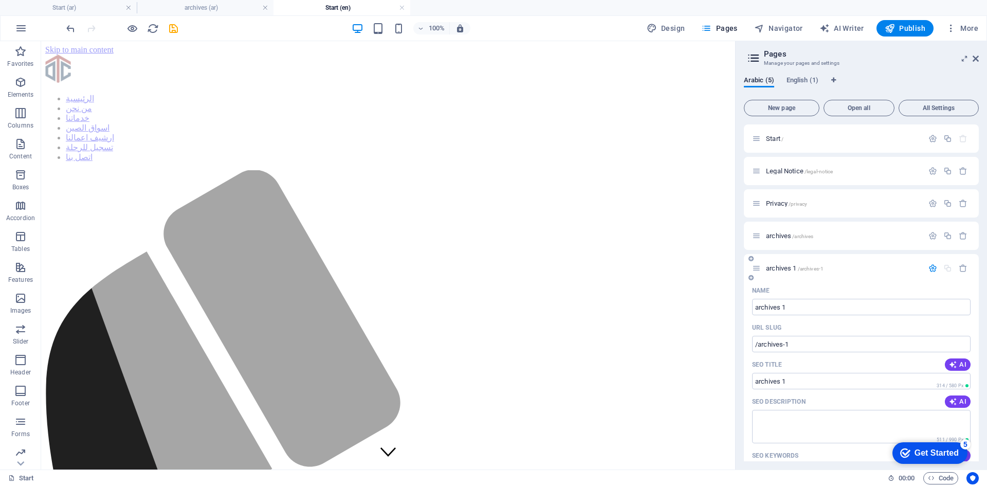
click at [788, 271] on span "archives 1 /archives-1" at bounding box center [795, 268] width 58 height 8
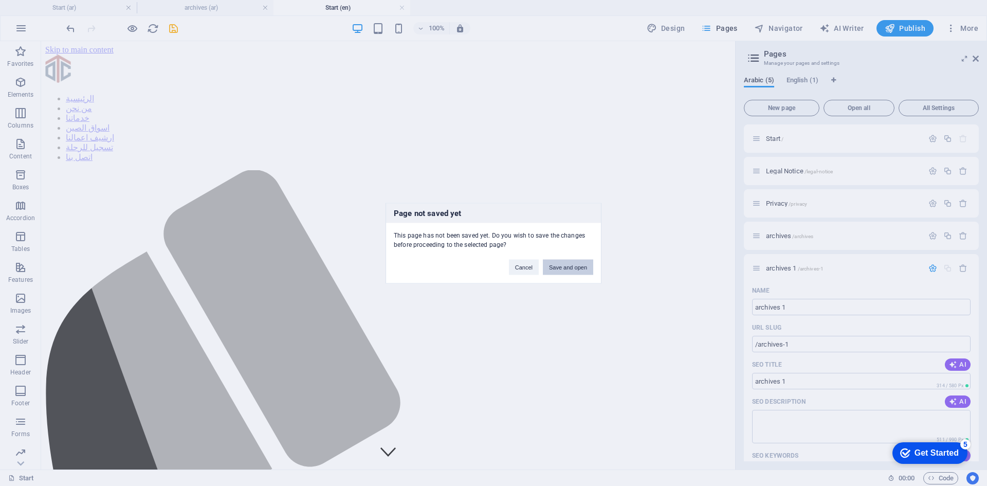
click at [580, 272] on button "Save and open" at bounding box center [568, 266] width 50 height 15
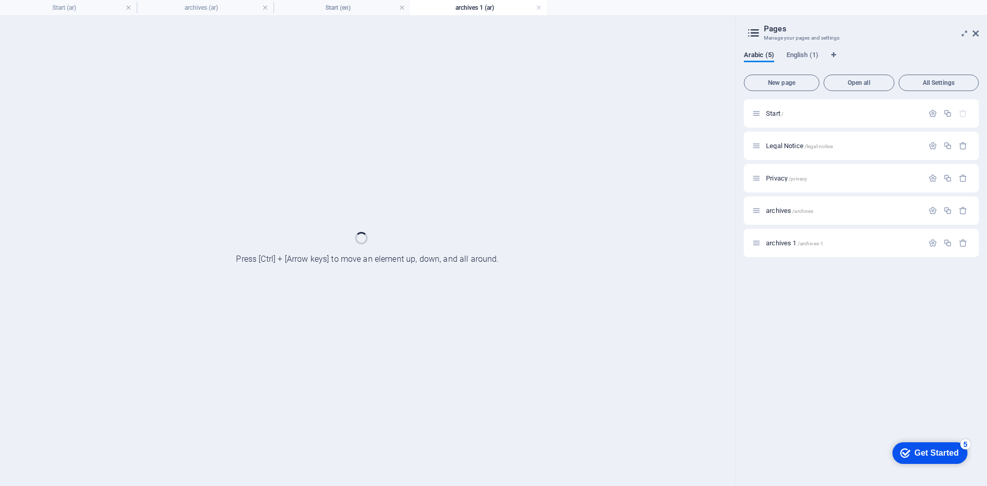
click at [930, 271] on div "Start / Legal Notice /legal-notice Privacy /privacy archives /archives archives…" at bounding box center [861, 288] width 235 height 378
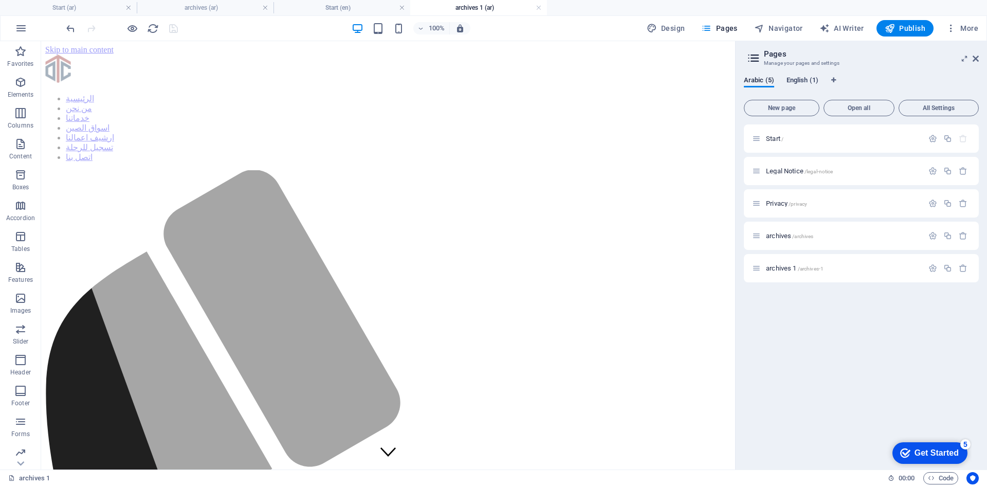
drag, startPoint x: 771, startPoint y: 269, endPoint x: 807, endPoint y: 85, distance: 186.9
click at [807, 85] on div "Arabic (5) English (1) New page Open all All Settings Start / Legal Notice /leg…" at bounding box center [861, 268] width 235 height 385
click at [807, 83] on span "English (1)" at bounding box center [802, 81] width 32 height 14
click at [832, 78] on icon "Language Tabs" at bounding box center [833, 80] width 5 height 6
select select "6"
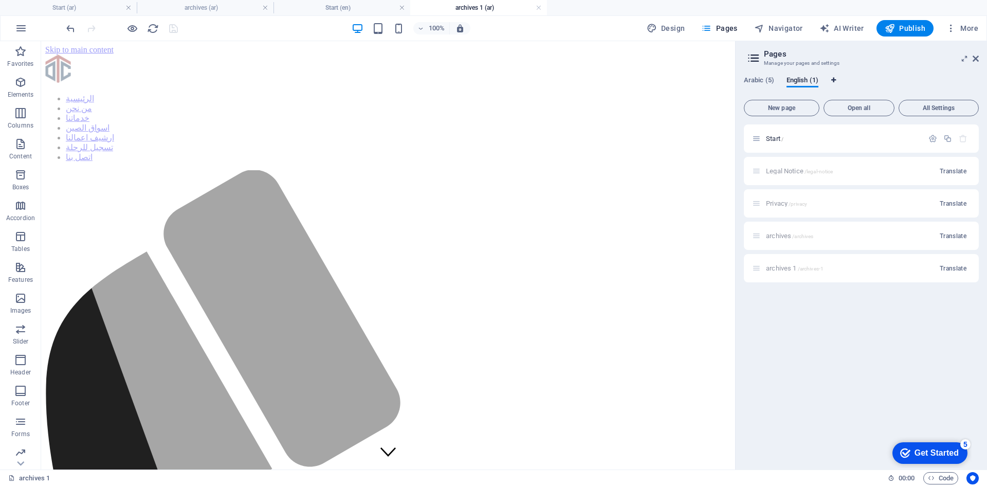
select select "41"
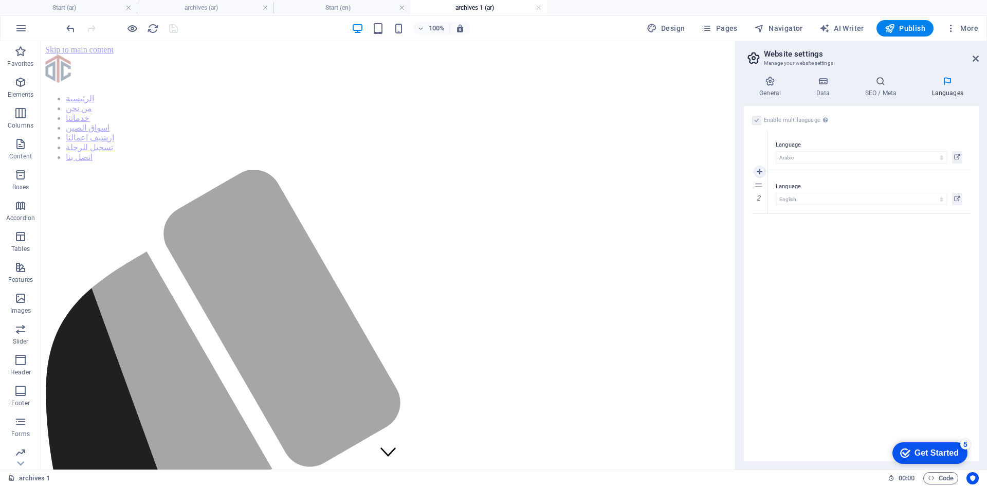
click at [755, 151] on div "1" at bounding box center [759, 151] width 15 height 41
click at [861, 141] on label "Language" at bounding box center [868, 145] width 187 height 12
click at [858, 261] on div "Enable multilanguage To disable multilanguage delete all languages until only o…" at bounding box center [861, 283] width 235 height 355
click at [760, 194] on icon at bounding box center [759, 192] width 6 height 7
click at [85, 12] on h4 "Start (ar)" at bounding box center [68, 7] width 137 height 11
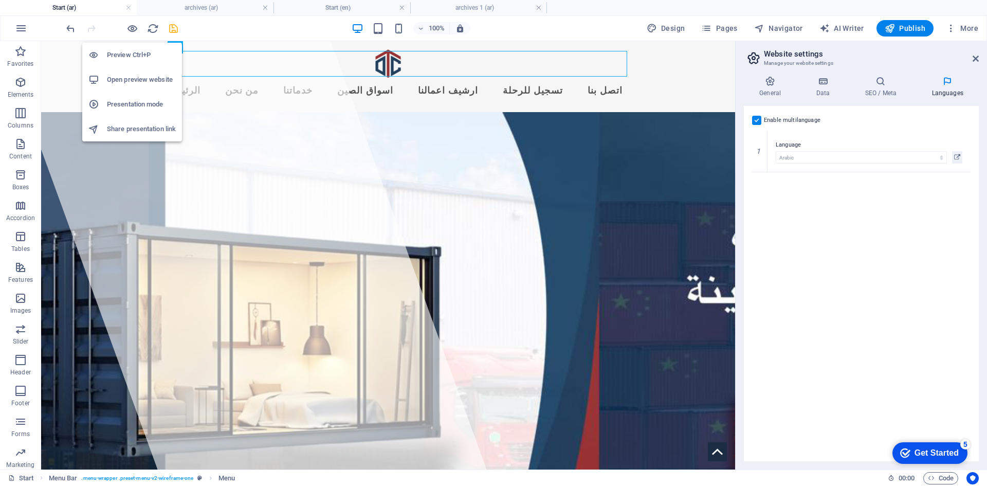
click at [123, 75] on h6 "Open preview website" at bounding box center [141, 79] width 69 height 12
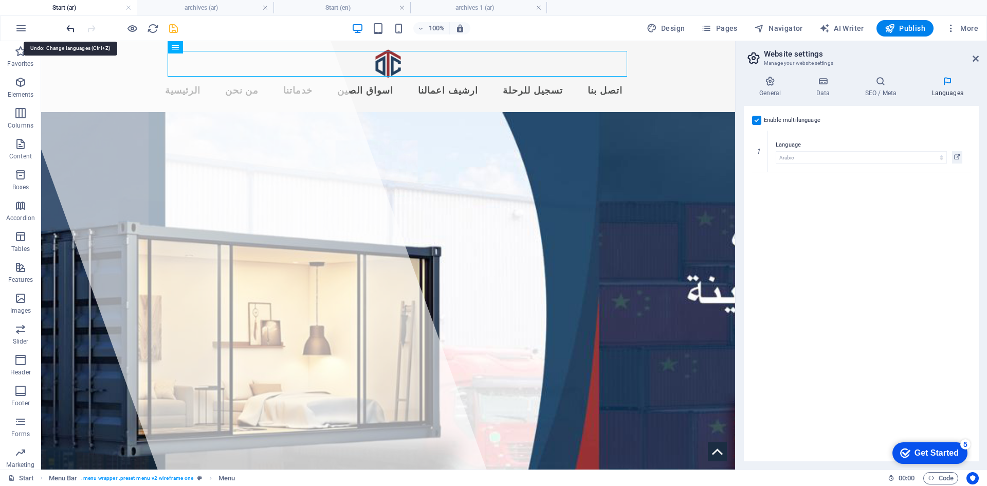
click at [70, 30] on icon "undo" at bounding box center [71, 29] width 12 height 12
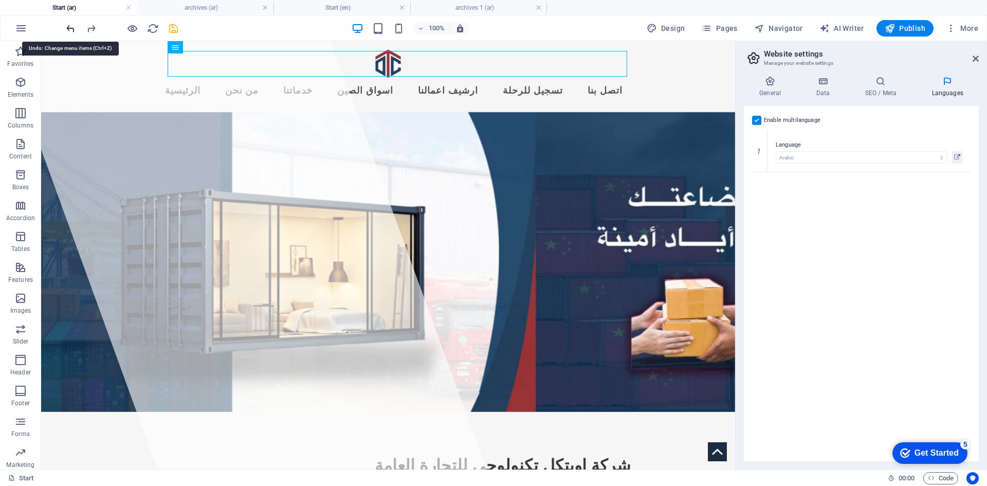
click at [70, 30] on icon "undo" at bounding box center [71, 29] width 12 height 12
click at [850, 199] on div "Enable multilanguage To disable multilanguage delete all languages until only o…" at bounding box center [861, 283] width 235 height 355
click at [229, 14] on li "archives (ar)" at bounding box center [205, 7] width 137 height 15
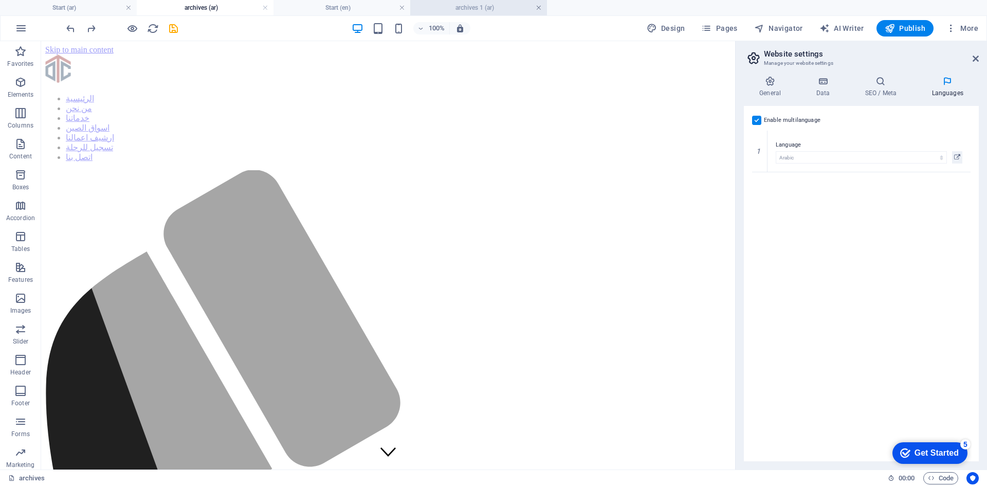
click at [539, 8] on link at bounding box center [538, 8] width 6 height 10
click at [401, 10] on link at bounding box center [402, 8] width 6 height 10
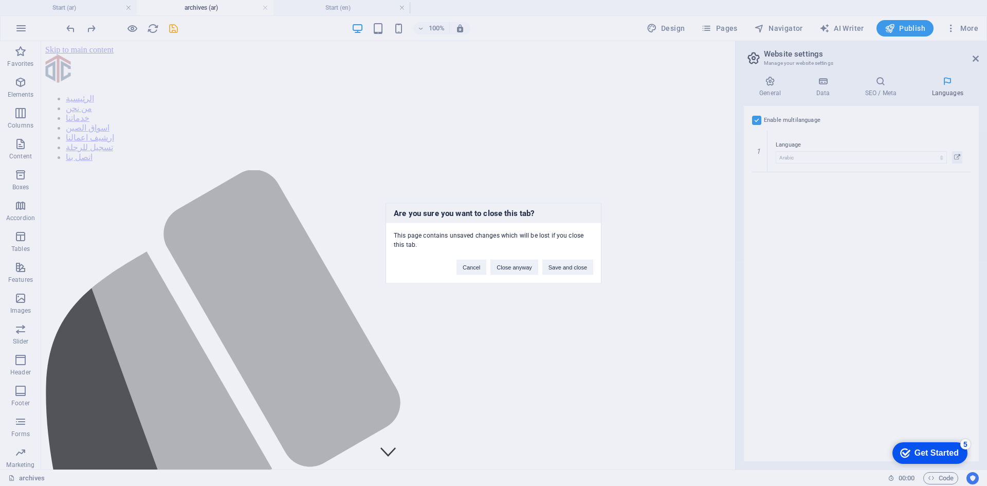
click at [837, 210] on div "Are you sure you want to close this tab? This page contains unsaved changes whi…" at bounding box center [493, 243] width 987 height 486
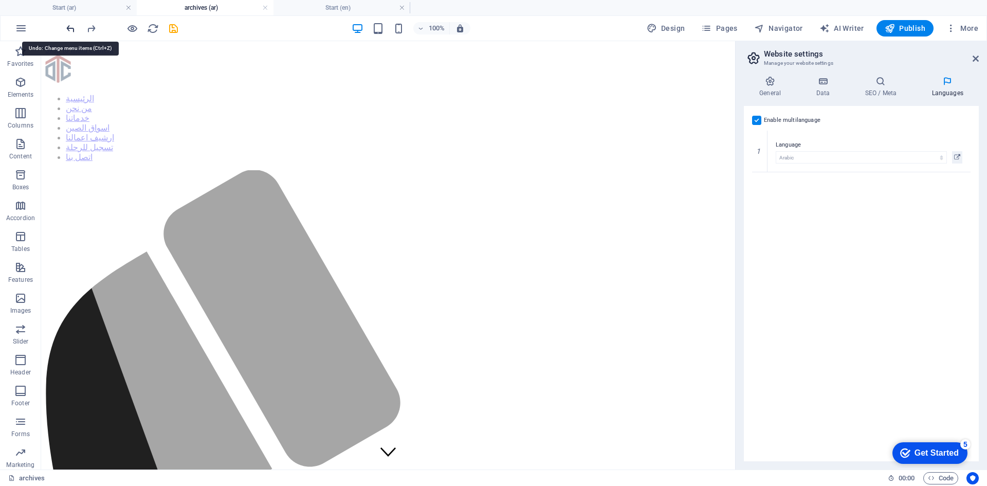
click at [73, 27] on icon "undo" at bounding box center [71, 29] width 12 height 12
select select "41"
select select "6"
click at [960, 158] on button at bounding box center [957, 157] width 10 height 12
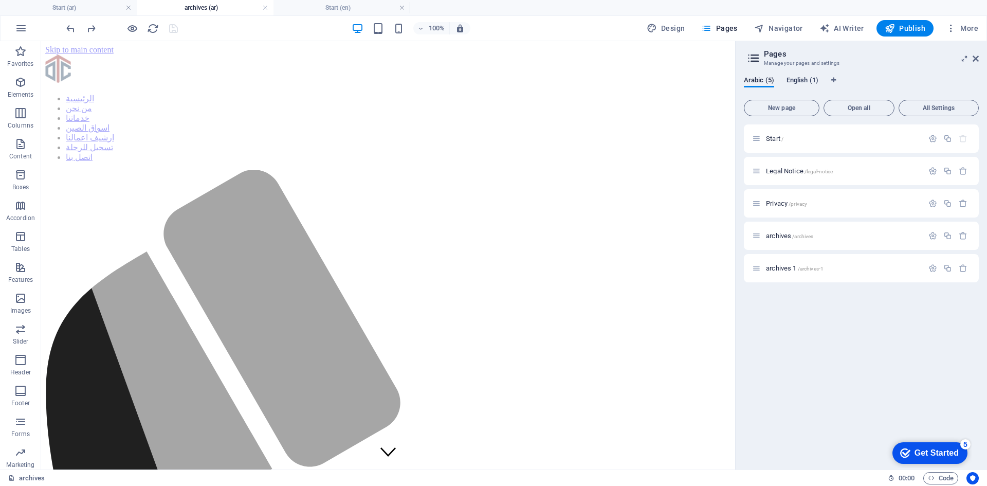
click at [804, 84] on span "English (1)" at bounding box center [802, 81] width 32 height 14
click at [765, 82] on span "Arabic (5)" at bounding box center [759, 81] width 30 height 14
click at [815, 79] on span "English (1)" at bounding box center [802, 81] width 32 height 14
click at [867, 74] on div "Arabic (5) English (1) New page Open all All Settings Start / Legal Notice /leg…" at bounding box center [860, 268] width 251 height 401
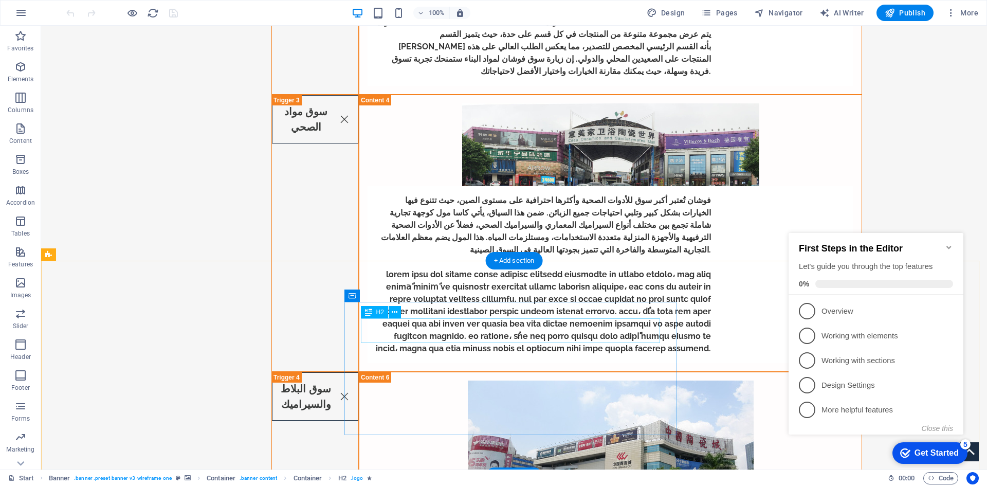
scroll to position [3546, 0]
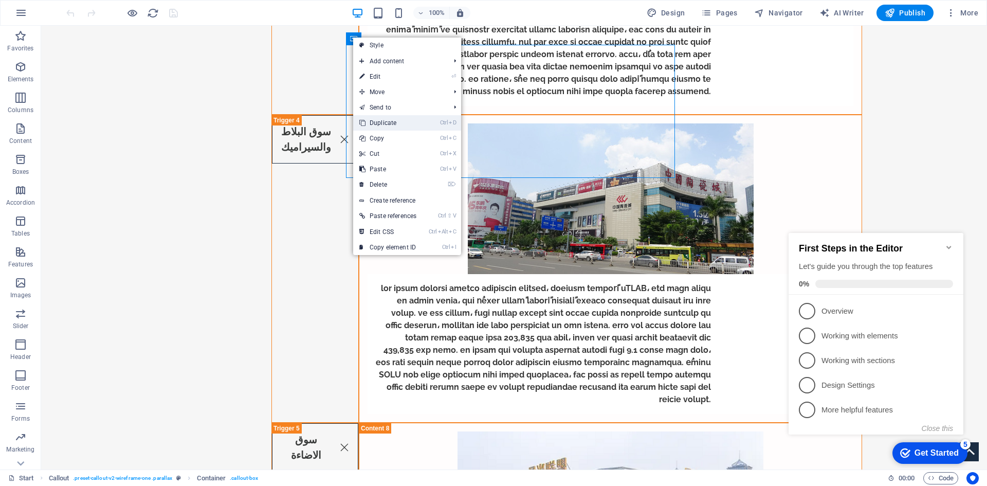
click at [395, 126] on link "Ctrl D Duplicate" at bounding box center [387, 122] width 69 height 15
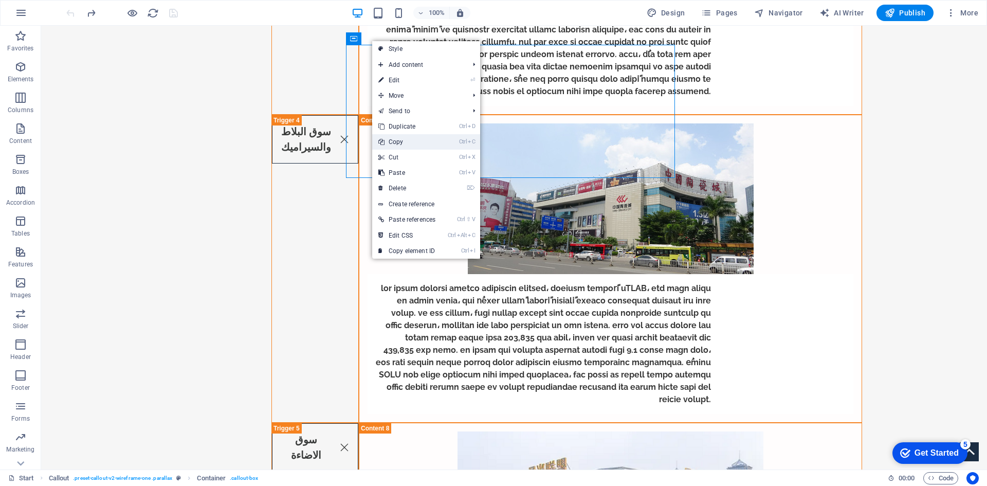
click at [404, 139] on link "Ctrl C Copy" at bounding box center [406, 141] width 69 height 15
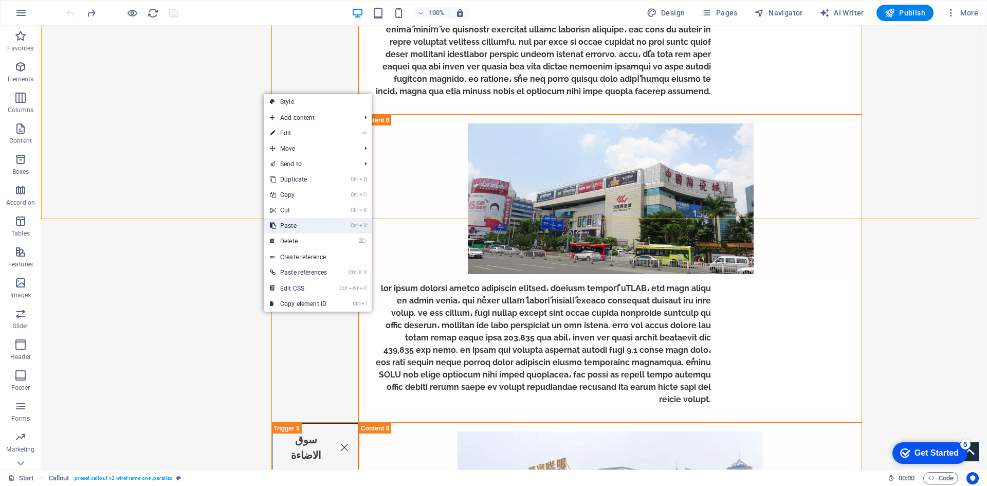
click at [302, 222] on link "Ctrl V Paste" at bounding box center [298, 225] width 69 height 15
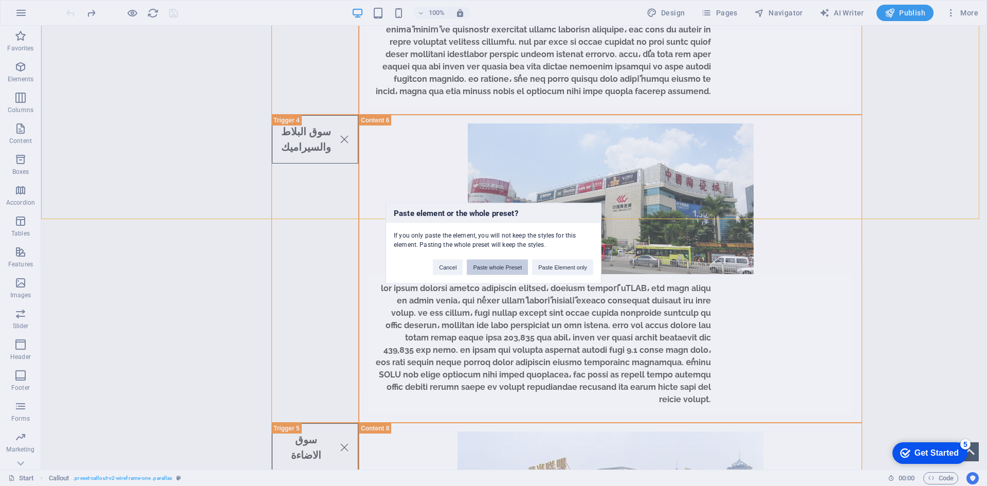
click at [521, 270] on button "Paste whole Preset" at bounding box center [497, 266] width 61 height 15
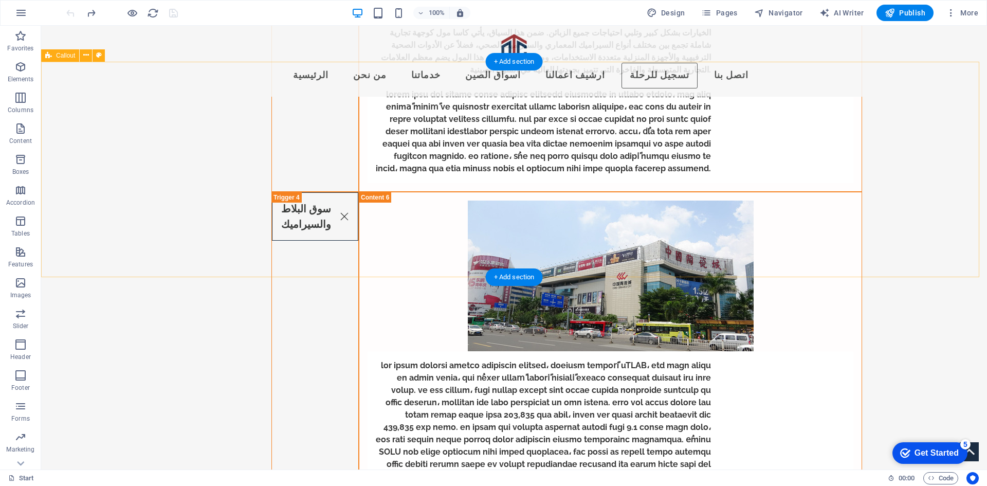
scroll to position [3391, 0]
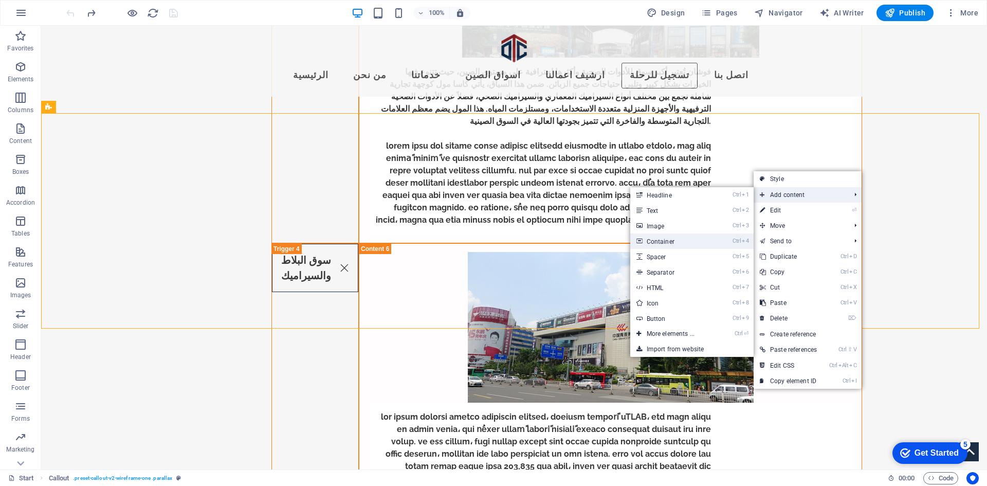
click at [701, 242] on link "Ctrl 4 Container" at bounding box center [672, 240] width 85 height 15
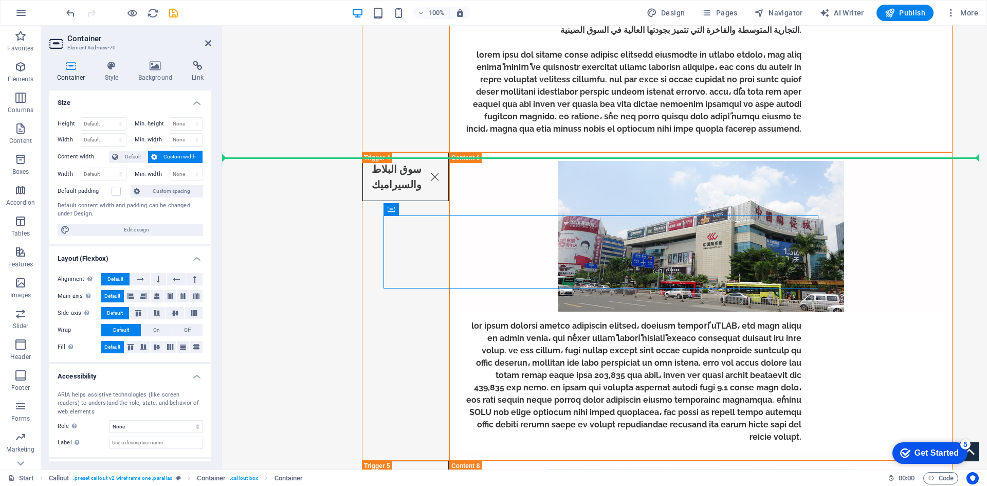
drag, startPoint x: 628, startPoint y: 232, endPoint x: 267, endPoint y: 272, distance: 362.9
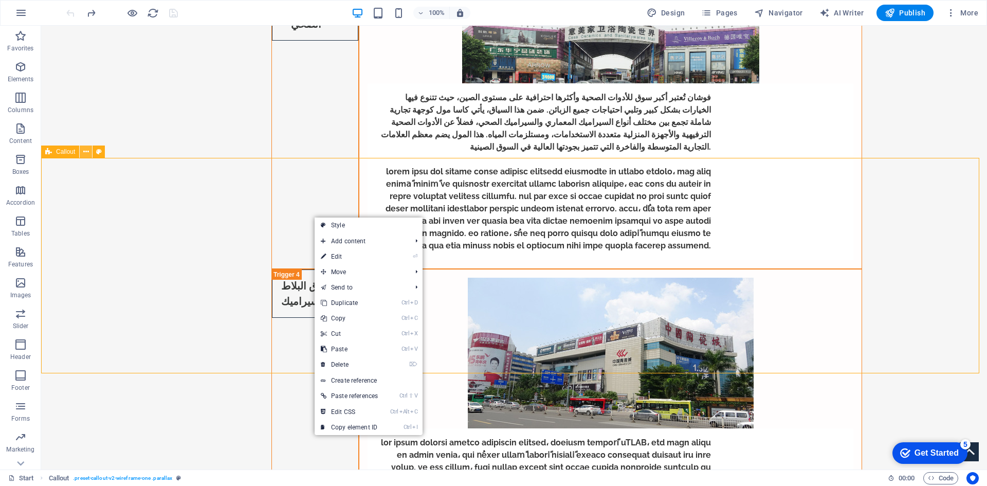
click at [85, 151] on icon at bounding box center [86, 151] width 6 height 11
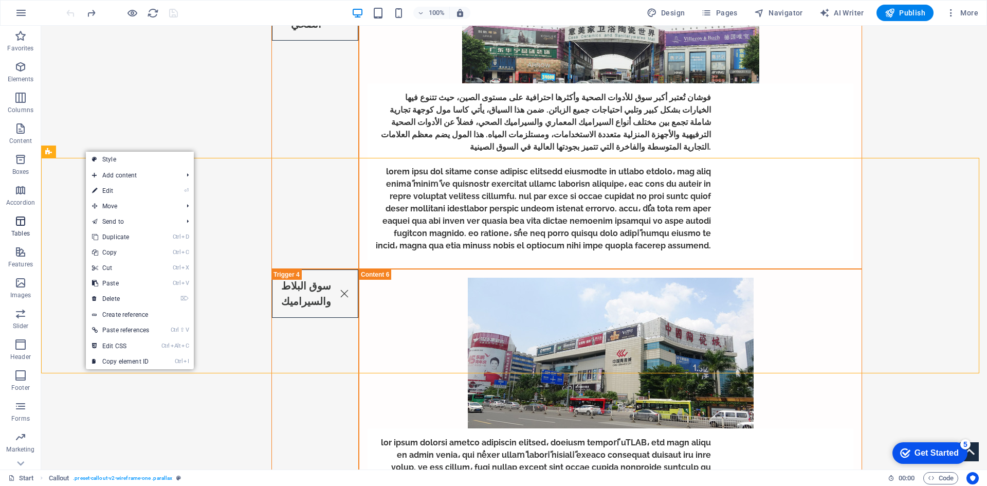
click at [28, 214] on button "Tables" at bounding box center [20, 226] width 41 height 31
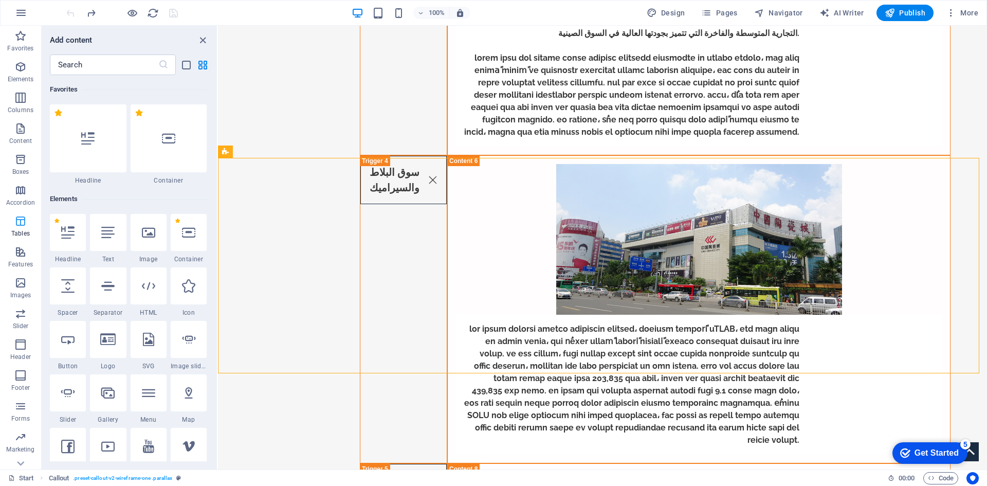
click at [65, 200] on h6 "Elements" at bounding box center [128, 199] width 157 height 12
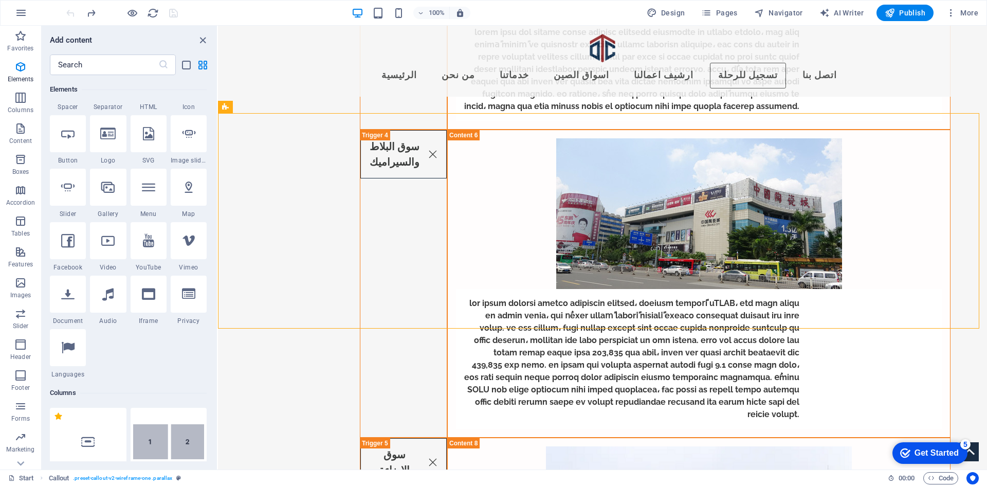
scroll to position [257, 0]
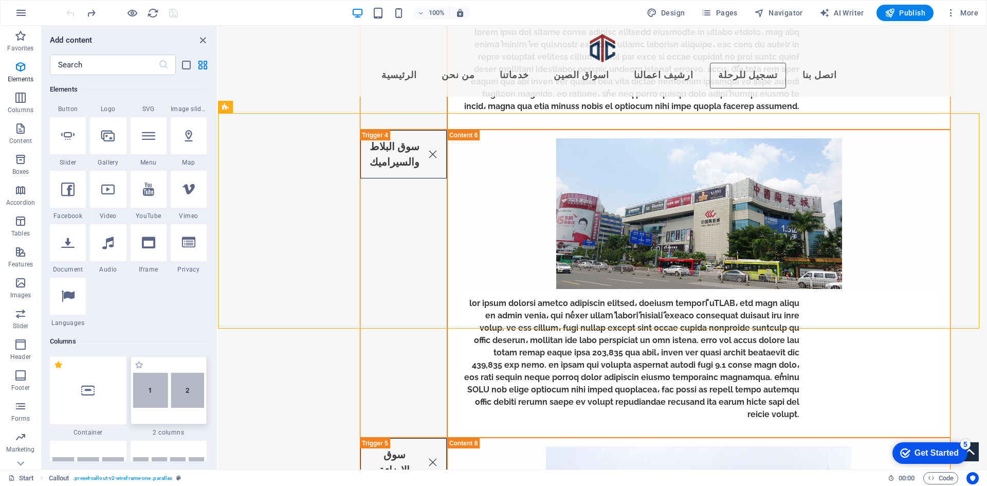
click at [159, 385] on img at bounding box center [168, 390] width 71 height 35
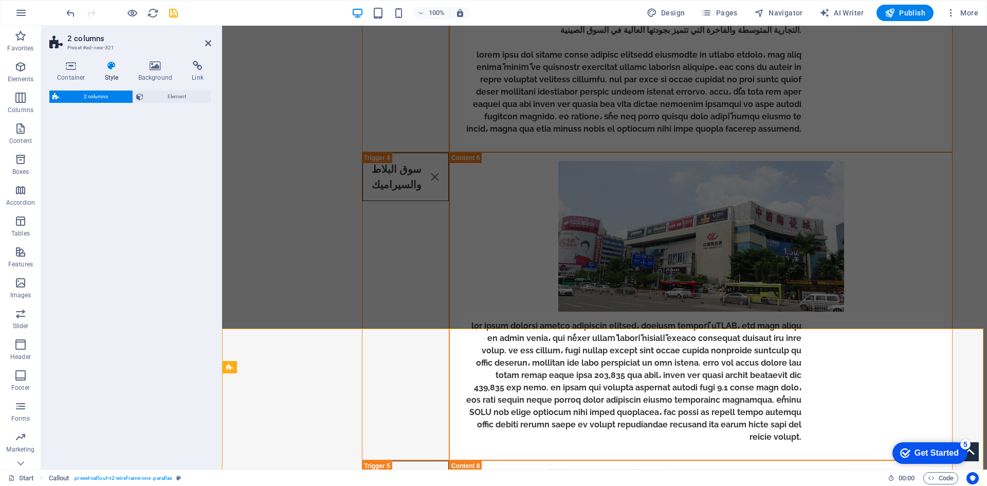
select select "rem"
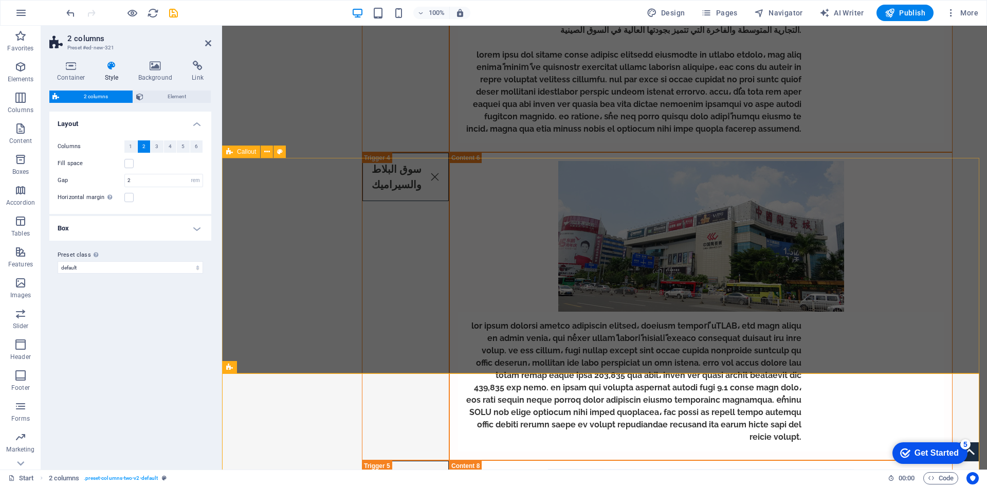
scroll to position [3494, 0]
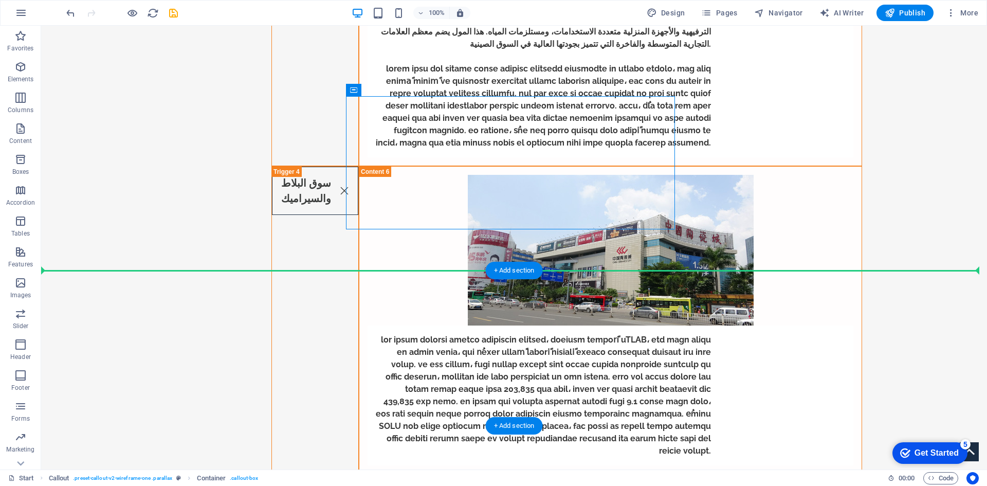
drag, startPoint x: 492, startPoint y: 113, endPoint x: 394, endPoint y: 184, distance: 121.0
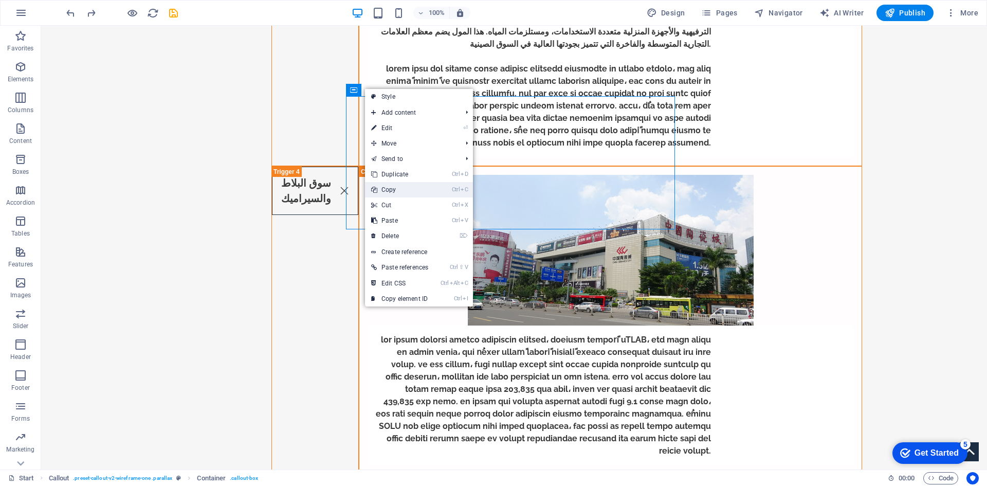
click at [399, 191] on link "Ctrl C Copy" at bounding box center [399, 189] width 69 height 15
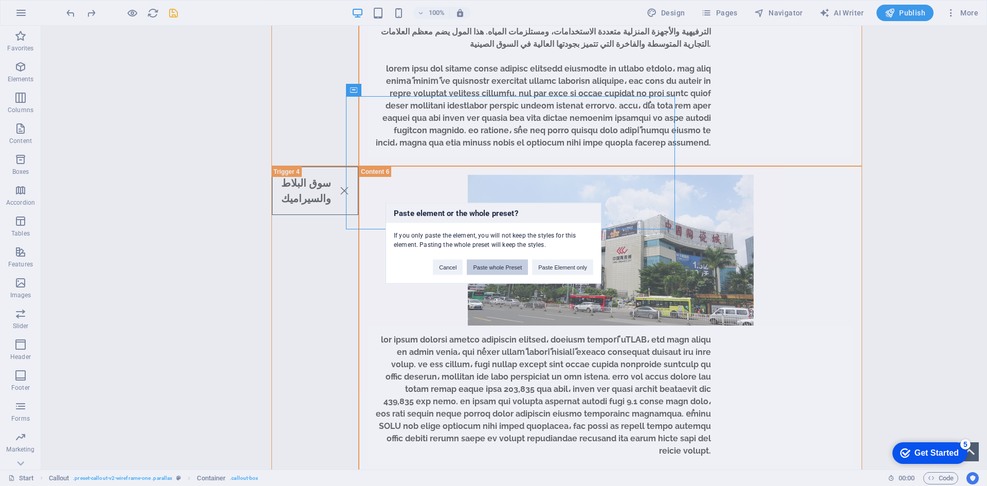
click at [498, 268] on button "Paste whole Preset" at bounding box center [497, 266] width 61 height 15
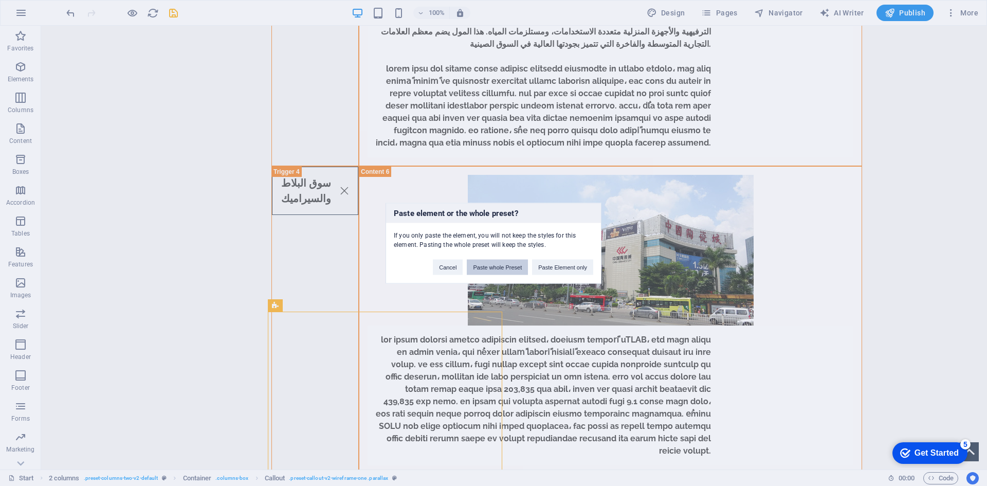
click at [512, 268] on button "Paste whole Preset" at bounding box center [497, 266] width 61 height 15
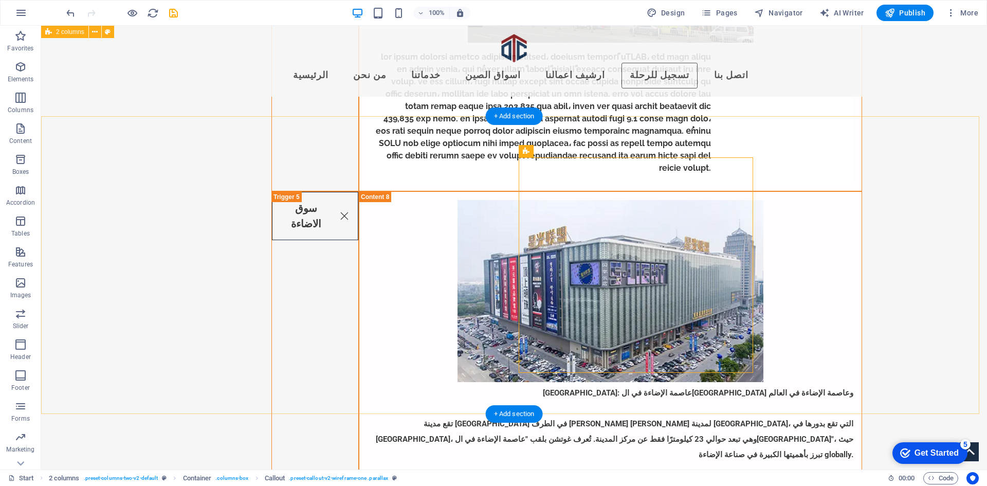
scroll to position [3546, 0]
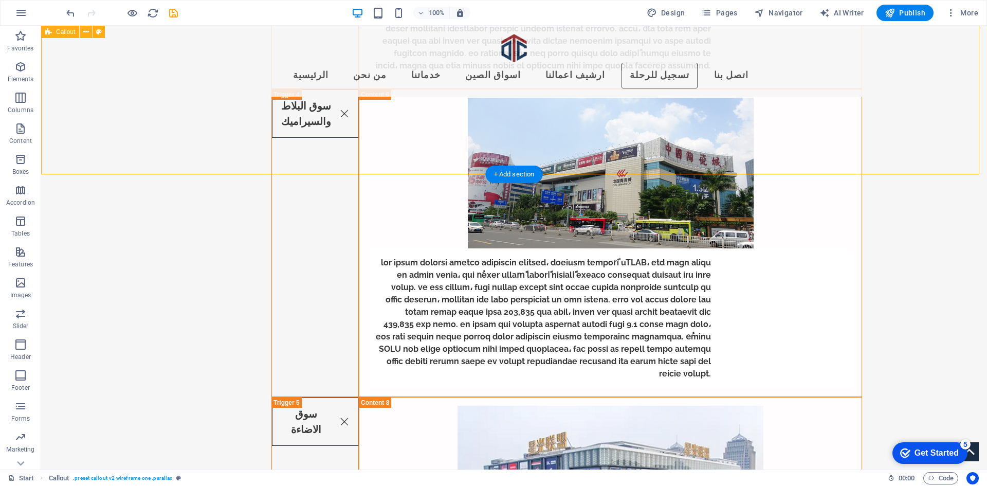
scroll to position [3391, 0]
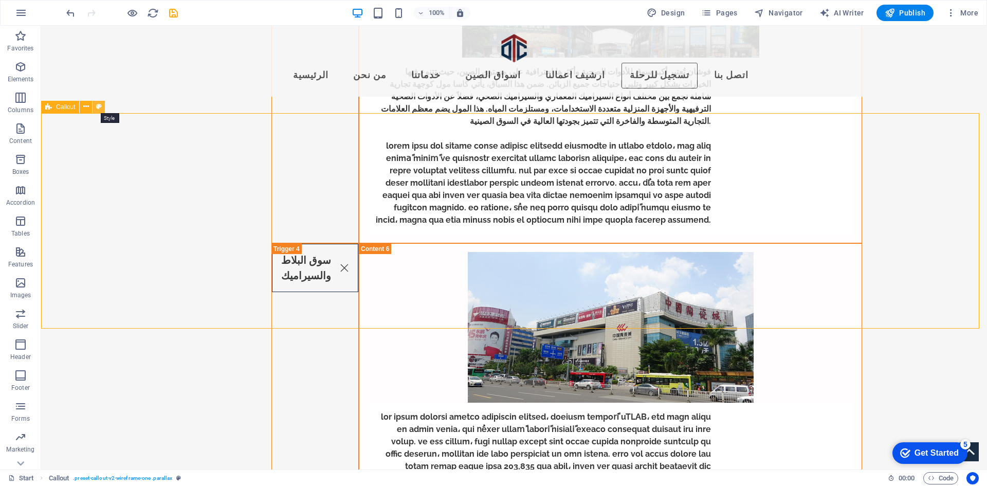
click at [97, 106] on icon at bounding box center [99, 106] width 6 height 11
select select "rem"
select select "px"
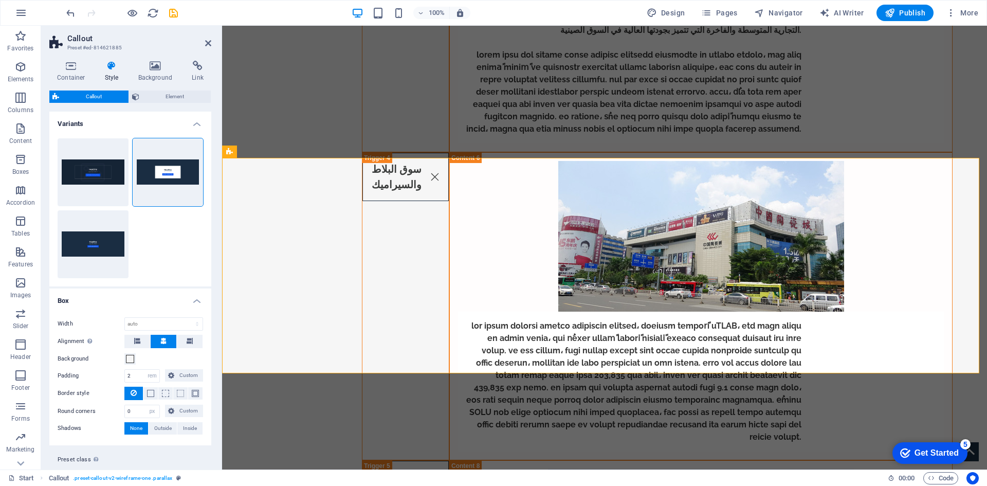
scroll to position [25, 0]
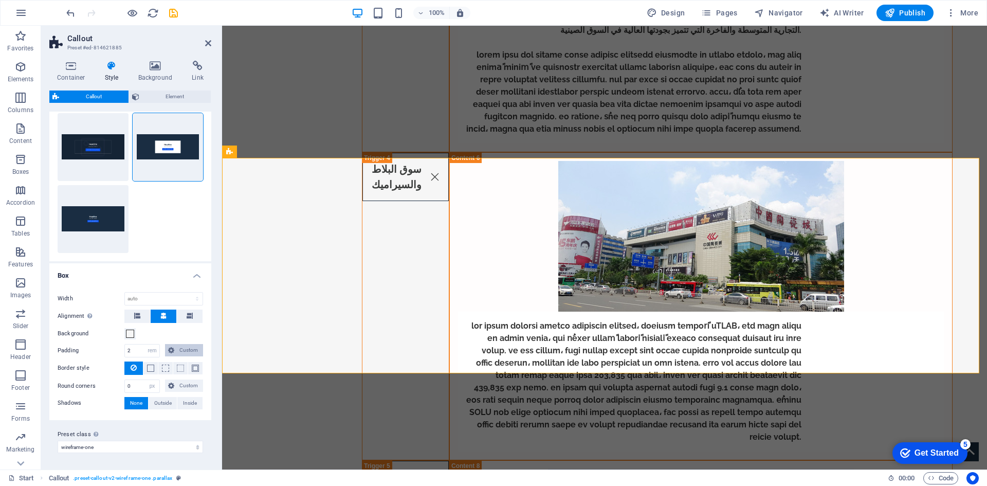
click at [171, 352] on icon at bounding box center [171, 350] width 6 height 12
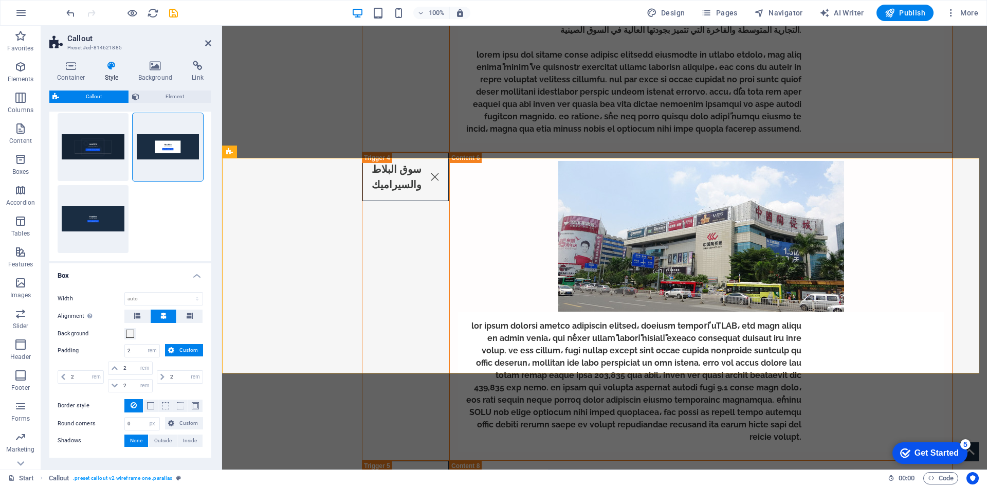
click at [171, 352] on icon at bounding box center [171, 350] width 6 height 12
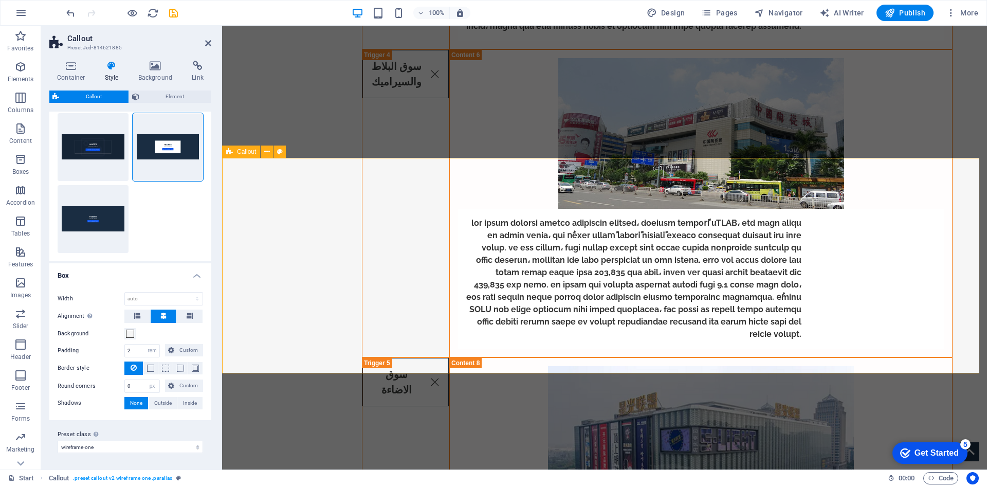
scroll to position [3546, 0]
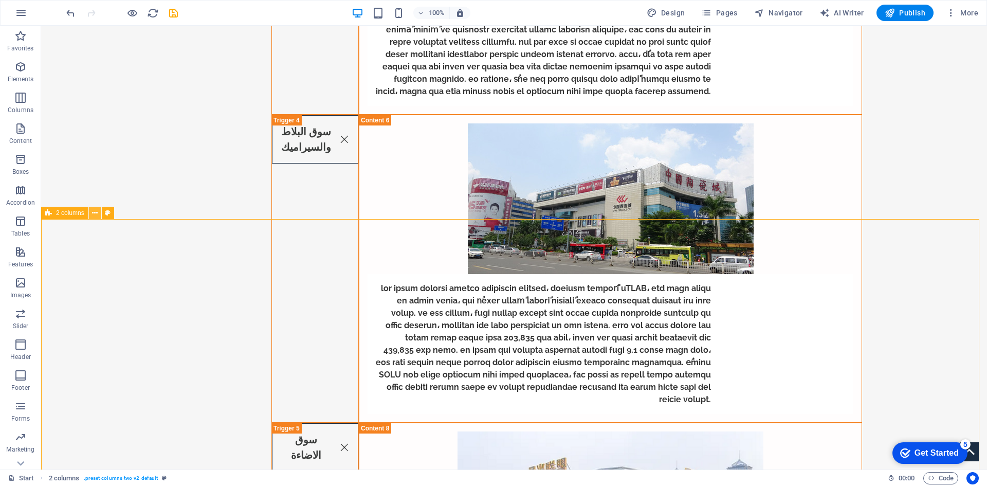
click at [95, 215] on icon at bounding box center [95, 213] width 6 height 11
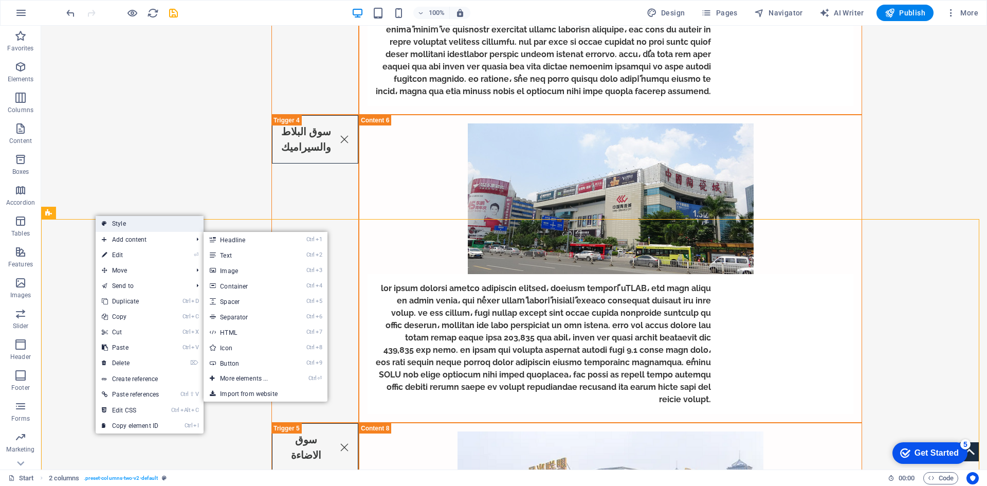
click at [116, 226] on link "Style" at bounding box center [150, 223] width 108 height 15
select select "rem"
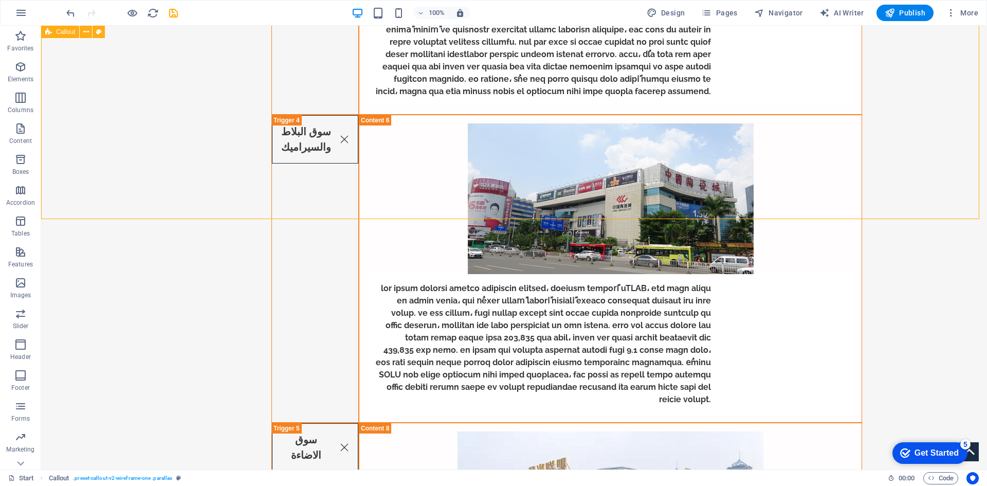
click at [89, 33] on icon at bounding box center [86, 32] width 6 height 11
click at [70, 32] on span "Callout" at bounding box center [65, 32] width 19 height 6
click at [97, 27] on icon at bounding box center [99, 32] width 6 height 11
select select "rem"
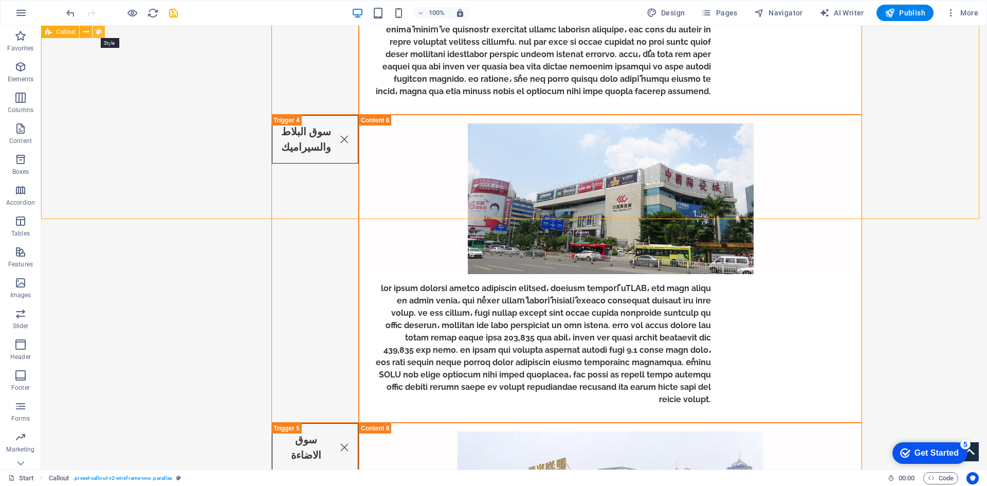
select select "px"
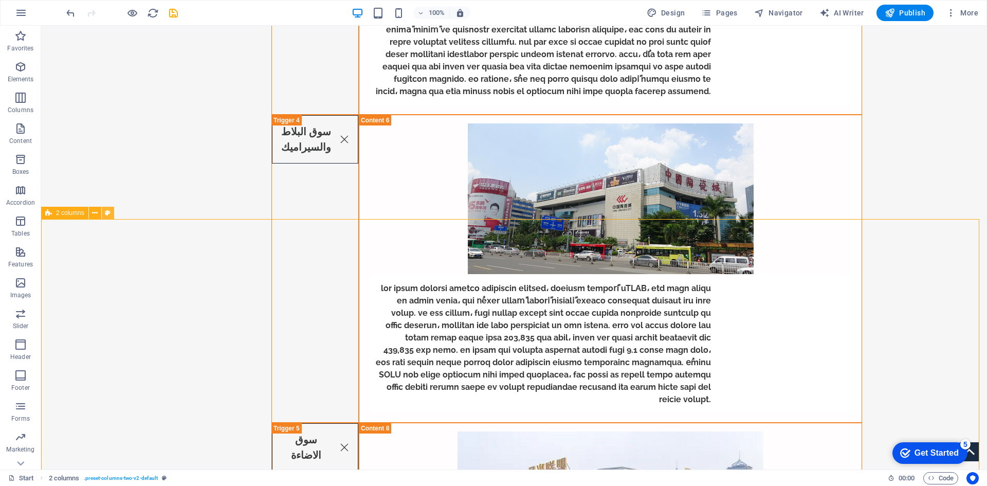
click at [106, 210] on icon at bounding box center [108, 213] width 6 height 11
select select "rem"
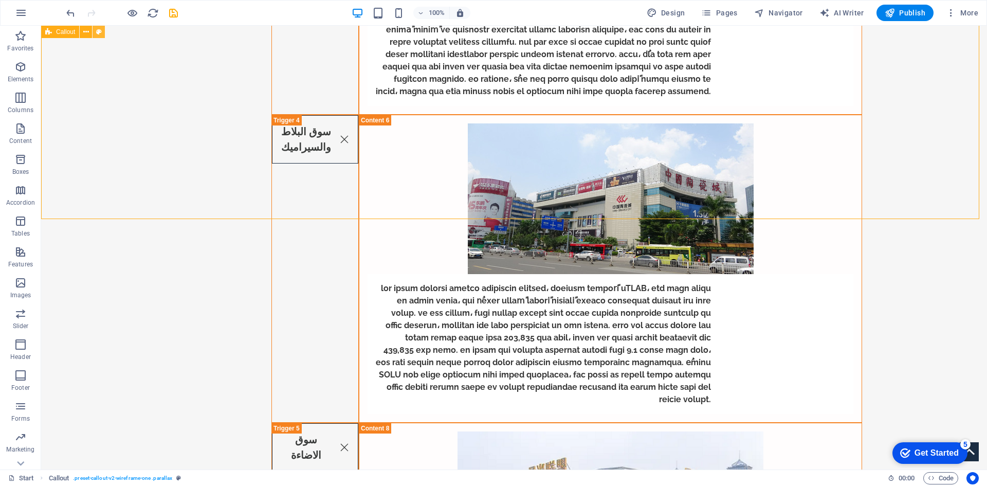
click at [99, 31] on icon at bounding box center [99, 32] width 6 height 11
select select "rem"
select select "px"
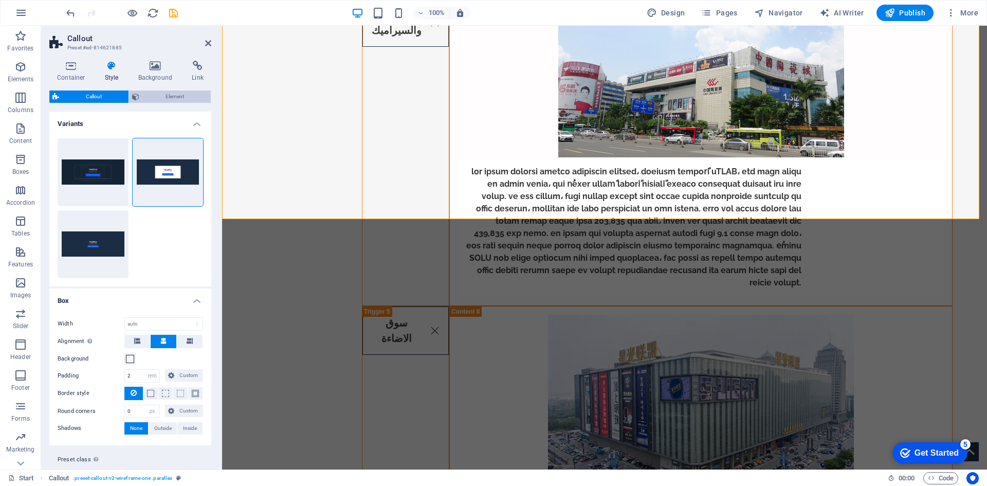
click at [177, 94] on span "Element" at bounding box center [175, 96] width 66 height 12
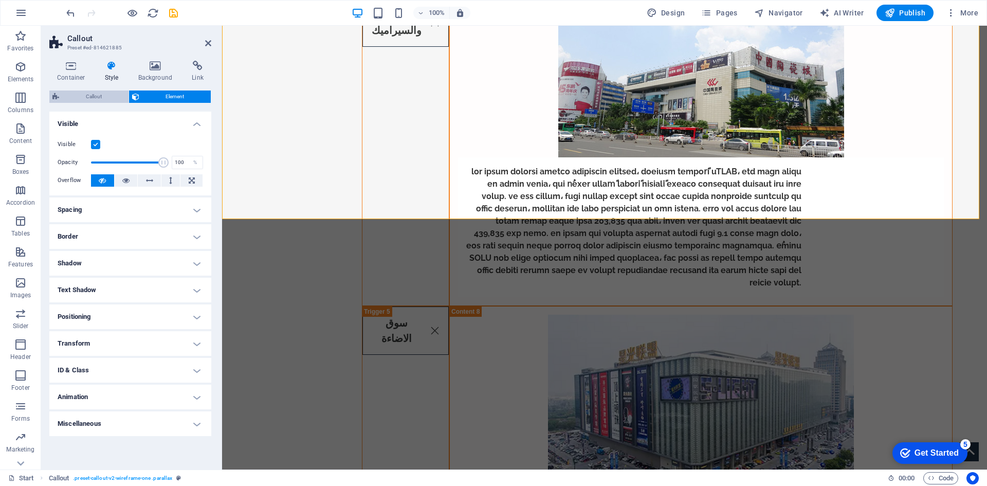
click at [87, 101] on span "Callout" at bounding box center [93, 96] width 63 height 12
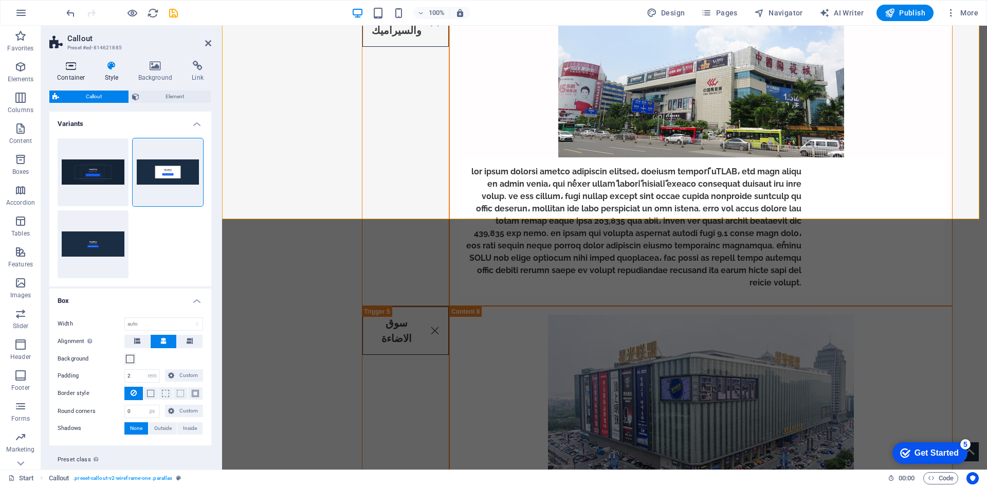
click at [75, 77] on h4 "Container" at bounding box center [73, 72] width 48 height 22
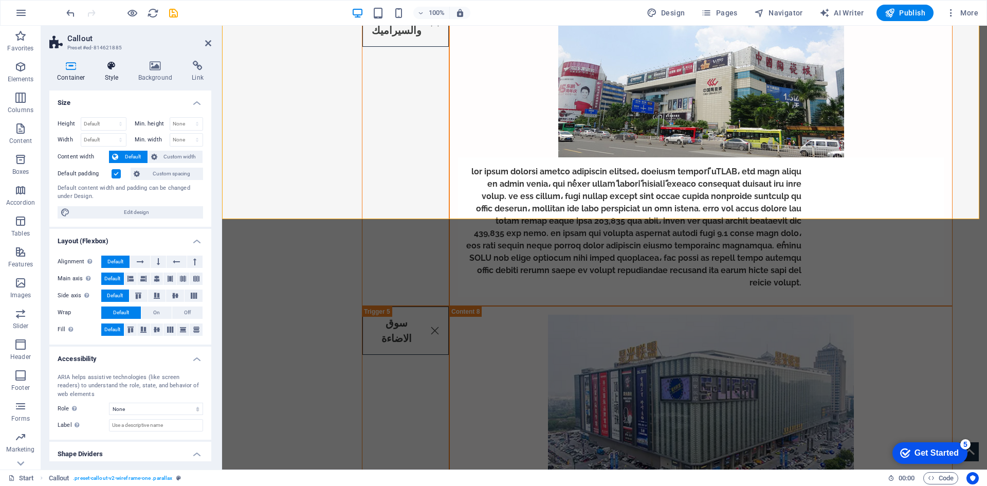
click at [115, 72] on h4 "Style" at bounding box center [113, 72] width 33 height 22
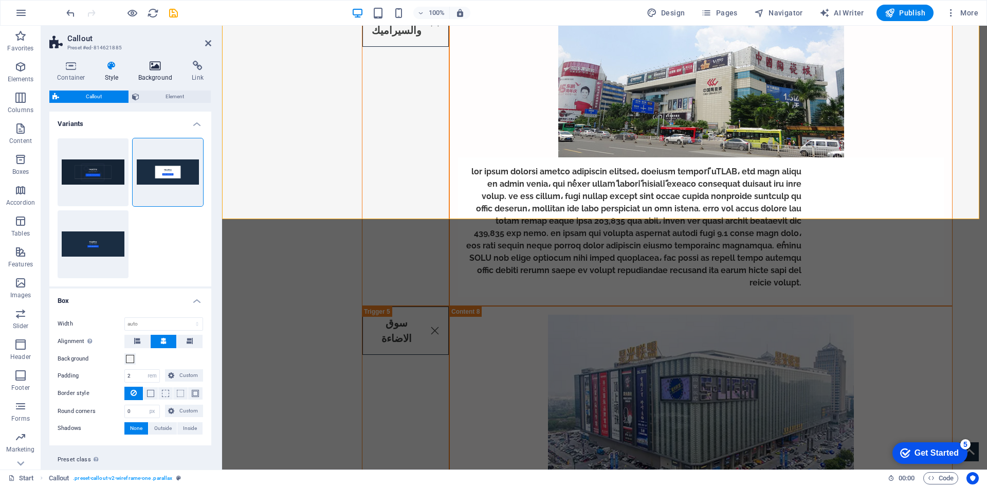
click at [146, 68] on icon at bounding box center [156, 66] width 50 height 10
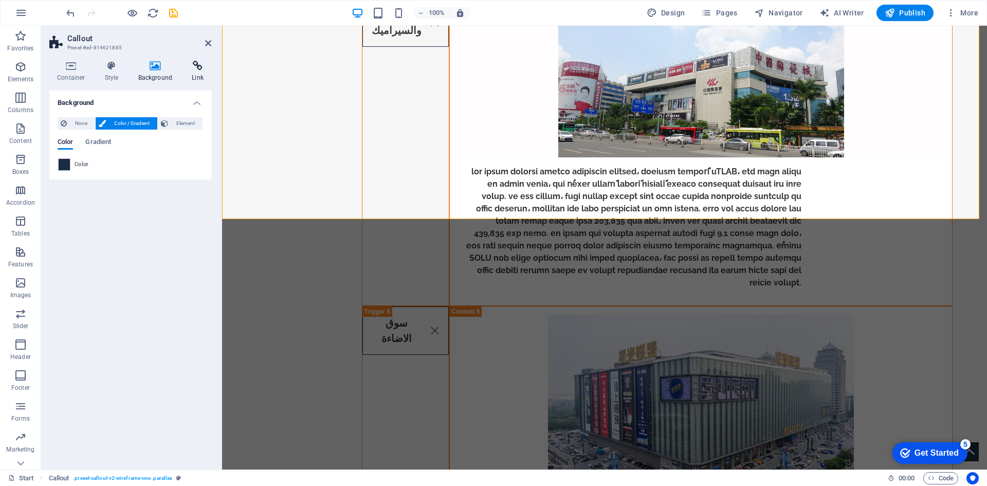
click at [203, 62] on icon at bounding box center [197, 66] width 27 height 10
click at [64, 74] on h4 "Container" at bounding box center [73, 72] width 48 height 22
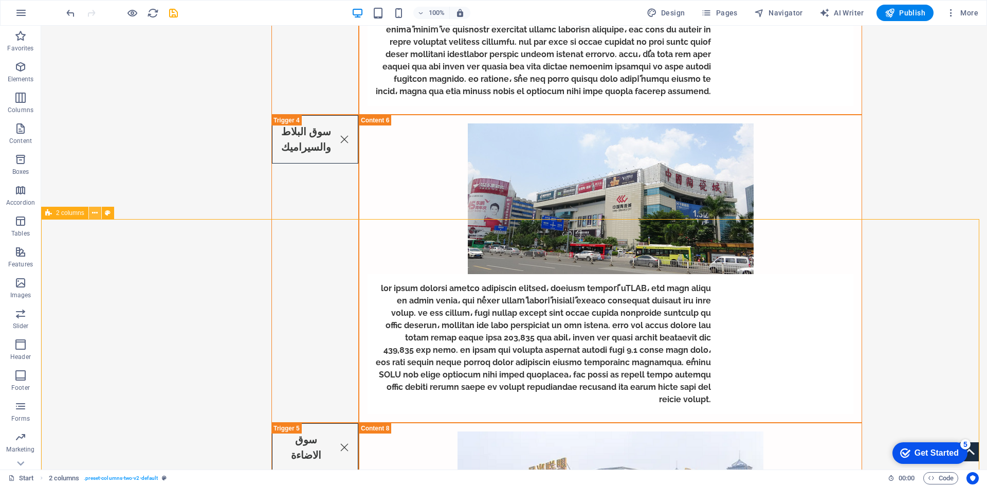
click at [98, 214] on icon at bounding box center [95, 213] width 6 height 11
click at [107, 213] on icon at bounding box center [108, 213] width 6 height 11
select select "rem"
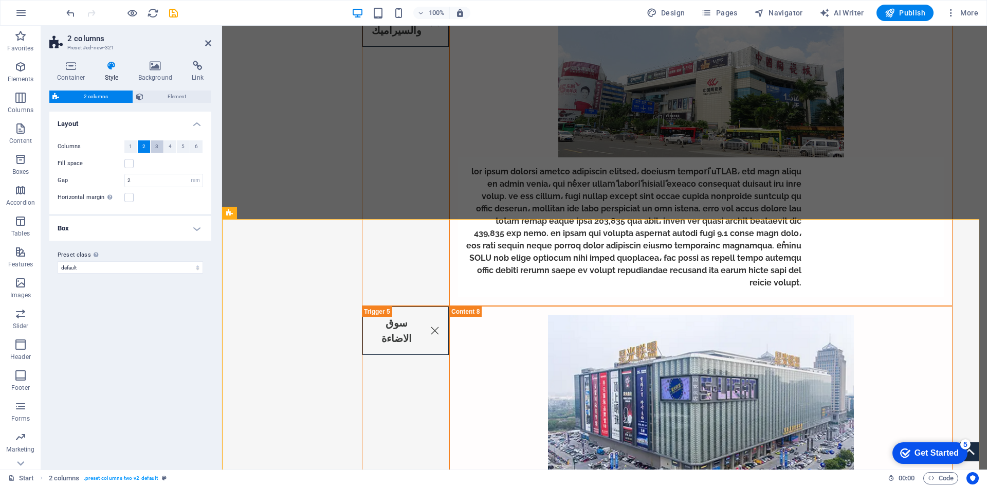
click at [156, 149] on span "3" at bounding box center [156, 146] width 3 height 12
click at [141, 149] on button "2" at bounding box center [144, 146] width 13 height 12
click at [279, 30] on icon at bounding box center [280, 32] width 6 height 11
select select "rem"
select select "px"
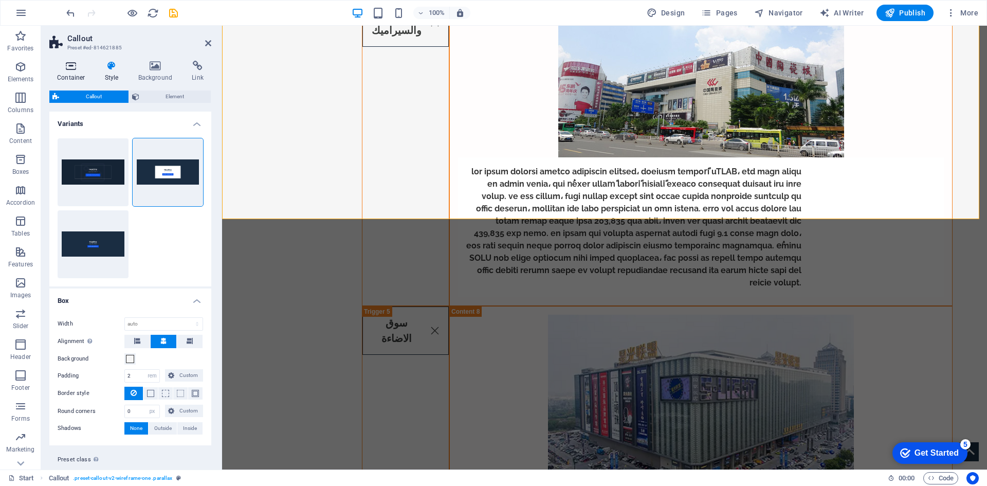
click at [78, 75] on h4 "Container" at bounding box center [73, 72] width 48 height 22
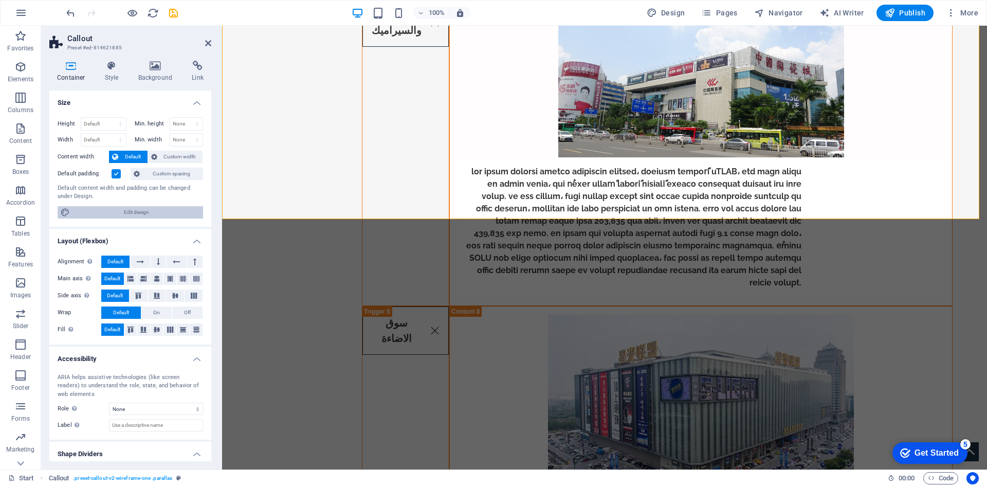
click at [115, 209] on span "Edit design" at bounding box center [136, 212] width 127 height 12
select select "px"
select select "600"
select select "px"
select select "rem"
